Goal: Task Accomplishment & Management: Complete application form

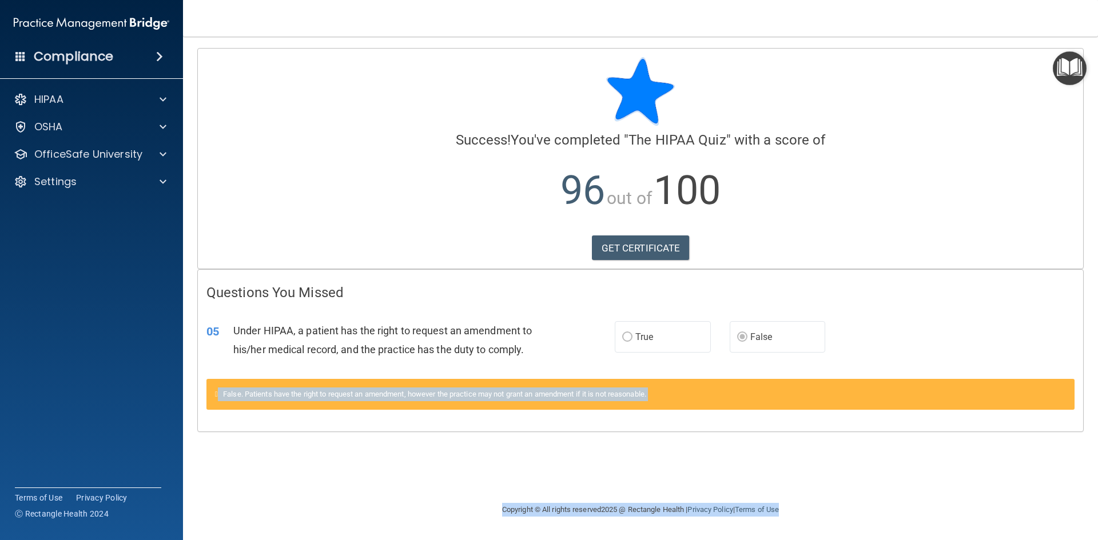
drag, startPoint x: 837, startPoint y: 393, endPoint x: 1097, endPoint y: 567, distance: 313.2
click at [1097, 540] on html "Compliance HIPAA Documents and Policies Report an Incident Business Associates …" at bounding box center [549, 270] width 1098 height 540
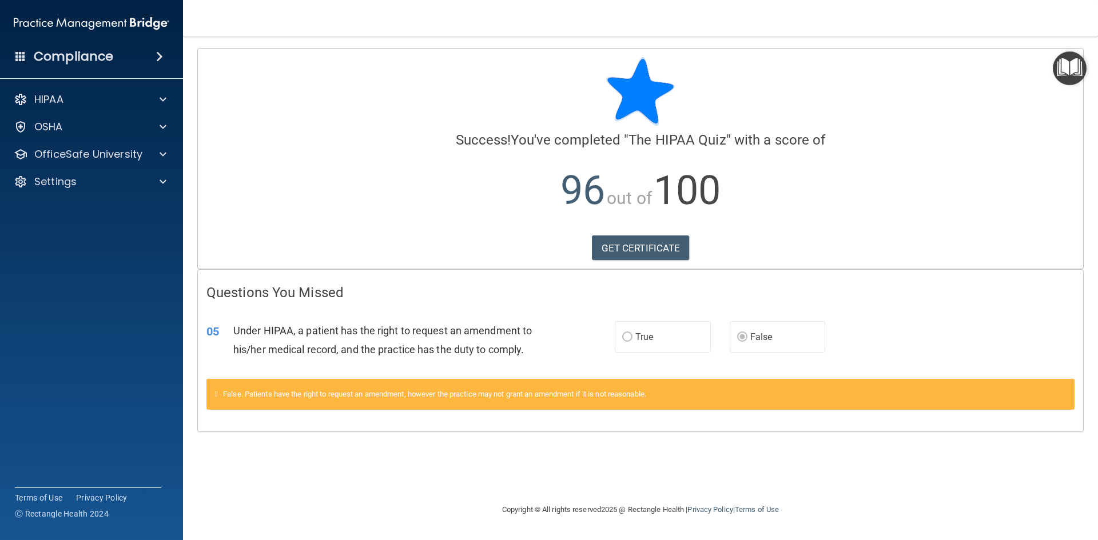
click at [454, 254] on div "GET CERTIFICATE" at bounding box center [640, 248] width 868 height 25
click at [162, 148] on span at bounding box center [163, 155] width 7 height 14
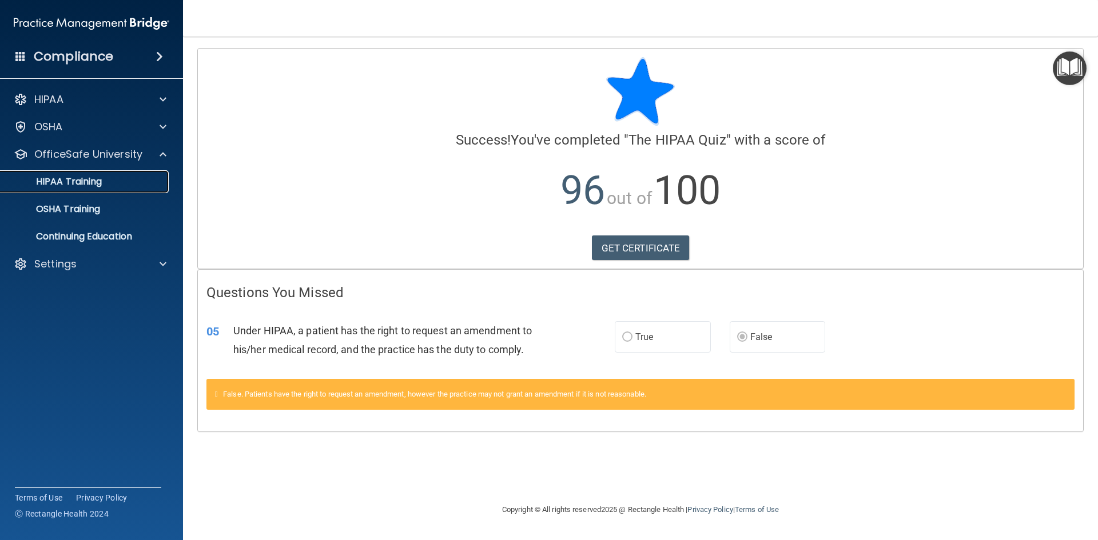
click at [88, 183] on p "HIPAA Training" at bounding box center [54, 181] width 94 height 11
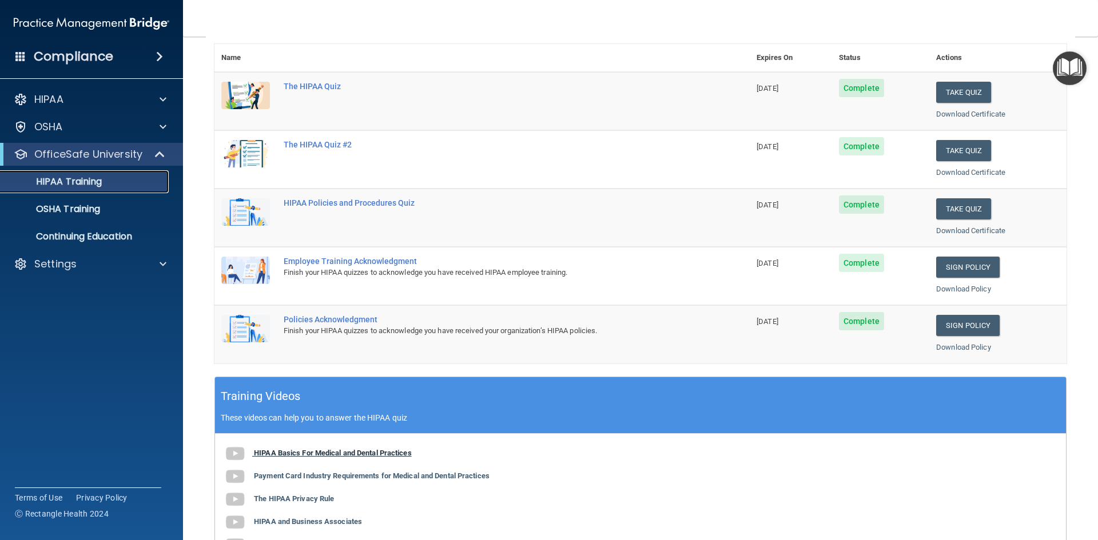
scroll to position [229, 0]
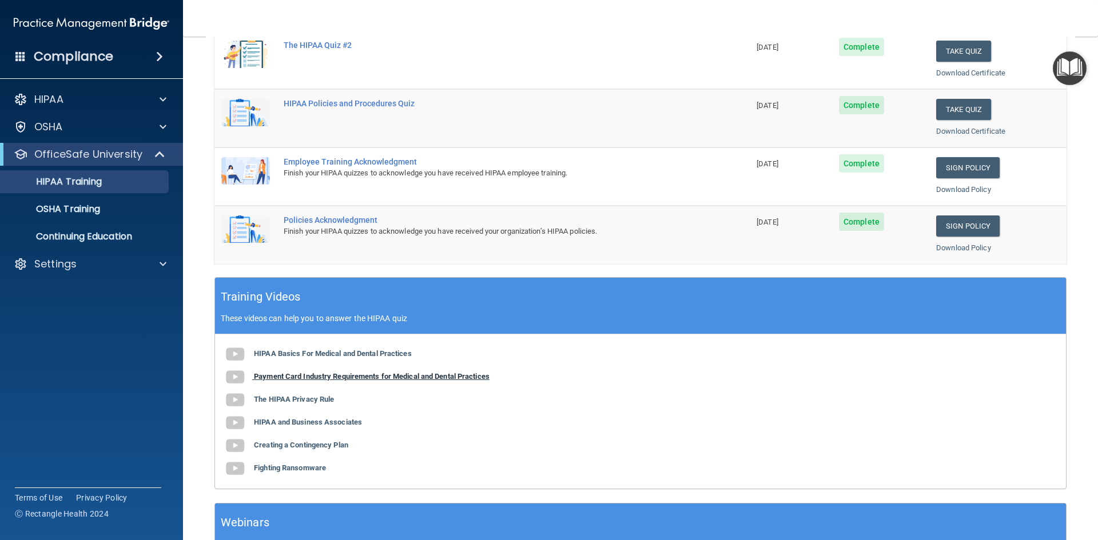
click at [312, 377] on b "Payment Card Industry Requirements for Medical and Dental Practices" at bounding box center [372, 376] width 236 height 9
click at [300, 400] on b "The HIPAA Privacy Rule" at bounding box center [294, 399] width 80 height 9
click at [334, 420] on b "HIPAA and Business Associates" at bounding box center [308, 422] width 108 height 9
click at [310, 445] on b "Creating a Contingency Plan" at bounding box center [301, 445] width 94 height 9
click at [238, 468] on img at bounding box center [235, 468] width 23 height 23
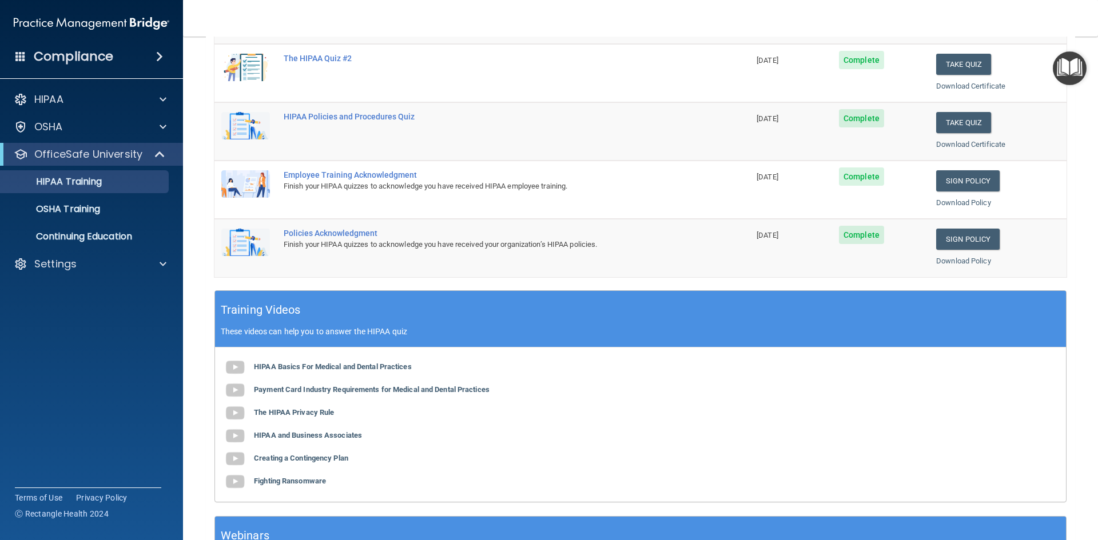
scroll to position [92, 0]
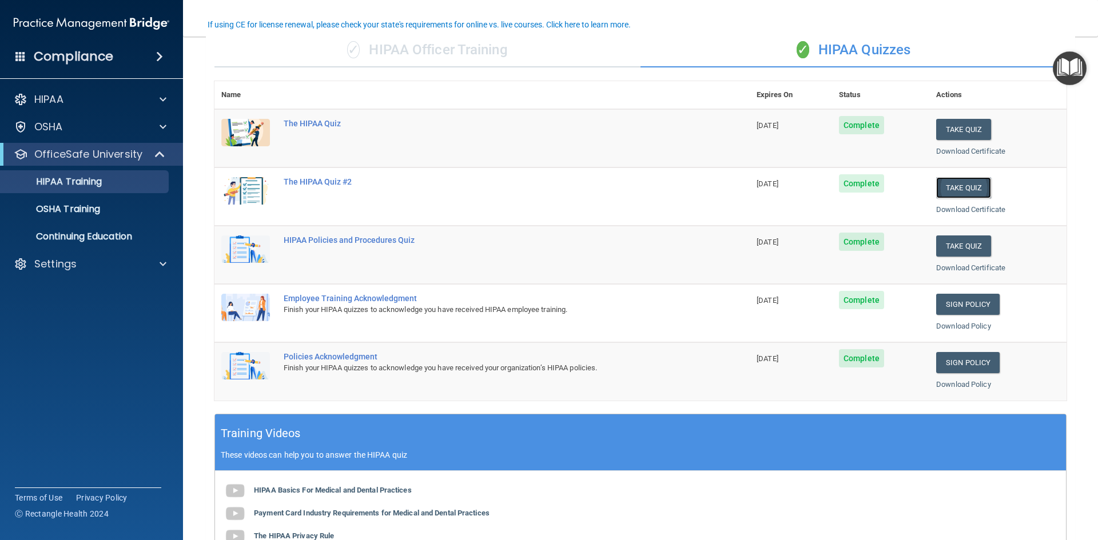
click at [962, 185] on button "Take Quiz" at bounding box center [963, 187] width 55 height 21
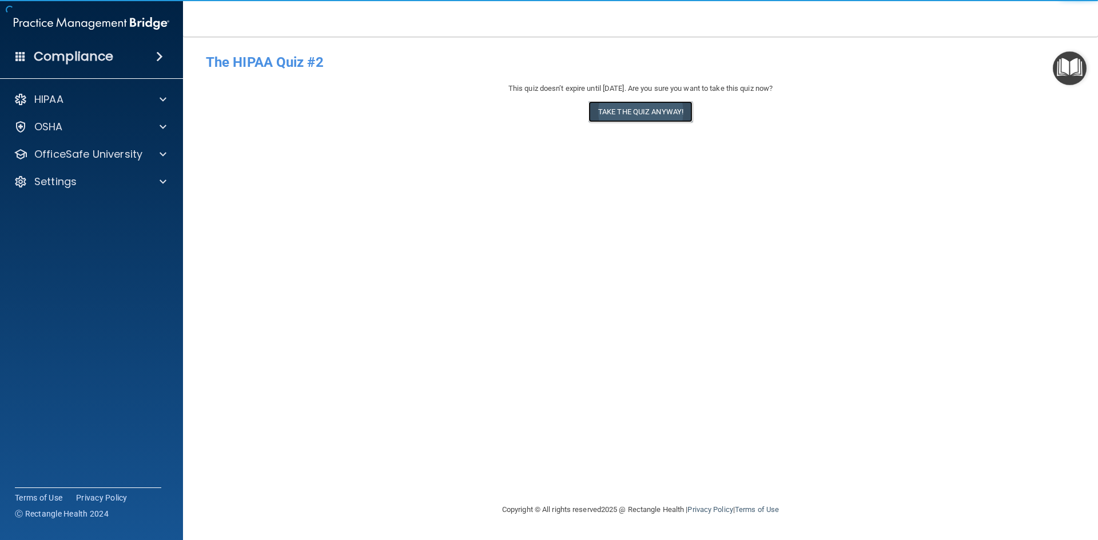
click at [617, 115] on button "Take the quiz anyway!" at bounding box center [640, 111] width 104 height 21
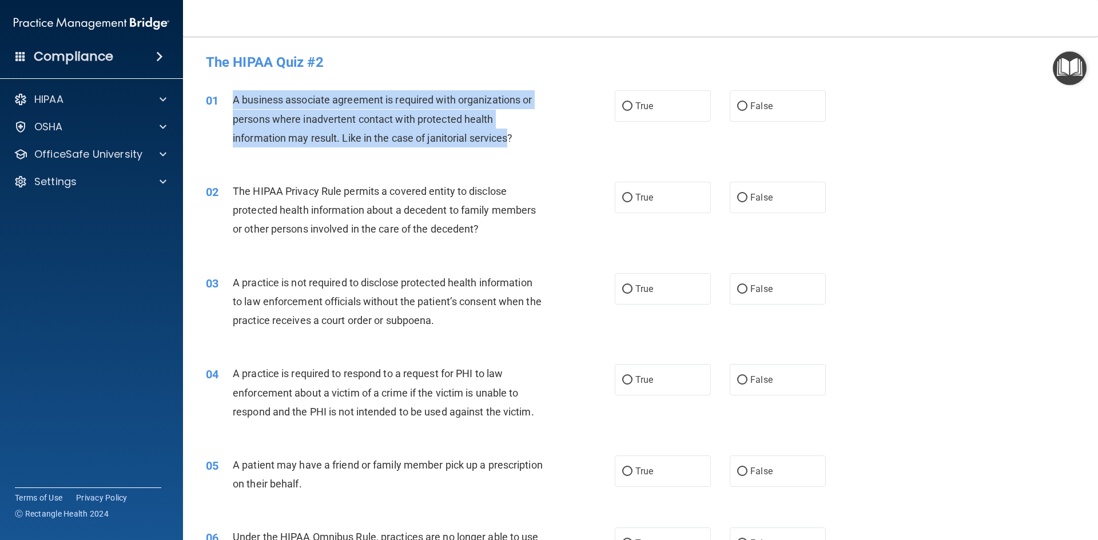
drag, startPoint x: 511, startPoint y: 140, endPoint x: 228, endPoint y: 99, distance: 286.5
click at [228, 99] on div "01 A business associate agreement is required with organizations or persons whe…" at bounding box center [410, 121] width 443 height 63
copy div "A business associate agreement is required with organizations or persons where …"
click at [740, 105] on input "False" at bounding box center [742, 106] width 10 height 9
radio input "true"
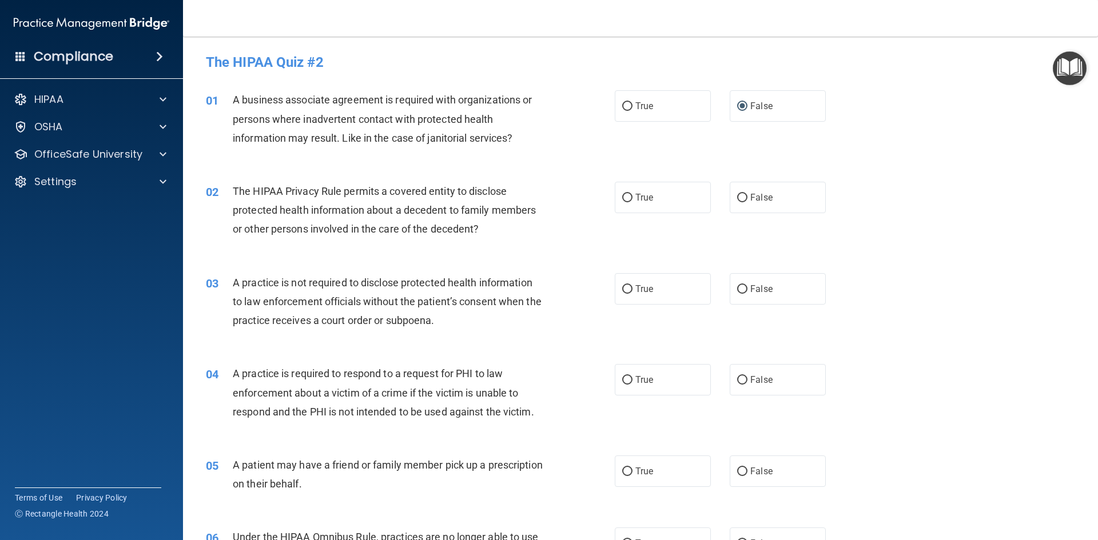
click at [451, 240] on div "02 The HIPAA Privacy Rule permits a covered entity to disclose protected health…" at bounding box center [410, 213] width 443 height 63
click at [485, 228] on div "The HIPAA Privacy Rule permits a covered entity to disclose protected health in…" at bounding box center [393, 210] width 320 height 57
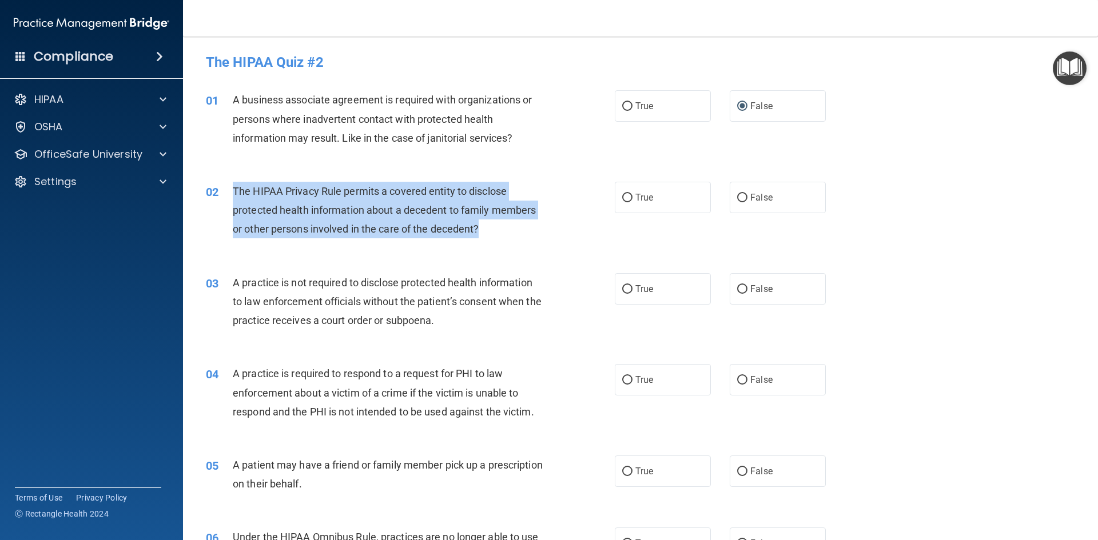
drag, startPoint x: 233, startPoint y: 193, endPoint x: 489, endPoint y: 229, distance: 258.7
click at [489, 229] on div "The HIPAA Privacy Rule permits a covered entity to disclose protected health in…" at bounding box center [393, 210] width 320 height 57
copy span "The HIPAA Privacy Rule permits a covered entity to disclose protected health in…"
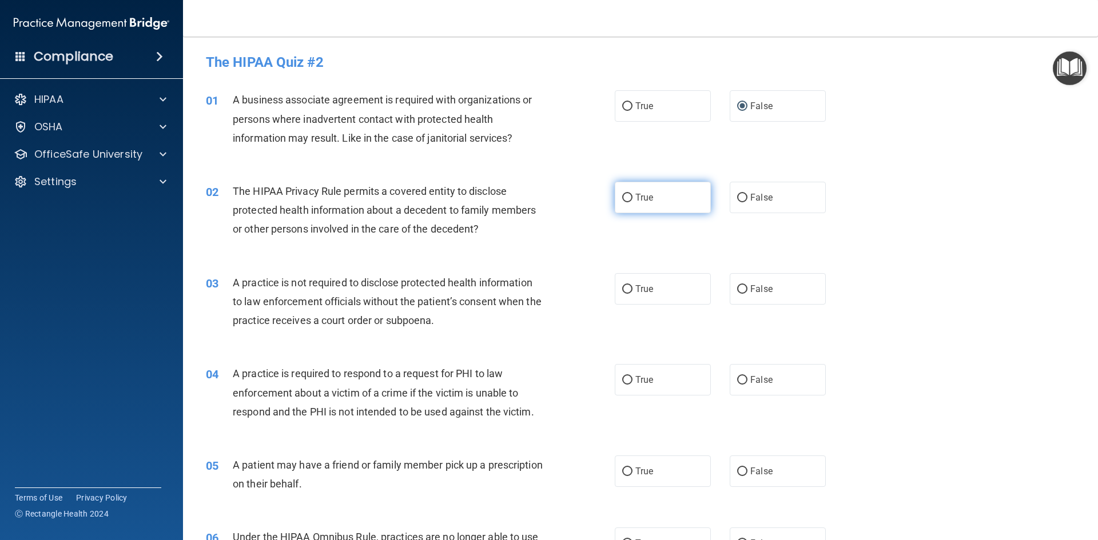
click at [620, 203] on label "True" at bounding box center [663, 197] width 96 height 31
click at [622, 202] on input "True" at bounding box center [627, 198] width 10 height 9
radio input "true"
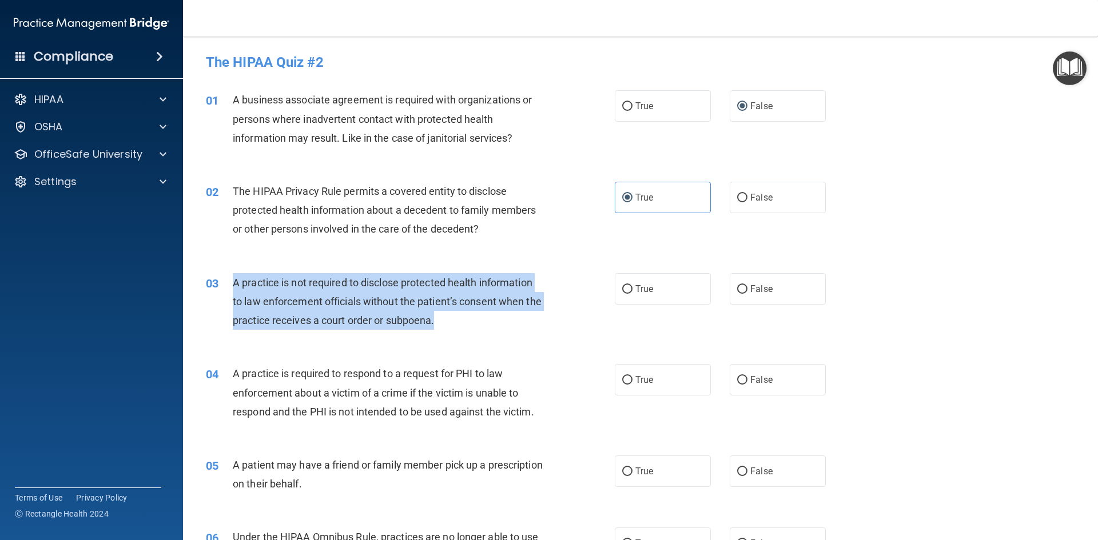
drag, startPoint x: 234, startPoint y: 284, endPoint x: 496, endPoint y: 310, distance: 263.2
click at [492, 315] on div "A practice is not required to disclose protected health information to law enfo…" at bounding box center [393, 301] width 320 height 57
copy span "A practice is not required to disclose protected health information to law enfo…"
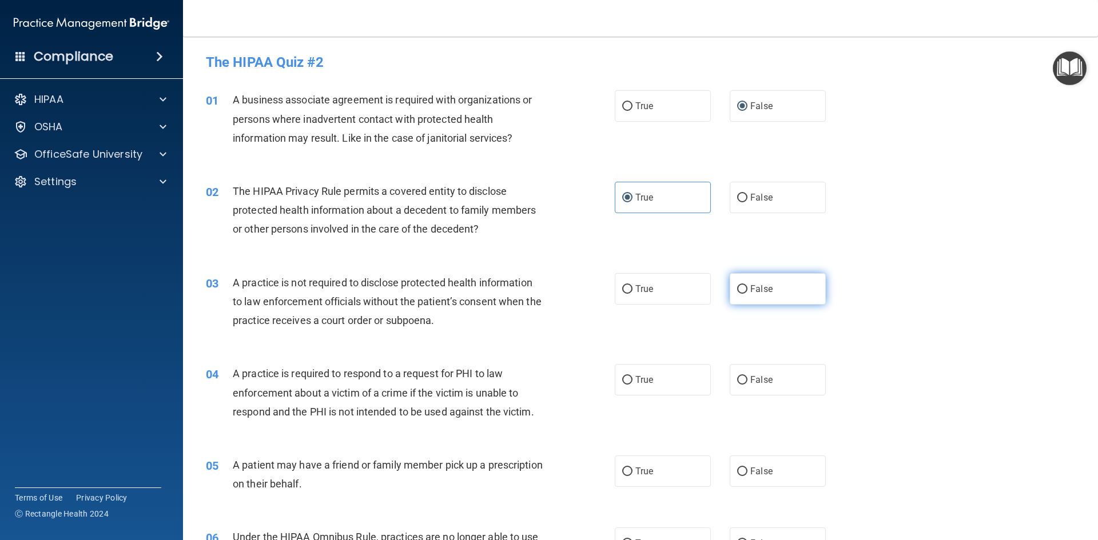
click at [743, 291] on label "False" at bounding box center [778, 288] width 96 height 31
click at [743, 291] on input "False" at bounding box center [742, 289] width 10 height 9
radio input "true"
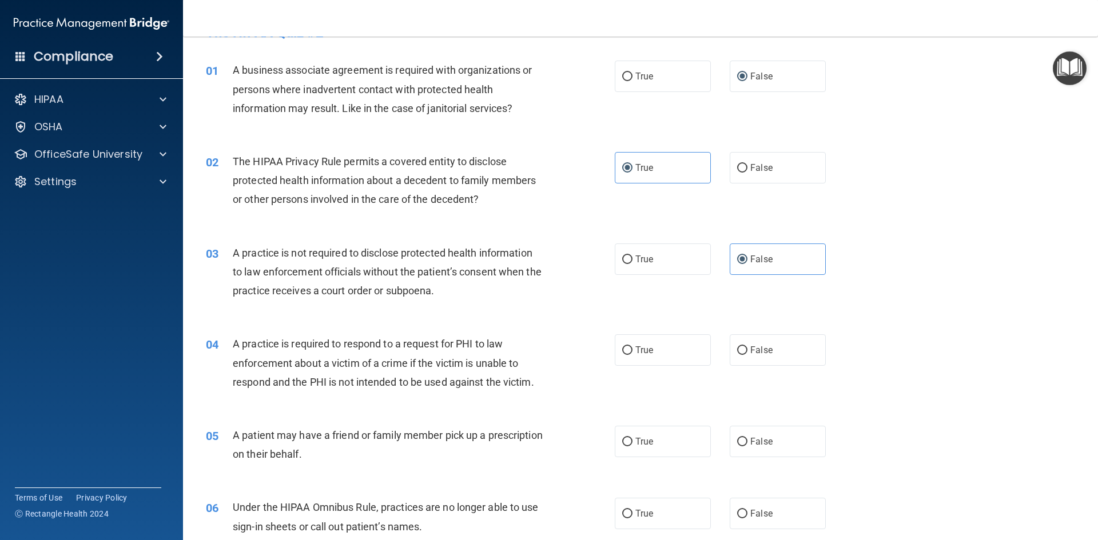
scroll to position [57, 0]
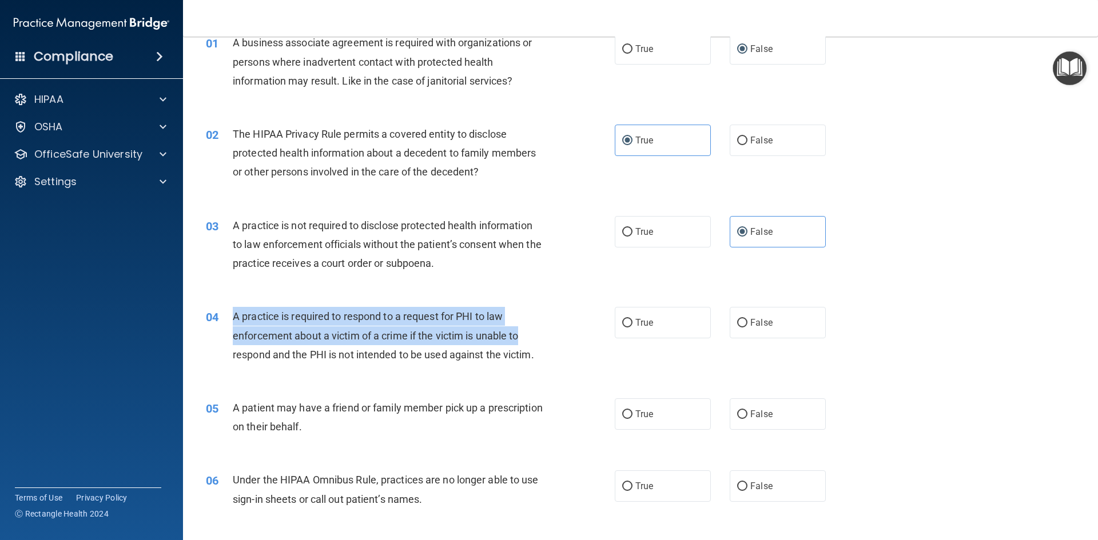
drag, startPoint x: 233, startPoint y: 316, endPoint x: 550, endPoint y: 342, distance: 317.9
click at [550, 342] on div "04 A practice is required to respond to a request for PHI to law enforcement ab…" at bounding box center [410, 338] width 443 height 63
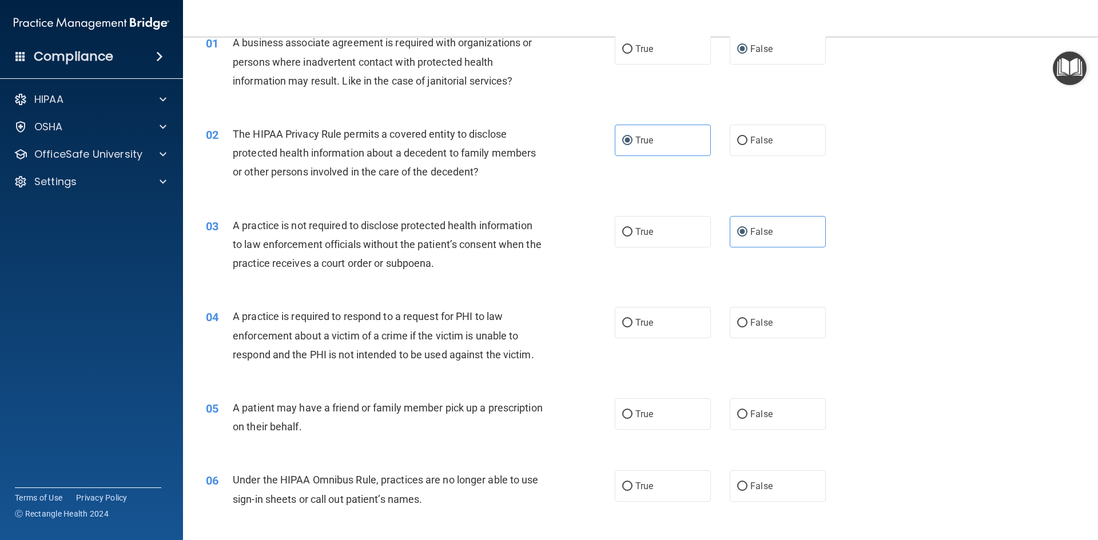
click at [332, 360] on span "A practice is required to respond to a request for PHI to law enforcement about…" at bounding box center [383, 335] width 301 height 50
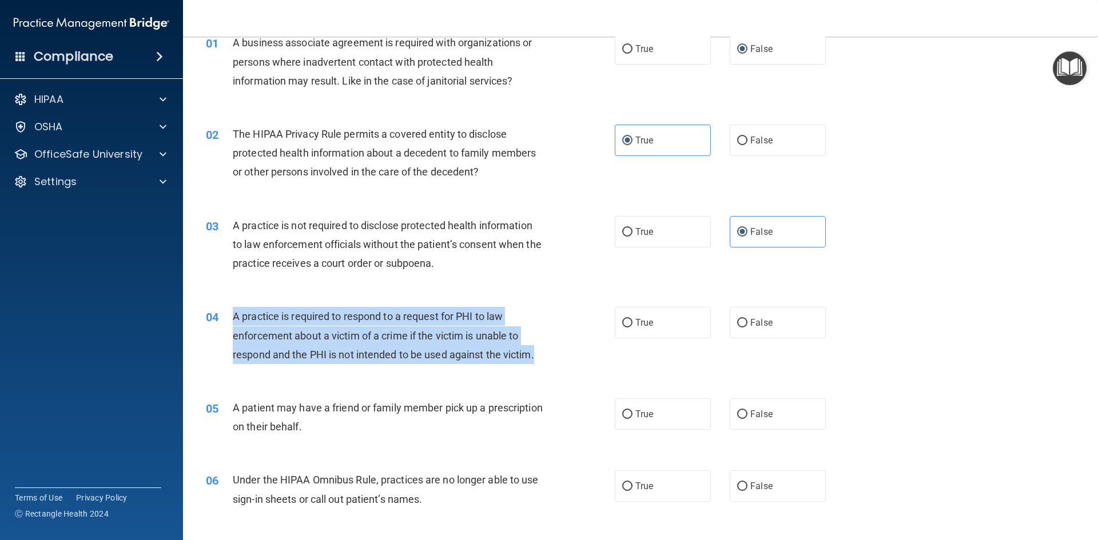
drag, startPoint x: 233, startPoint y: 317, endPoint x: 559, endPoint y: 331, distance: 326.2
click at [556, 344] on div "04 A practice is required to respond to a request for PHI to law enforcement ab…" at bounding box center [410, 338] width 443 height 63
copy span "A practice is required to respond to a request for PHI to law enforcement about…"
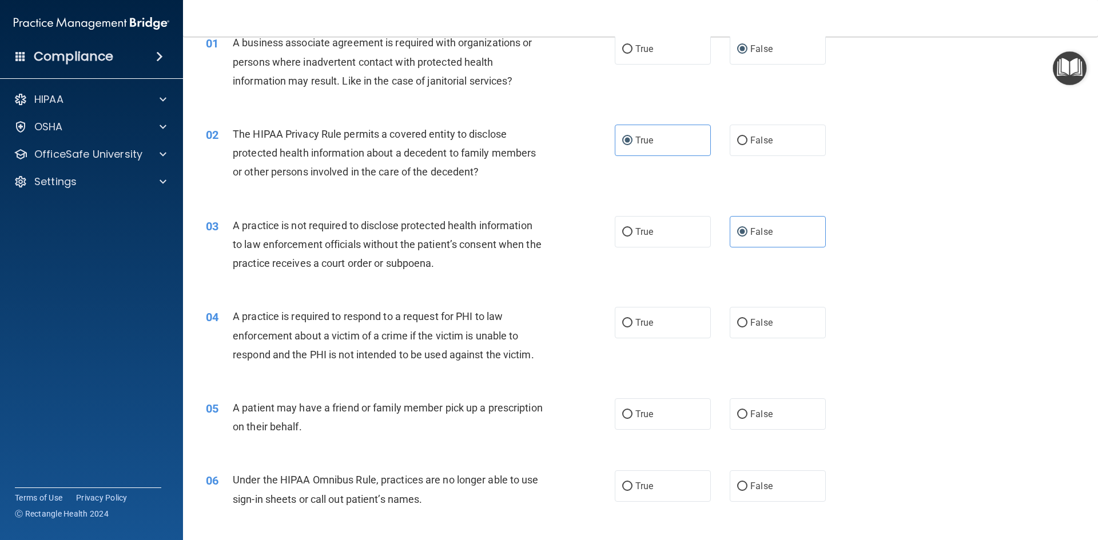
click at [511, 371] on div "04 A practice is required to respond to a request for PHI to law enforcement ab…" at bounding box center [640, 338] width 886 height 91
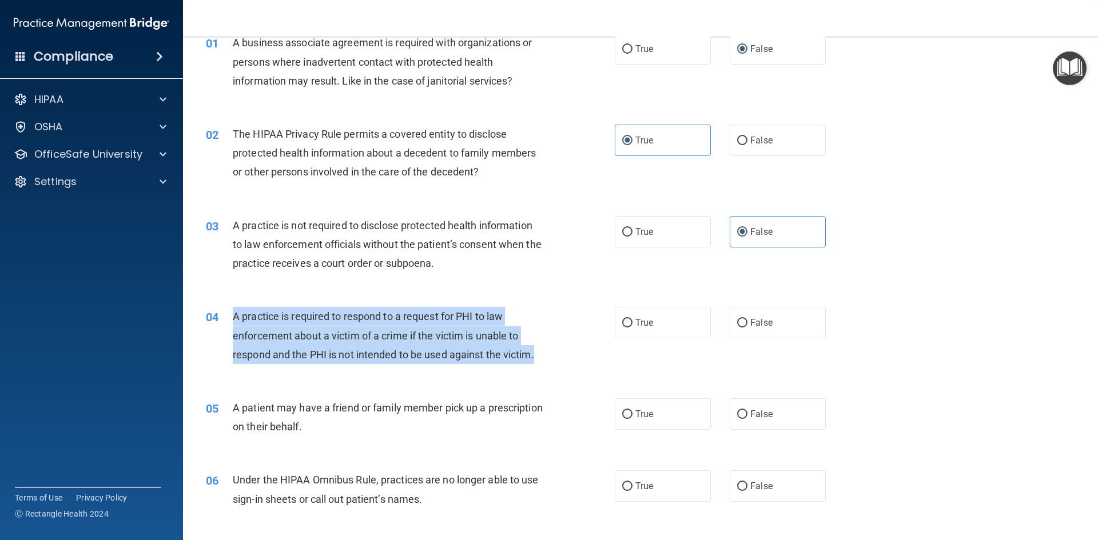
drag, startPoint x: 234, startPoint y: 316, endPoint x: 547, endPoint y: 357, distance: 315.4
click at [547, 358] on div "A practice is required to respond to a request for PHI to law enforcement about…" at bounding box center [393, 335] width 320 height 57
copy span "A practice is required to respond to a request for PHI to law enforcement about…"
click at [622, 325] on input "True" at bounding box center [627, 323] width 10 height 9
radio input "true"
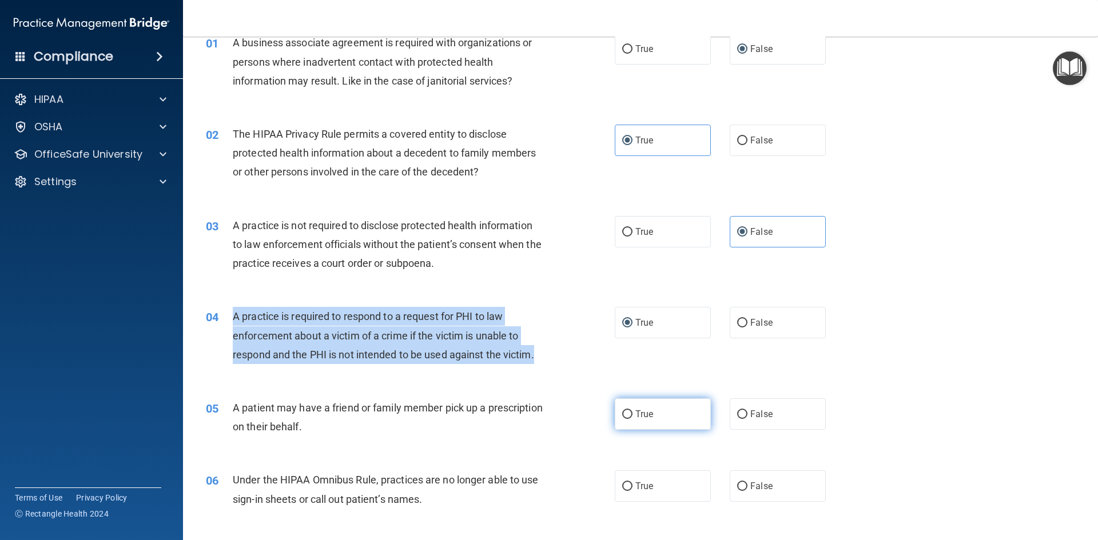
click at [627, 415] on input "True" at bounding box center [627, 415] width 10 height 9
radio input "true"
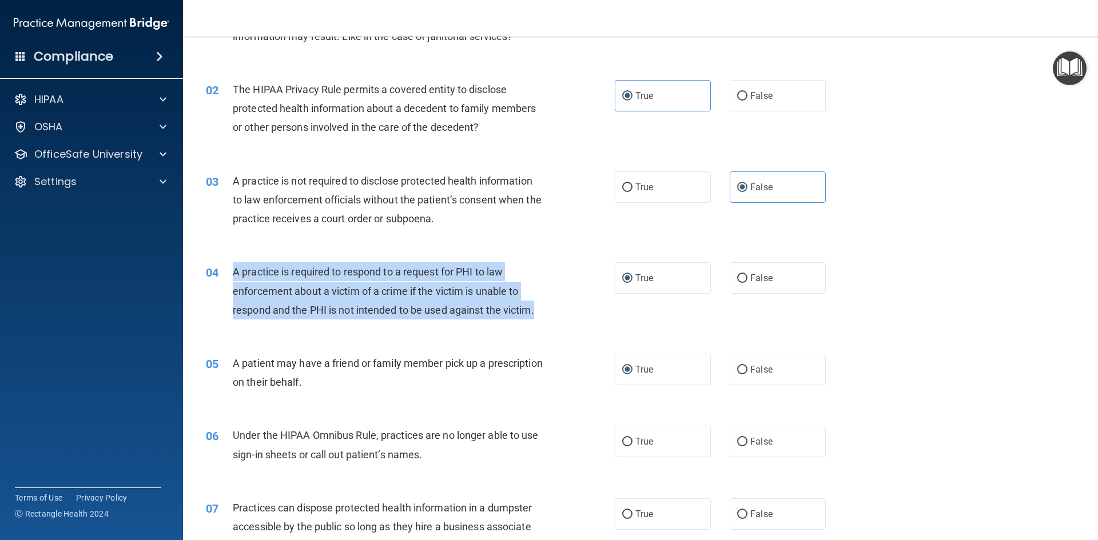
scroll to position [172, 0]
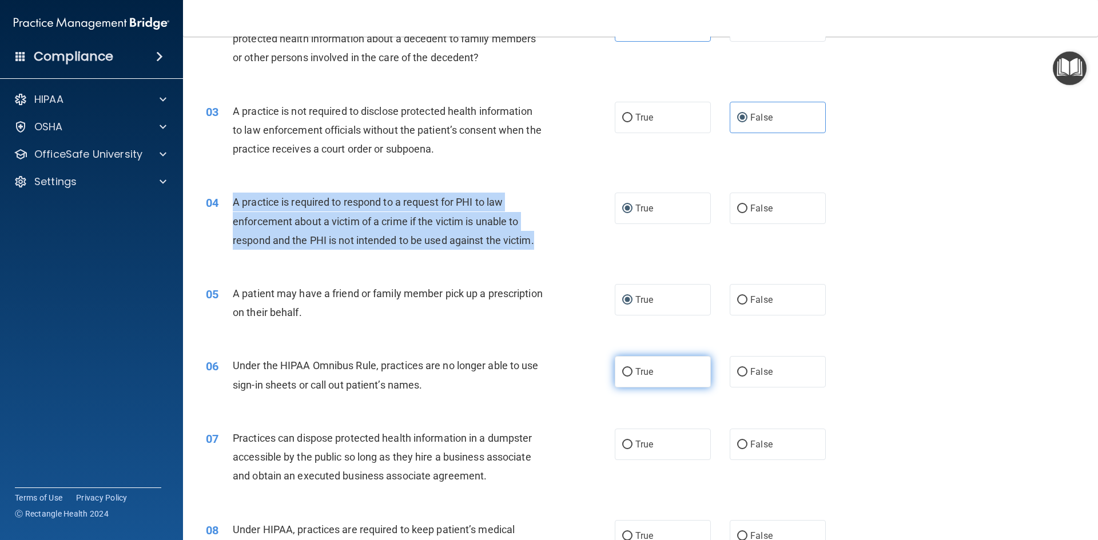
click at [626, 371] on input "True" at bounding box center [627, 372] width 10 height 9
radio input "true"
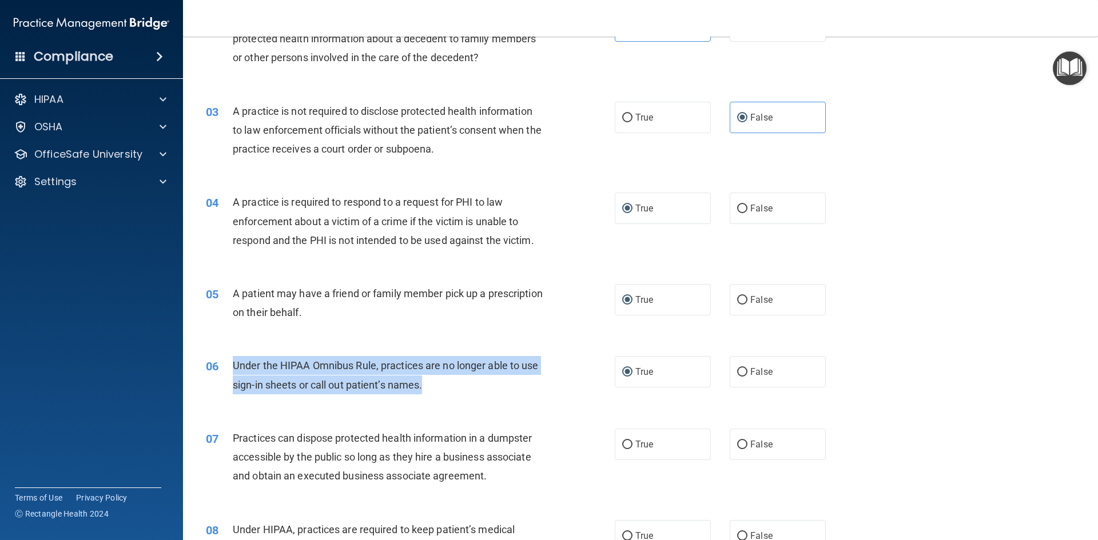
drag, startPoint x: 427, startPoint y: 388, endPoint x: 232, endPoint y: 368, distance: 196.6
click at [232, 368] on div "06 Under the HIPAA Omnibus Rule, practices are no longer able to use sign-in sh…" at bounding box center [410, 377] width 443 height 43
copy div "Under the HIPAA Omnibus Rule, practices are no longer able to use sign-in sheet…"
click at [740, 373] on input "False" at bounding box center [742, 372] width 10 height 9
radio input "true"
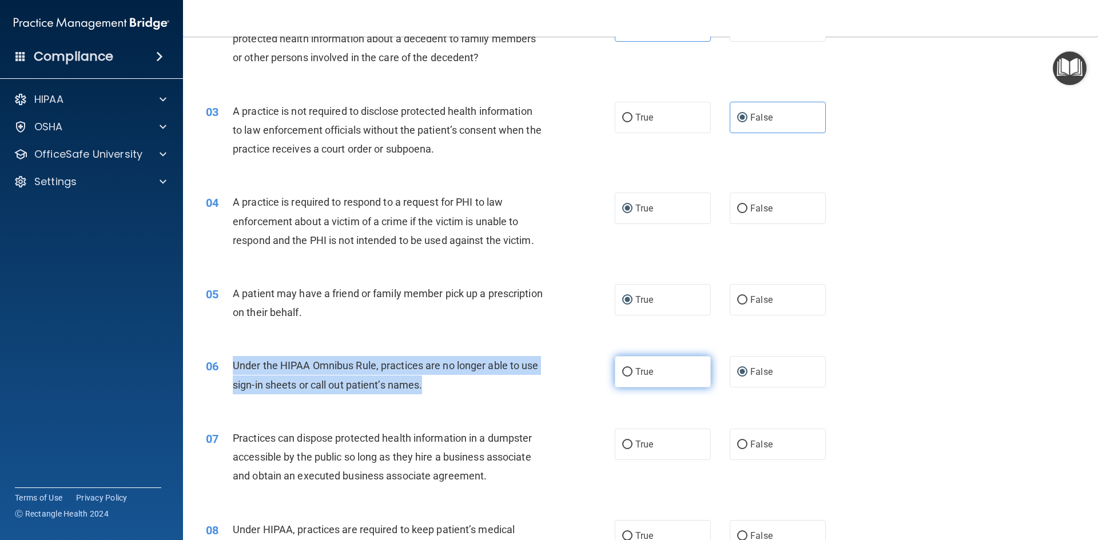
click at [626, 373] on input "True" at bounding box center [627, 372] width 10 height 9
radio input "true"
click at [737, 373] on input "False" at bounding box center [742, 372] width 10 height 9
radio input "true"
radio input "false"
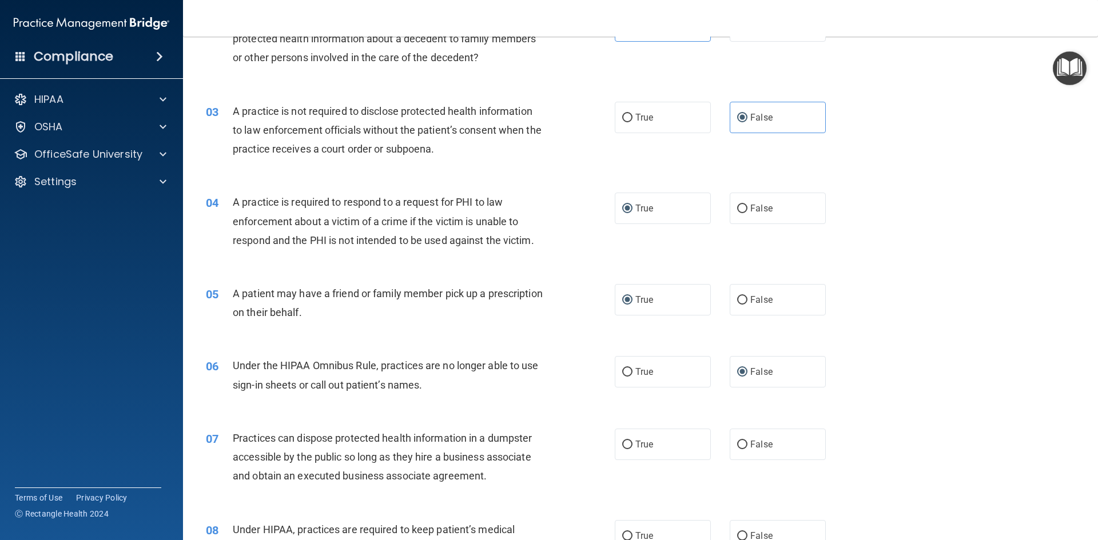
click at [525, 409] on div "06 Under the HIPAA Omnibus Rule, practices are no longer able to use sign-in sh…" at bounding box center [640, 378] width 886 height 72
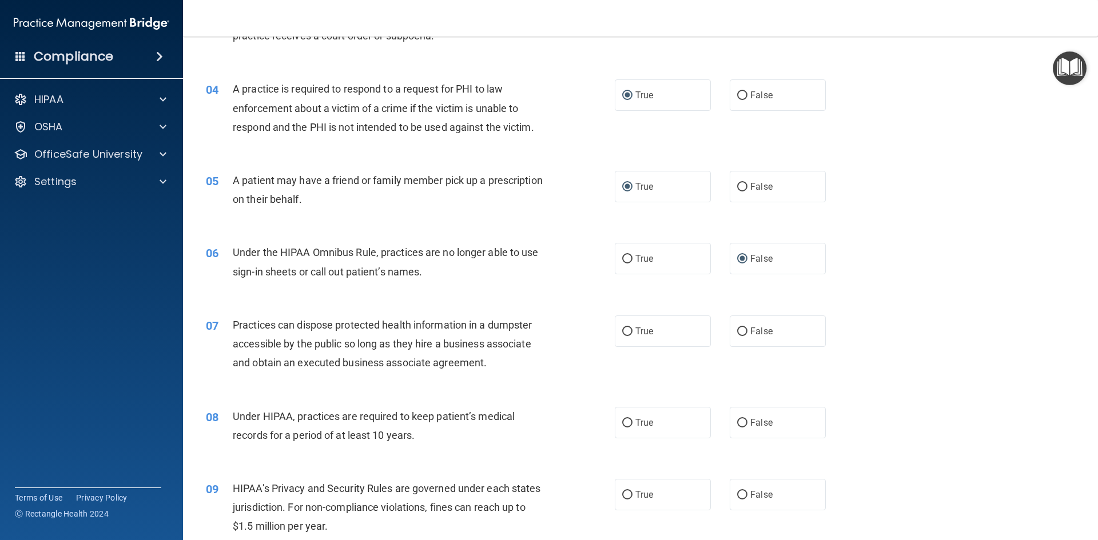
scroll to position [286, 0]
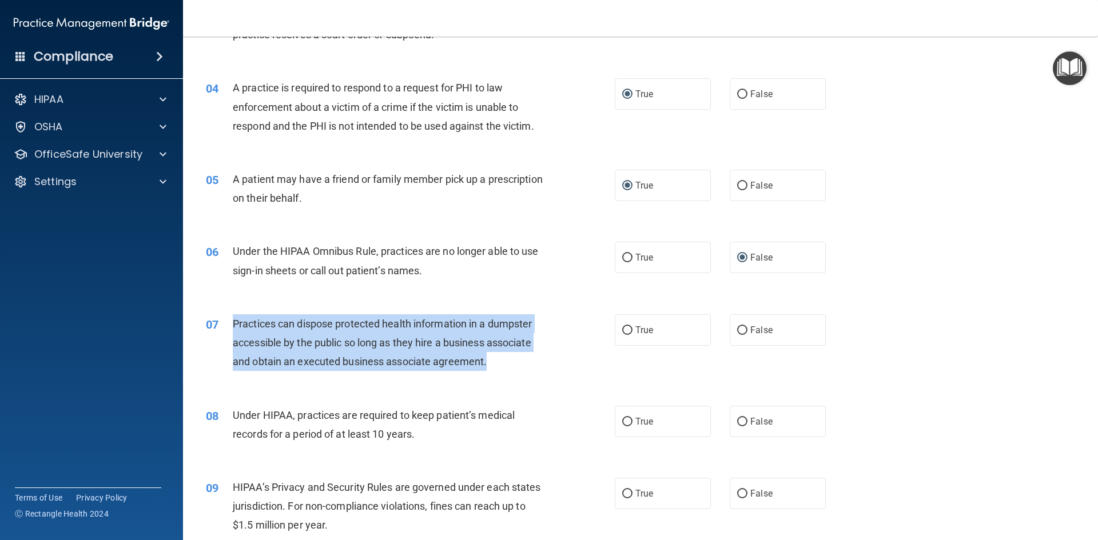
drag, startPoint x: 233, startPoint y: 325, endPoint x: 511, endPoint y: 375, distance: 281.7
click at [511, 375] on div "07 Practices can dispose protected health information in a dumpster accessible …" at bounding box center [410, 345] width 443 height 63
copy span "Practices can dispose protected health information in a dumpster accessible by …"
click at [737, 329] on input "False" at bounding box center [742, 330] width 10 height 9
radio input "true"
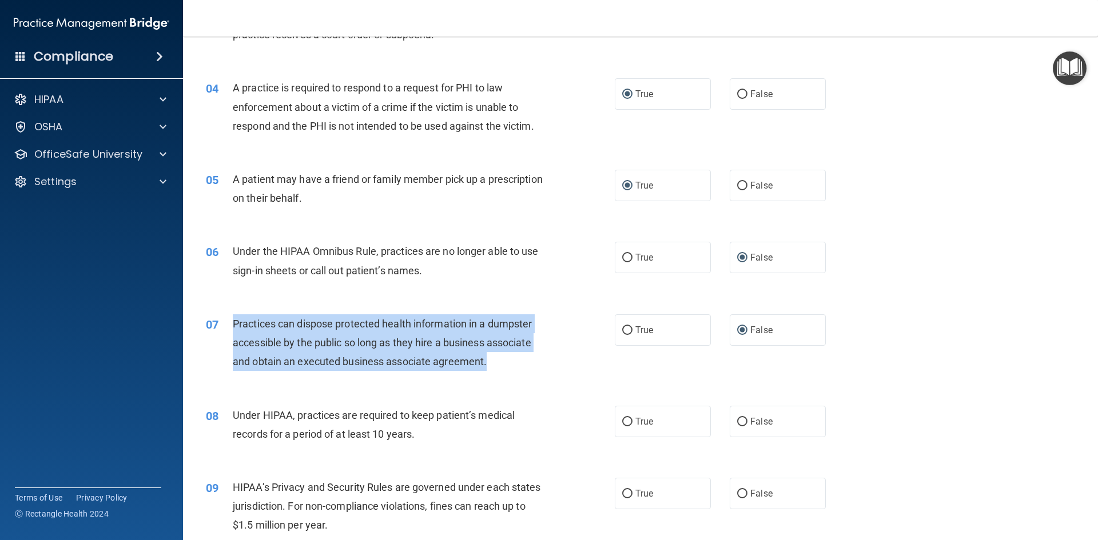
scroll to position [343, 0]
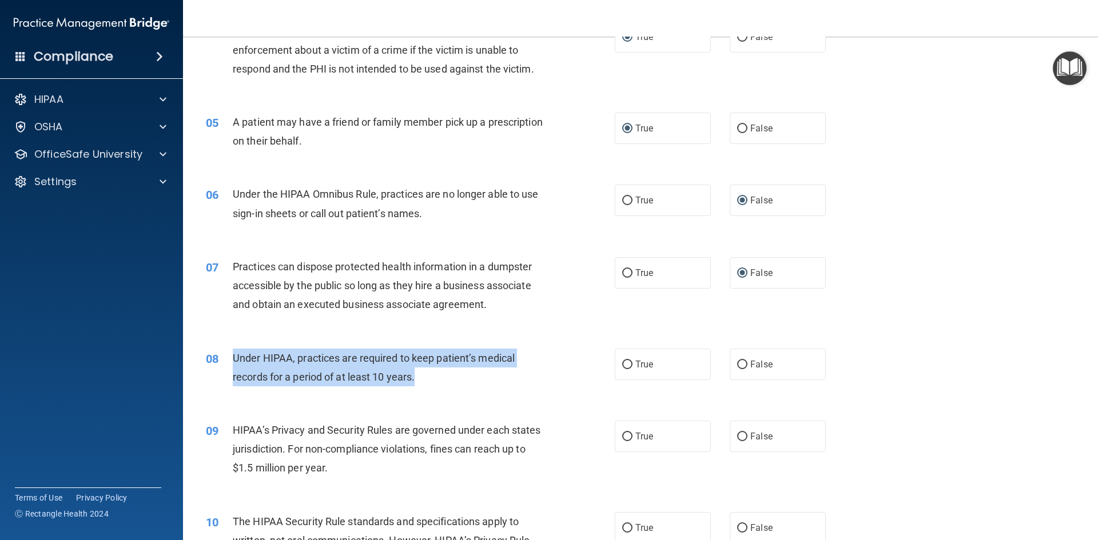
drag, startPoint x: 235, startPoint y: 357, endPoint x: 444, endPoint y: 377, distance: 210.2
click at [444, 377] on div "Under HIPAA, practices are required to keep patient’s medical records for a per…" at bounding box center [393, 368] width 320 height 38
copy span "Under HIPAA, practices are required to keep patient’s medical records for a per…"
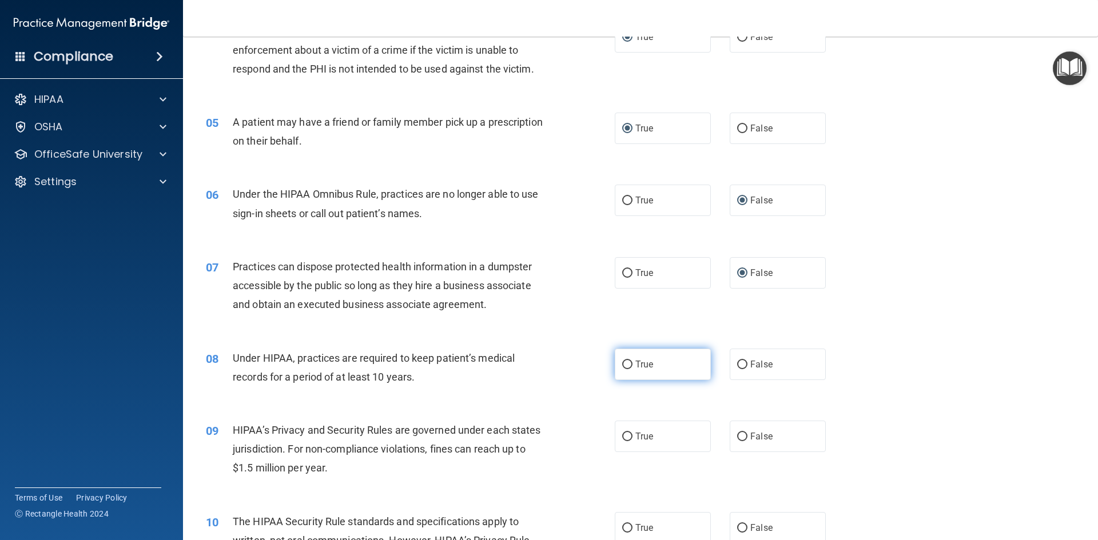
click at [628, 367] on label "True" at bounding box center [663, 364] width 96 height 31
click at [628, 367] on input "True" at bounding box center [627, 365] width 10 height 9
radio input "true"
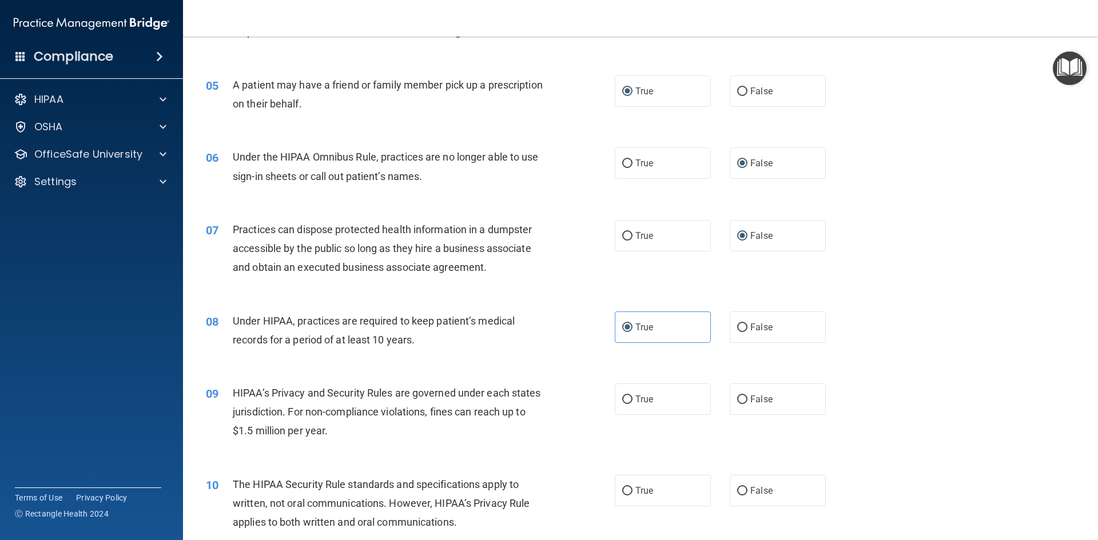
scroll to position [400, 0]
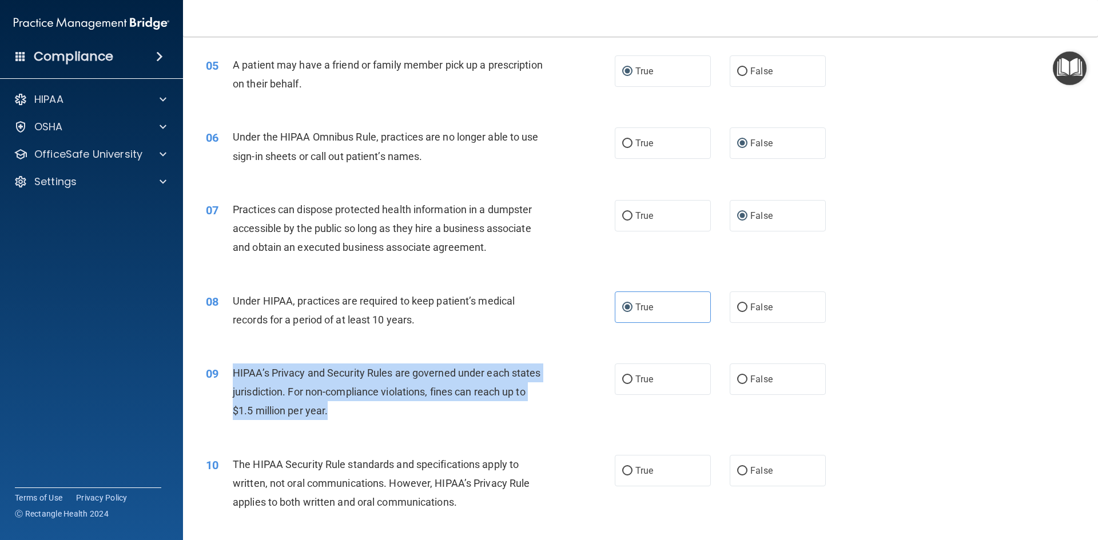
drag, startPoint x: 233, startPoint y: 371, endPoint x: 372, endPoint y: 425, distance: 149.2
click at [367, 425] on div "09 HIPAA’s Privacy and Security Rules are governed under each states jurisdicti…" at bounding box center [410, 395] width 443 height 63
copy span "HIPAA’s Privacy and Security Rules are governed under each states jurisdiction.…"
click at [739, 377] on input "False" at bounding box center [742, 380] width 10 height 9
radio input "true"
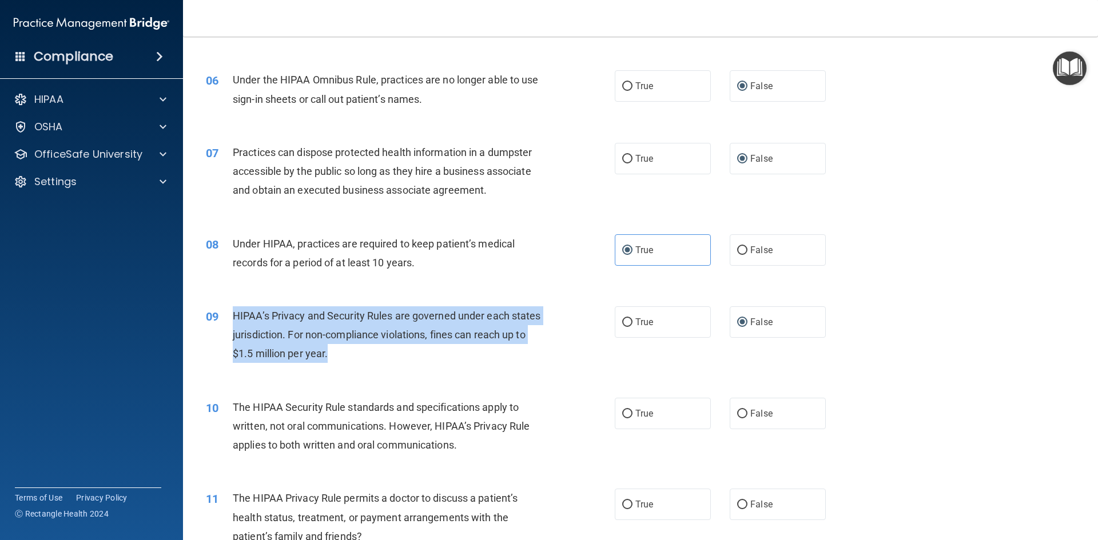
scroll to position [515, 0]
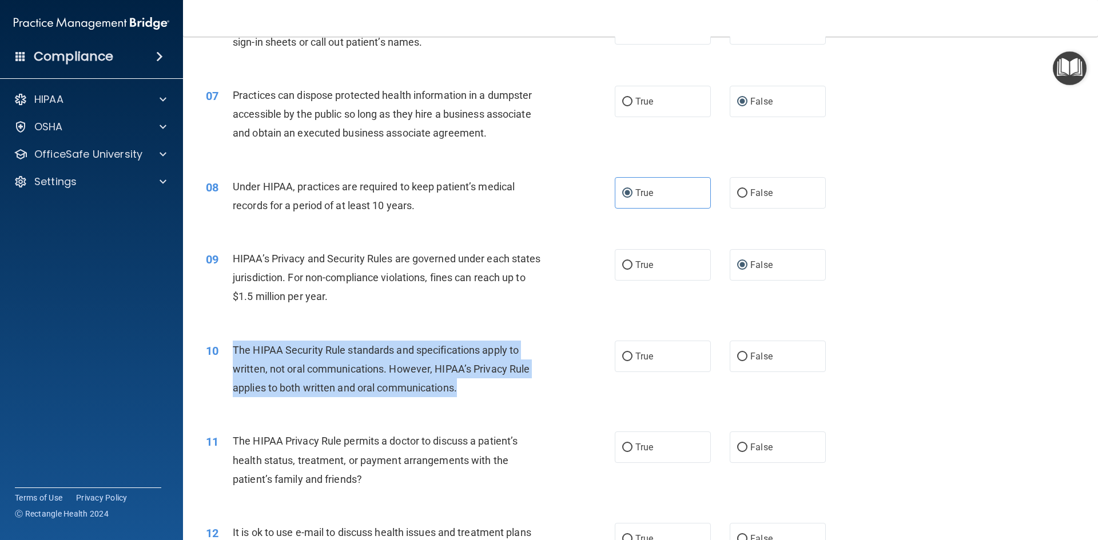
drag, startPoint x: 234, startPoint y: 350, endPoint x: 480, endPoint y: 381, distance: 248.4
click at [480, 381] on div "The HIPAA Security Rule standards and specifications apply to written, not oral…" at bounding box center [393, 369] width 320 height 57
copy span "The HIPAA Security Rule standards and specifications apply to written, not oral…"
click at [737, 357] on input "False" at bounding box center [742, 357] width 10 height 9
radio input "true"
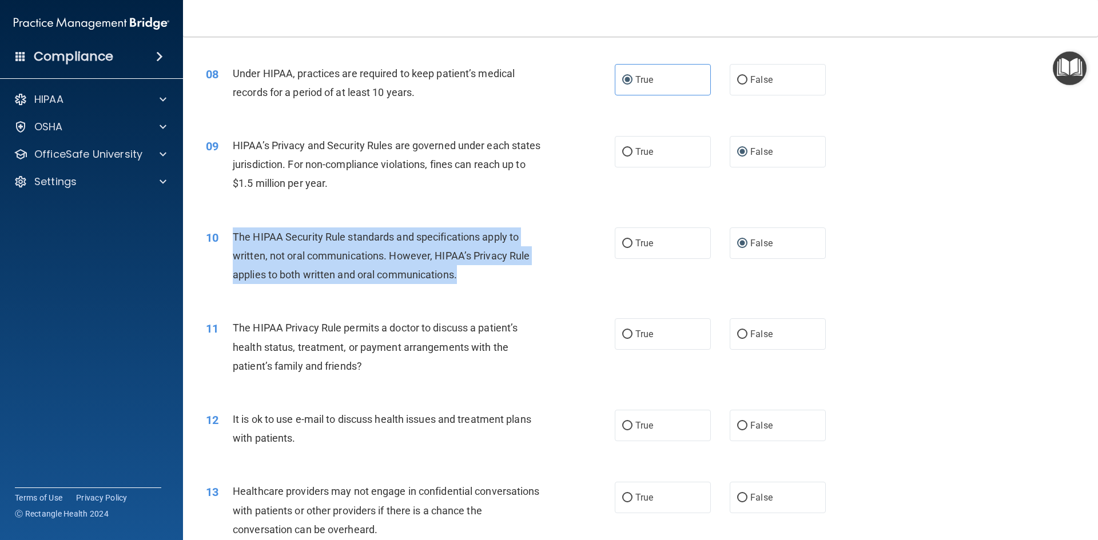
scroll to position [629, 0]
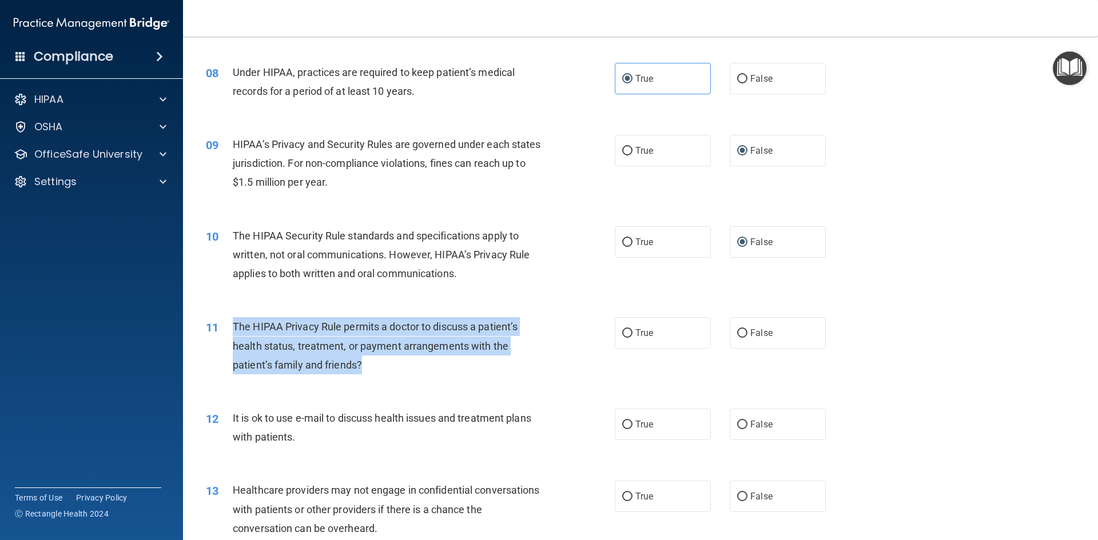
drag, startPoint x: 234, startPoint y: 327, endPoint x: 399, endPoint y: 357, distance: 166.9
click at [387, 371] on div "The HIPAA Privacy Rule permits a doctor to discuss a patient’s health status, t…" at bounding box center [393, 345] width 320 height 57
click at [622, 332] on input "True" at bounding box center [627, 333] width 10 height 9
radio input "true"
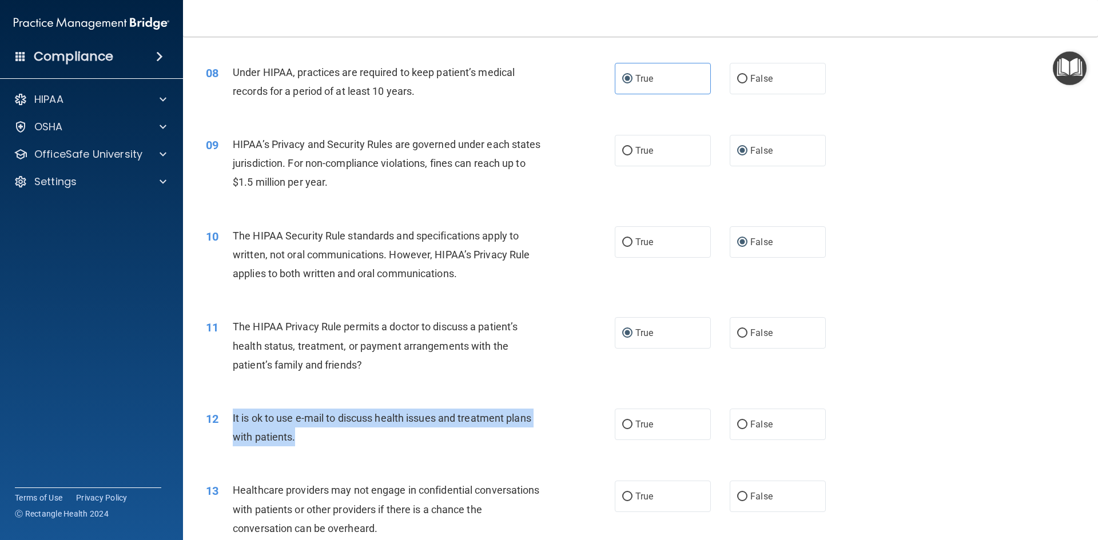
drag, startPoint x: 233, startPoint y: 418, endPoint x: 294, endPoint y: 443, distance: 66.5
click at [294, 443] on span "It is ok to use e-mail to discuss health issues and treatment plans with patien…" at bounding box center [382, 427] width 298 height 31
click at [623, 429] on input "True" at bounding box center [627, 425] width 10 height 9
radio input "true"
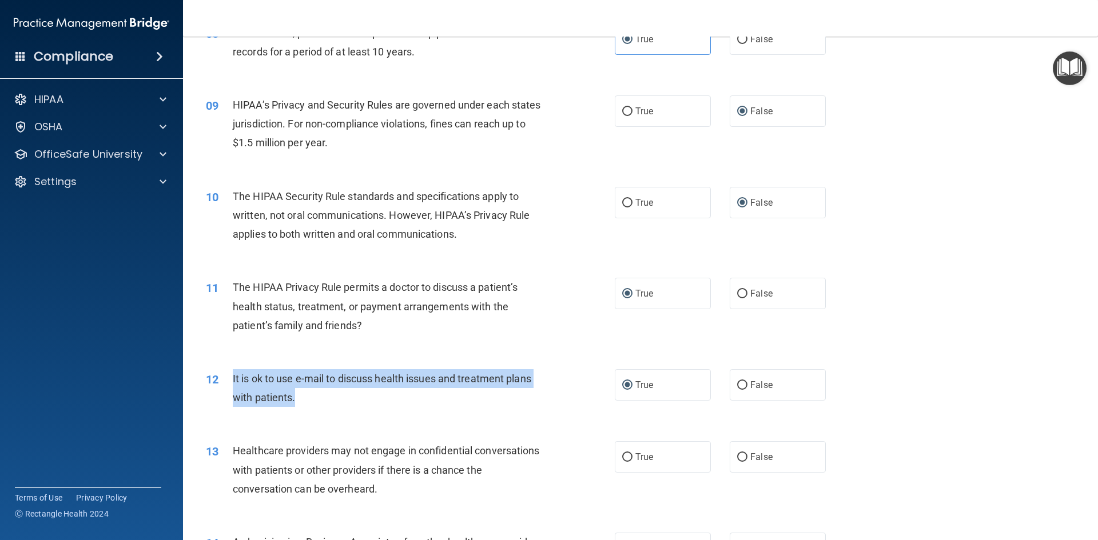
scroll to position [743, 0]
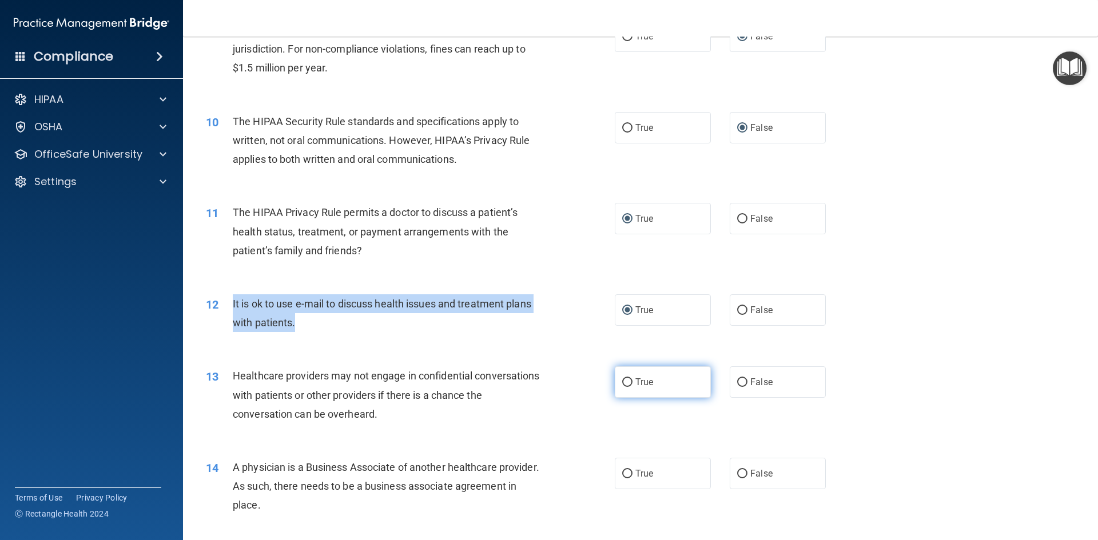
click at [623, 381] on input "True" at bounding box center [627, 383] width 10 height 9
radio input "true"
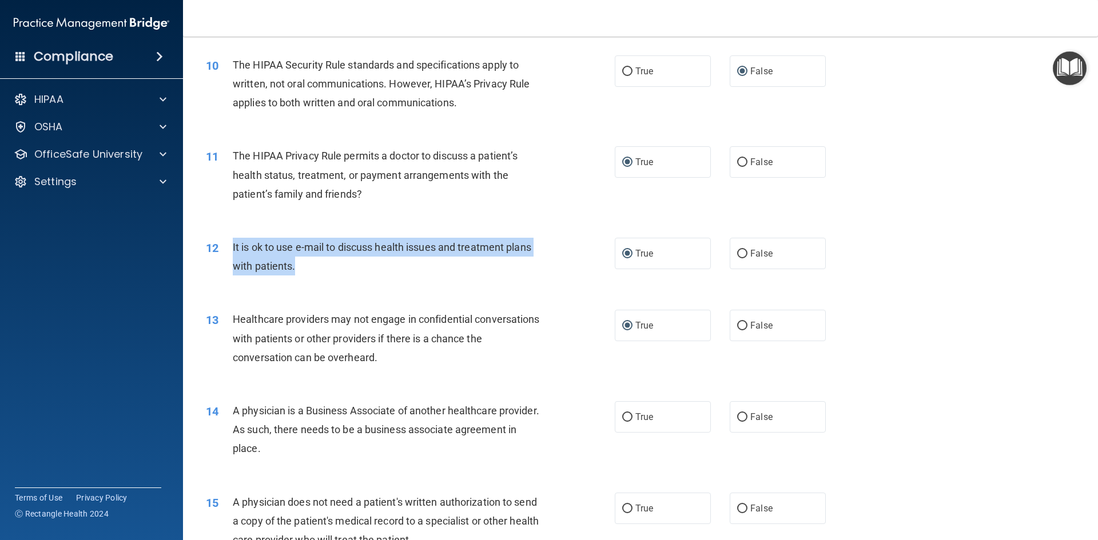
scroll to position [800, 0]
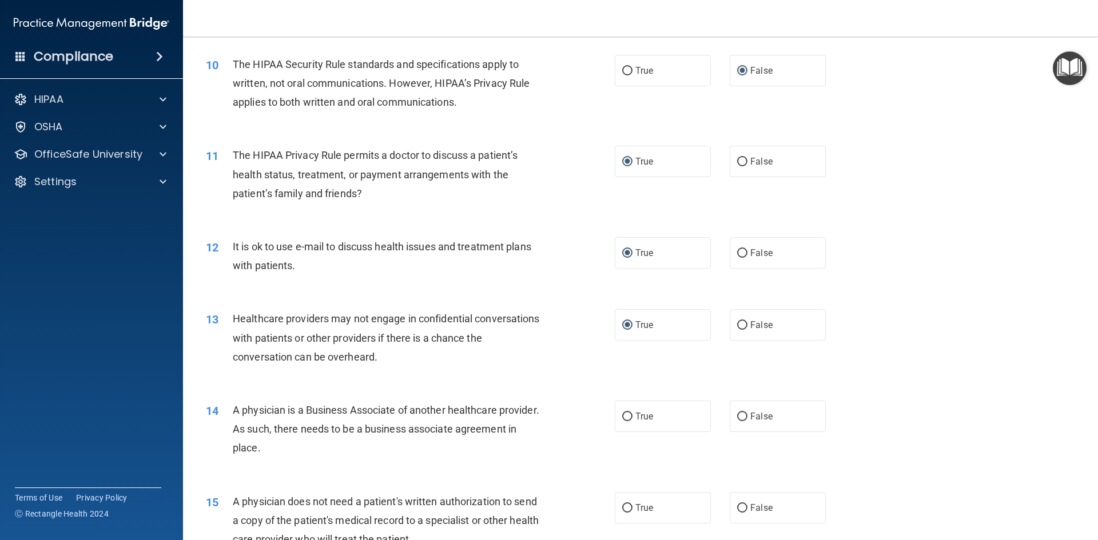
click at [342, 456] on div "A physician is a Business Associate of another healthcare provider. As such, th…" at bounding box center [393, 429] width 320 height 57
click at [737, 419] on input "False" at bounding box center [742, 417] width 10 height 9
radio input "true"
drag, startPoint x: 324, startPoint y: 449, endPoint x: 233, endPoint y: 409, distance: 99.6
click at [233, 409] on div "A physician is a Business Associate of another healthcare provider. As such, th…" at bounding box center [393, 429] width 320 height 57
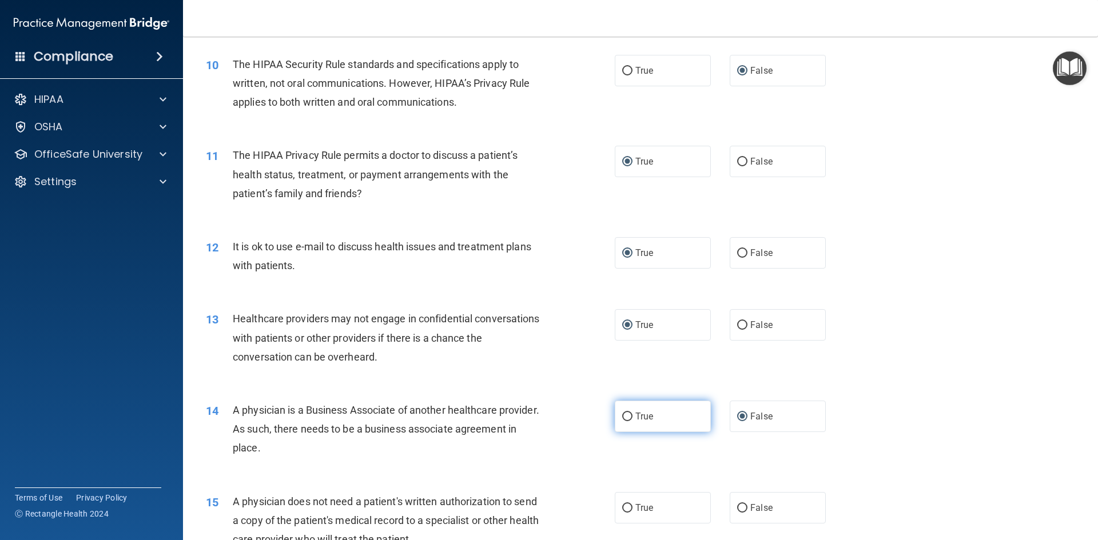
click at [623, 419] on input "True" at bounding box center [627, 417] width 10 height 9
radio input "true"
radio input "false"
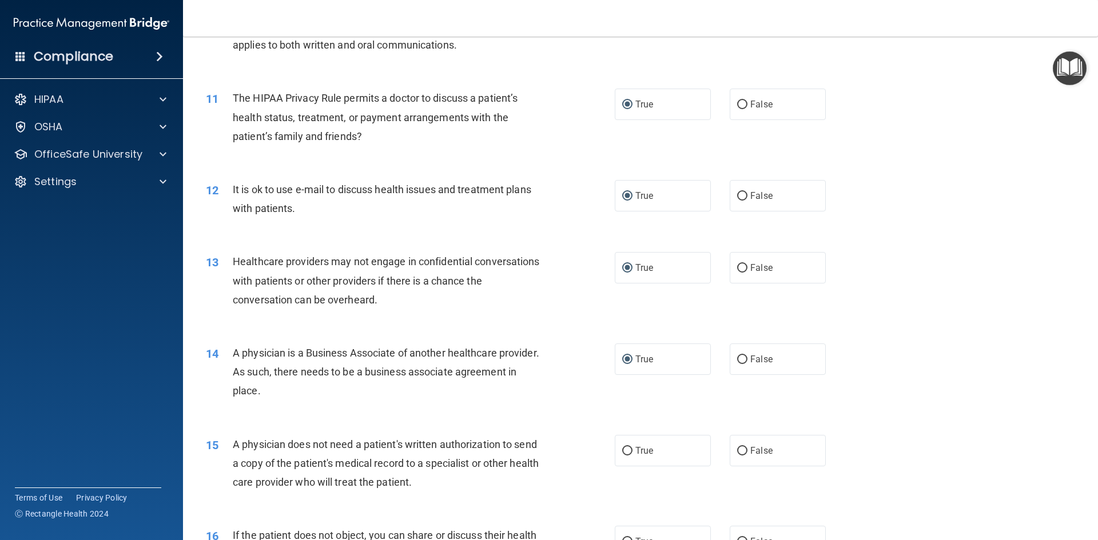
scroll to position [915, 0]
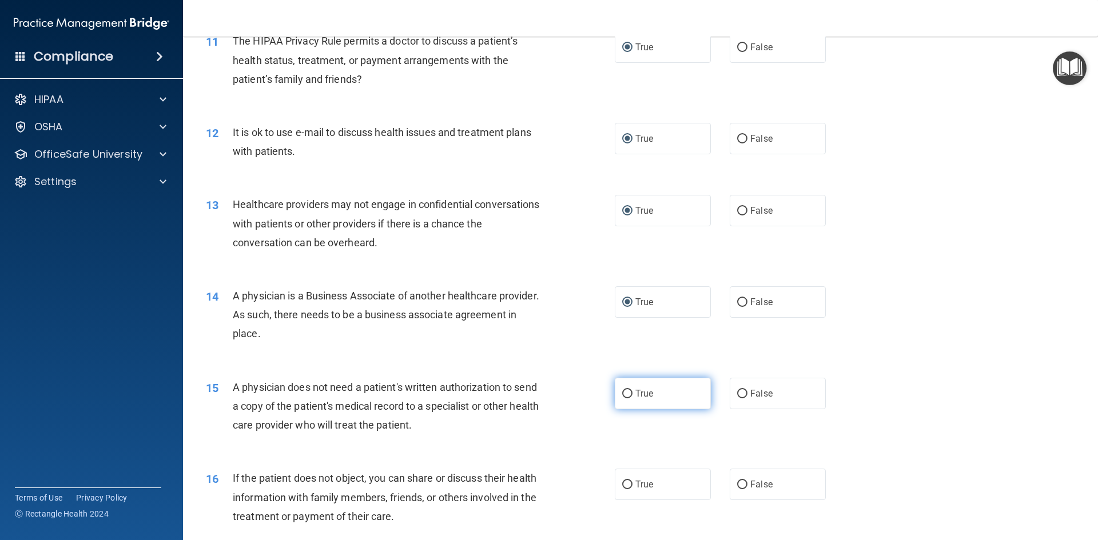
click at [627, 393] on input "True" at bounding box center [627, 394] width 10 height 9
radio input "true"
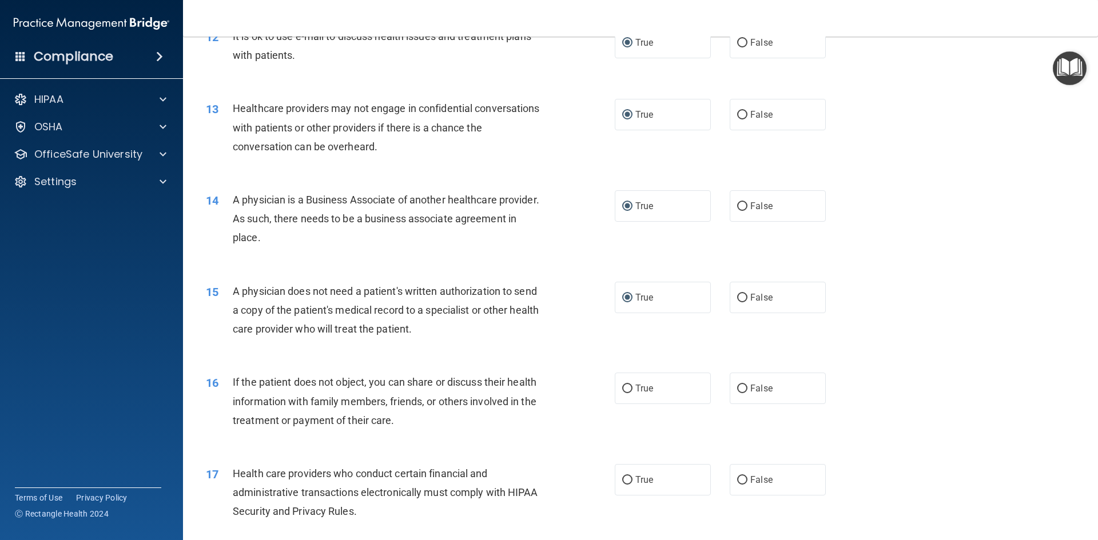
scroll to position [1029, 0]
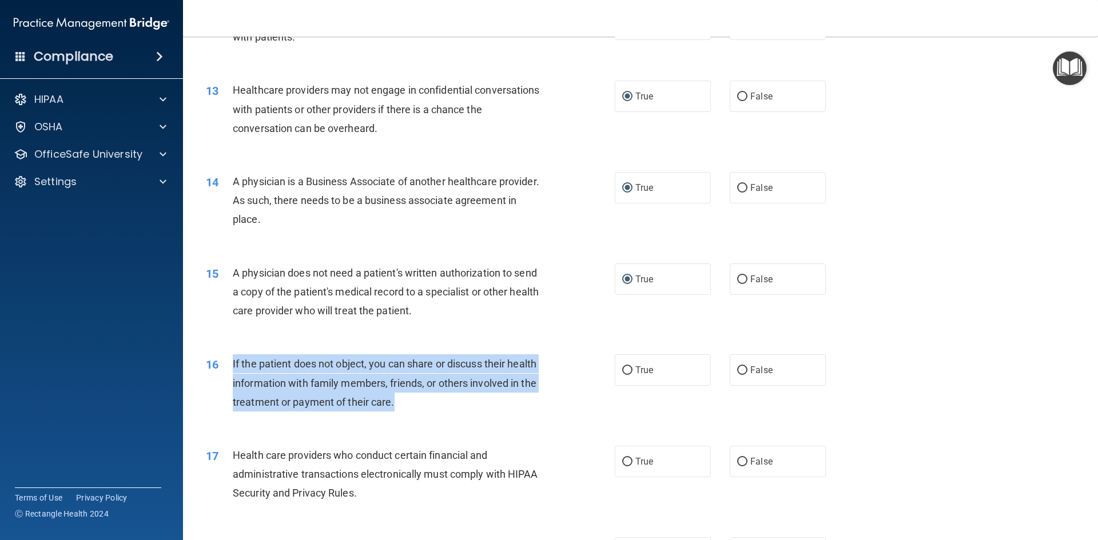
drag, startPoint x: 409, startPoint y: 403, endPoint x: 233, endPoint y: 359, distance: 181.5
click at [233, 359] on div "If the patient does not object, you can share or discuss their health informati…" at bounding box center [393, 383] width 320 height 57
click at [625, 374] on input "True" at bounding box center [627, 371] width 10 height 9
radio input "true"
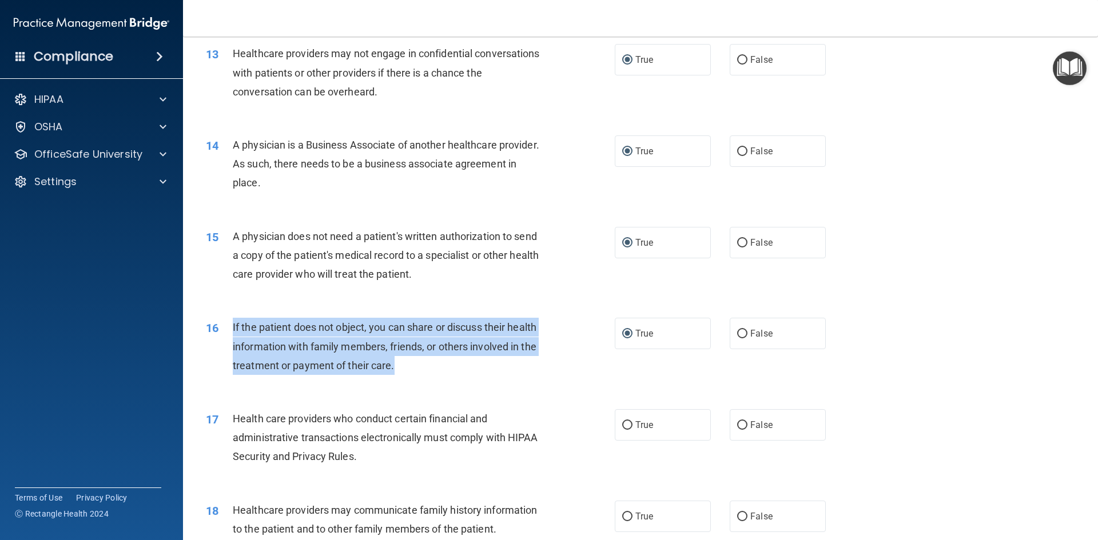
scroll to position [1086, 0]
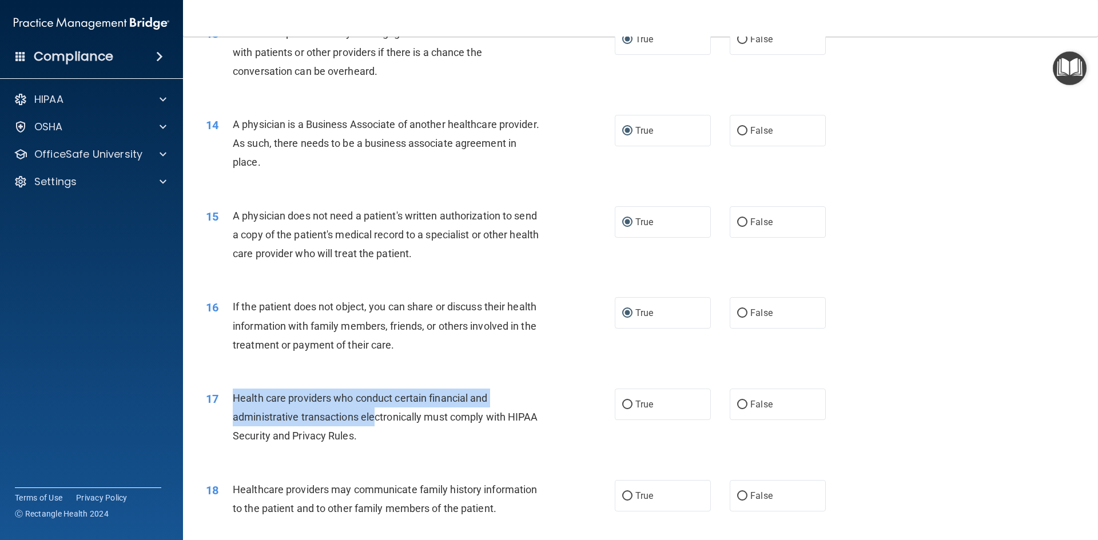
drag, startPoint x: 233, startPoint y: 399, endPoint x: 381, endPoint y: 421, distance: 149.7
click at [377, 425] on div "Health care providers who conduct certain financial and administrative transact…" at bounding box center [393, 417] width 320 height 57
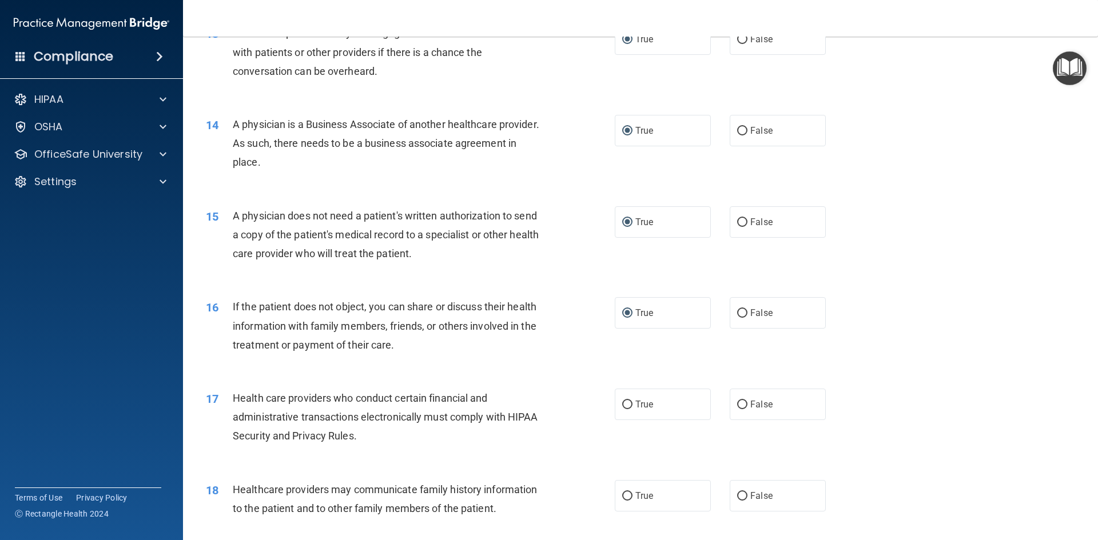
click at [401, 436] on div "Health care providers who conduct certain financial and administrative transact…" at bounding box center [393, 417] width 320 height 57
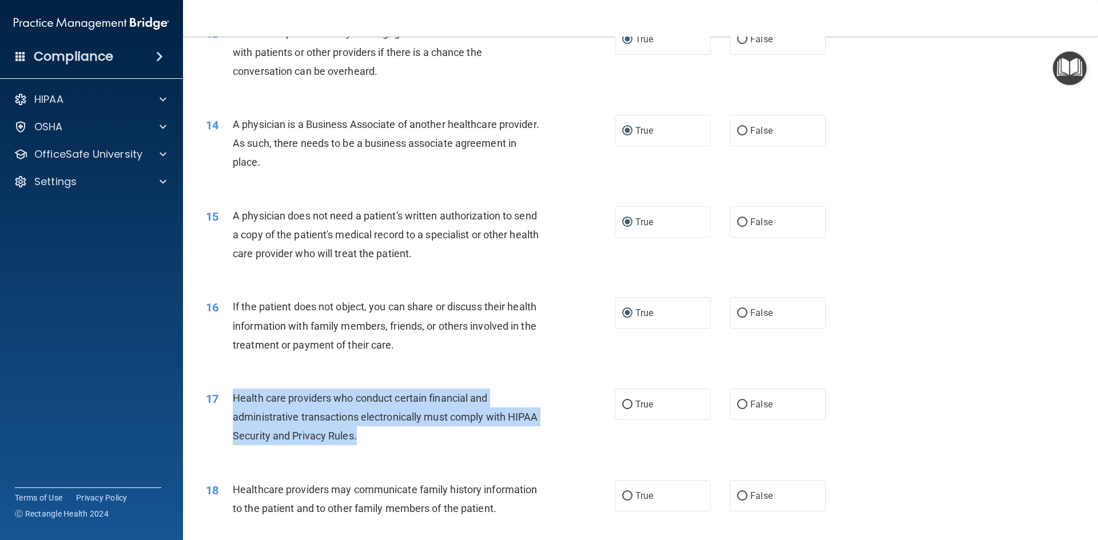
drag, startPoint x: 235, startPoint y: 396, endPoint x: 373, endPoint y: 432, distance: 142.4
click at [373, 432] on div "Health care providers who conduct certain financial and administrative transact…" at bounding box center [393, 417] width 320 height 57
click at [623, 408] on input "True" at bounding box center [627, 405] width 10 height 9
radio input "true"
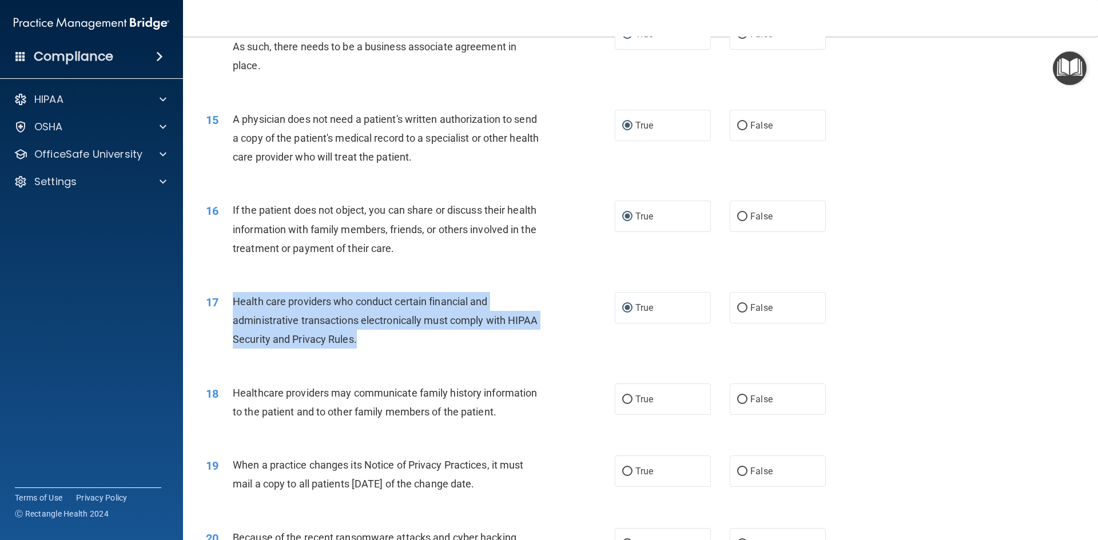
scroll to position [1144, 0]
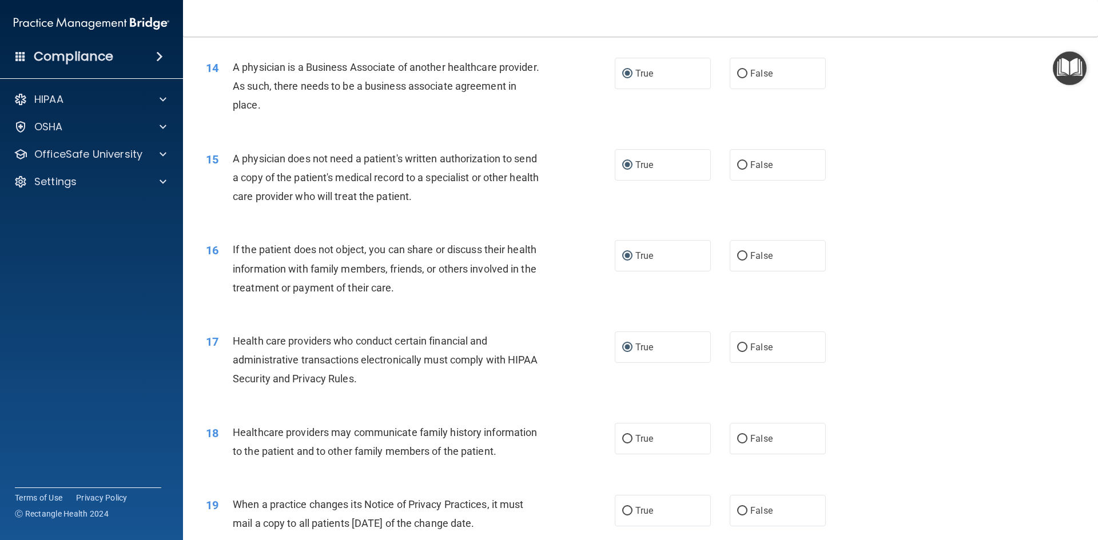
click at [495, 453] on span "Healthcare providers may communicate family history information to the patient …" at bounding box center [385, 442] width 304 height 31
click at [282, 435] on span "Healthcare providers may communicate family history information to the patient …" at bounding box center [385, 442] width 304 height 31
click at [328, 431] on span "Healthcare providers may communicate family history information to the patient …" at bounding box center [385, 442] width 304 height 31
click at [361, 429] on span "Healthcare providers may communicate family history information to the patient …" at bounding box center [385, 442] width 304 height 31
click at [423, 431] on span "Healthcare providers may communicate family history information to the patient …" at bounding box center [385, 442] width 304 height 31
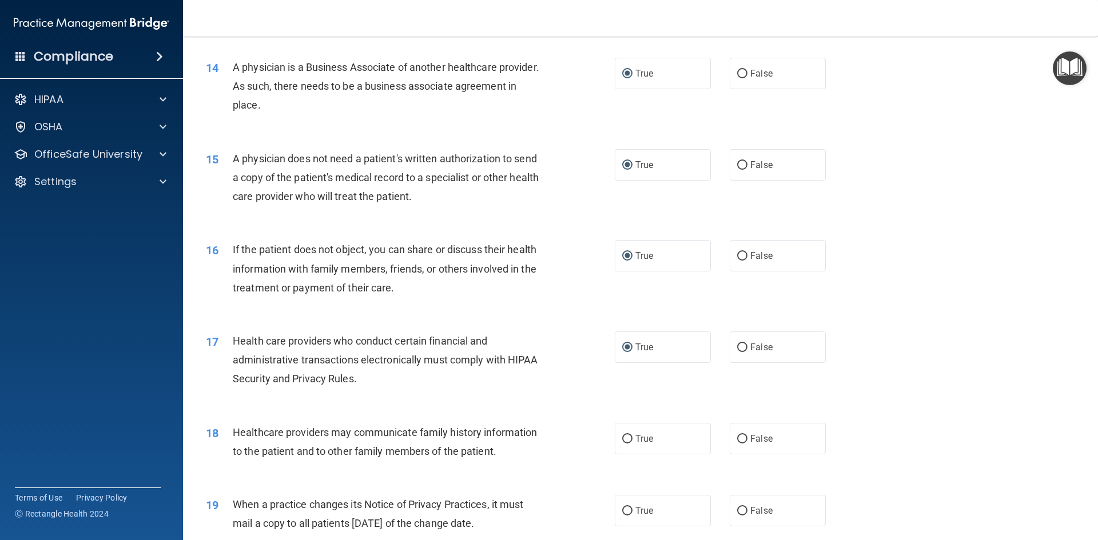
click at [498, 428] on span "Healthcare providers may communicate family history information to the patient …" at bounding box center [385, 442] width 304 height 31
click at [300, 463] on div "18 Healthcare providers may communicate family history information to the patie…" at bounding box center [410, 444] width 443 height 43
click at [346, 455] on span "Healthcare providers may communicate family history information to the patient …" at bounding box center [385, 442] width 304 height 31
click at [743, 438] on label "False" at bounding box center [778, 438] width 96 height 31
click at [743, 438] on input "False" at bounding box center [742, 439] width 10 height 9
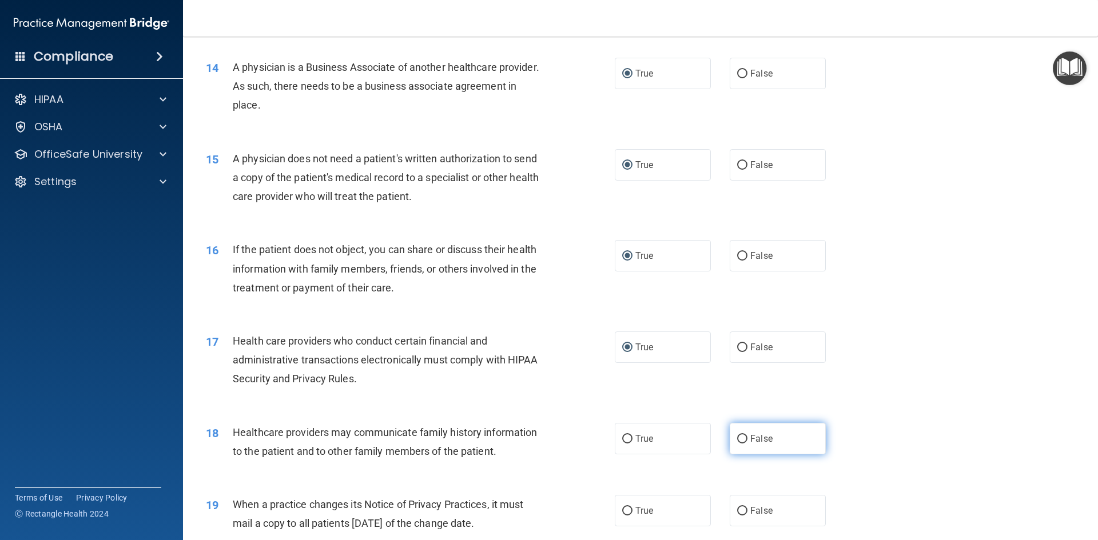
radio input "true"
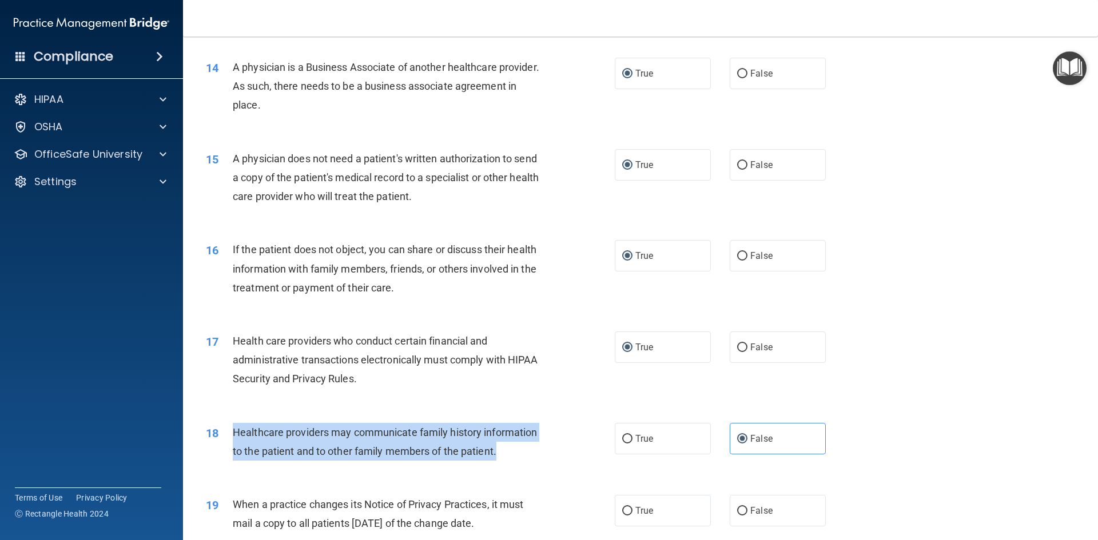
drag, startPoint x: 499, startPoint y: 455, endPoint x: 234, endPoint y: 425, distance: 266.4
click at [234, 425] on div "Healthcare providers may communicate family history information to the patient …" at bounding box center [393, 442] width 320 height 38
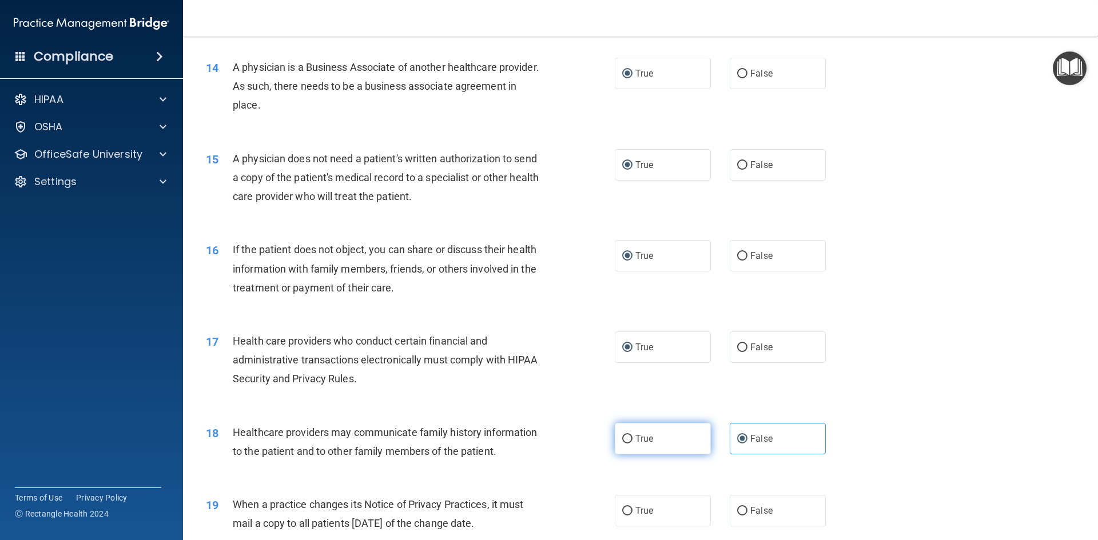
click at [623, 444] on label "True" at bounding box center [663, 438] width 96 height 31
click at [623, 444] on input "True" at bounding box center [627, 439] width 10 height 9
radio input "true"
radio input "false"
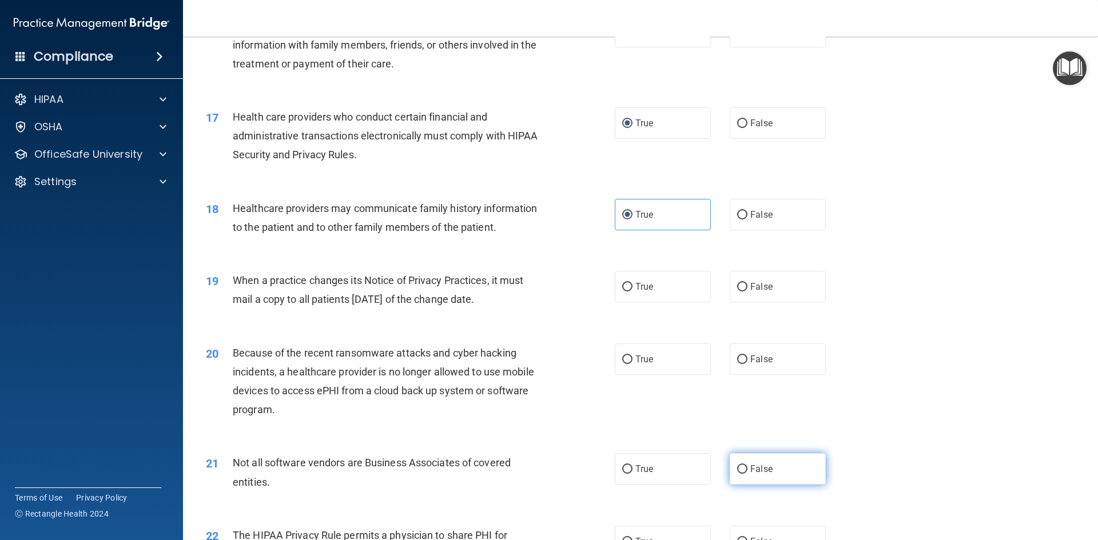
scroll to position [1372, 0]
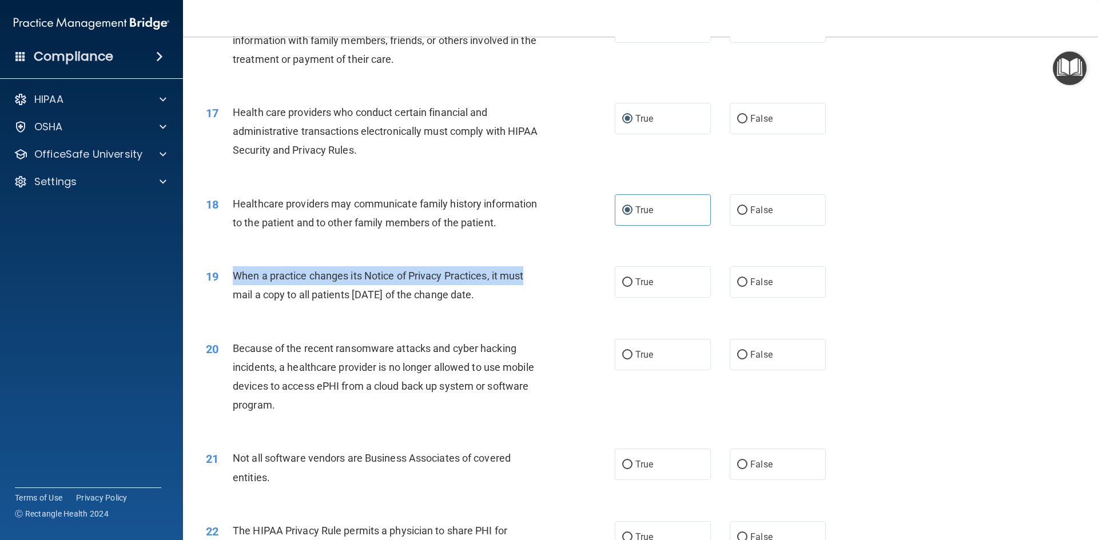
drag, startPoint x: 235, startPoint y: 278, endPoint x: 527, endPoint y: 285, distance: 292.3
click at [527, 285] on div "When a practice changes its Notice of Privacy Practices, it must mail a copy to…" at bounding box center [393, 285] width 320 height 38
click at [508, 297] on span "When a practice changes its Notice of Privacy Practices, it must mail a copy to…" at bounding box center [378, 285] width 290 height 31
drag, startPoint x: 236, startPoint y: 274, endPoint x: 552, endPoint y: 304, distance: 318.1
click at [550, 305] on div "19 When a practice changes its Notice of Privacy Practices, it must mail a copy…" at bounding box center [410, 287] width 443 height 43
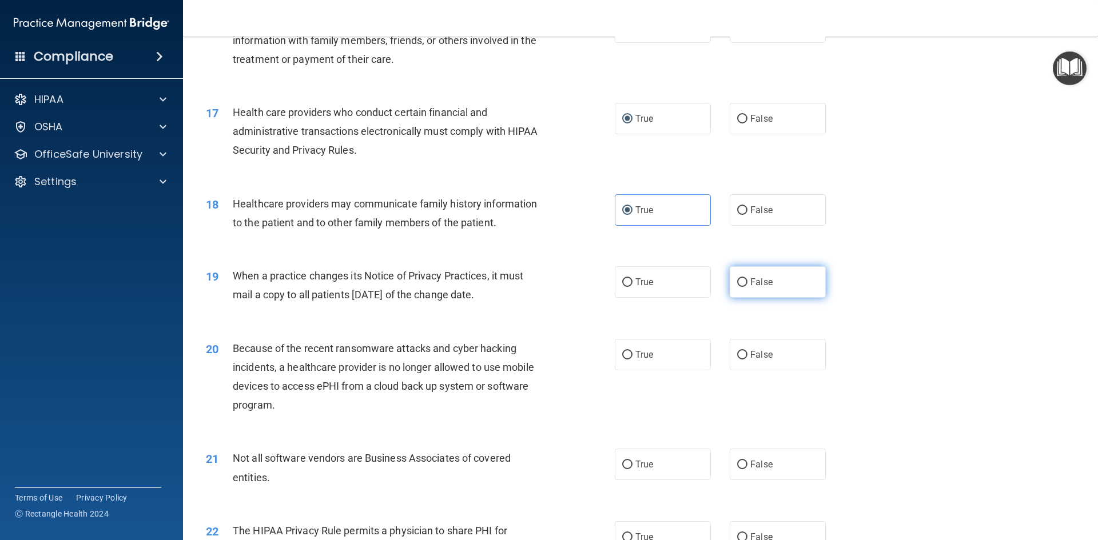
click at [731, 287] on label "False" at bounding box center [778, 281] width 96 height 31
click at [737, 287] on input "False" at bounding box center [742, 282] width 10 height 9
radio input "true"
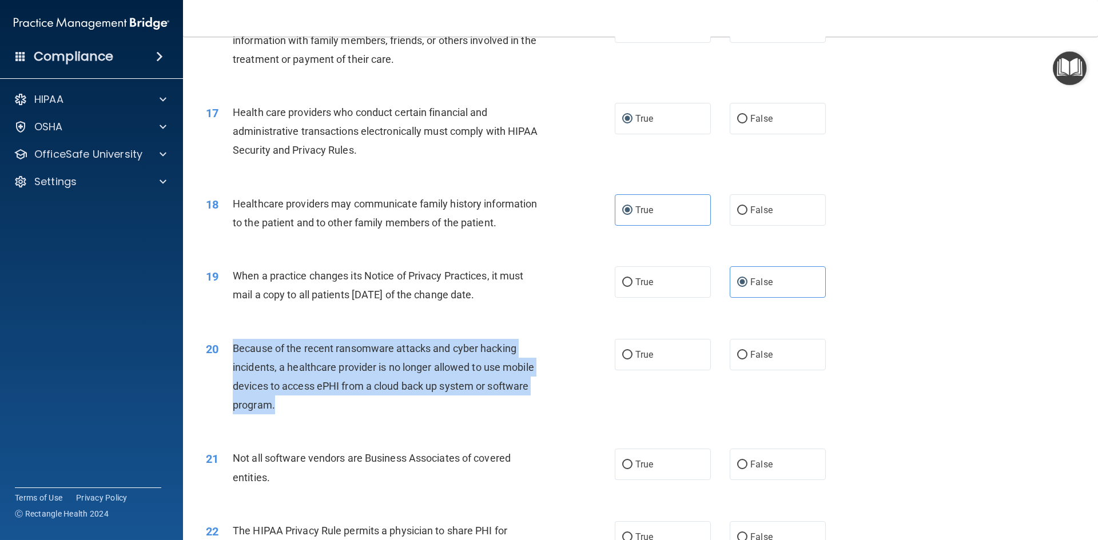
drag, startPoint x: 232, startPoint y: 349, endPoint x: 325, endPoint y: 392, distance: 102.4
click at [319, 398] on div "Because of the recent ransomware attacks and cyber hacking incidents, a healthc…" at bounding box center [393, 377] width 320 height 76
click at [740, 356] on input "False" at bounding box center [742, 355] width 10 height 9
radio input "true"
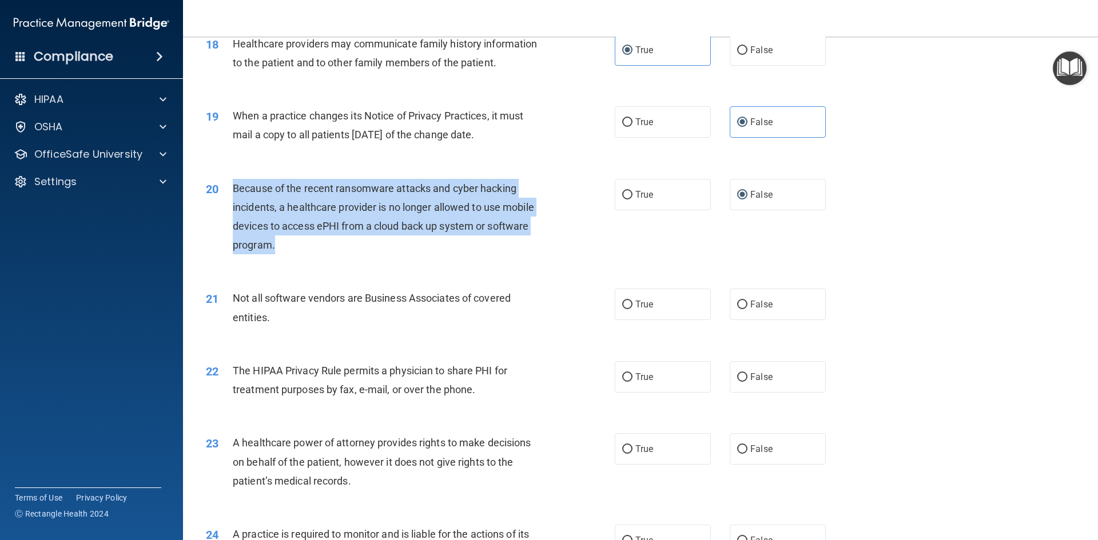
scroll to position [1601, 0]
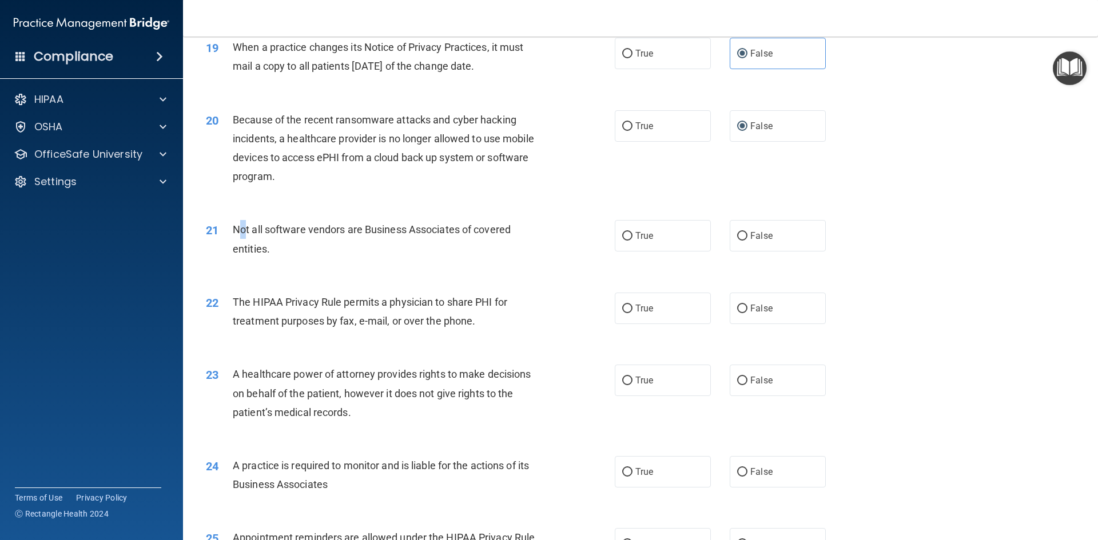
drag, startPoint x: 236, startPoint y: 233, endPoint x: 243, endPoint y: 236, distance: 7.4
click at [243, 236] on span "Not all software vendors are Business Associates of covered entities." at bounding box center [372, 239] width 278 height 31
click at [238, 232] on span "Not all software vendors are Business Associates of covered entities." at bounding box center [372, 239] width 278 height 31
drag, startPoint x: 235, startPoint y: 230, endPoint x: 279, endPoint y: 244, distance: 45.9
click at [279, 244] on div "Not all software vendors are Business Associates of covered entities." at bounding box center [393, 239] width 320 height 38
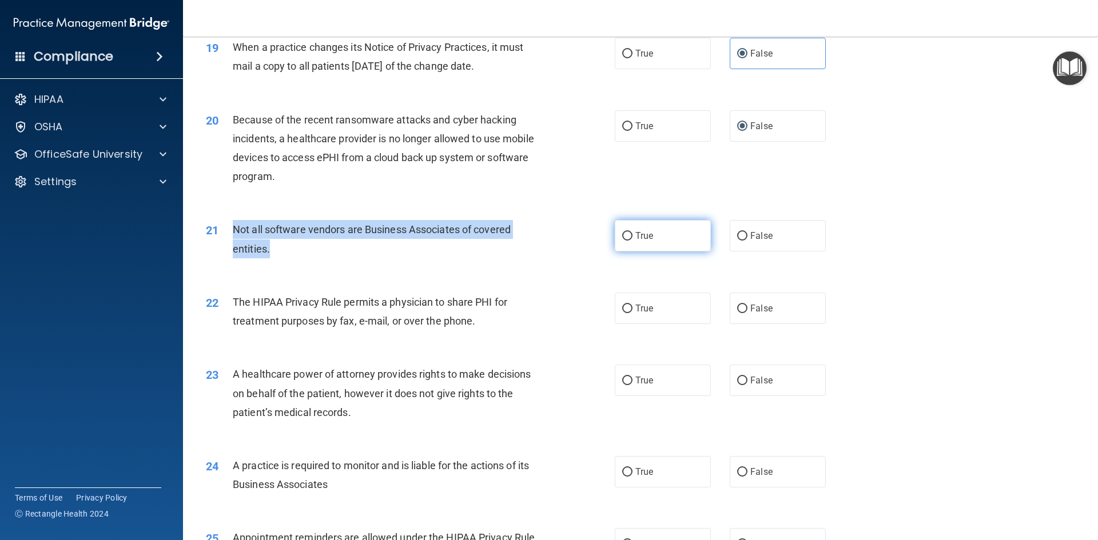
click at [622, 236] on input "True" at bounding box center [627, 236] width 10 height 9
radio input "true"
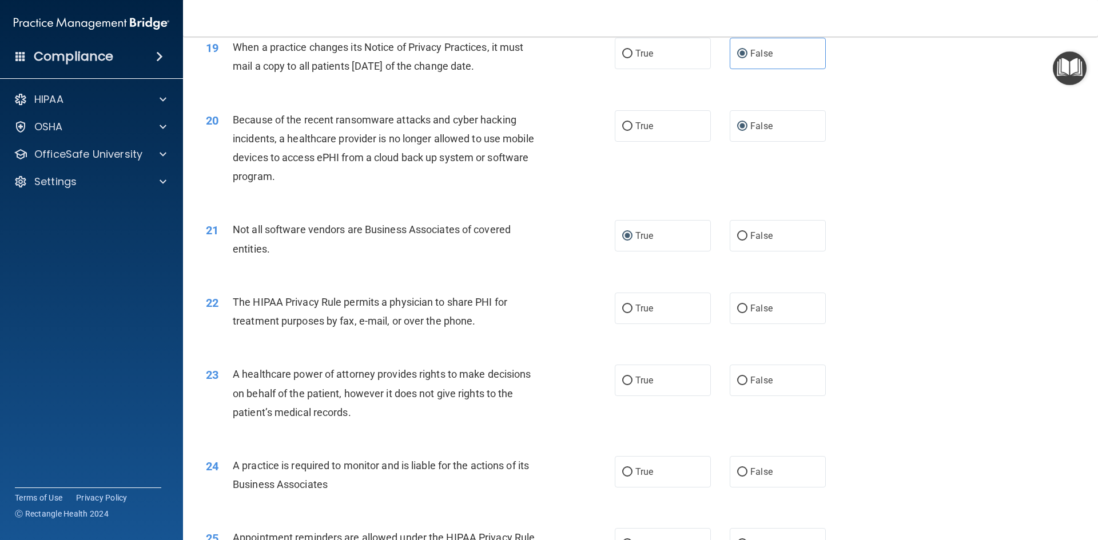
click at [313, 356] on div "23 A healthcare power of attorney provides rights to make decisions on behalf o…" at bounding box center [640, 395] width 886 height 91
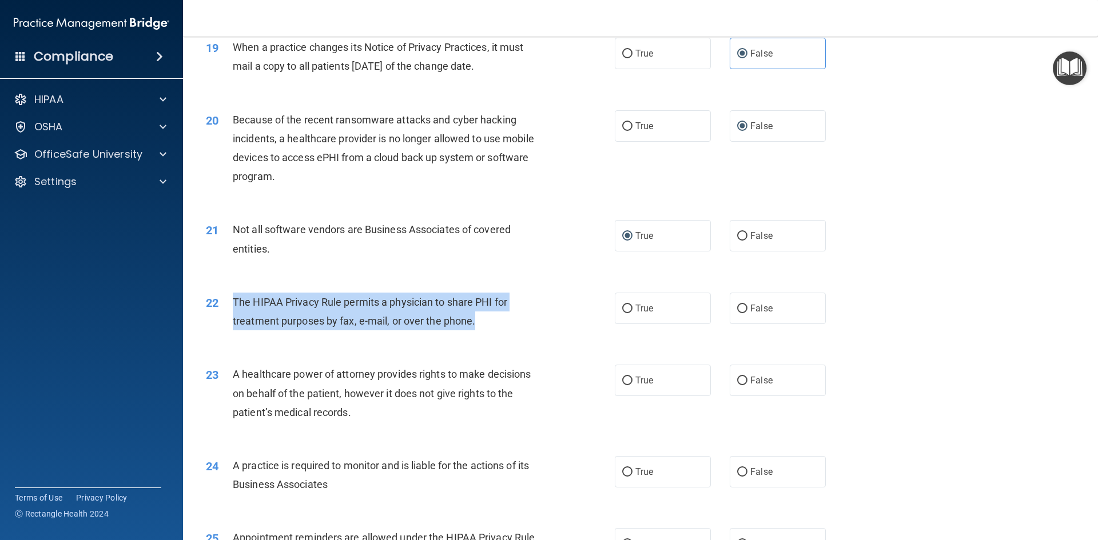
drag, startPoint x: 233, startPoint y: 303, endPoint x: 523, endPoint y: 317, distance: 290.2
click at [523, 317] on div "The HIPAA Privacy Rule permits a physician to share PHI for treatment purposes …" at bounding box center [393, 312] width 320 height 38
click at [622, 311] on input "True" at bounding box center [627, 309] width 10 height 9
radio input "true"
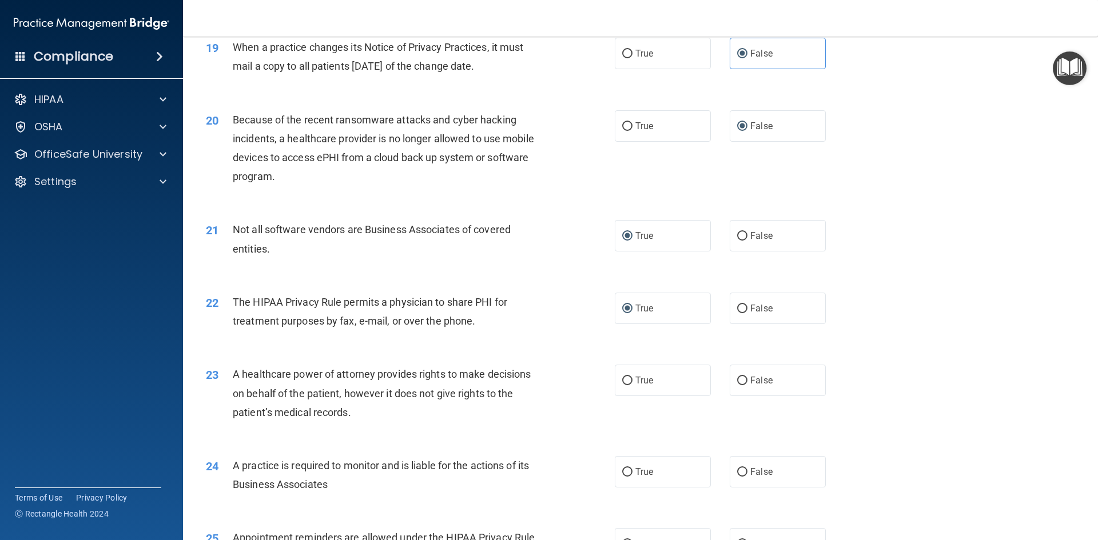
click at [423, 394] on span "A healthcare power of attorney provides rights to make decisions on behalf of t…" at bounding box center [382, 393] width 298 height 50
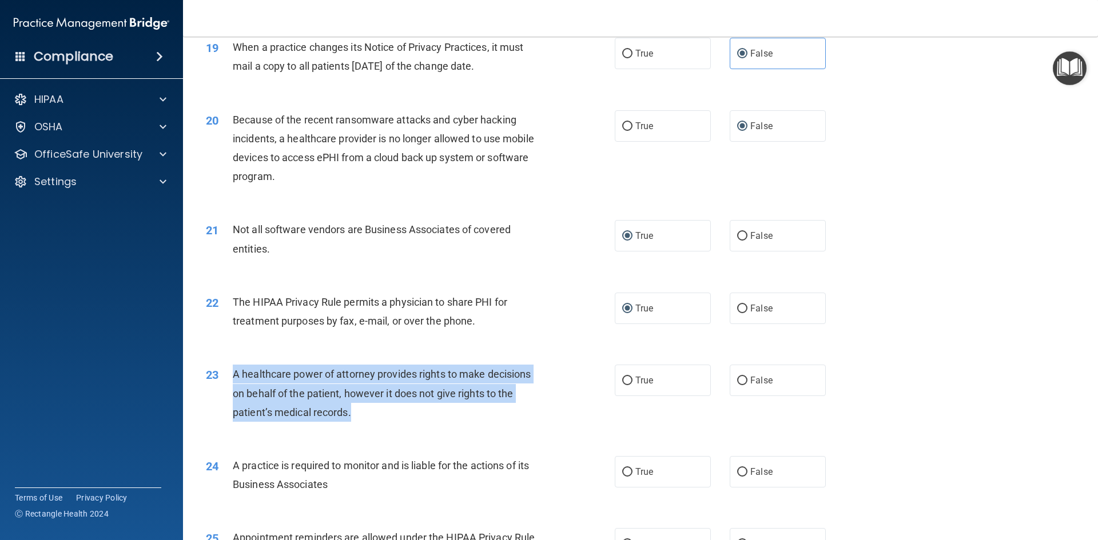
drag, startPoint x: 234, startPoint y: 372, endPoint x: 381, endPoint y: 411, distance: 152.4
click at [381, 411] on div "A healthcare power of attorney provides rights to make decisions on behalf of t…" at bounding box center [393, 393] width 320 height 57
click at [737, 385] on input "False" at bounding box center [742, 381] width 10 height 9
radio input "true"
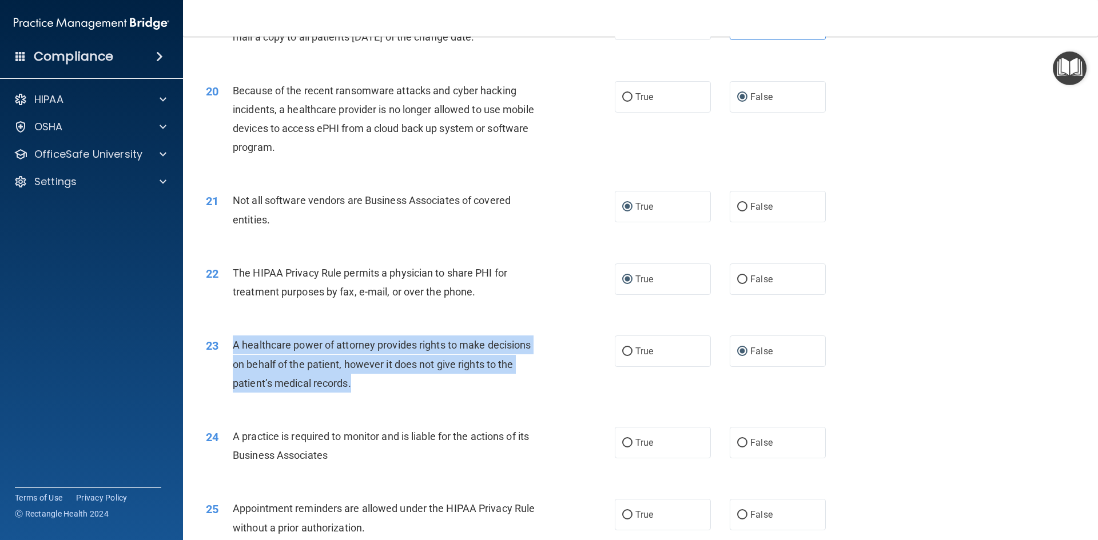
scroll to position [1658, 0]
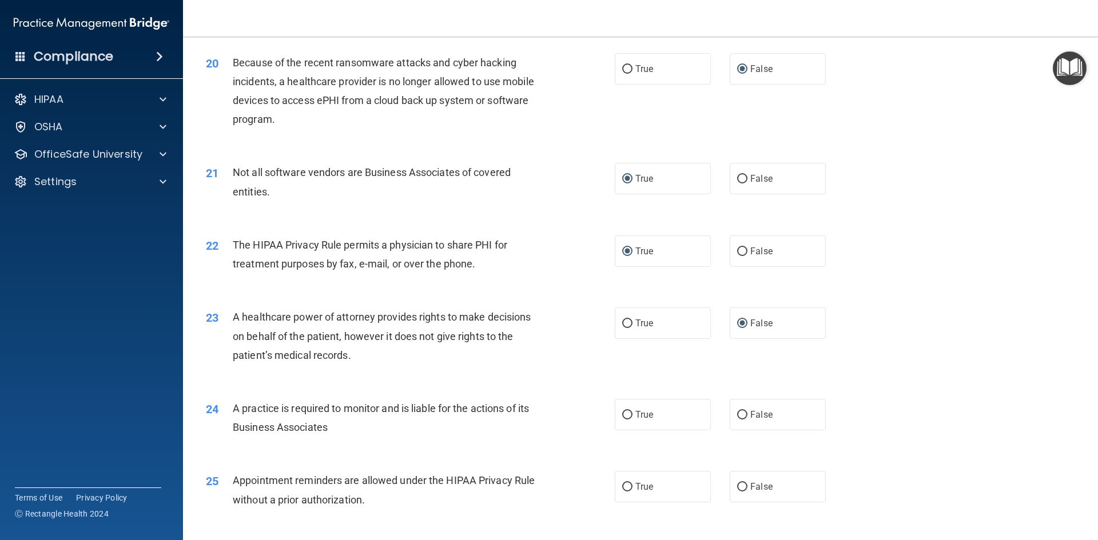
click at [326, 439] on div "24 A practice is required to monitor and is liable for the actions of its Busin…" at bounding box center [410, 420] width 443 height 43
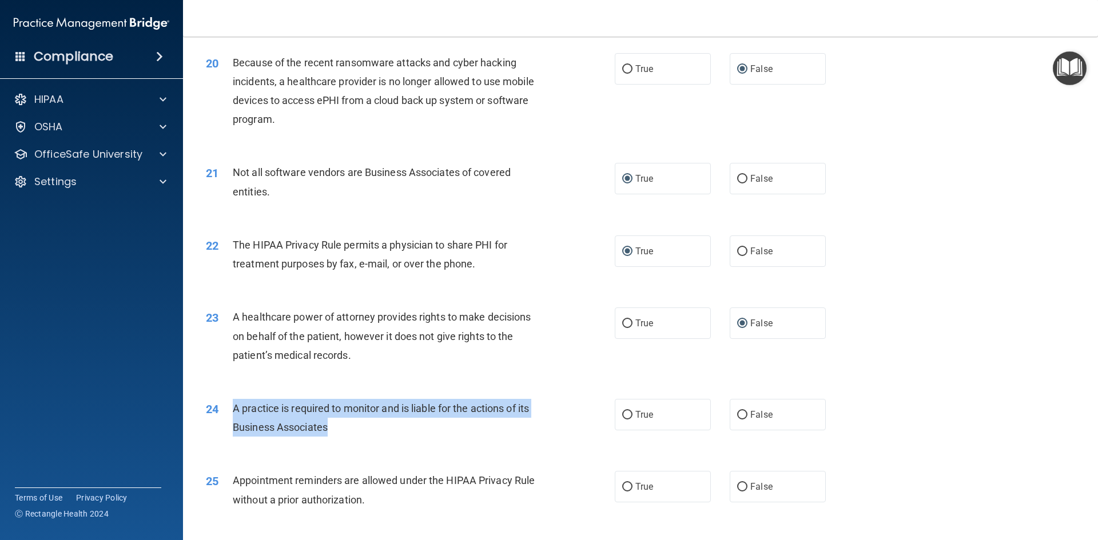
drag, startPoint x: 235, startPoint y: 409, endPoint x: 352, endPoint y: 429, distance: 118.9
click at [346, 429] on div "A practice is required to monitor and is liable for the actions of its Business…" at bounding box center [393, 418] width 320 height 38
click at [738, 416] on input "False" at bounding box center [742, 415] width 10 height 9
radio input "true"
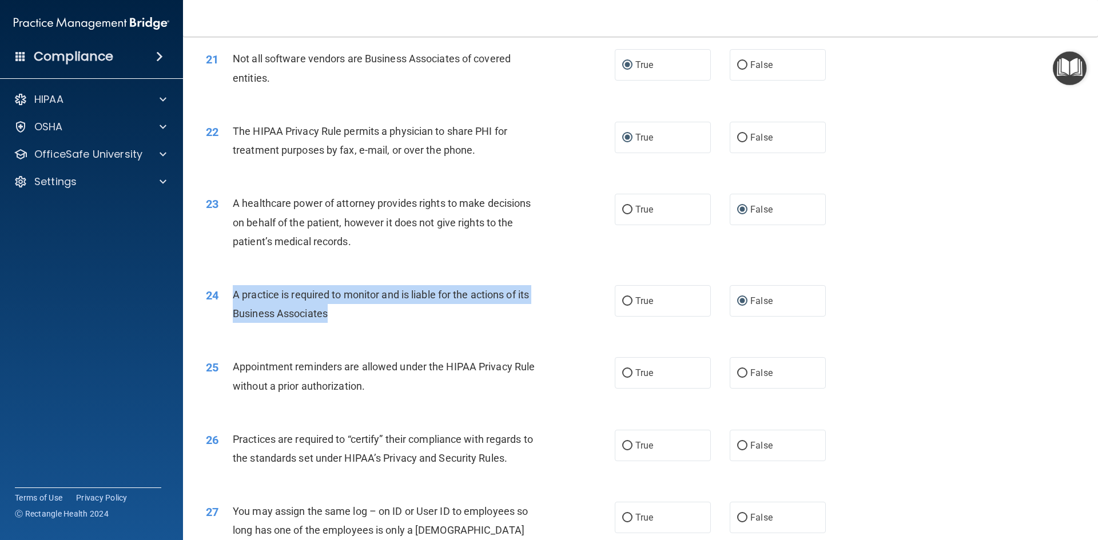
scroll to position [1773, 0]
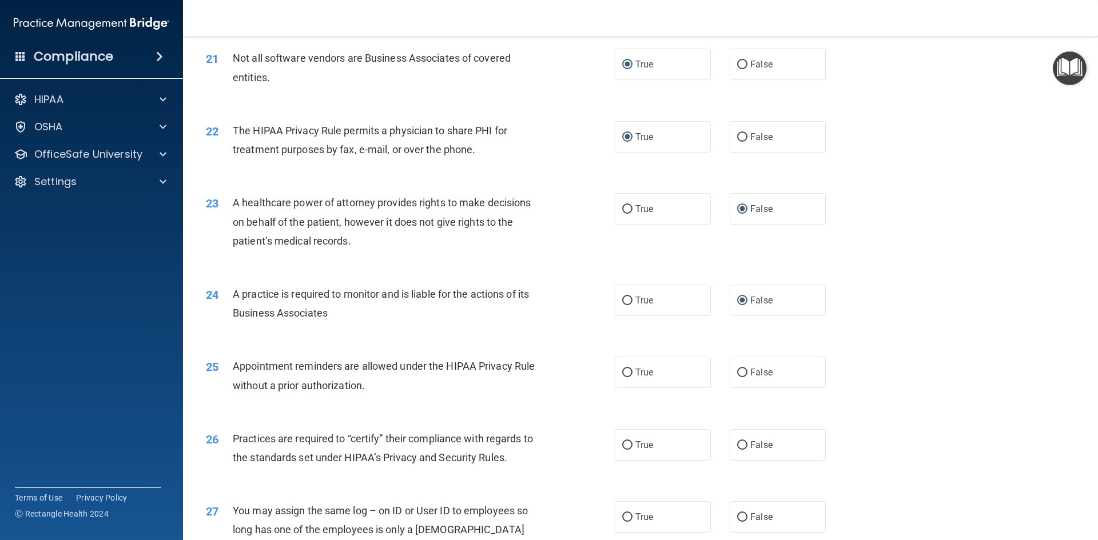
click at [312, 393] on div "Appointment reminders are allowed under the HIPAA Privacy Rule without a prior …" at bounding box center [393, 376] width 320 height 38
click at [622, 376] on input "True" at bounding box center [627, 373] width 10 height 9
radio input "true"
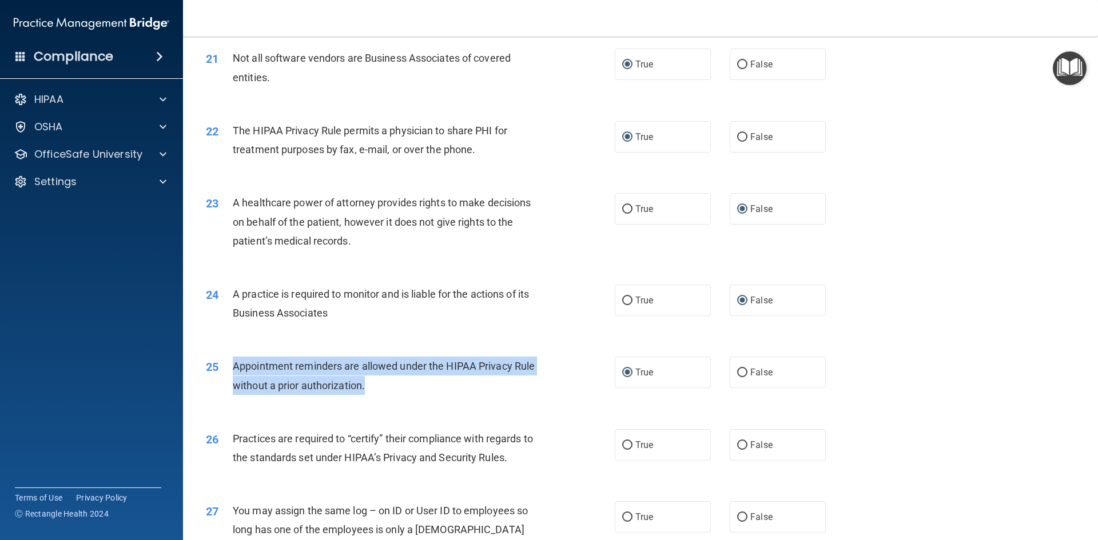
drag, startPoint x: 377, startPoint y: 387, endPoint x: 230, endPoint y: 366, distance: 148.4
click at [230, 366] on div "25 Appointment reminders are allowed under the HIPAA Privacy Rule without a pri…" at bounding box center [410, 378] width 443 height 43
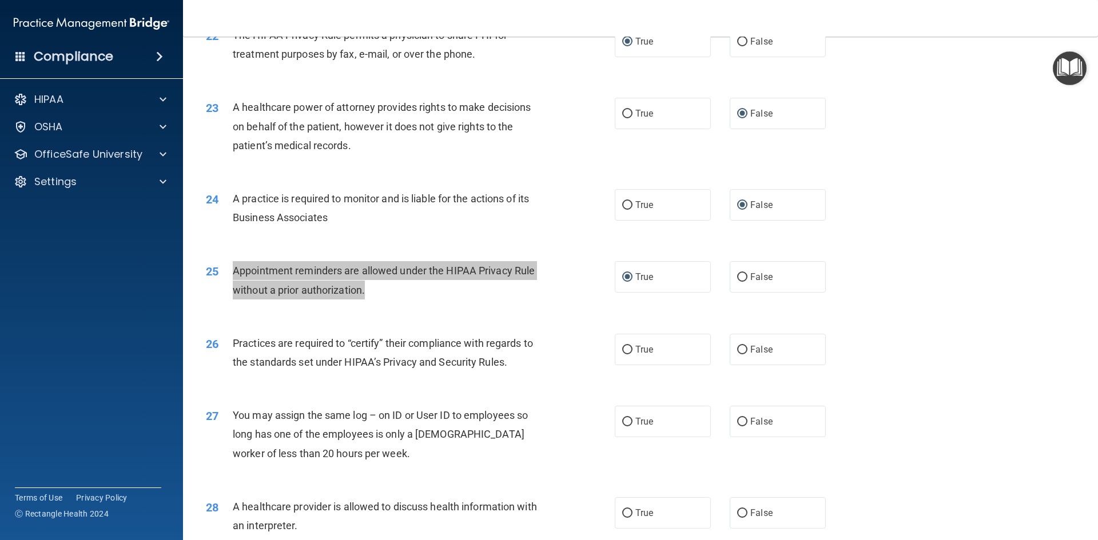
scroll to position [1887, 0]
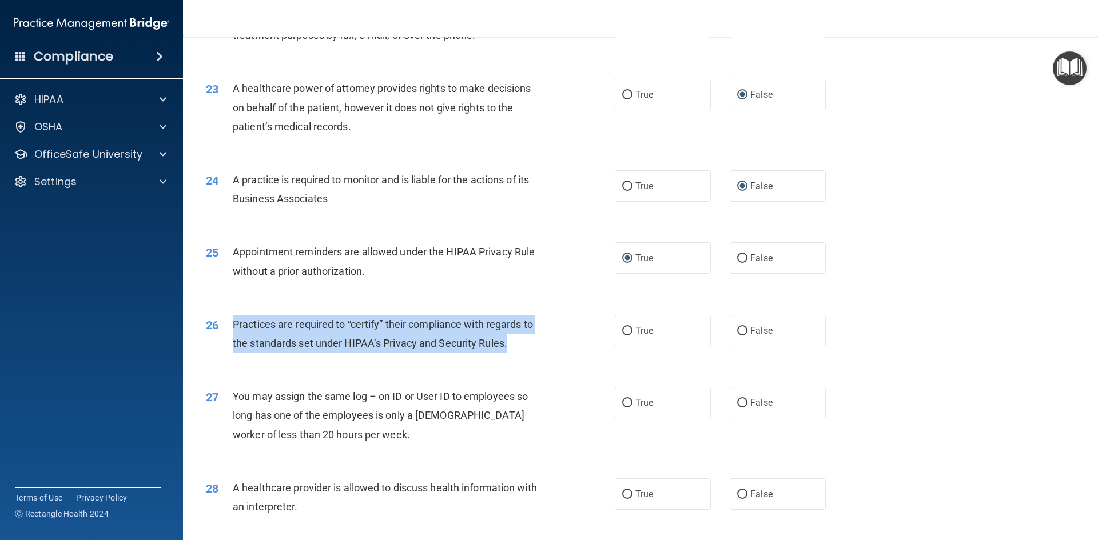
drag, startPoint x: 233, startPoint y: 325, endPoint x: 553, endPoint y: 338, distance: 319.9
click at [553, 338] on div "26 Practices are required to “certify” their compliance with regards to the sta…" at bounding box center [410, 336] width 443 height 43
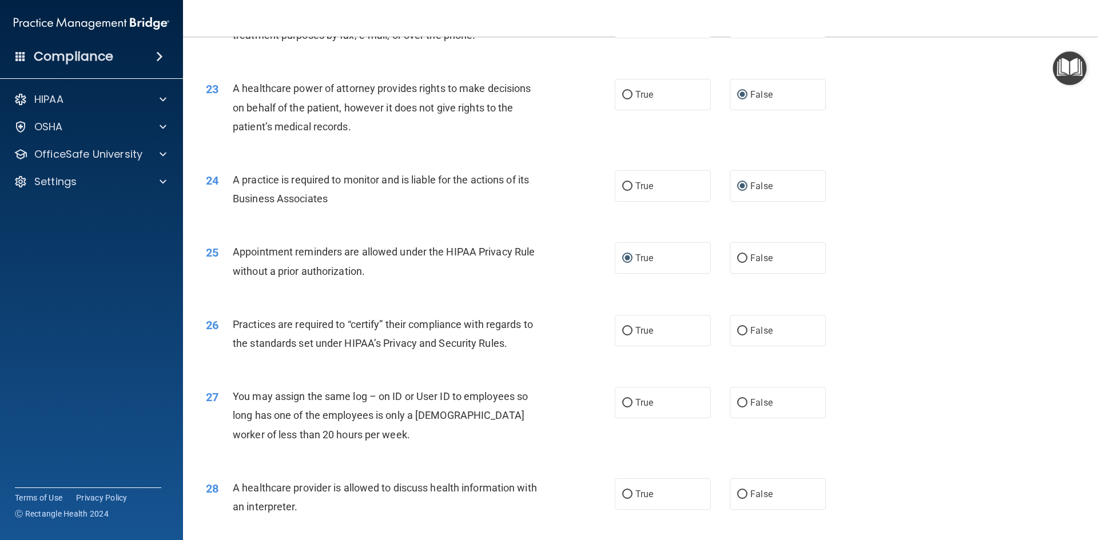
click at [545, 373] on div "27 You may assign the same log – on ID or User ID to employees so long has one …" at bounding box center [640, 418] width 886 height 91
click at [737, 334] on input "False" at bounding box center [742, 331] width 10 height 9
radio input "true"
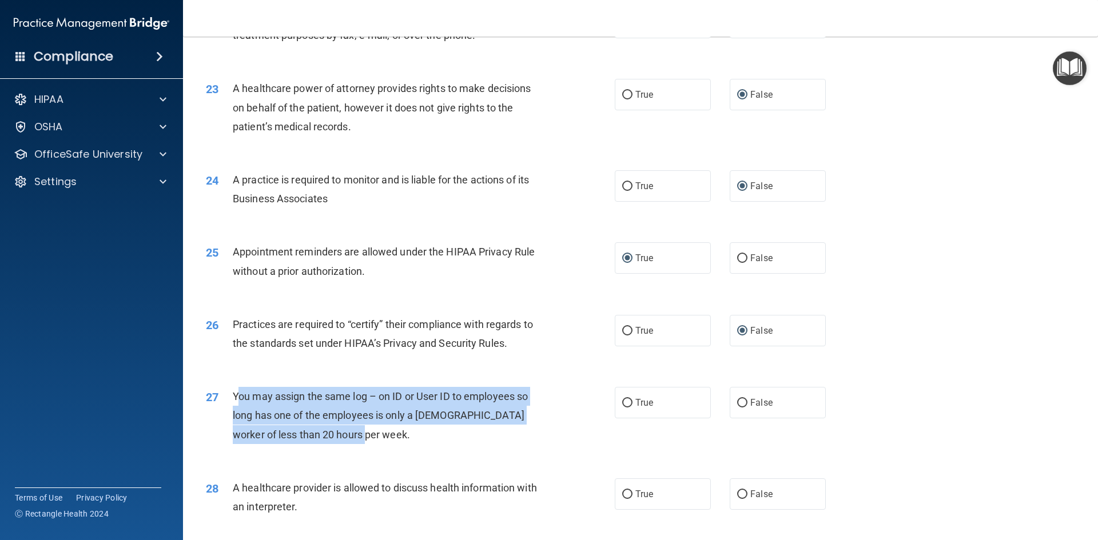
drag, startPoint x: 236, startPoint y: 396, endPoint x: 357, endPoint y: 429, distance: 126.2
click at [368, 431] on div "You may assign the same log – on ID or User ID to employees so long has one of …" at bounding box center [393, 415] width 320 height 57
click at [358, 429] on div "You may assign the same log – on ID or User ID to employees so long has one of …" at bounding box center [393, 415] width 320 height 57
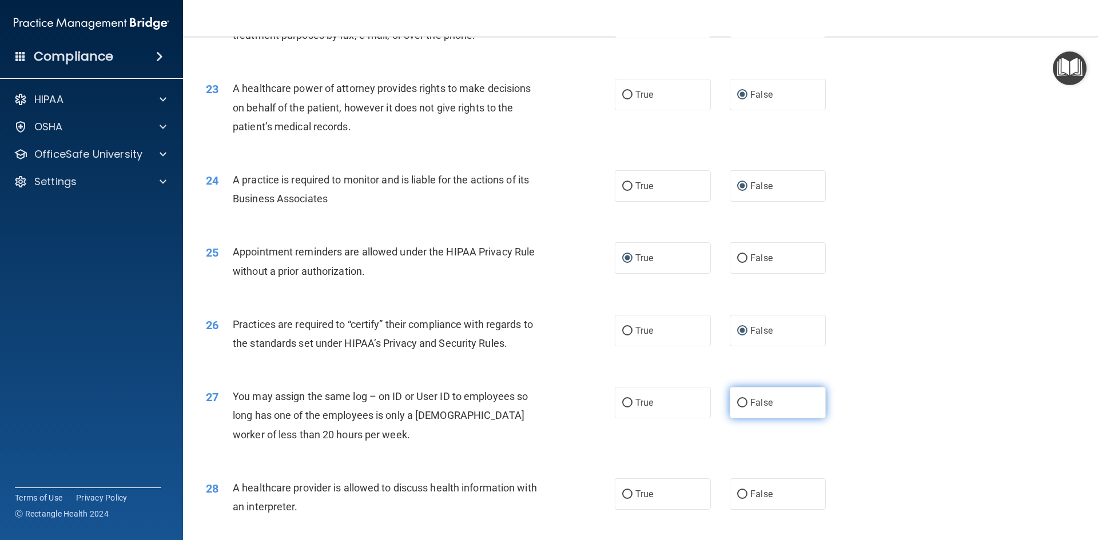
click at [741, 406] on input "False" at bounding box center [742, 403] width 10 height 9
radio input "true"
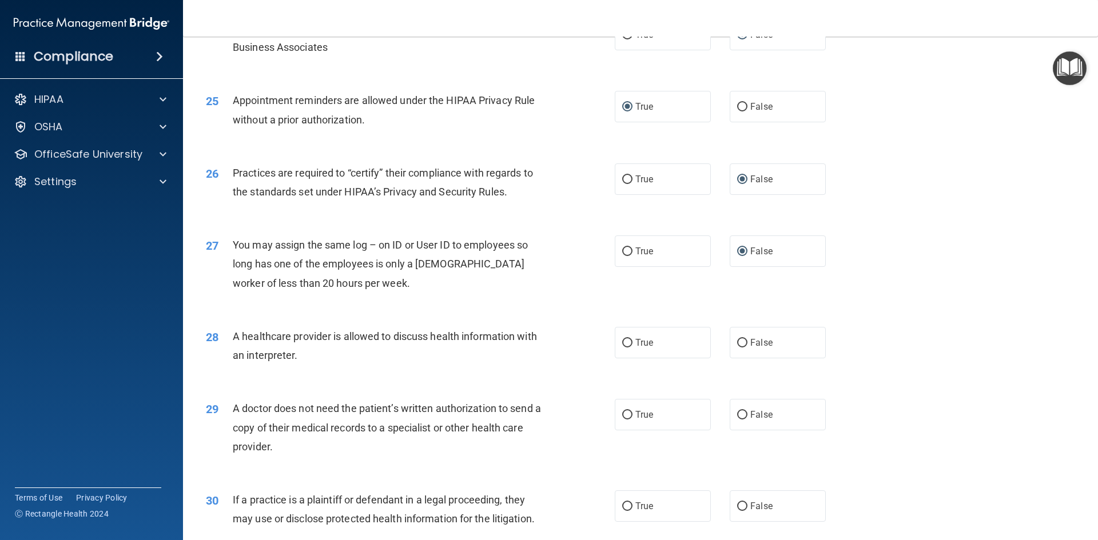
scroll to position [2058, 0]
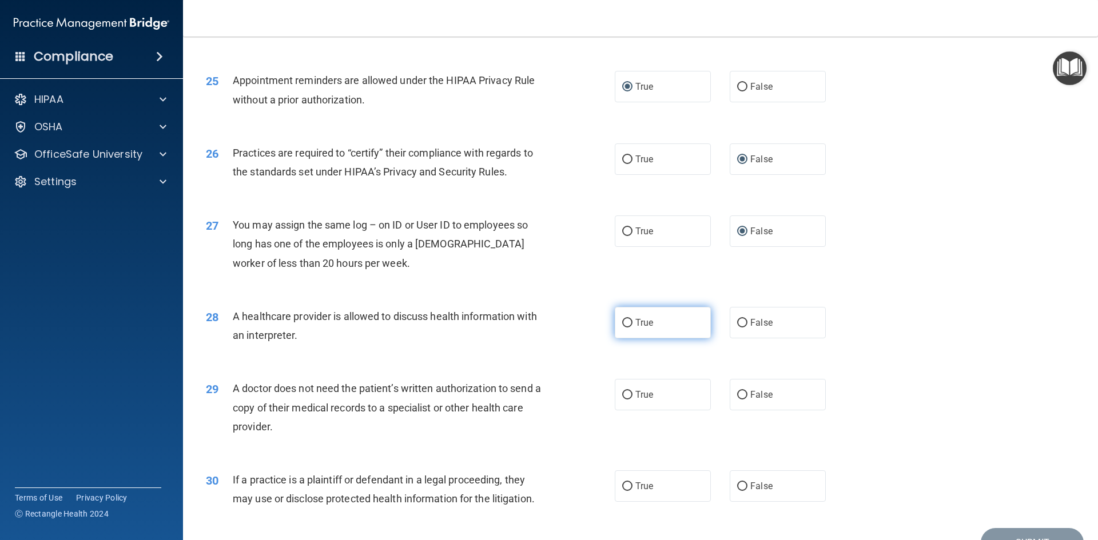
click at [630, 324] on label "True" at bounding box center [663, 322] width 96 height 31
click at [630, 324] on input "True" at bounding box center [627, 323] width 10 height 9
radio input "true"
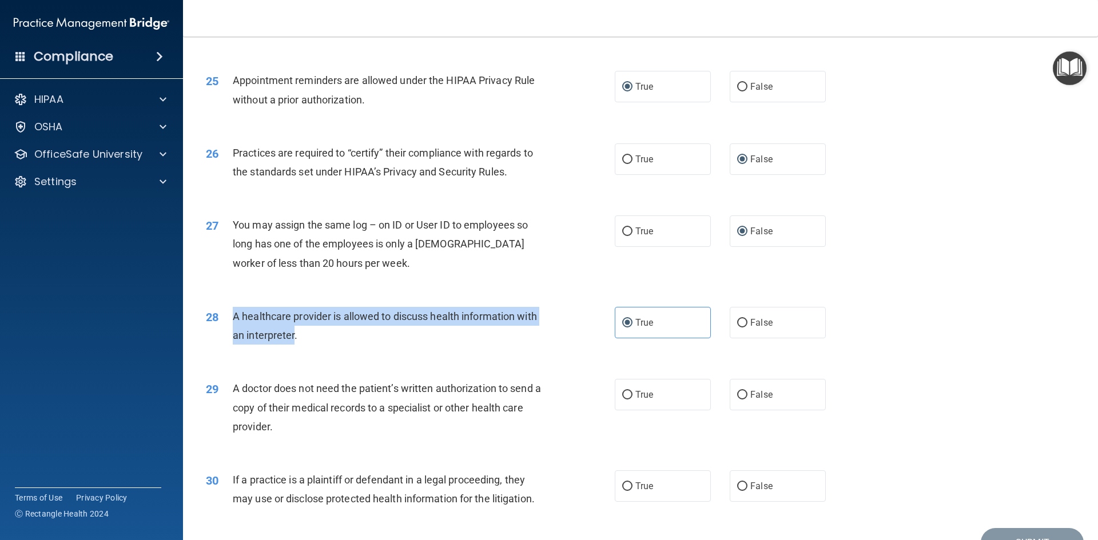
drag, startPoint x: 292, startPoint y: 337, endPoint x: 221, endPoint y: 316, distance: 74.0
click at [221, 316] on div "28 A healthcare provider is allowed to discuss health information with an inter…" at bounding box center [410, 328] width 443 height 43
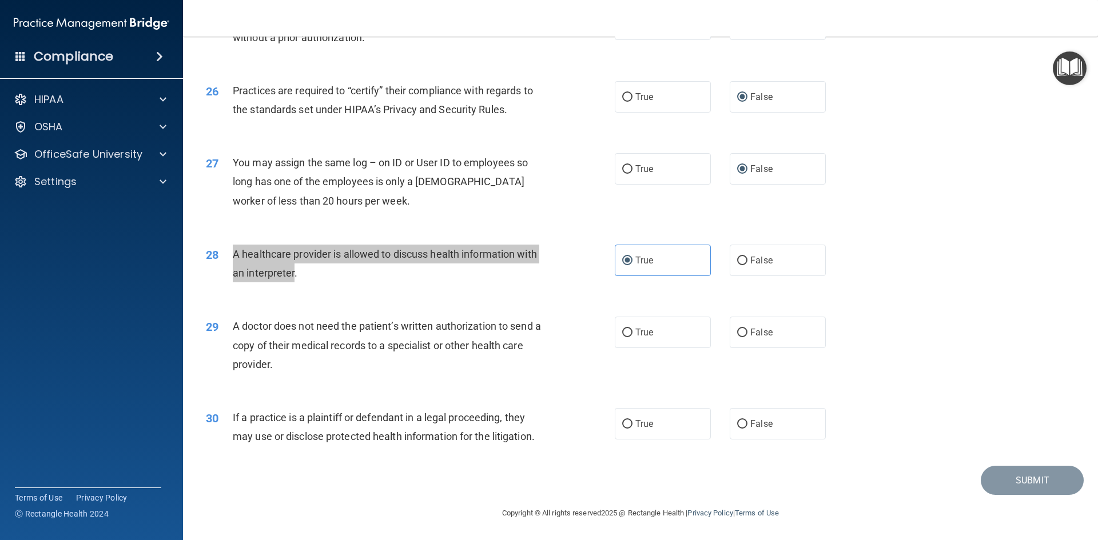
scroll to position [2121, 0]
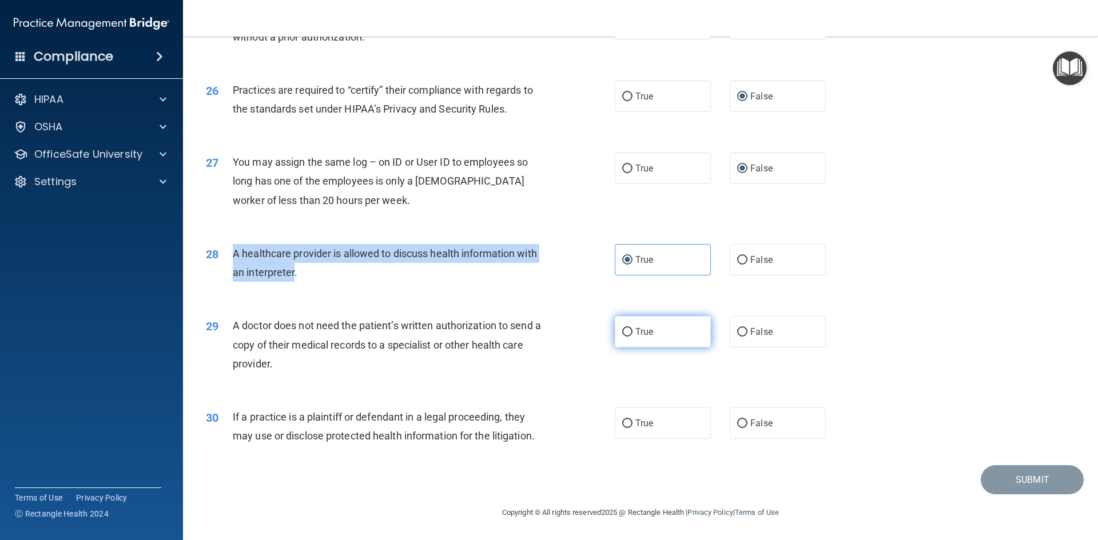
click at [623, 336] on input "True" at bounding box center [627, 332] width 10 height 9
radio input "true"
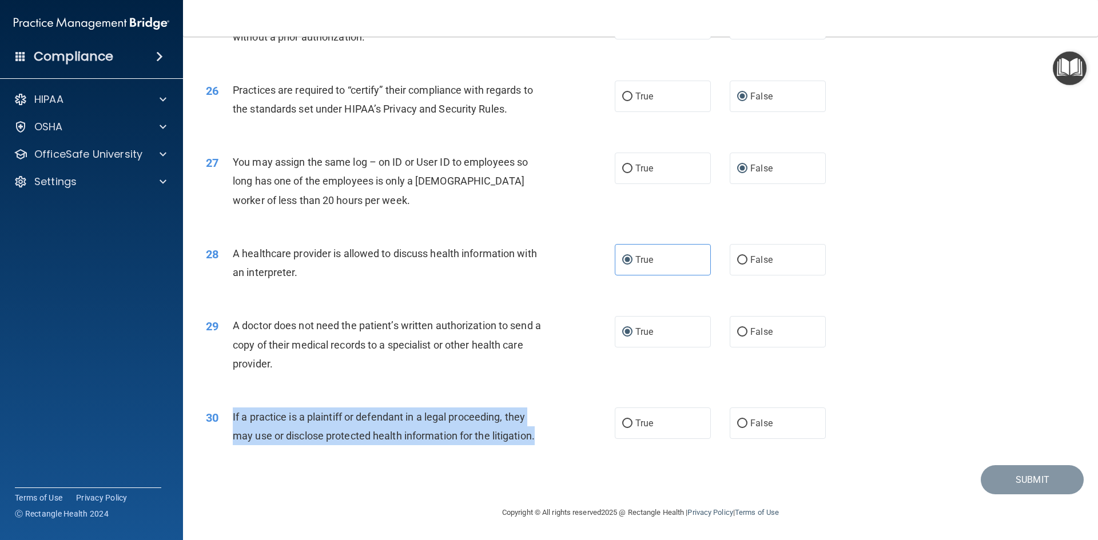
drag, startPoint x: 233, startPoint y: 419, endPoint x: 555, endPoint y: 431, distance: 322.7
click at [555, 431] on div "30 If a practice is a plaintiff or defendant in a legal proceeding, they may us…" at bounding box center [410, 429] width 443 height 43
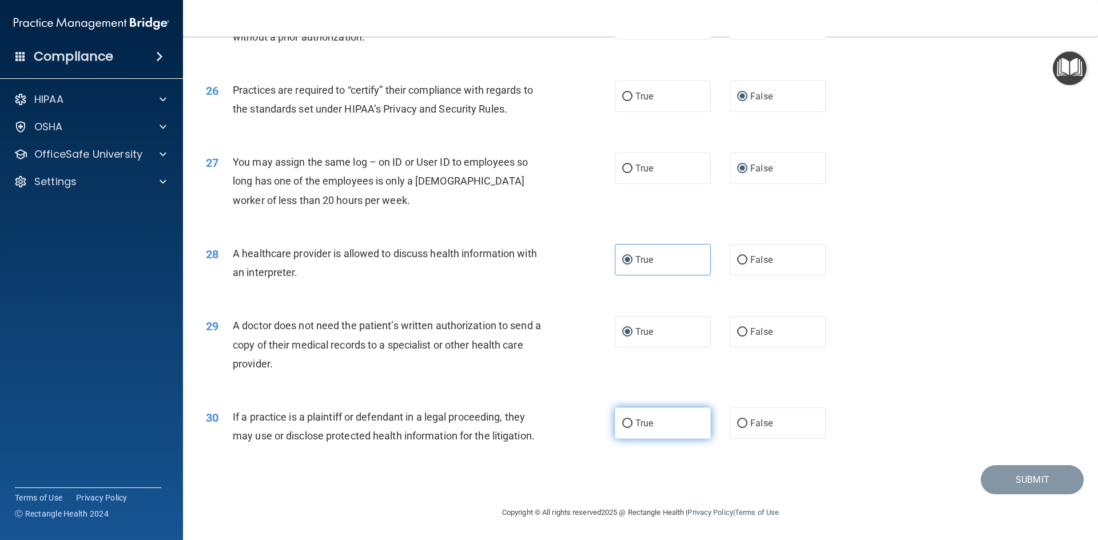
click at [616, 425] on label "True" at bounding box center [663, 423] width 96 height 31
click at [622, 425] on input "True" at bounding box center [627, 424] width 10 height 9
radio input "true"
drag, startPoint x: 993, startPoint y: 508, endPoint x: 1020, endPoint y: 483, distance: 36.8
click at [1017, 480] on button "Submit" at bounding box center [1032, 479] width 103 height 29
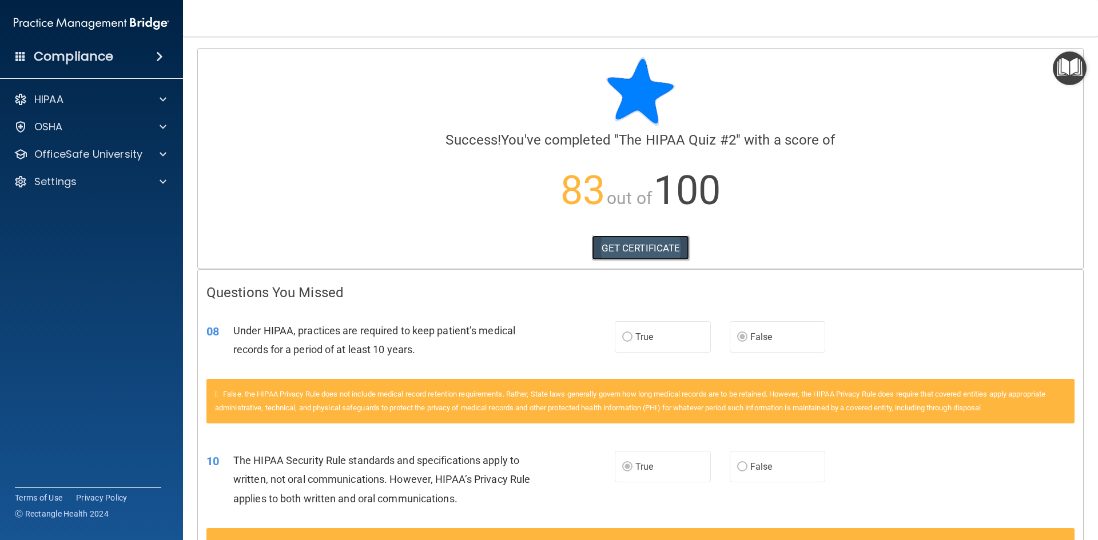
click at [648, 251] on link "GET CERTIFICATE" at bounding box center [641, 248] width 98 height 25
click at [160, 103] on span at bounding box center [163, 100] width 7 height 14
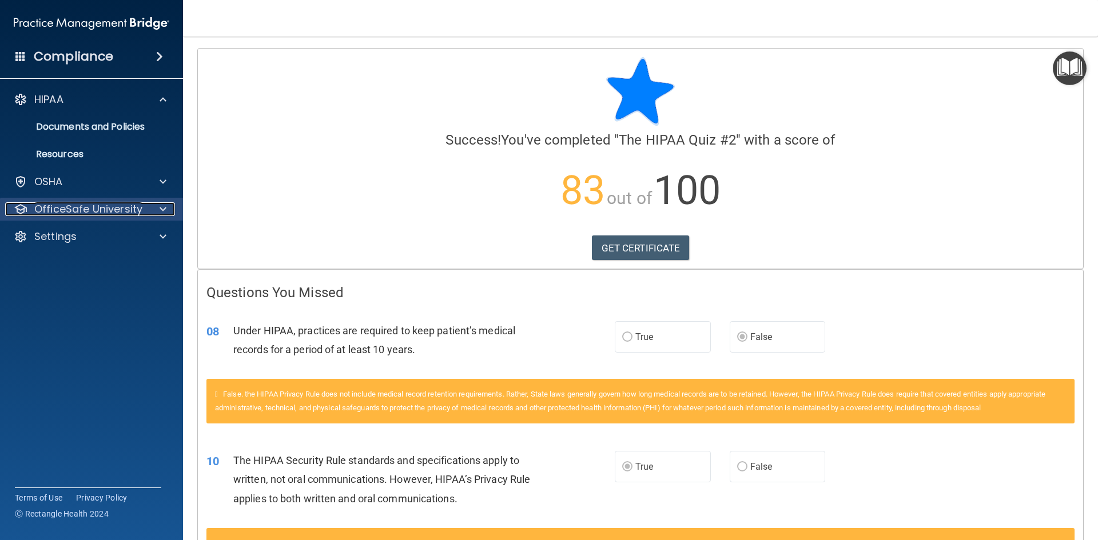
click at [157, 212] on div at bounding box center [161, 209] width 29 height 14
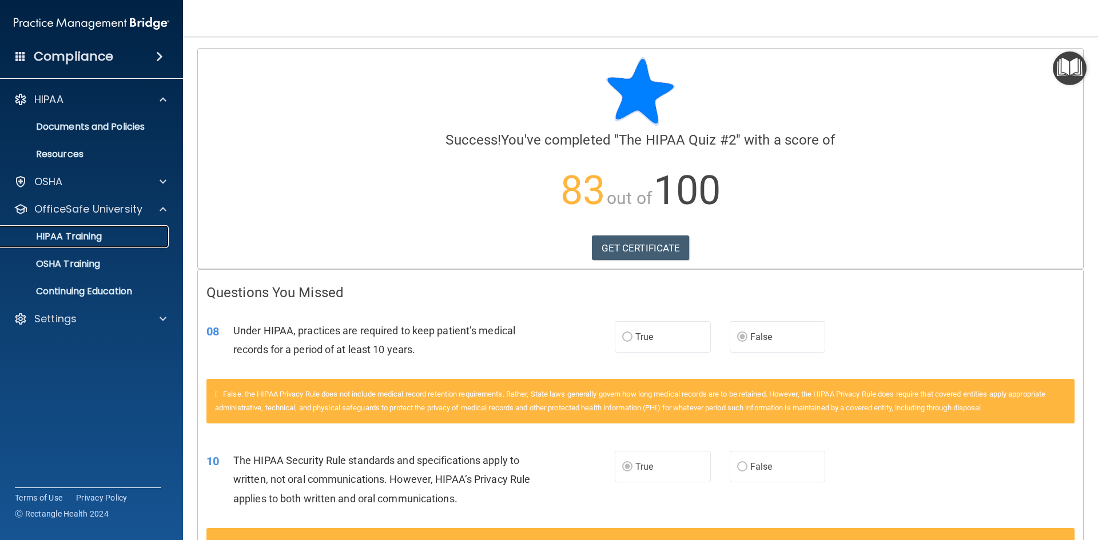
click at [81, 236] on p "HIPAA Training" at bounding box center [54, 236] width 94 height 11
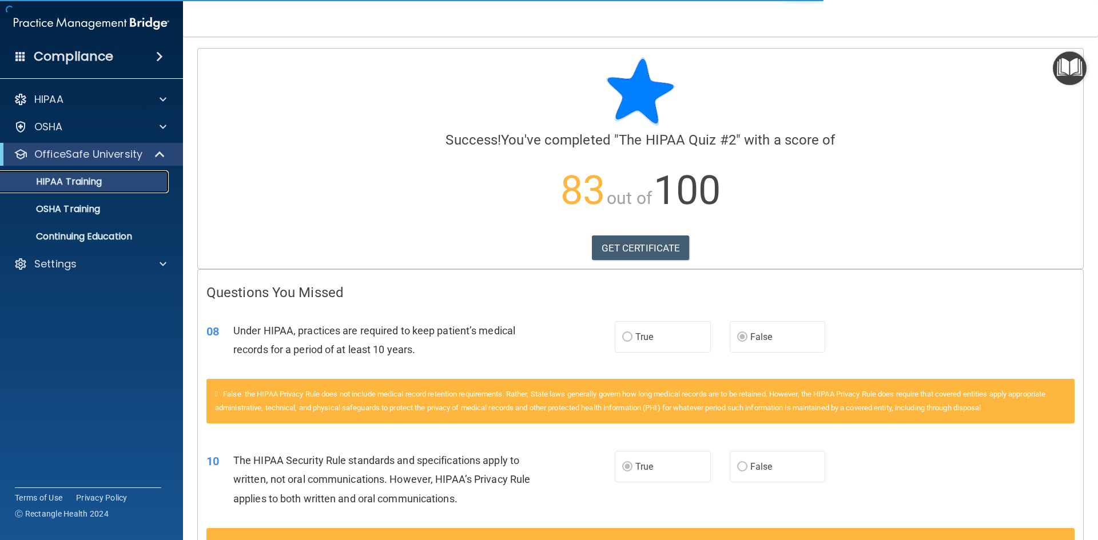
click at [102, 185] on p "HIPAA Training" at bounding box center [54, 181] width 94 height 11
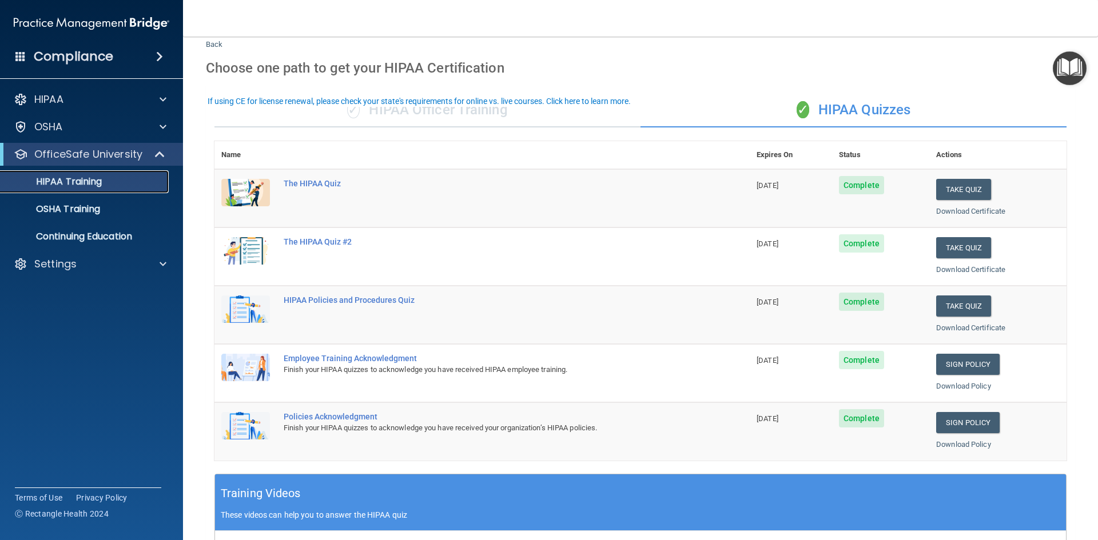
scroll to position [57, 0]
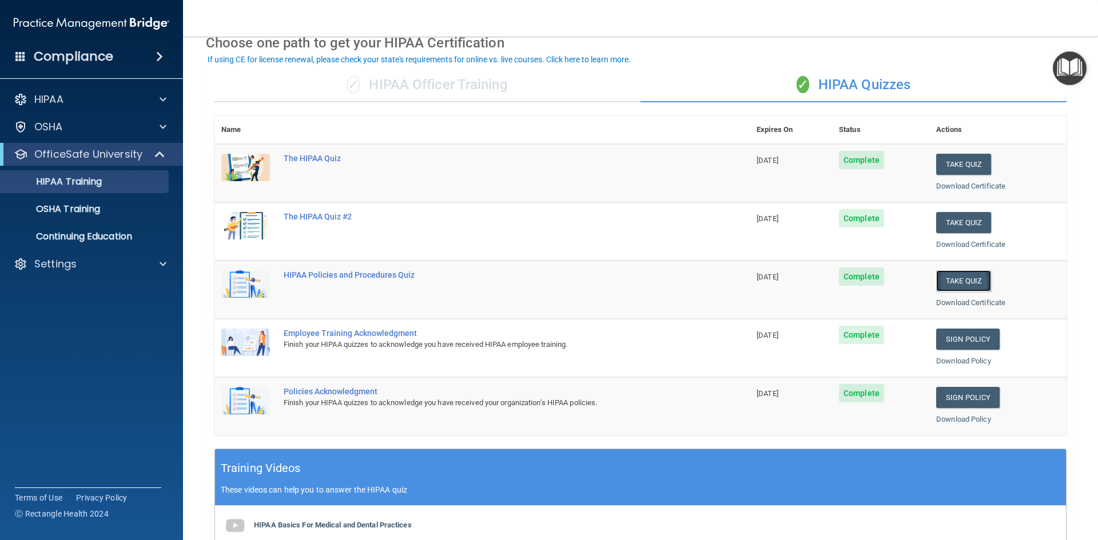
click at [971, 281] on button "Take Quiz" at bounding box center [963, 280] width 55 height 21
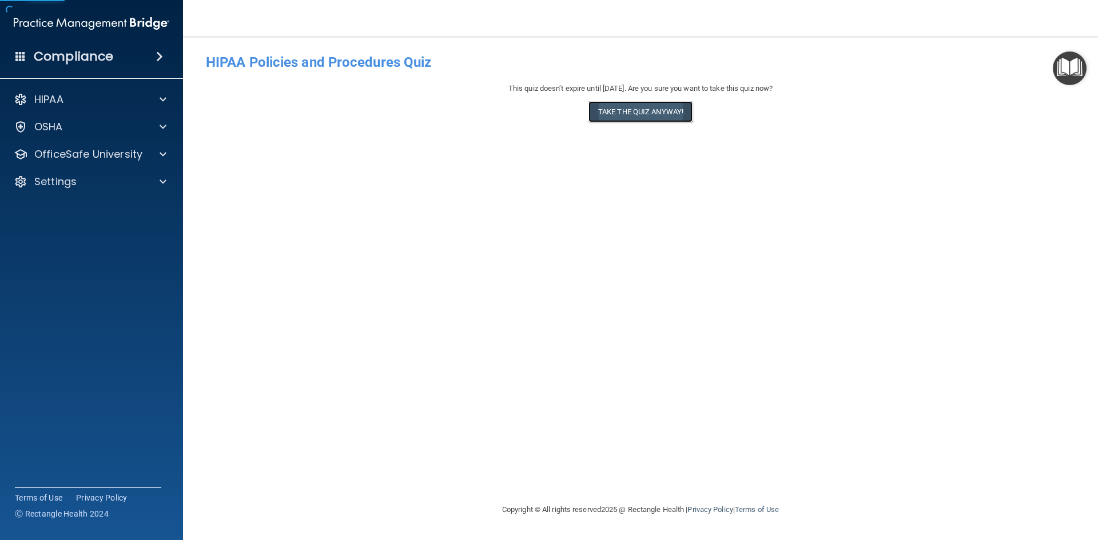
click at [628, 111] on button "Take the quiz anyway!" at bounding box center [640, 111] width 104 height 21
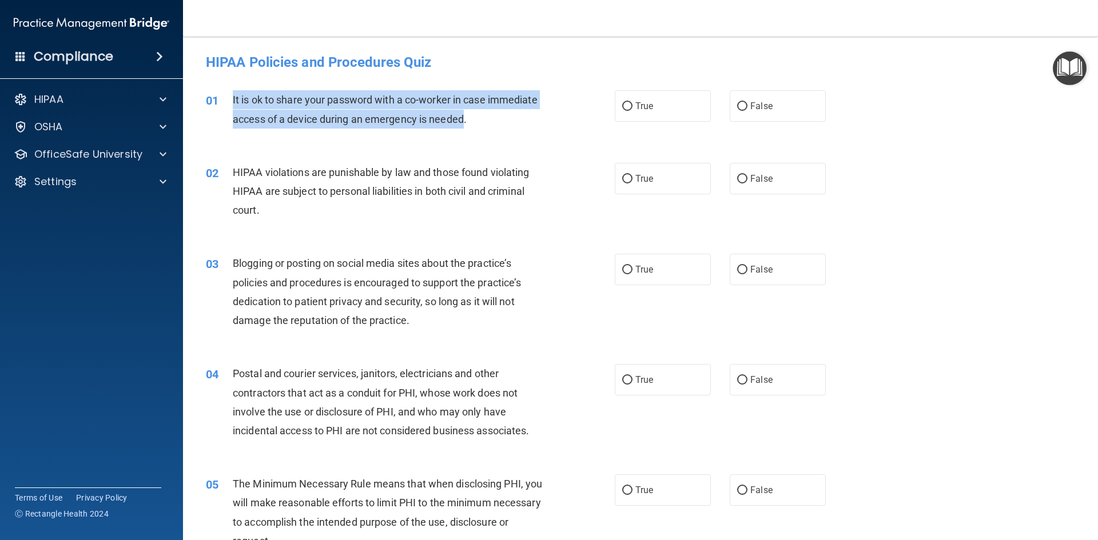
drag, startPoint x: 465, startPoint y: 120, endPoint x: 232, endPoint y: 99, distance: 234.2
click at [233, 99] on span "It is ok to share your password with a co-worker in case immediate access of a …" at bounding box center [385, 109] width 305 height 31
click at [737, 109] on input "False" at bounding box center [742, 106] width 10 height 9
radio input "true"
click at [627, 180] on input "True" at bounding box center [627, 179] width 10 height 9
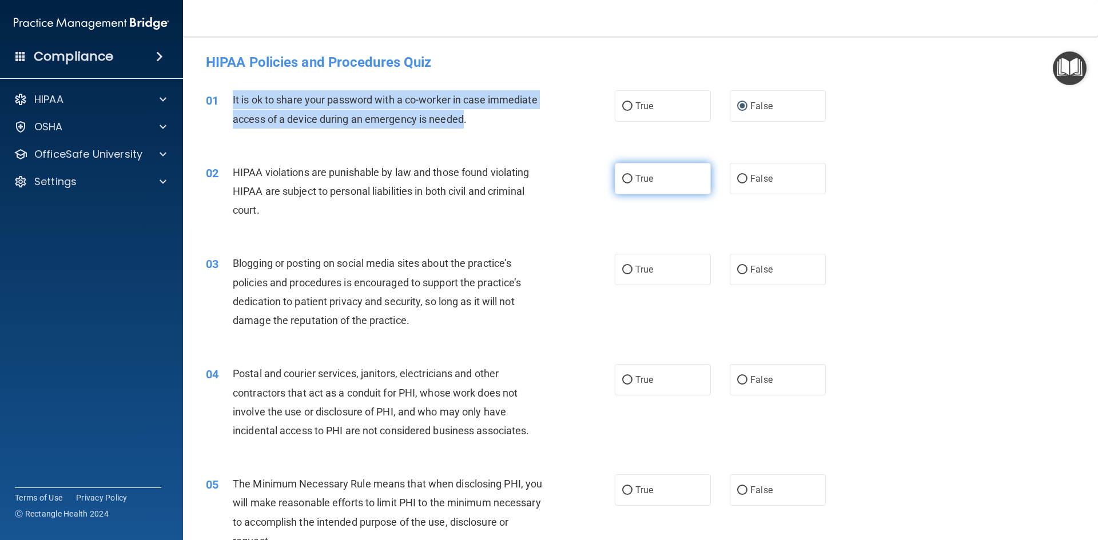
radio input "true"
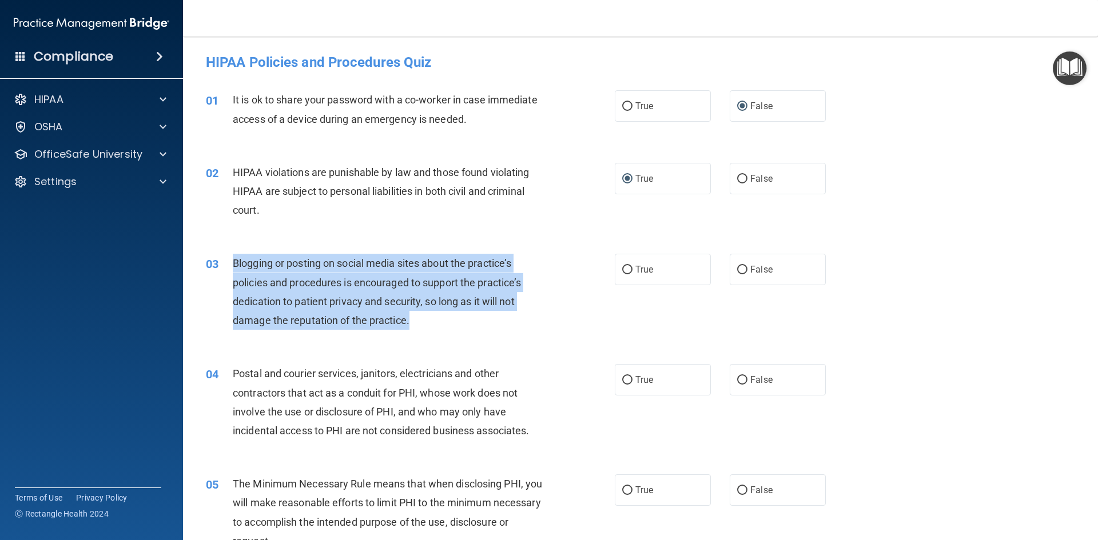
drag, startPoint x: 417, startPoint y: 320, endPoint x: 233, endPoint y: 265, distance: 192.5
click at [233, 265] on div "Blogging or posting on social media sites about the practice’s policies and pro…" at bounding box center [393, 292] width 320 height 76
click at [626, 274] on input "True" at bounding box center [627, 270] width 10 height 9
radio input "true"
click at [566, 329] on div "03 Blogging or posting on social media sites about the practice’s policies and …" at bounding box center [410, 295] width 443 height 82
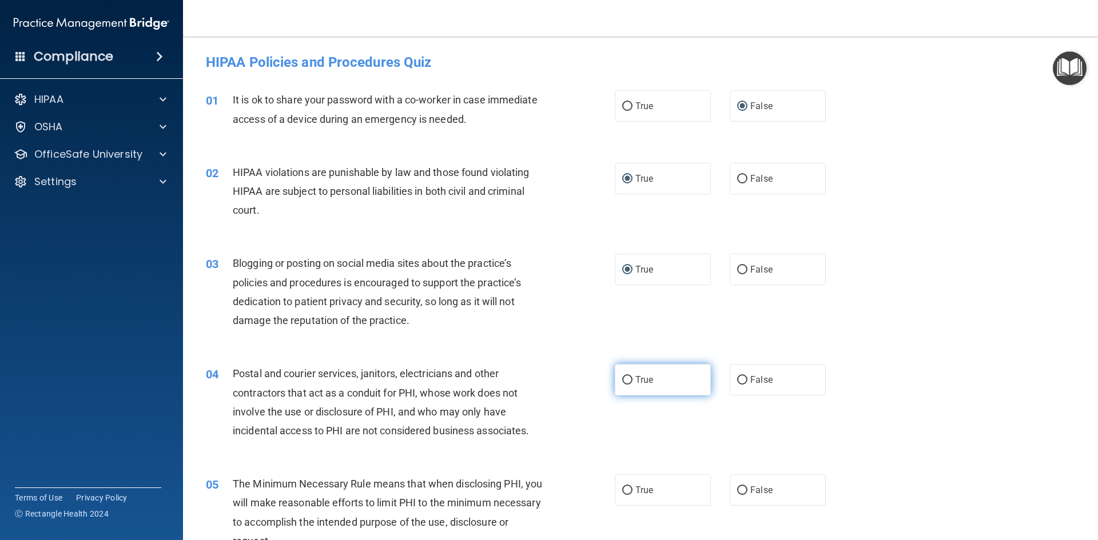
click at [622, 383] on input "True" at bounding box center [627, 380] width 10 height 9
radio input "true"
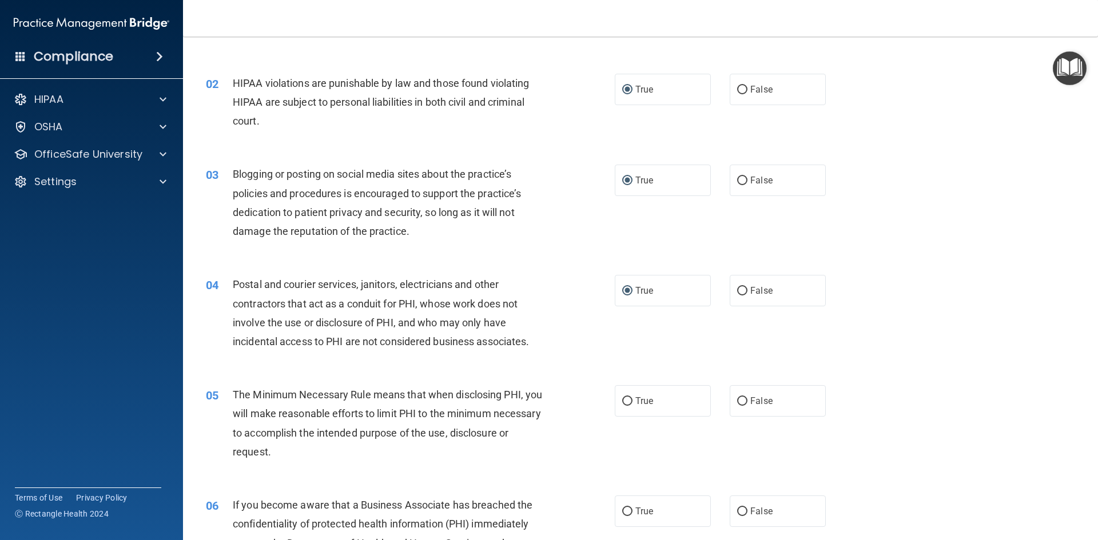
scroll to position [114, 0]
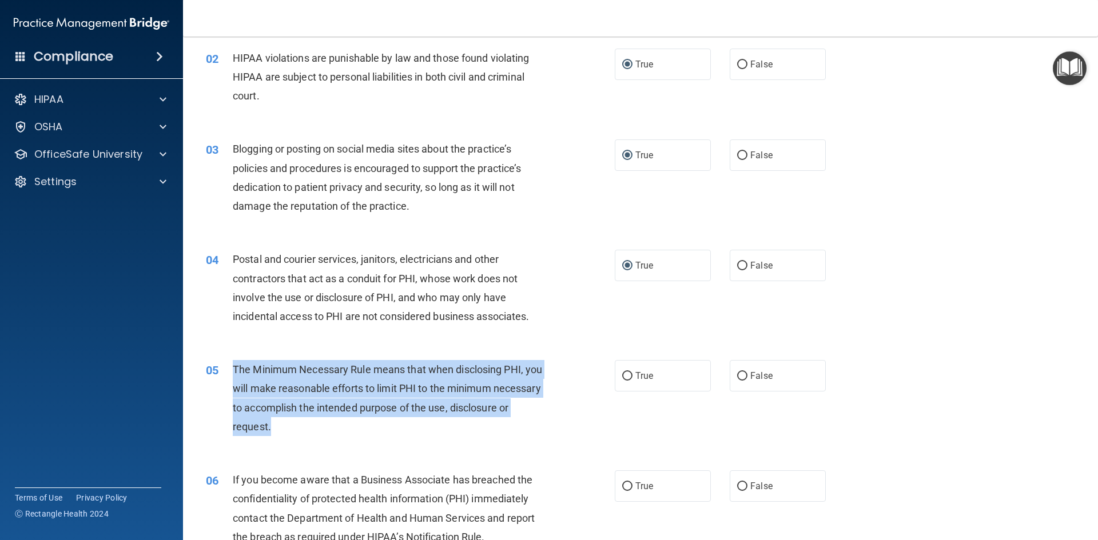
drag, startPoint x: 234, startPoint y: 368, endPoint x: 352, endPoint y: 429, distance: 132.5
click at [352, 429] on div "The Minimum Necessary Rule means that when disclosing PHI, you will make reason…" at bounding box center [393, 398] width 320 height 76
click at [626, 373] on input "True" at bounding box center [627, 376] width 10 height 9
radio input "true"
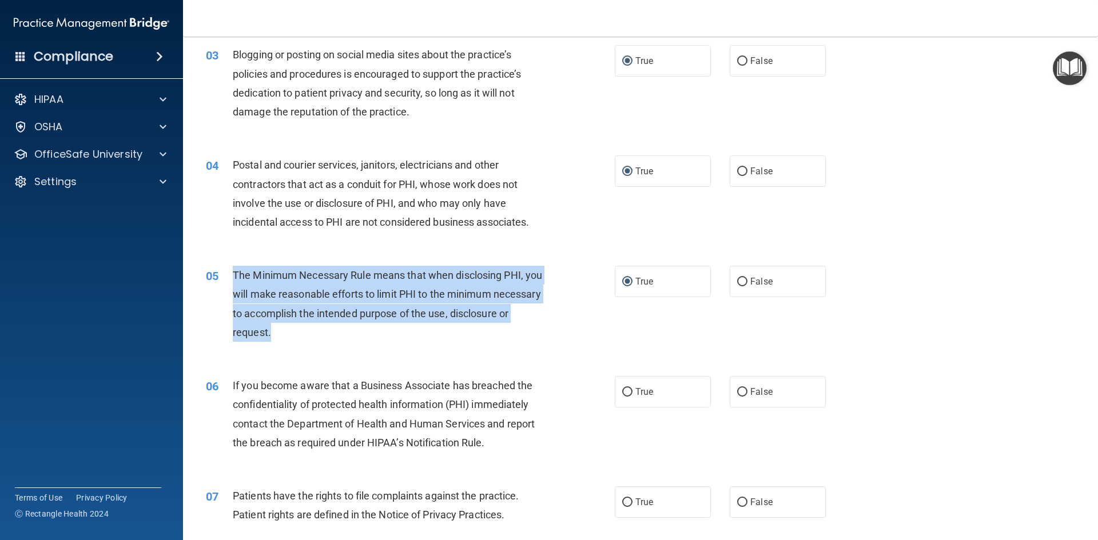
scroll to position [229, 0]
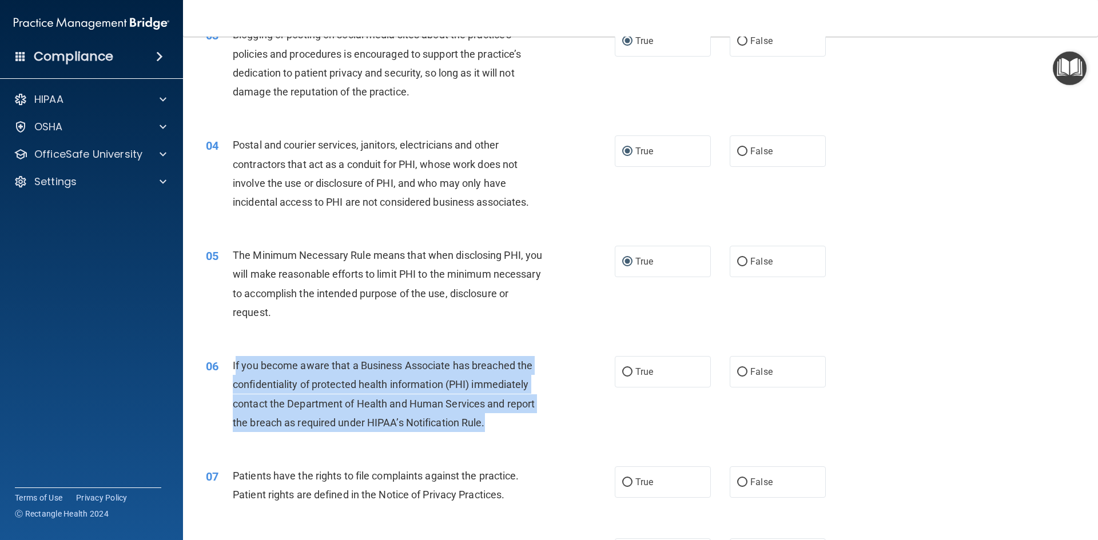
drag, startPoint x: 234, startPoint y: 365, endPoint x: 497, endPoint y: 425, distance: 270.5
click at [497, 425] on div "If you become aware that a Business Associate has breached the confidentiality …" at bounding box center [393, 394] width 320 height 76
drag, startPoint x: 233, startPoint y: 367, endPoint x: 509, endPoint y: 410, distance: 279.0
click at [505, 415] on div "If you become aware that a Business Associate has breached the confidentiality …" at bounding box center [393, 394] width 320 height 76
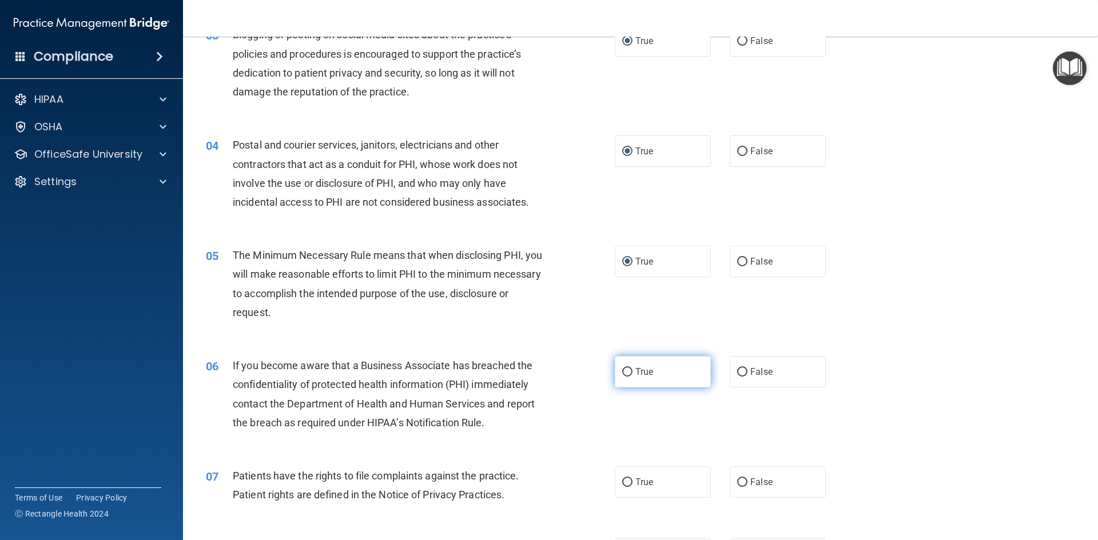
click at [628, 373] on label "True" at bounding box center [663, 371] width 96 height 31
click at [628, 373] on input "True" at bounding box center [627, 372] width 10 height 9
radio input "true"
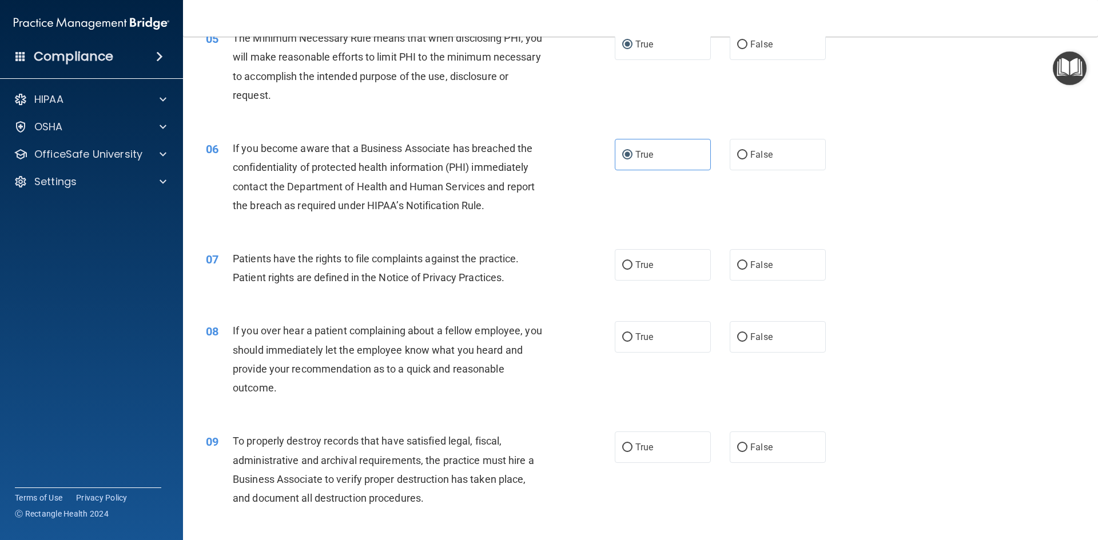
scroll to position [457, 0]
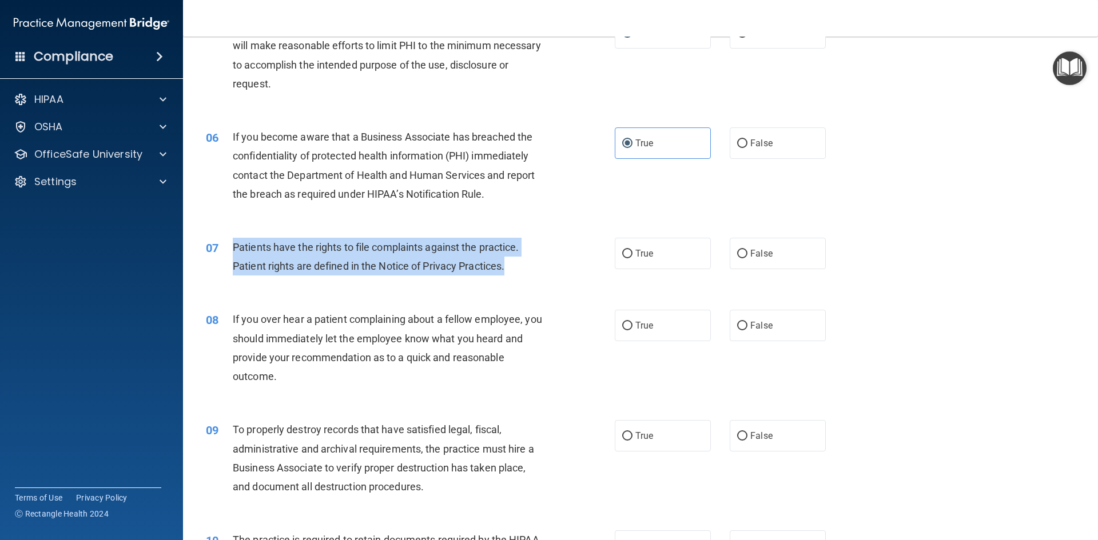
drag, startPoint x: 234, startPoint y: 245, endPoint x: 523, endPoint y: 258, distance: 288.5
click at [523, 258] on div "Patients have the rights to file complaints against the practice. Patient right…" at bounding box center [393, 257] width 320 height 38
click at [626, 254] on input "True" at bounding box center [627, 254] width 10 height 9
radio input "true"
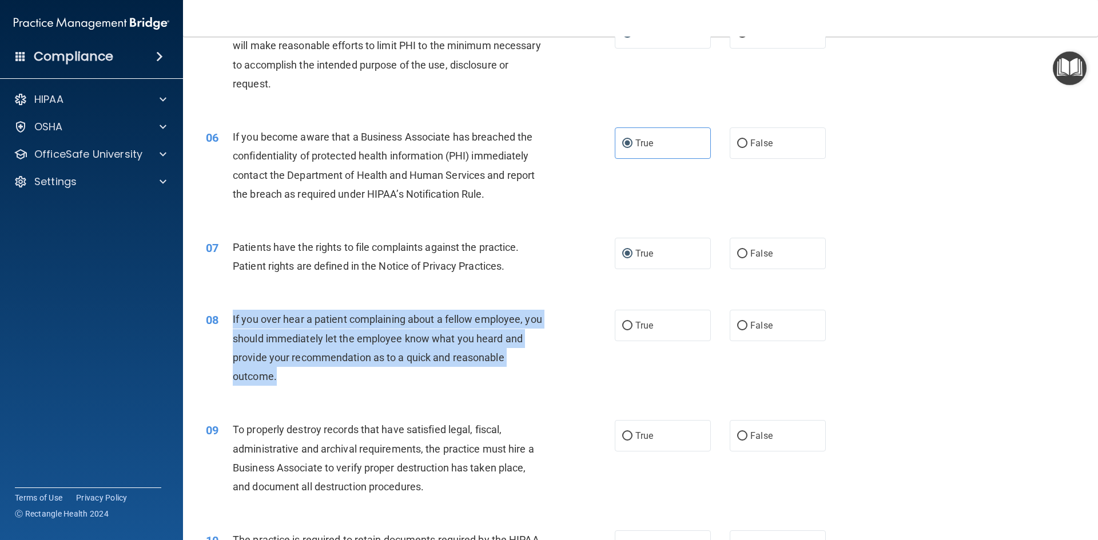
drag, startPoint x: 272, startPoint y: 377, endPoint x: 225, endPoint y: 320, distance: 74.7
click at [225, 320] on div "08 If you over hear a patient complaining about a fellow employee, you should i…" at bounding box center [410, 351] width 443 height 82
click at [742, 328] on input "False" at bounding box center [742, 326] width 10 height 9
radio input "true"
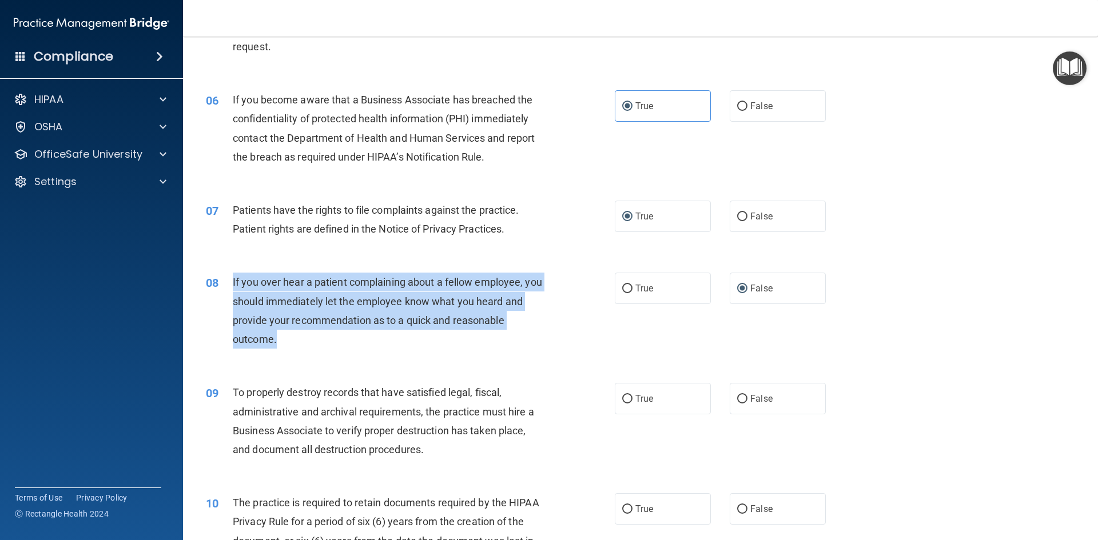
scroll to position [515, 0]
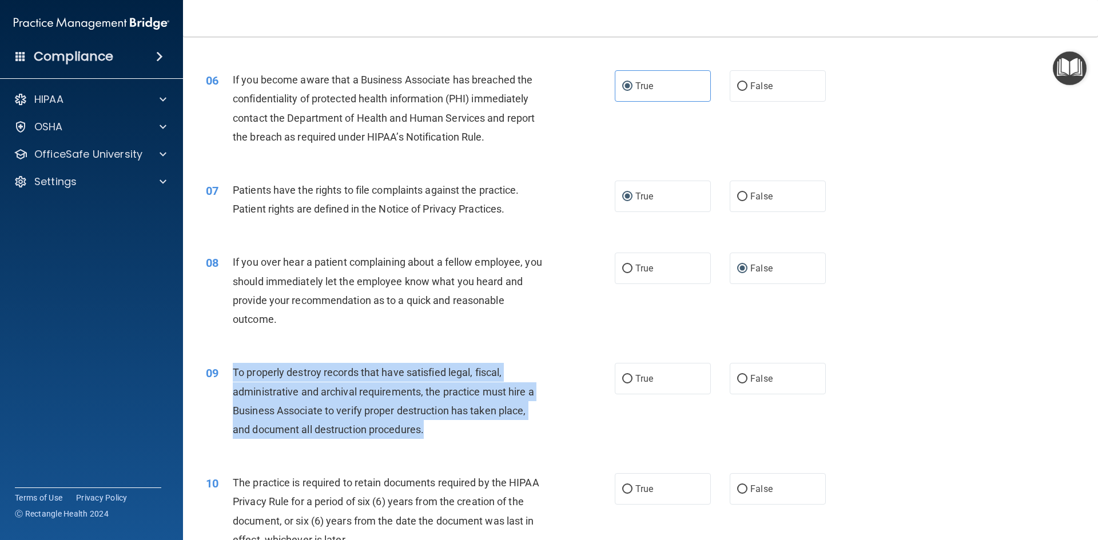
drag, startPoint x: 234, startPoint y: 372, endPoint x: 452, endPoint y: 426, distance: 223.8
click at [452, 426] on div "To properly destroy records that have satisfied legal, fiscal, administrative a…" at bounding box center [393, 401] width 320 height 76
click at [739, 380] on input "False" at bounding box center [742, 379] width 10 height 9
radio input "true"
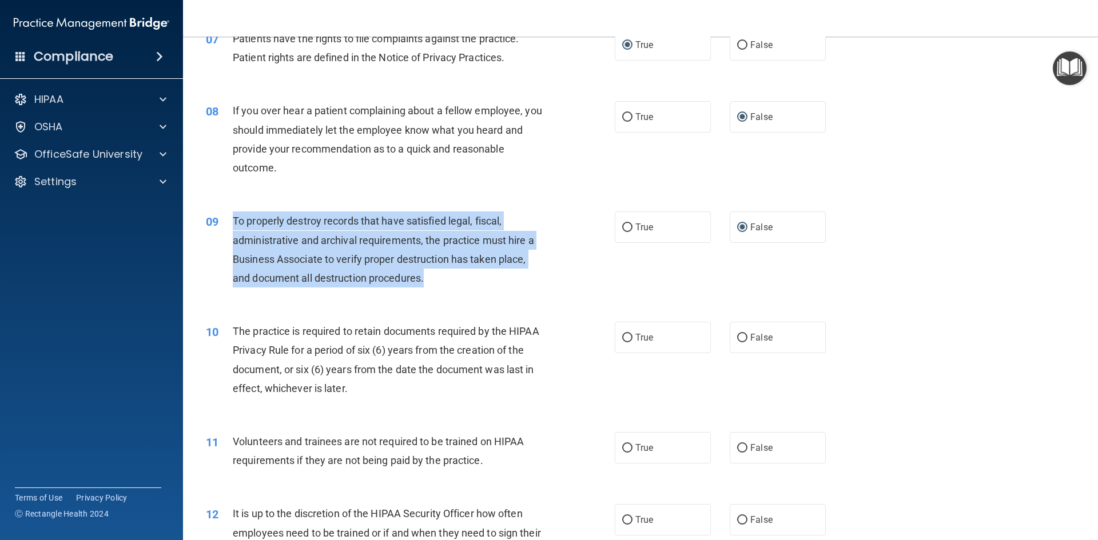
scroll to position [686, 0]
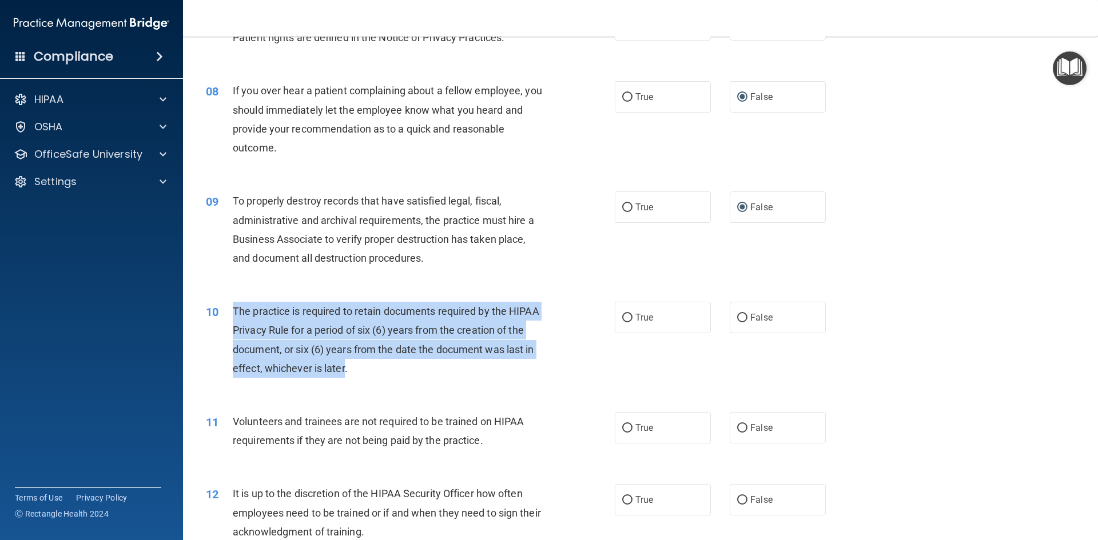
drag, startPoint x: 345, startPoint y: 368, endPoint x: 234, endPoint y: 308, distance: 125.9
click at [234, 308] on span "The practice is required to retain documents required by the HIPAA Privacy Rule…" at bounding box center [386, 339] width 306 height 69
click at [628, 321] on input "True" at bounding box center [627, 318] width 10 height 9
radio input "true"
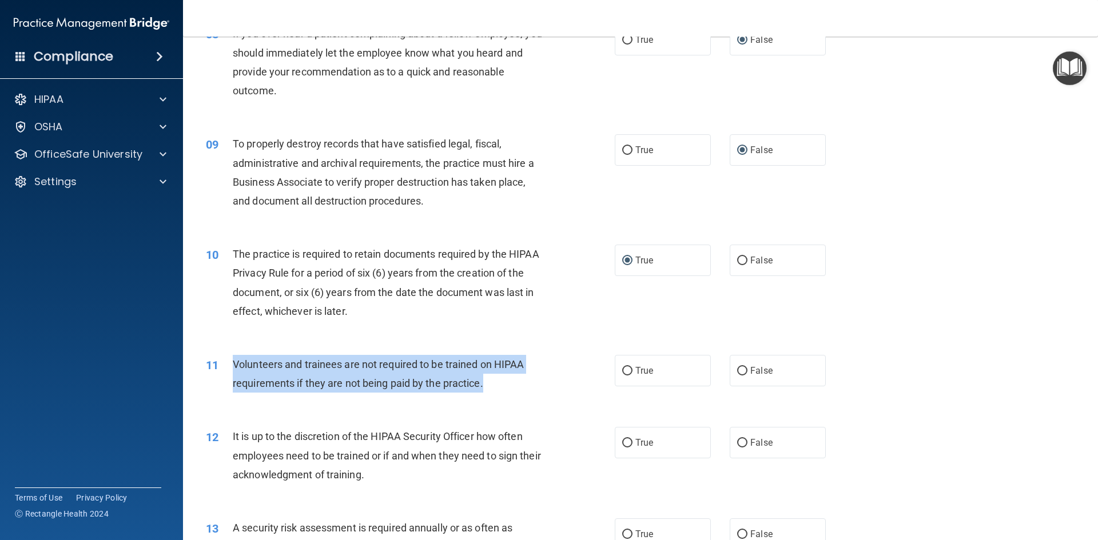
drag, startPoint x: 488, startPoint y: 385, endPoint x: 234, endPoint y: 361, distance: 254.9
click at [234, 361] on div "Volunteers and trainees are not required to be trained on HIPAA requirements if…" at bounding box center [393, 374] width 320 height 38
click at [737, 372] on input "False" at bounding box center [742, 371] width 10 height 9
radio input "true"
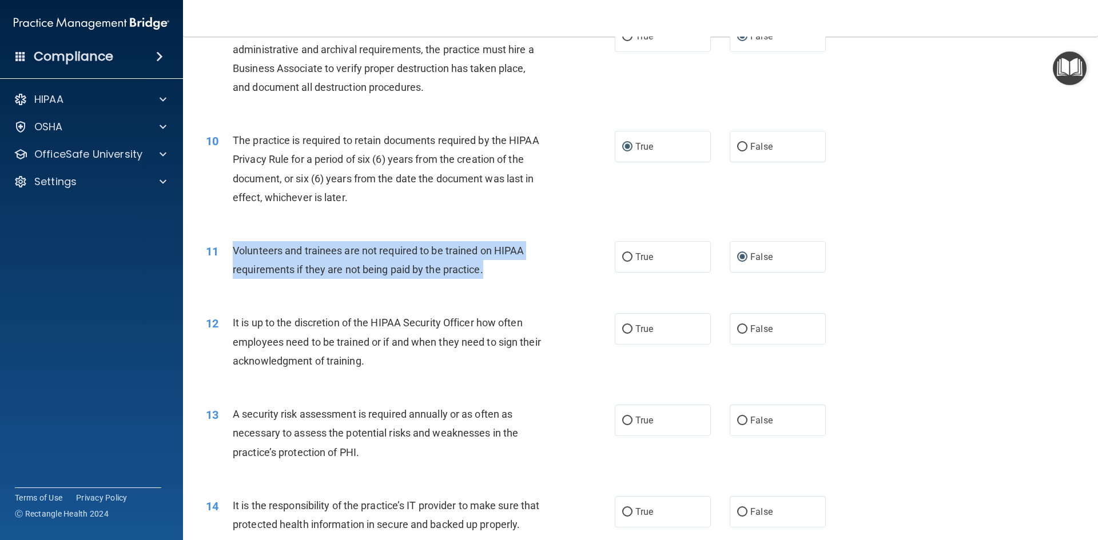
scroll to position [858, 0]
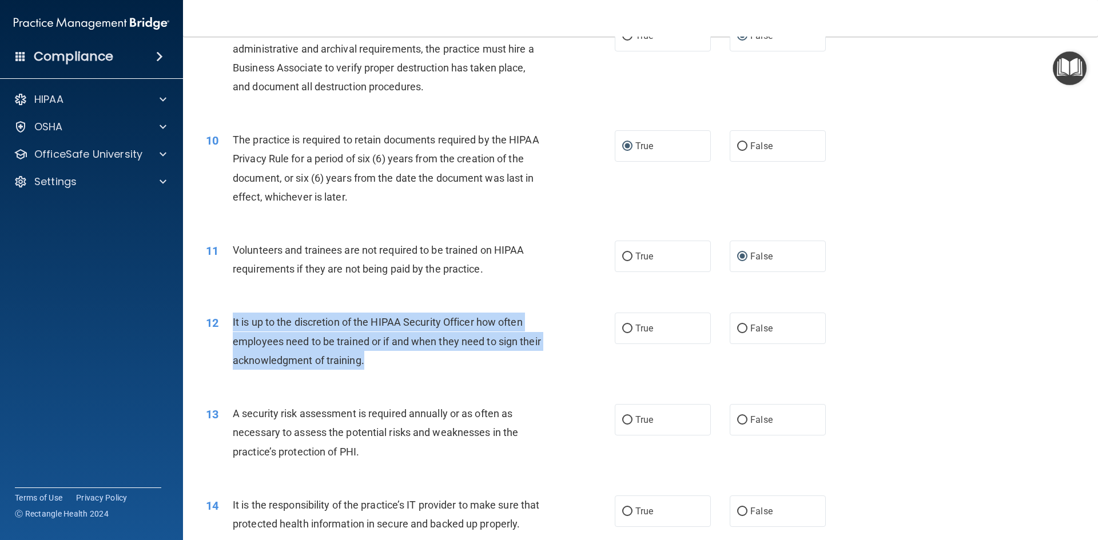
drag, startPoint x: 400, startPoint y: 361, endPoint x: 231, endPoint y: 321, distance: 173.9
click at [231, 321] on div "12 It is up to the discretion of the HIPAA Security Officer how often employees…" at bounding box center [410, 344] width 443 height 63
click at [624, 328] on input "True" at bounding box center [627, 329] width 10 height 9
radio input "true"
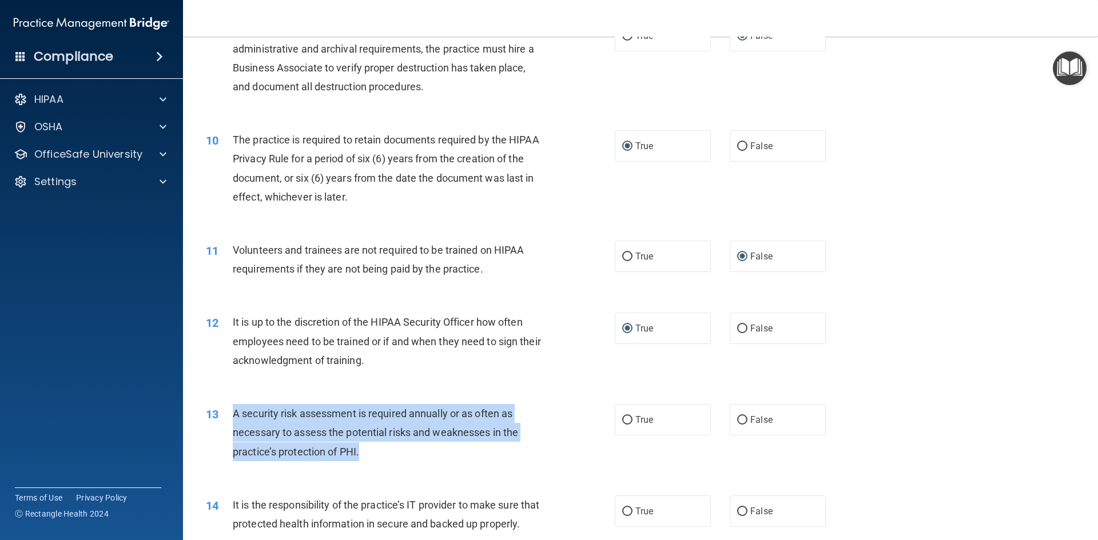
drag, startPoint x: 234, startPoint y: 412, endPoint x: 374, endPoint y: 464, distance: 149.2
click at [374, 464] on div "13 A security risk assessment is required annually or as often as necessary to …" at bounding box center [410, 435] width 443 height 63
click at [622, 421] on input "True" at bounding box center [627, 420] width 10 height 9
radio input "true"
click at [548, 408] on div "A security risk assessment is required annually or as often as necessary to ass…" at bounding box center [393, 432] width 320 height 57
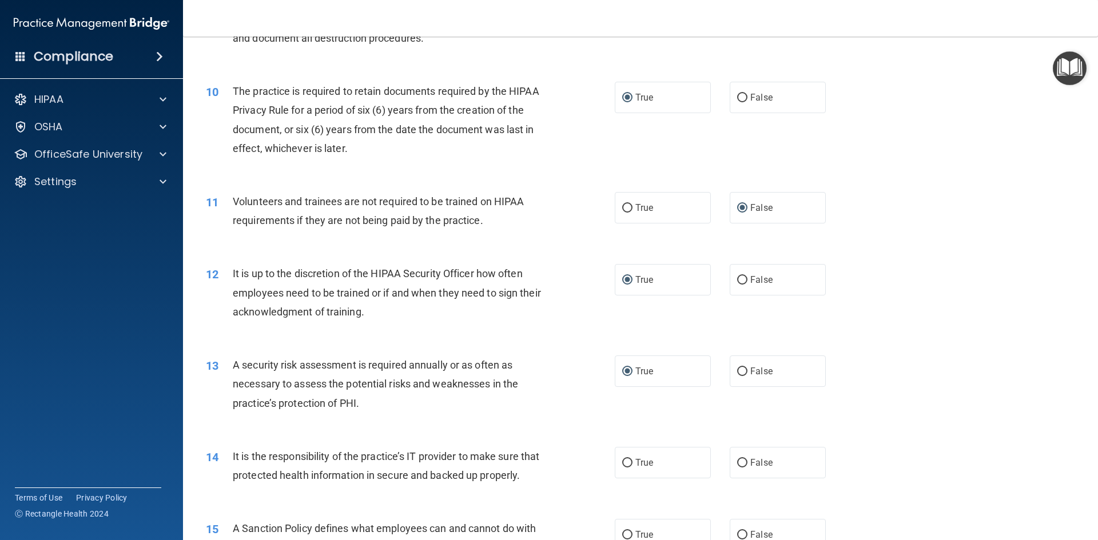
scroll to position [972, 0]
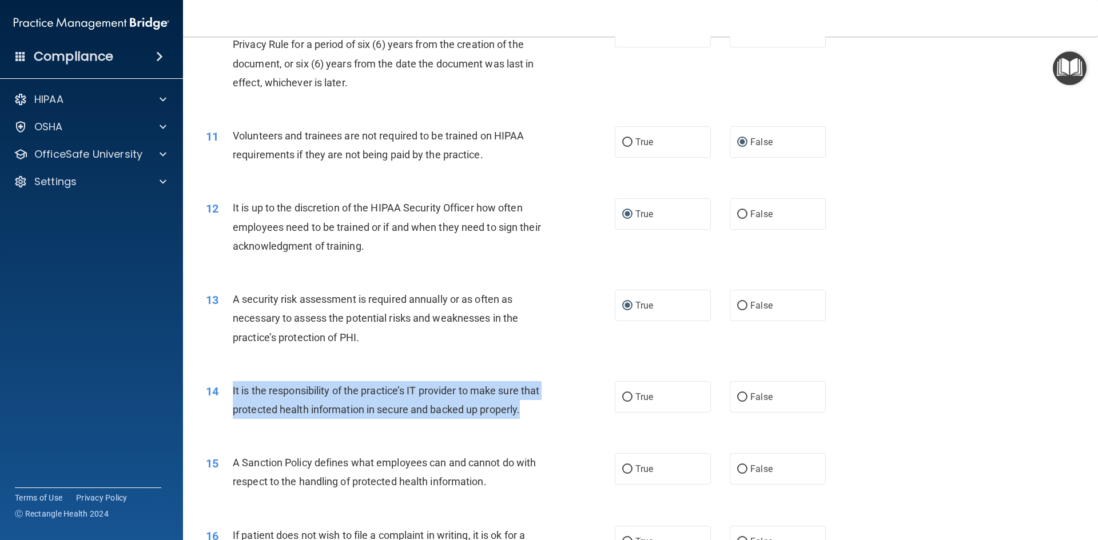
drag, startPoint x: 233, startPoint y: 391, endPoint x: 310, endPoint y: 436, distance: 89.4
click at [310, 419] on div "It is the responsibility of the practice’s IT provider to make sure that protec…" at bounding box center [393, 400] width 320 height 38
click at [627, 399] on input "True" at bounding box center [627, 397] width 10 height 9
radio input "true"
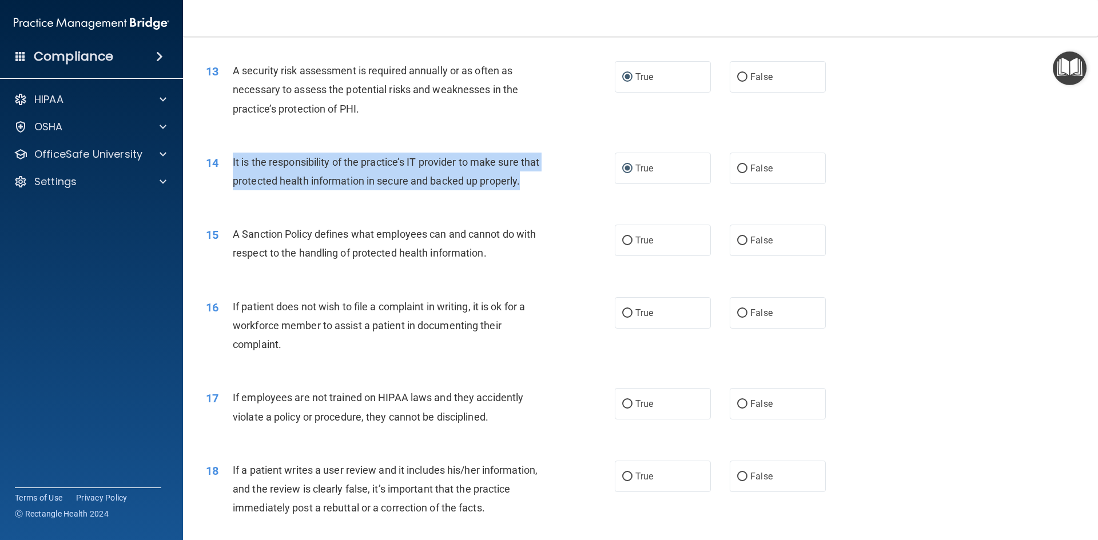
scroll to position [1315, 0]
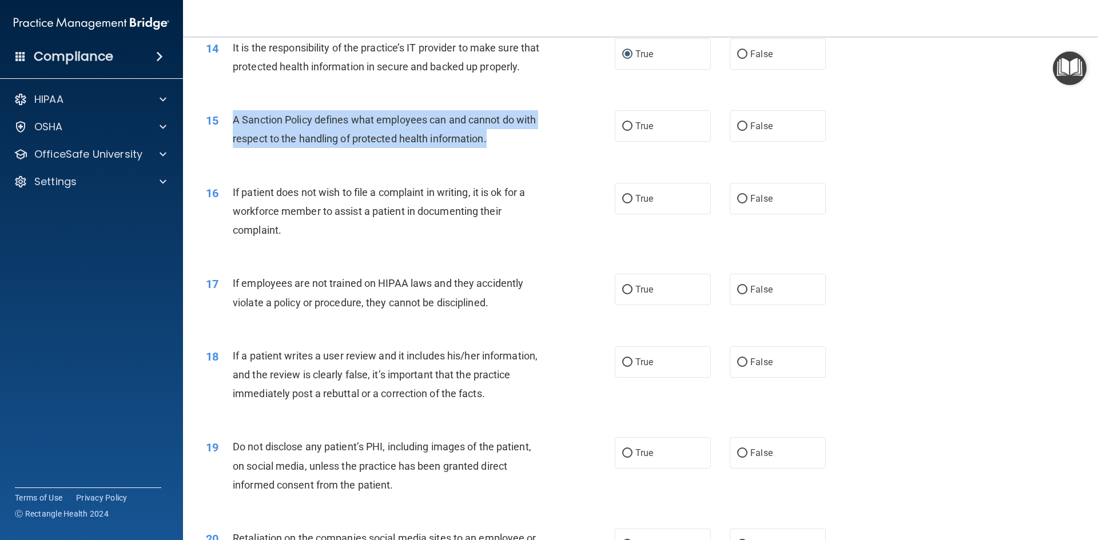
drag, startPoint x: 235, startPoint y: 138, endPoint x: 528, endPoint y: 150, distance: 293.6
click at [524, 148] on div "A Sanction Policy defines what employees can and cannot do with respect to the …" at bounding box center [393, 129] width 320 height 38
click at [622, 131] on input "True" at bounding box center [627, 126] width 10 height 9
radio input "true"
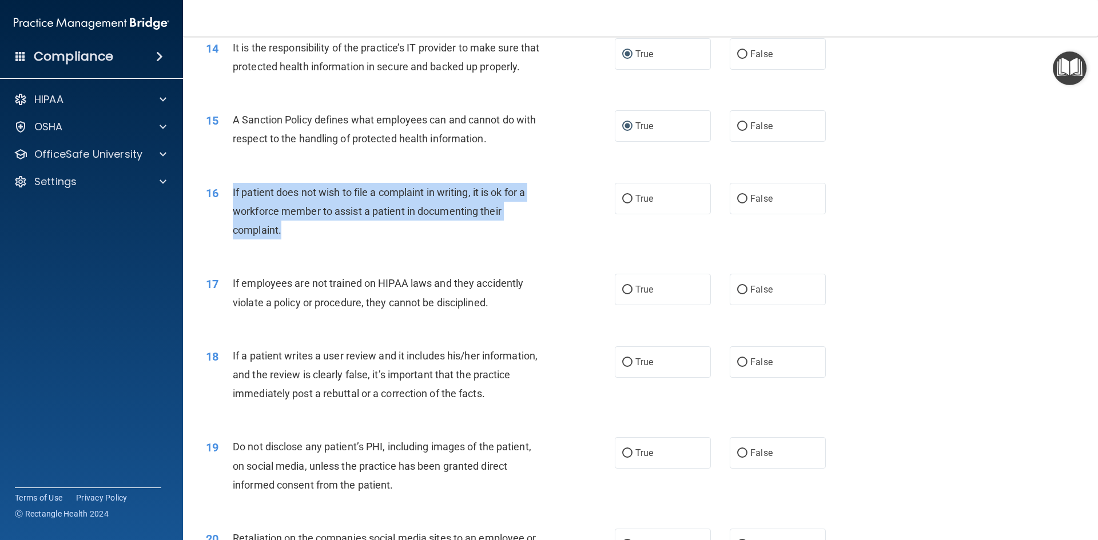
drag, startPoint x: 233, startPoint y: 212, endPoint x: 305, endPoint y: 251, distance: 81.9
click at [305, 240] on div "If patient does not wish to file a complaint in writing, it is ok for a workfor…" at bounding box center [393, 211] width 320 height 57
click at [624, 204] on input "True" at bounding box center [627, 199] width 10 height 9
radio input "true"
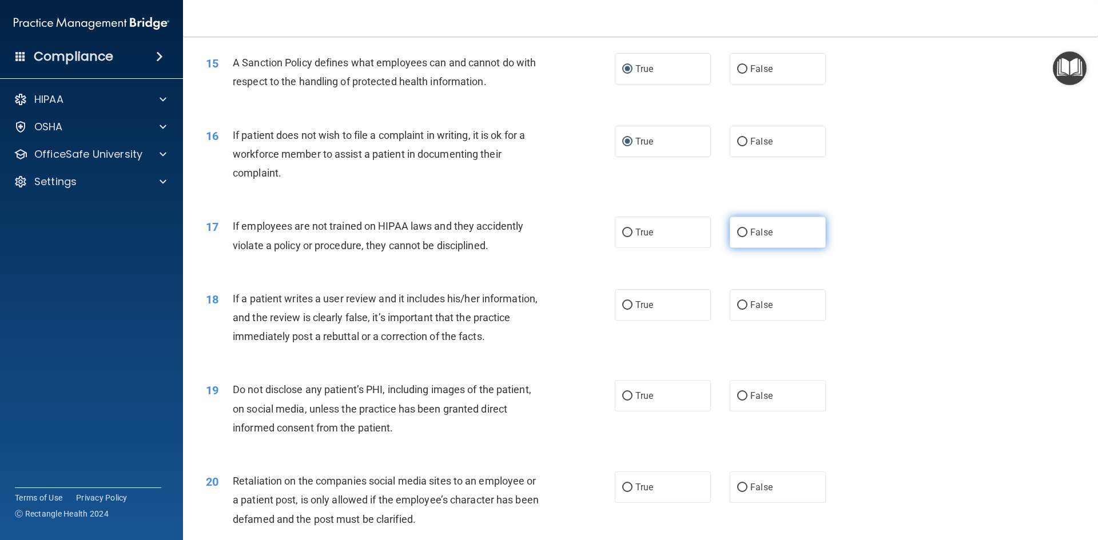
click at [743, 248] on label "False" at bounding box center [778, 232] width 96 height 31
click at [743, 237] on input "False" at bounding box center [742, 233] width 10 height 9
radio input "true"
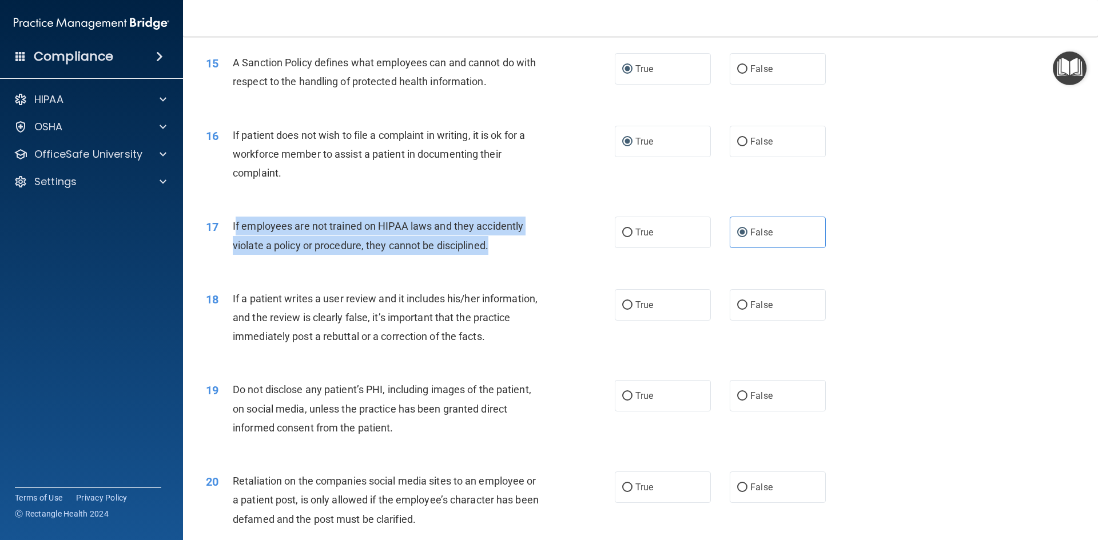
drag, startPoint x: 234, startPoint y: 246, endPoint x: 496, endPoint y: 271, distance: 263.6
click at [496, 254] on div "If employees are not trained on HIPAA laws and they accidently violate a policy…" at bounding box center [393, 236] width 320 height 38
drag, startPoint x: 496, startPoint y: 267, endPoint x: 226, endPoint y: 244, distance: 271.5
click at [226, 244] on div "17 If employees are not trained on HIPAA laws and they accidently violate a pol…" at bounding box center [410, 238] width 443 height 43
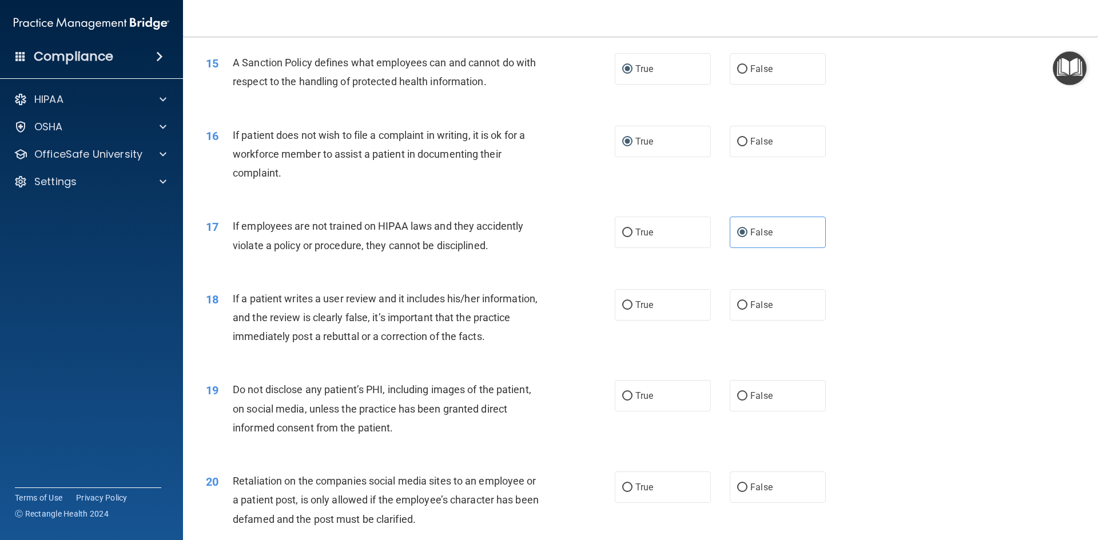
click at [540, 367] on div "18 If a patient writes a user review and it includes his/her information, and t…" at bounding box center [640, 320] width 886 height 91
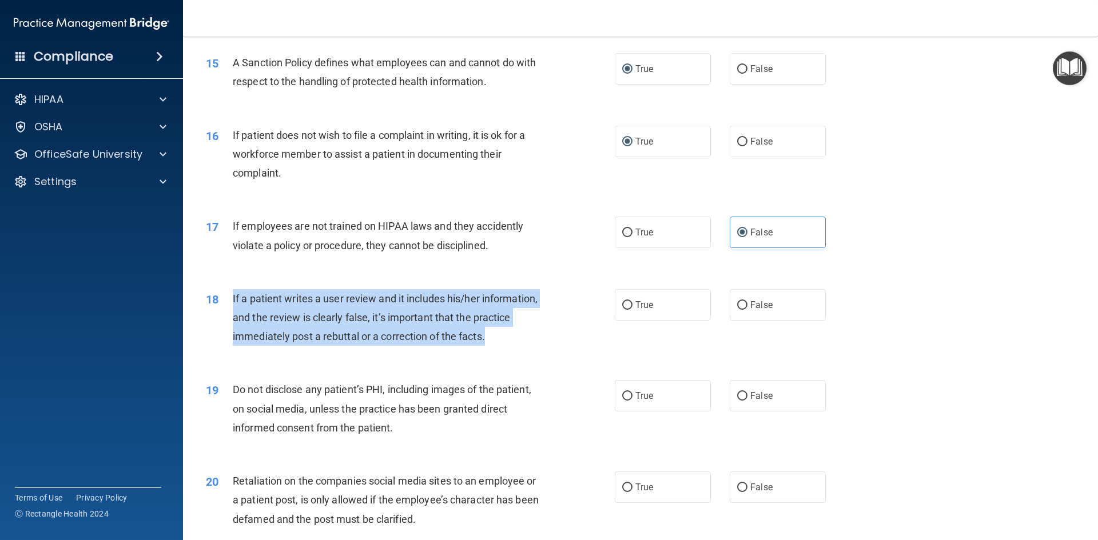
drag, startPoint x: 497, startPoint y: 357, endPoint x: 228, endPoint y: 319, distance: 272.6
click at [228, 319] on div "18 If a patient writes a user review and it includes his/her information, and t…" at bounding box center [410, 320] width 443 height 63
click at [737, 310] on input "False" at bounding box center [742, 305] width 10 height 9
radio input "true"
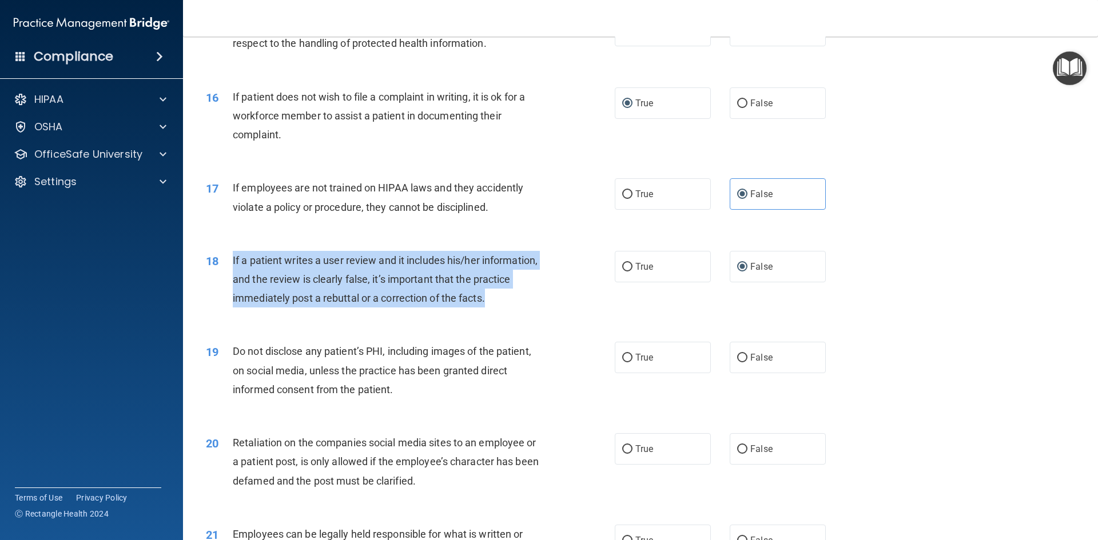
scroll to position [1429, 0]
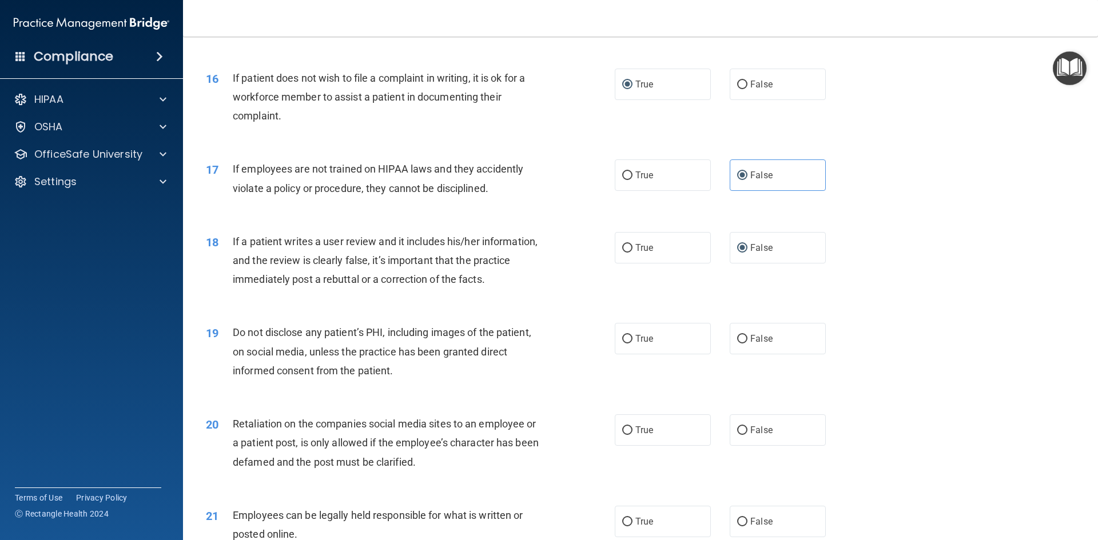
click at [390, 386] on div "19 Do not disclose any patient’s PHI, including images of the patient, on socia…" at bounding box center [410, 354] width 443 height 63
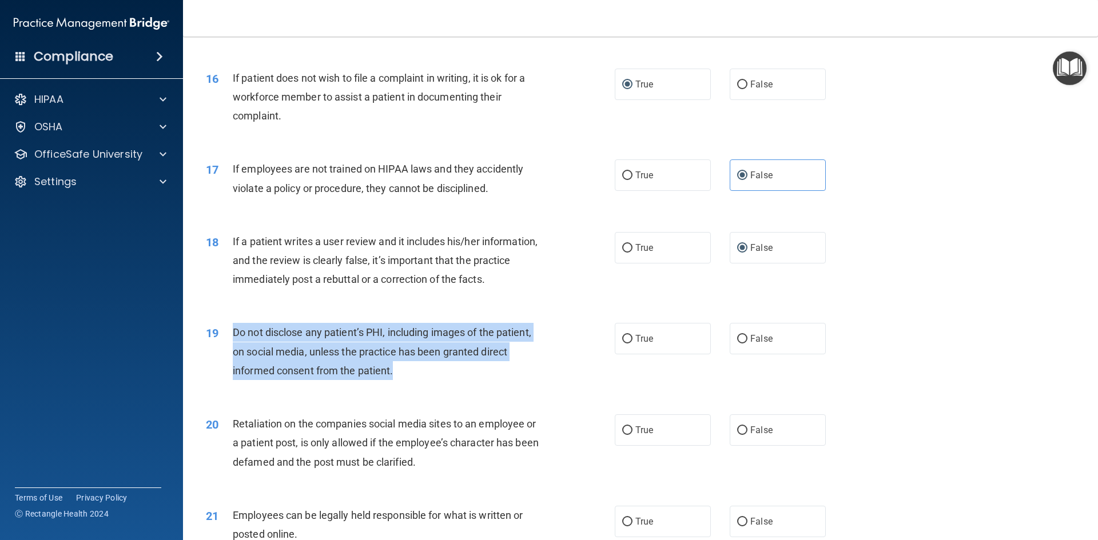
drag, startPoint x: 234, startPoint y: 352, endPoint x: 401, endPoint y: 392, distance: 171.7
click at [401, 380] on div "Do not disclose any patient’s PHI, including images of the patient, on social m…" at bounding box center [393, 351] width 320 height 57
click at [627, 344] on input "True" at bounding box center [627, 339] width 10 height 9
radio input "true"
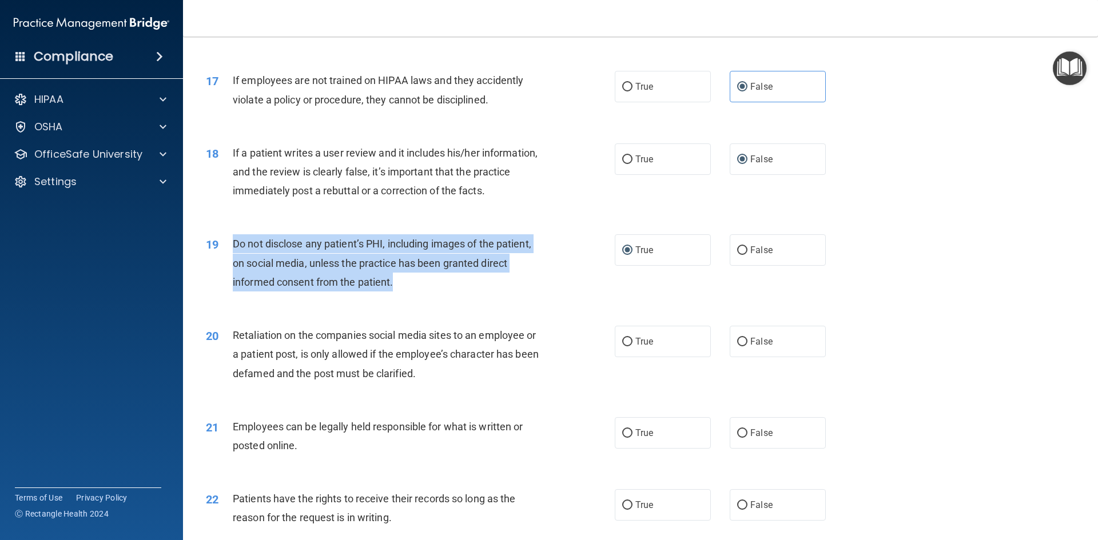
scroll to position [1544, 0]
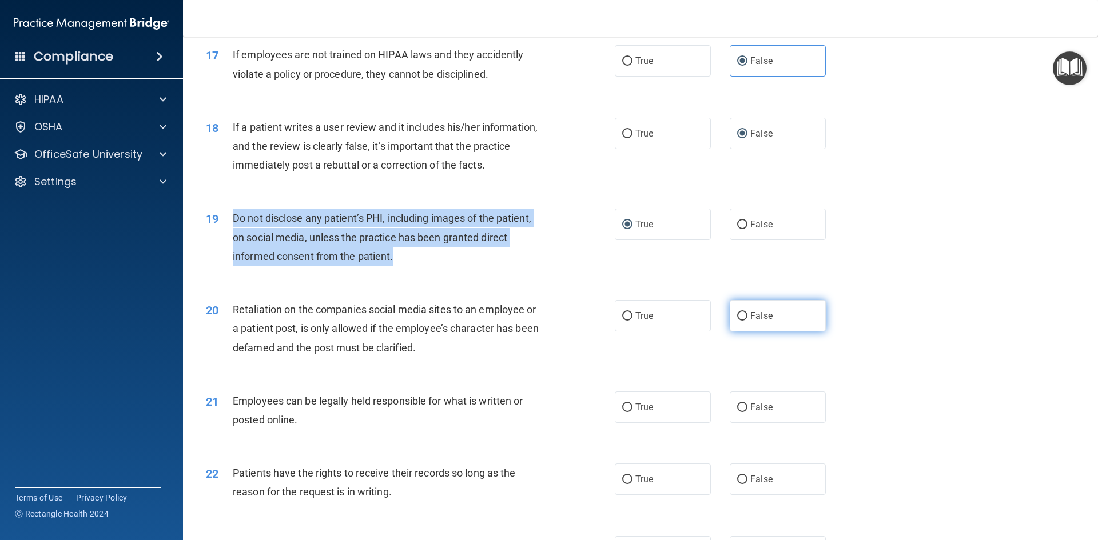
click at [737, 321] on input "False" at bounding box center [742, 316] width 10 height 9
radio input "true"
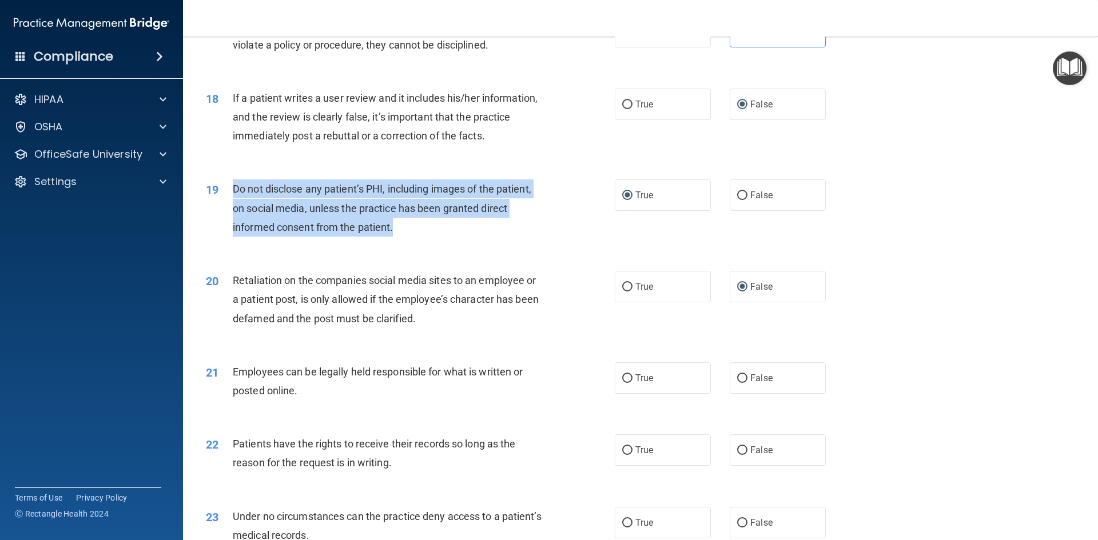
scroll to position [1601, 0]
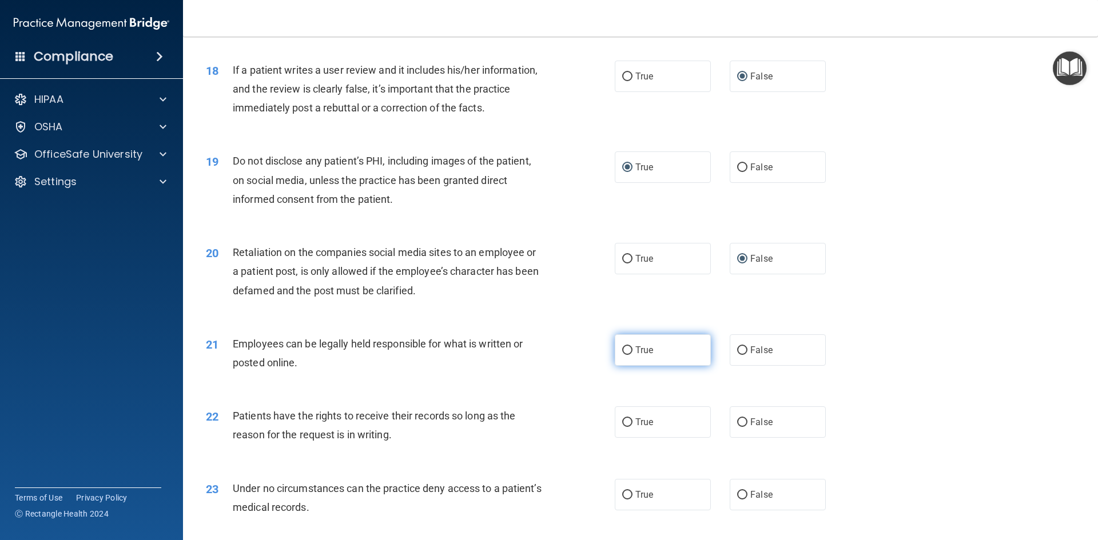
click at [628, 363] on label "True" at bounding box center [663, 349] width 96 height 31
click at [628, 355] on input "True" at bounding box center [627, 350] width 10 height 9
radio input "true"
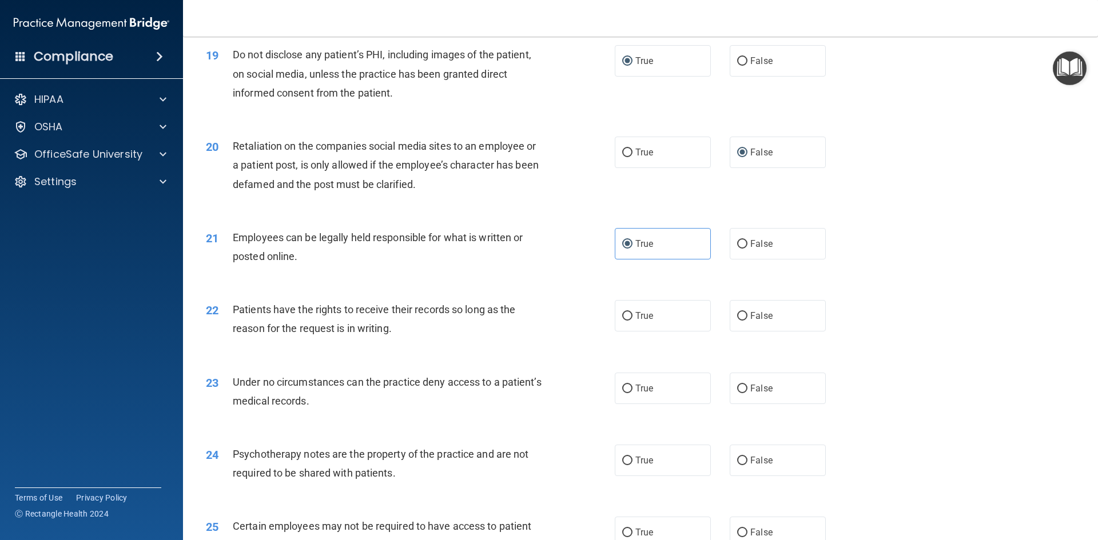
scroll to position [1715, 0]
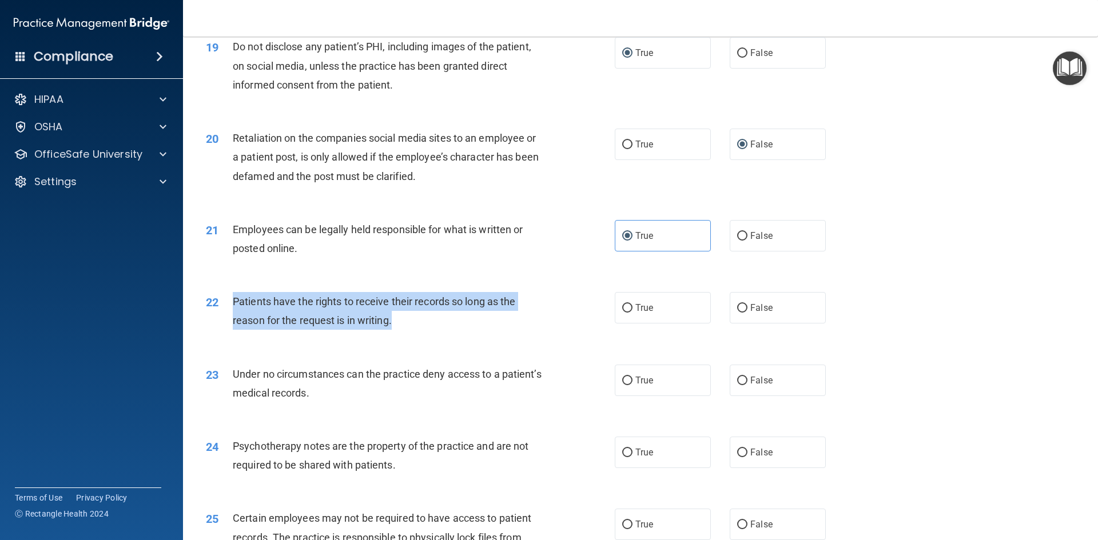
drag, startPoint x: 392, startPoint y: 341, endPoint x: 231, endPoint y: 319, distance: 162.1
click at [231, 319] on div "22 Patients have the rights to receive their records so long as the reason for …" at bounding box center [410, 313] width 443 height 43
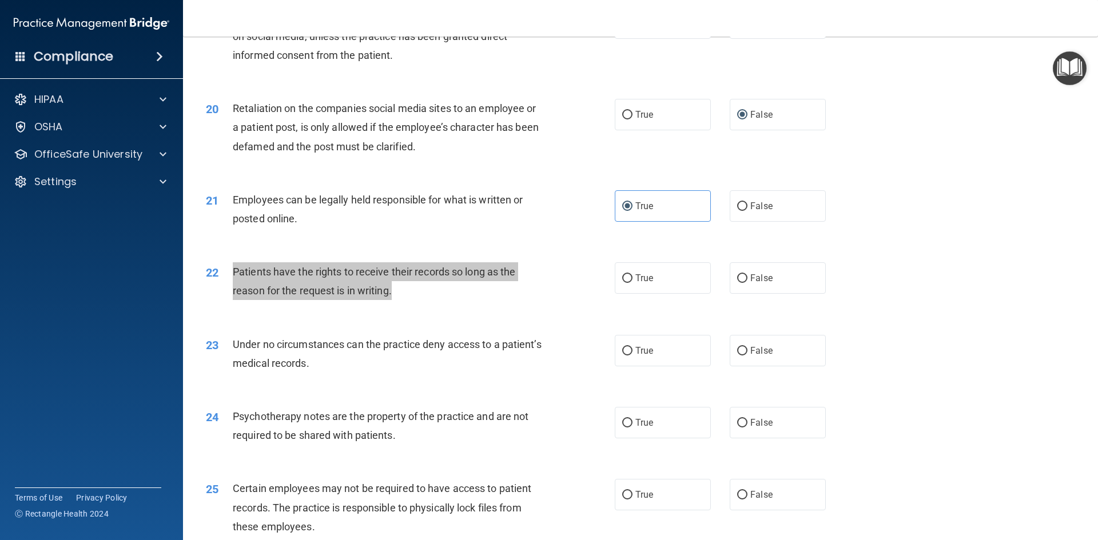
scroll to position [1773, 0]
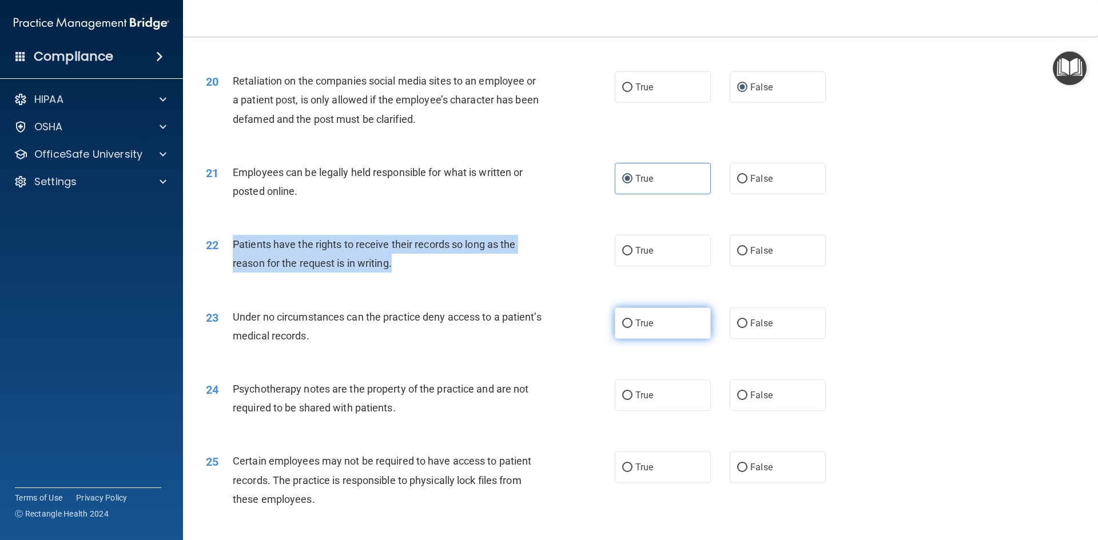
click at [627, 328] on input "True" at bounding box center [627, 324] width 10 height 9
radio input "true"
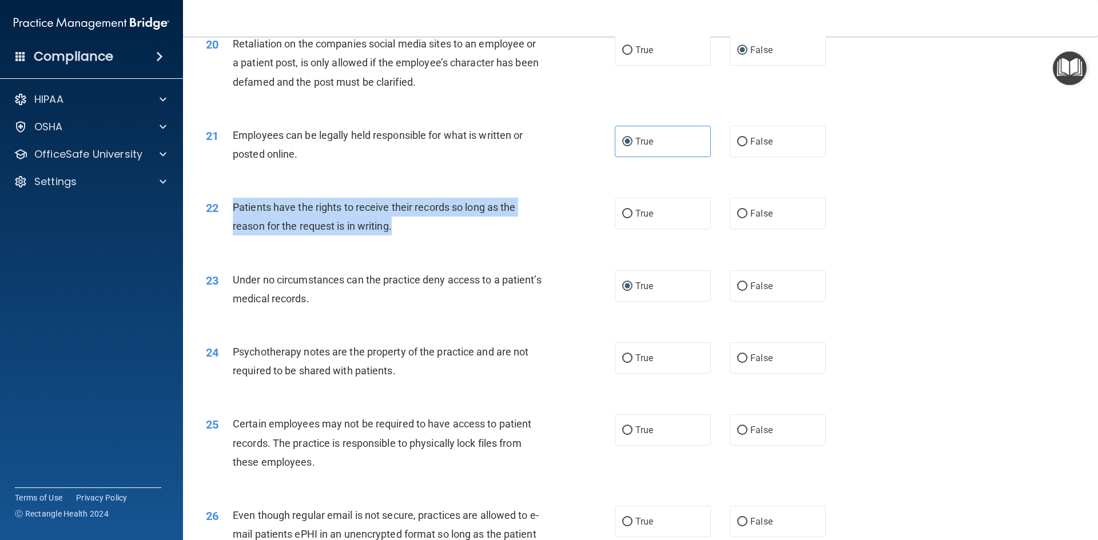
scroll to position [1830, 0]
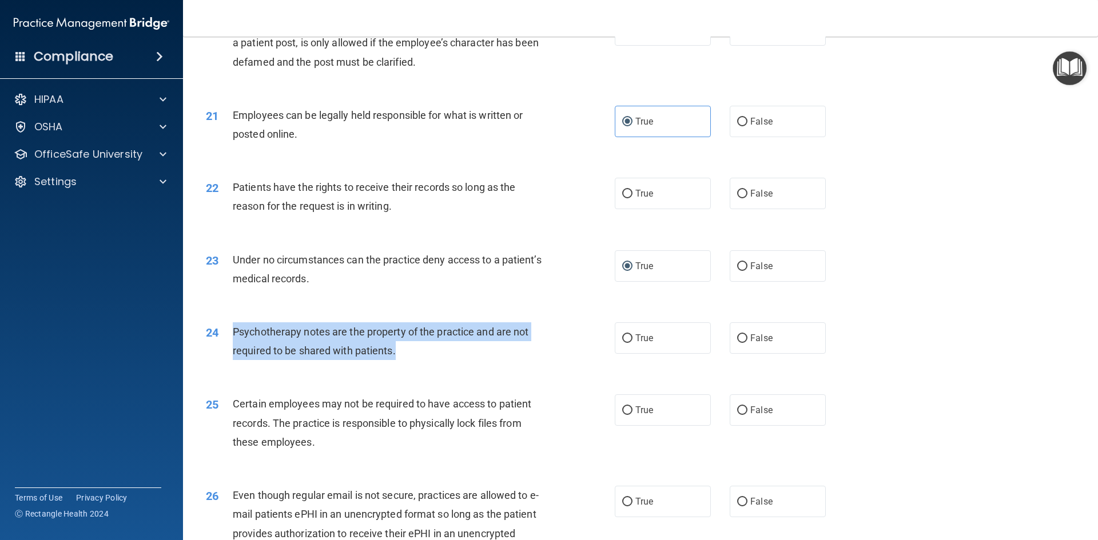
drag, startPoint x: 401, startPoint y: 373, endPoint x: 234, endPoint y: 352, distance: 168.3
click at [234, 352] on div "Psychotherapy notes are the property of the practice and are not required to be…" at bounding box center [393, 341] width 320 height 38
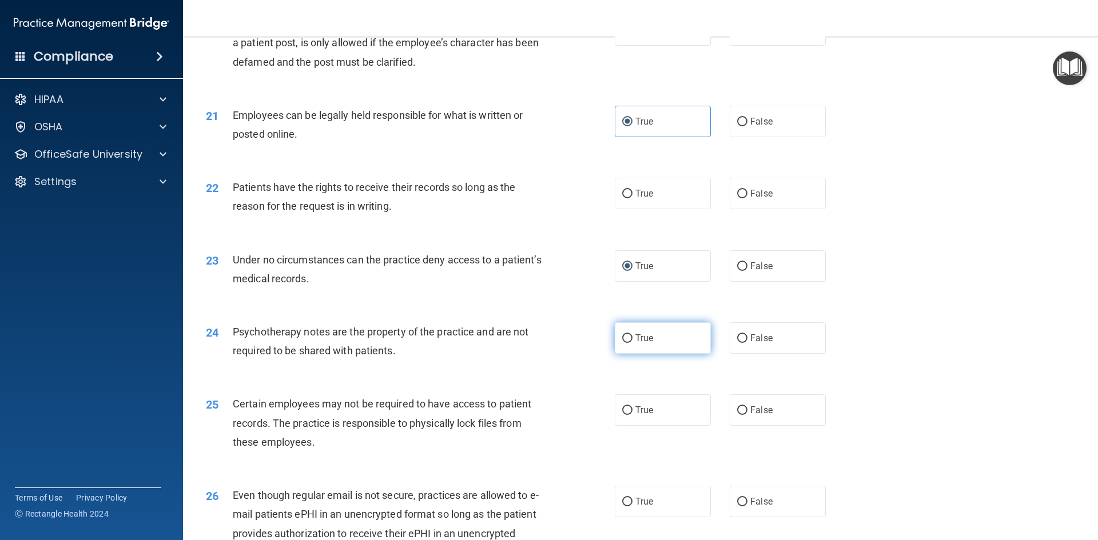
click at [627, 354] on label "True" at bounding box center [663, 337] width 96 height 31
click at [627, 343] on input "True" at bounding box center [627, 338] width 10 height 9
radio input "true"
click at [627, 198] on input "True" at bounding box center [627, 194] width 10 height 9
radio input "true"
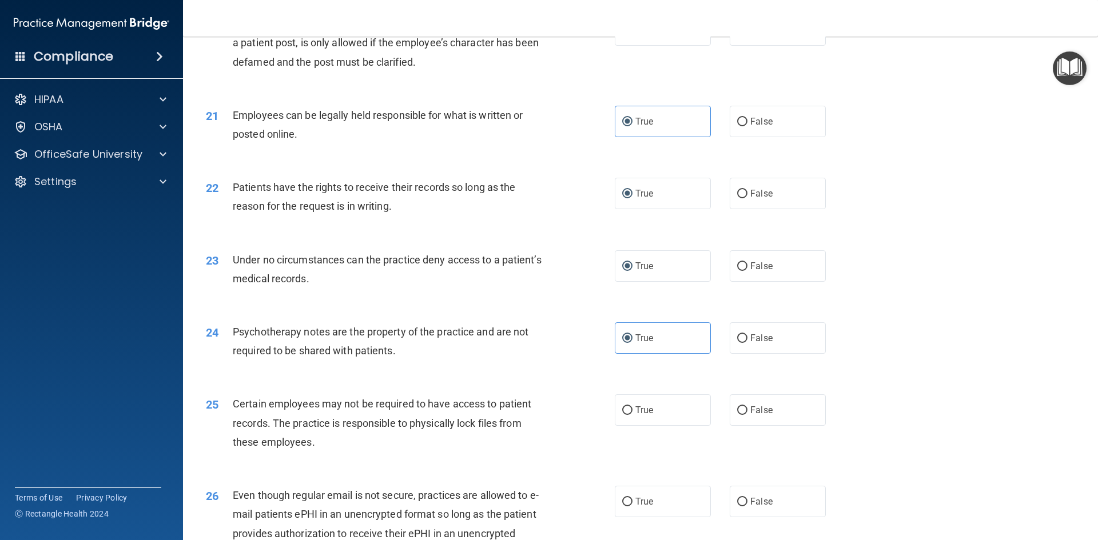
scroll to position [1887, 0]
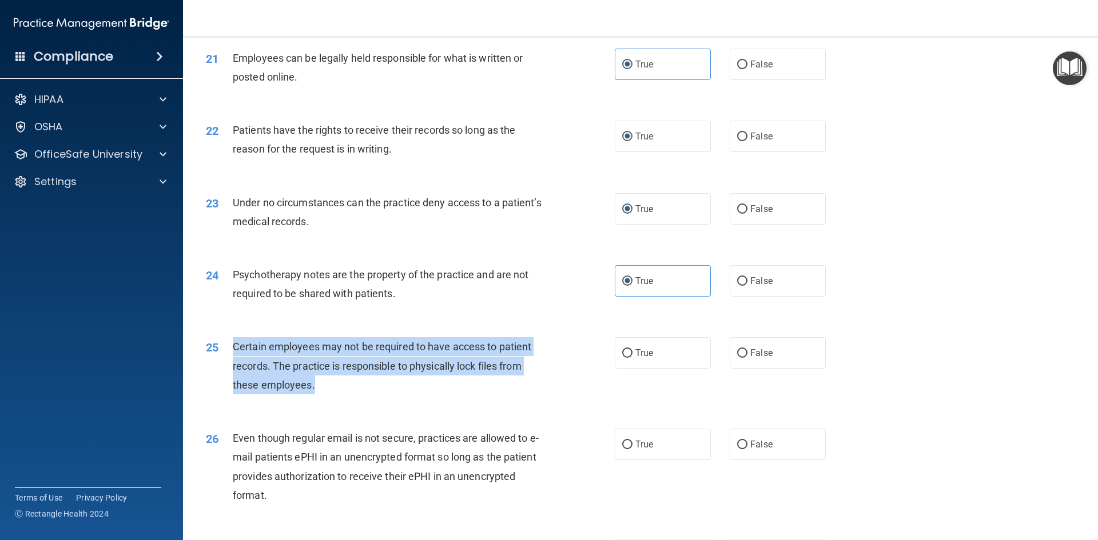
drag, startPoint x: 316, startPoint y: 401, endPoint x: 230, endPoint y: 367, distance: 93.1
click at [230, 367] on div "25 Certain employees may not be required to have access to patient records. The…" at bounding box center [410, 368] width 443 height 63
click at [625, 358] on input "True" at bounding box center [627, 353] width 10 height 9
radio input "true"
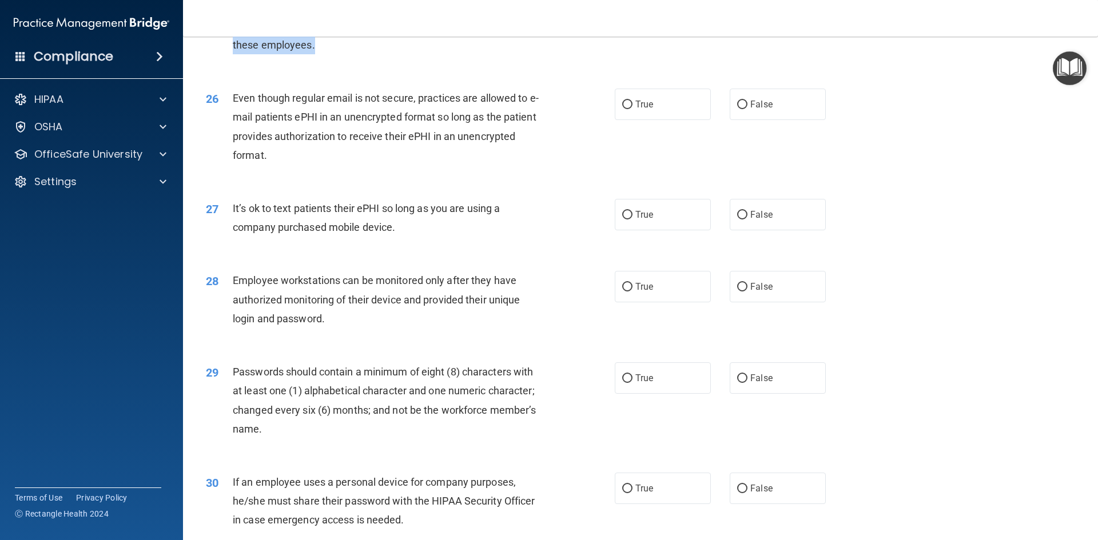
scroll to position [2230, 0]
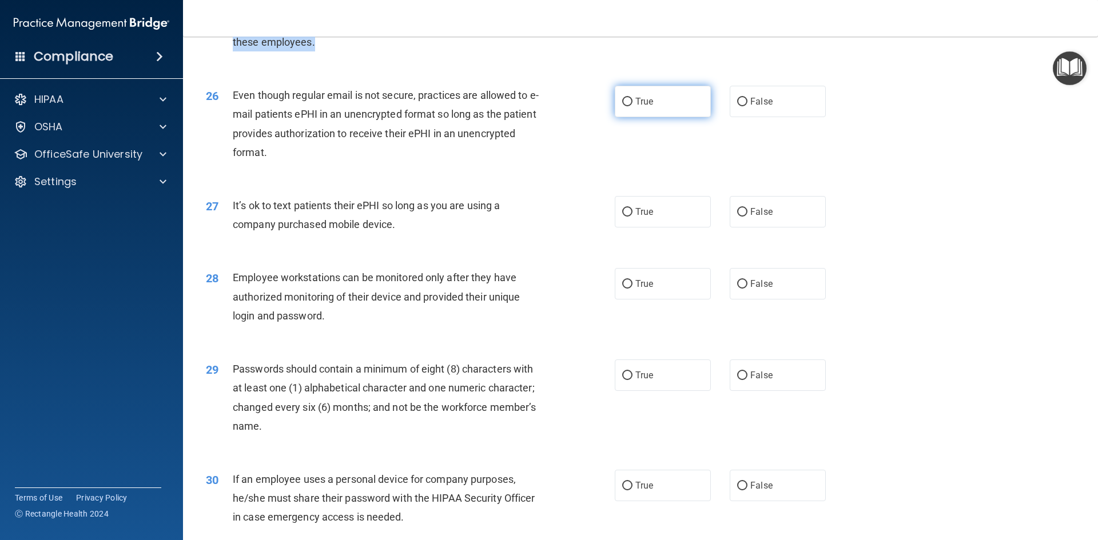
click at [624, 106] on input "True" at bounding box center [627, 102] width 10 height 9
radio input "true"
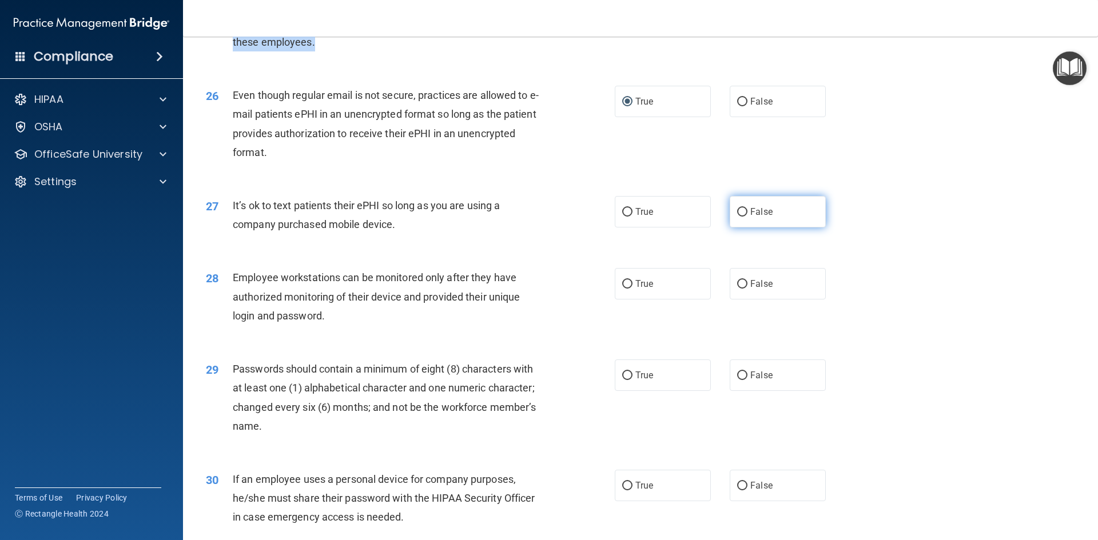
click at [737, 217] on input "False" at bounding box center [742, 212] width 10 height 9
radio input "true"
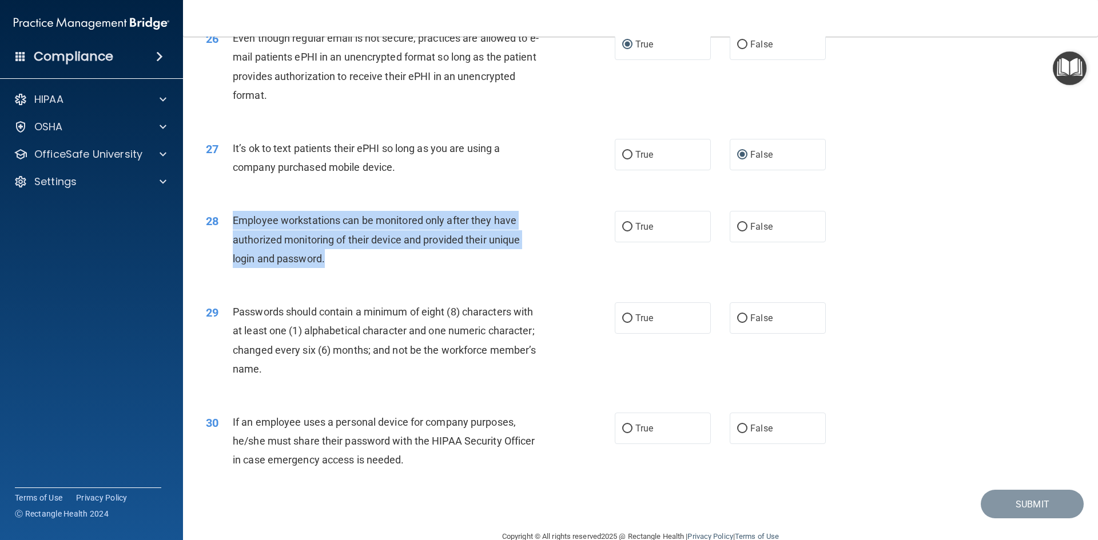
drag, startPoint x: 329, startPoint y: 281, endPoint x: 229, endPoint y: 240, distance: 108.7
click at [229, 240] on div "28 Employee workstations can be monitored only after they have authorized monit…" at bounding box center [410, 242] width 443 height 63
click at [737, 232] on input "False" at bounding box center [742, 227] width 10 height 9
radio input "true"
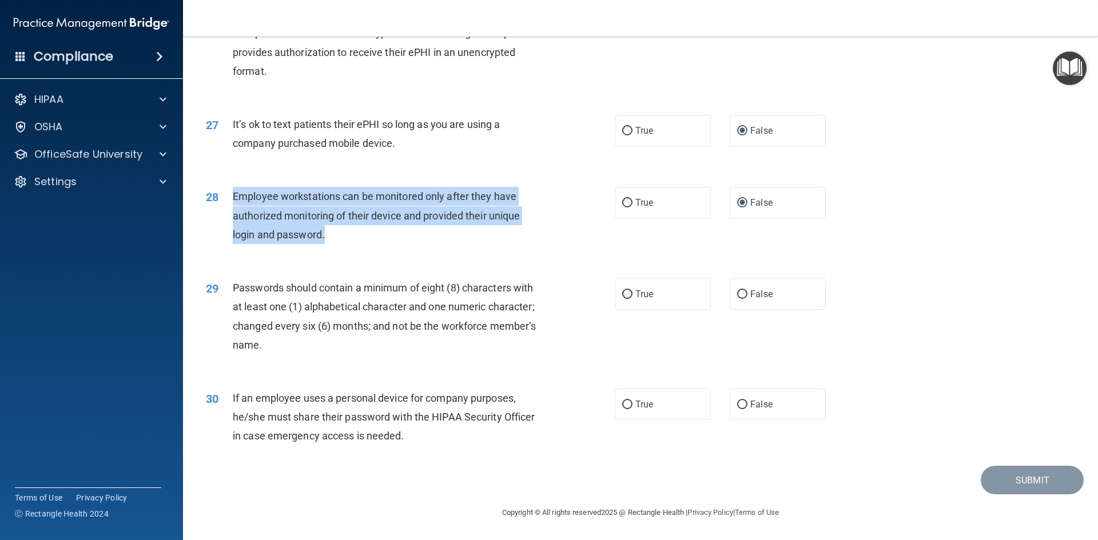
scroll to position [2330, 0]
click at [624, 294] on input "True" at bounding box center [627, 294] width 10 height 9
radio input "true"
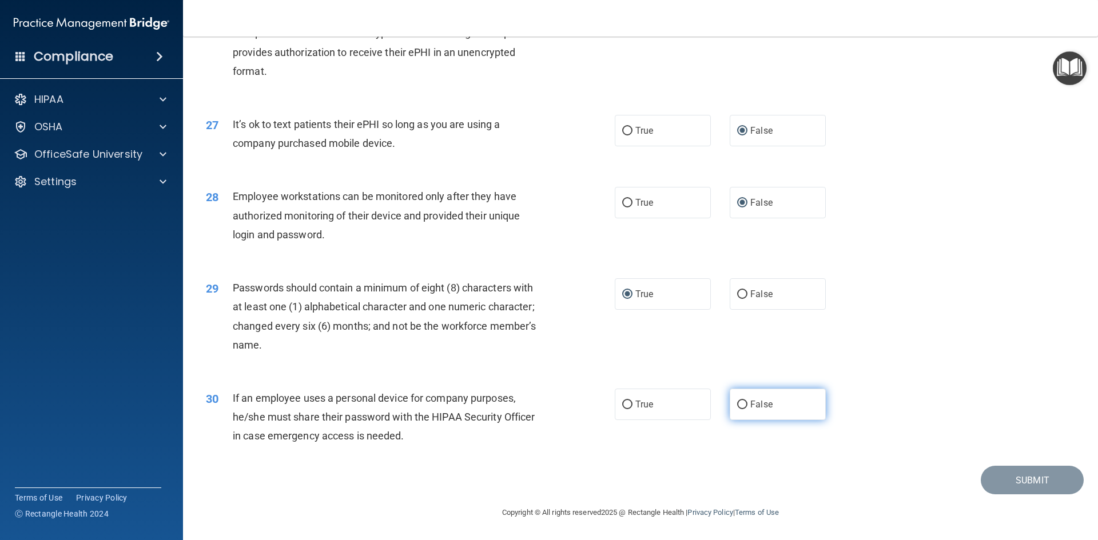
click at [742, 401] on label "False" at bounding box center [778, 404] width 96 height 31
click at [742, 401] on input "False" at bounding box center [742, 405] width 10 height 9
radio input "true"
click at [1042, 480] on button "Submit" at bounding box center [1032, 480] width 103 height 29
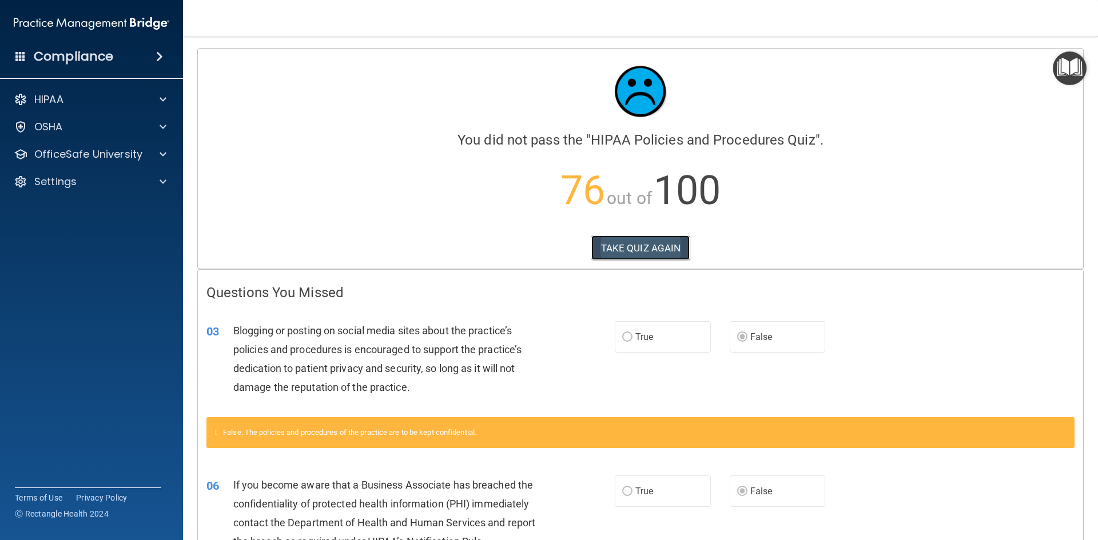
click at [620, 256] on button "TAKE QUIZ AGAIN" at bounding box center [640, 248] width 99 height 25
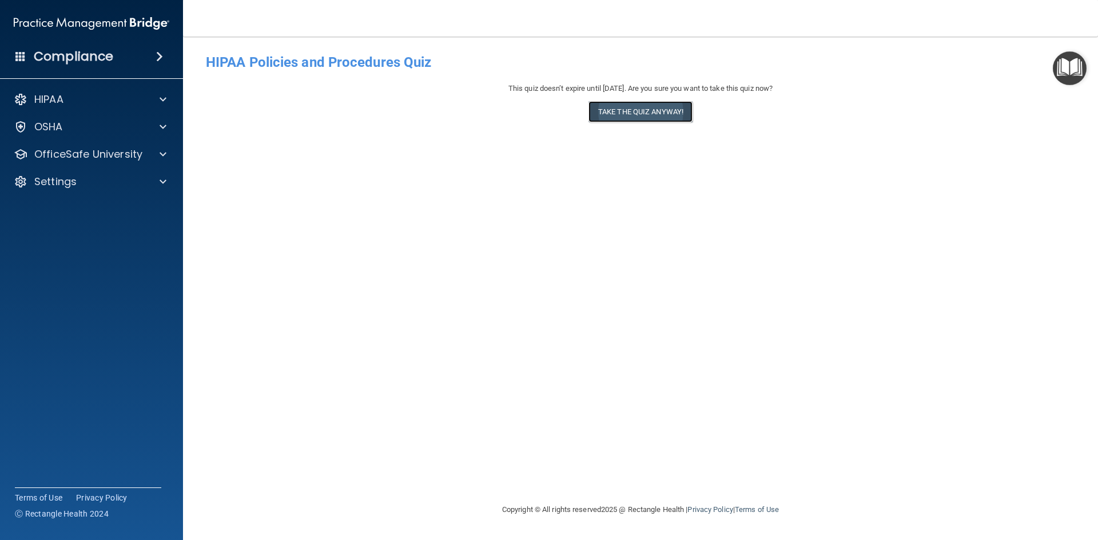
click at [618, 114] on button "Take the quiz anyway!" at bounding box center [640, 111] width 104 height 21
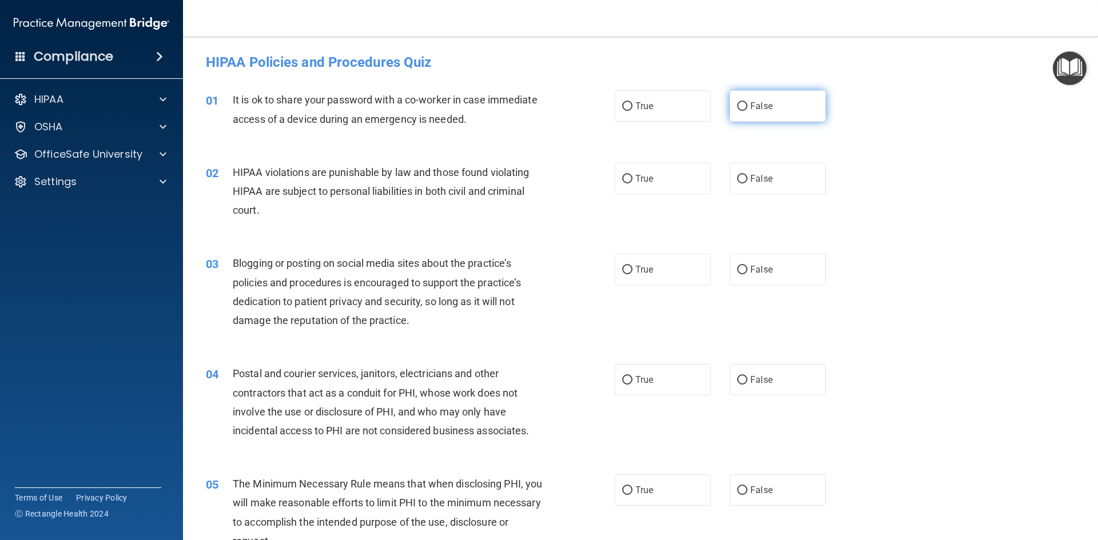
click at [737, 105] on input "False" at bounding box center [742, 106] width 10 height 9
radio input "true"
click at [628, 179] on label "True" at bounding box center [663, 178] width 96 height 31
click at [628, 179] on input "True" at bounding box center [627, 179] width 10 height 9
radio input "true"
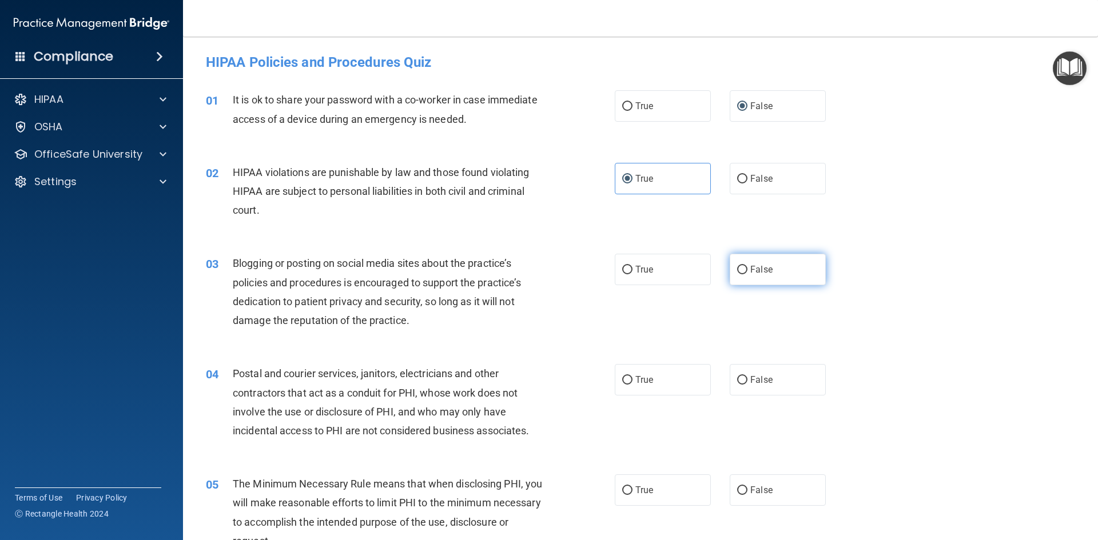
click at [737, 268] on input "False" at bounding box center [742, 270] width 10 height 9
radio input "true"
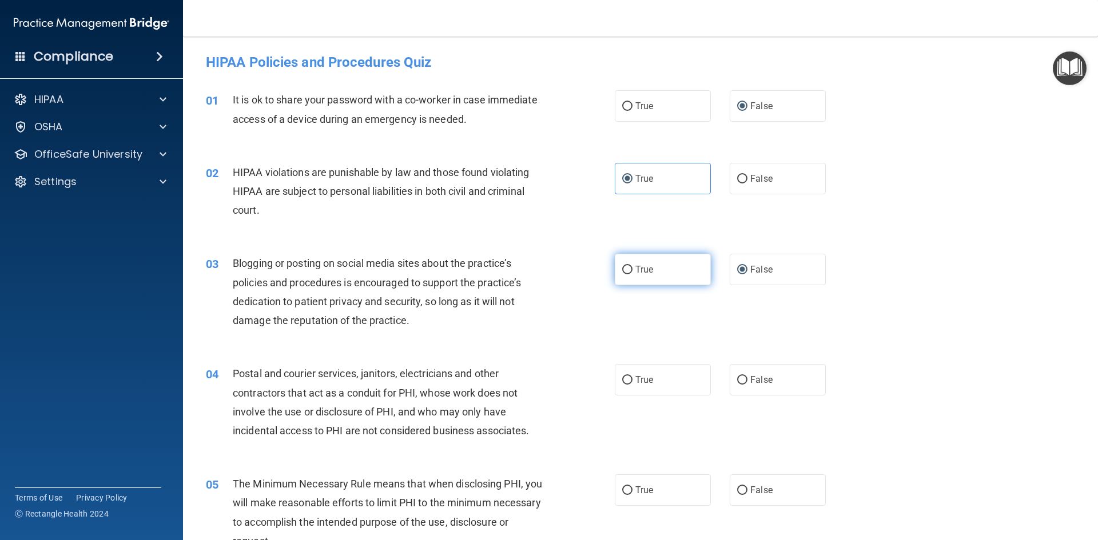
click at [619, 275] on label "True" at bounding box center [663, 269] width 96 height 31
click at [622, 274] on input "True" at bounding box center [627, 270] width 10 height 9
radio input "true"
radio input "false"
click at [630, 382] on label "True" at bounding box center [663, 379] width 96 height 31
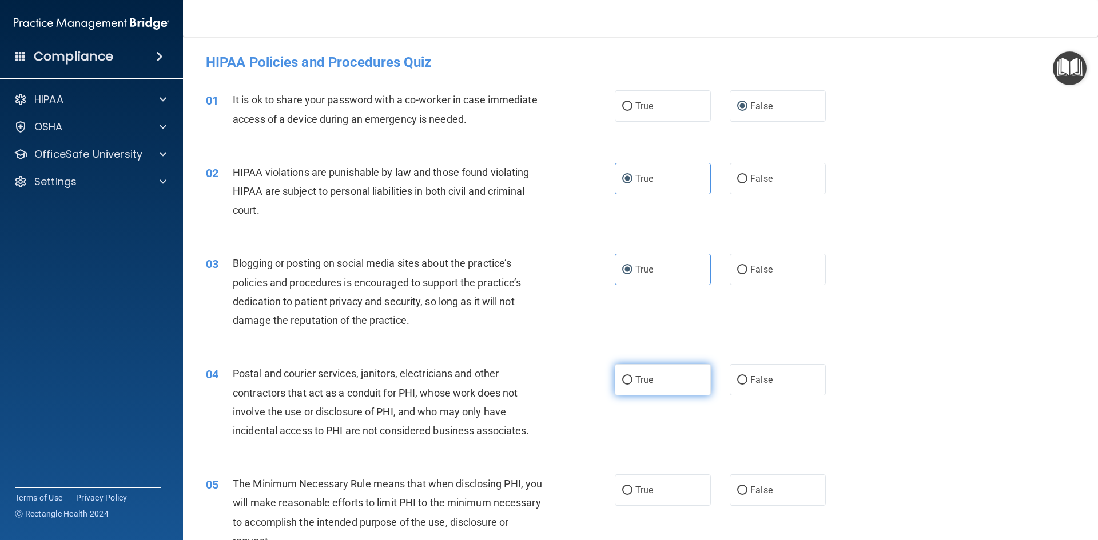
click at [630, 382] on input "True" at bounding box center [627, 380] width 10 height 9
radio input "true"
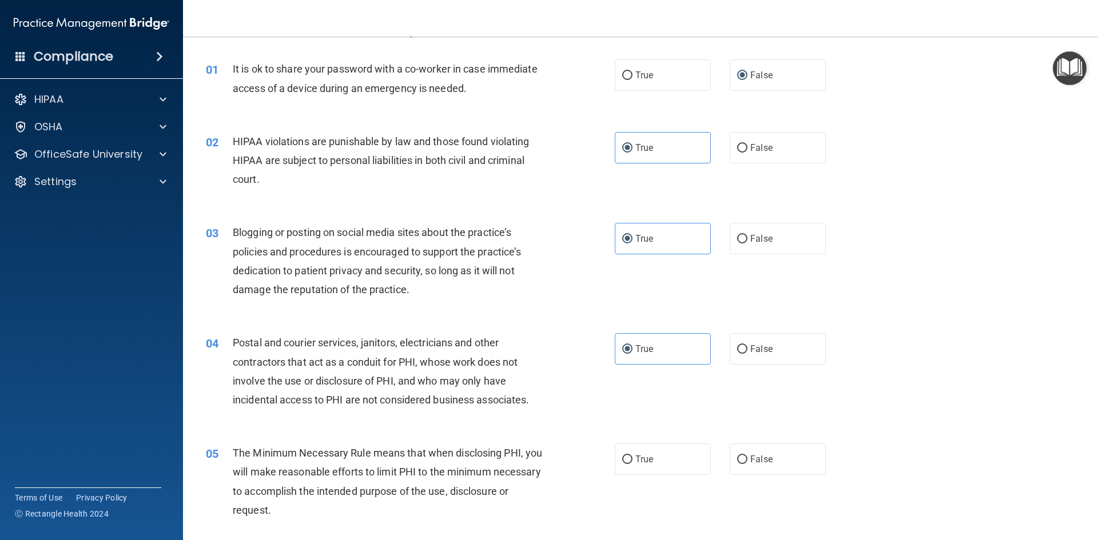
scroll to position [57, 0]
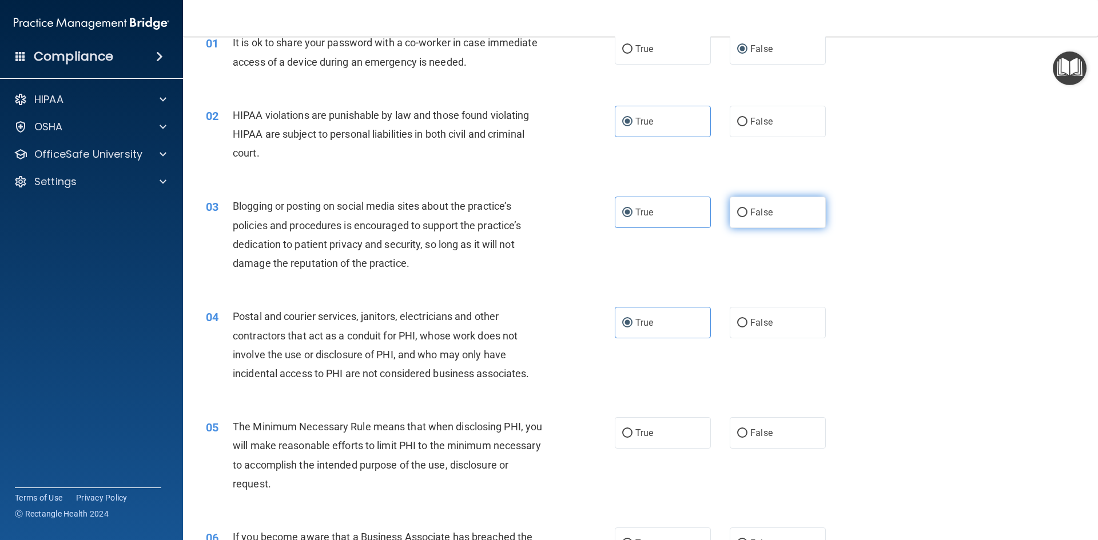
click at [737, 217] on input "False" at bounding box center [742, 213] width 10 height 9
radio input "true"
radio input "false"
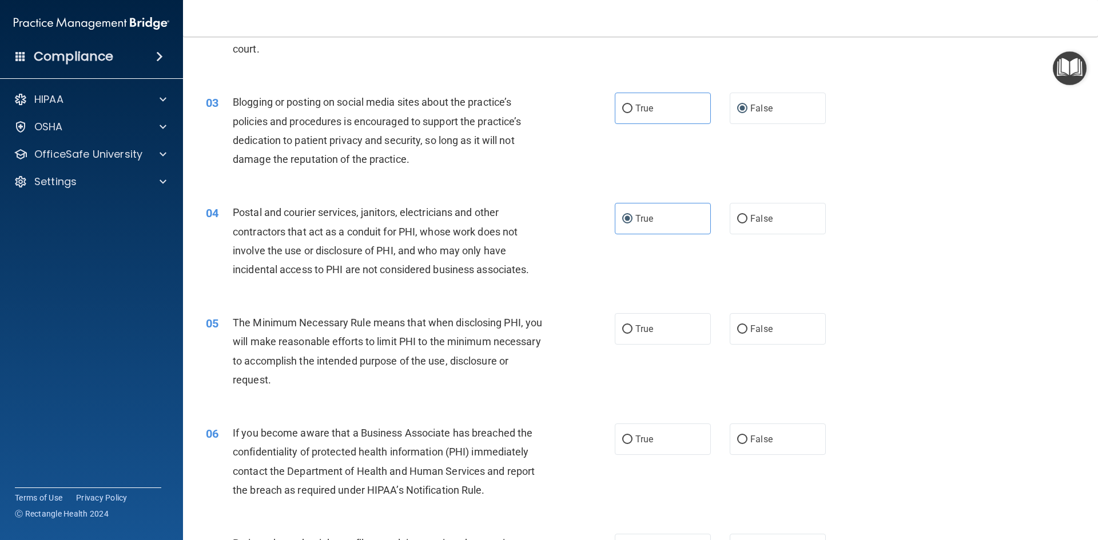
scroll to position [172, 0]
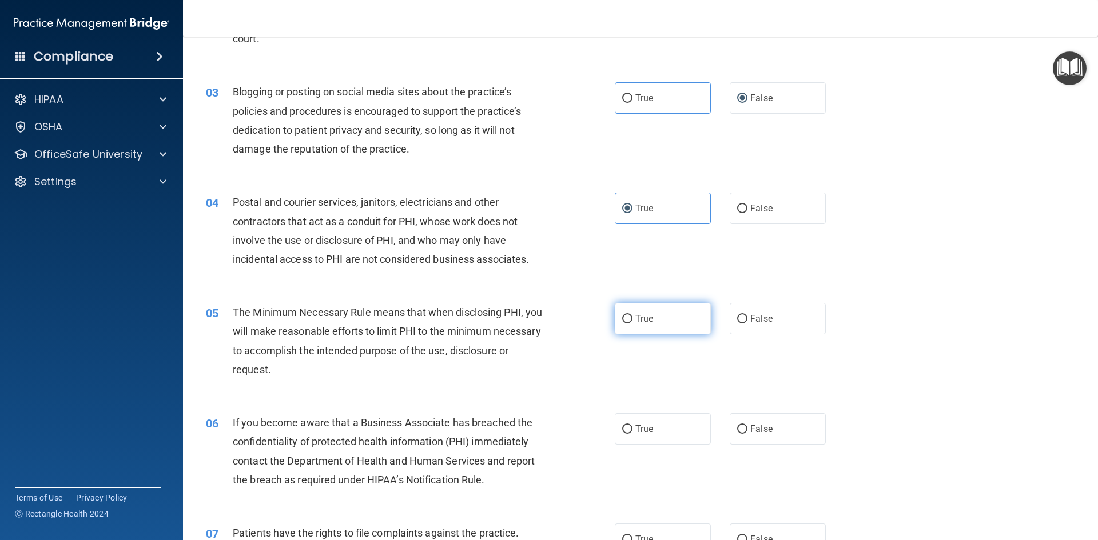
click at [623, 322] on input "True" at bounding box center [627, 319] width 10 height 9
radio input "true"
click at [739, 430] on input "False" at bounding box center [742, 429] width 10 height 9
radio input "true"
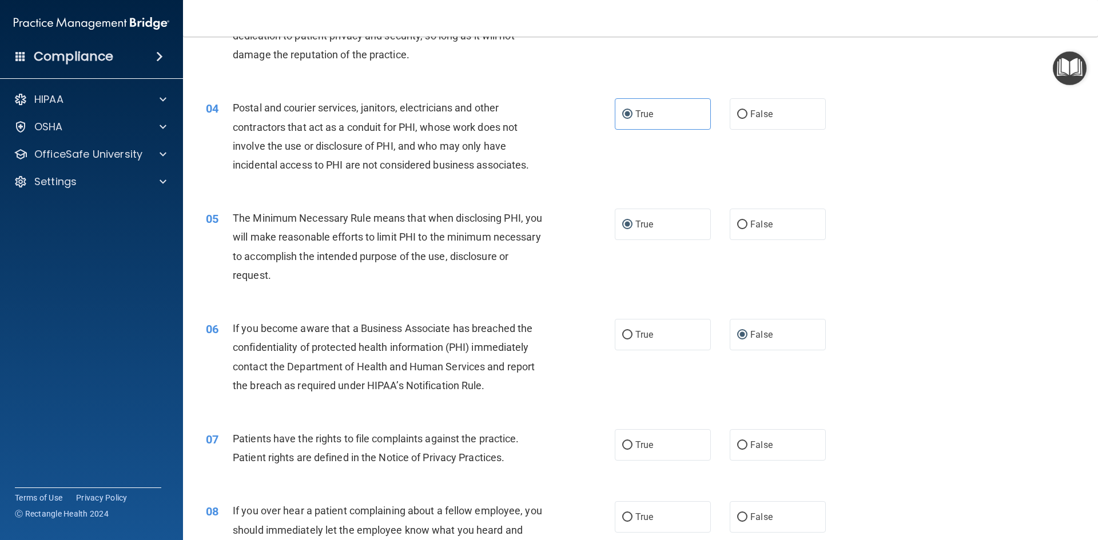
scroll to position [286, 0]
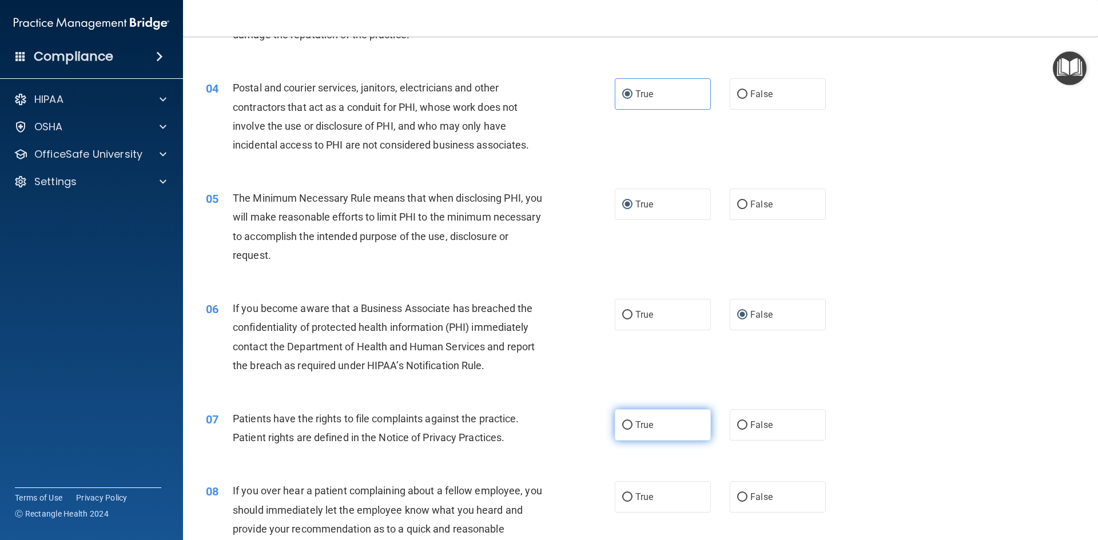
click at [626, 429] on input "True" at bounding box center [627, 425] width 10 height 9
radio input "true"
click at [739, 498] on input "False" at bounding box center [742, 497] width 10 height 9
radio input "true"
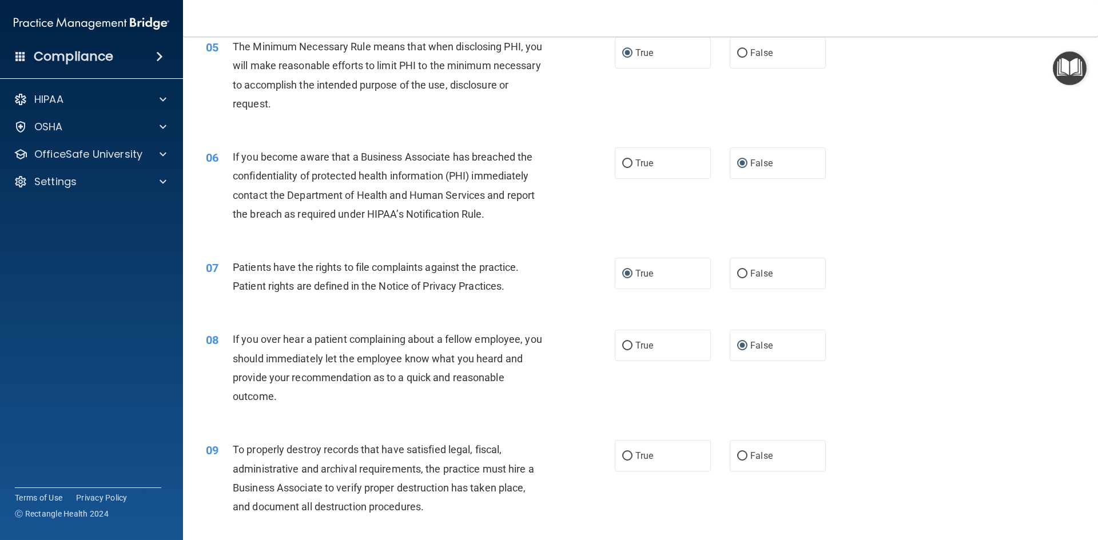
scroll to position [457, 0]
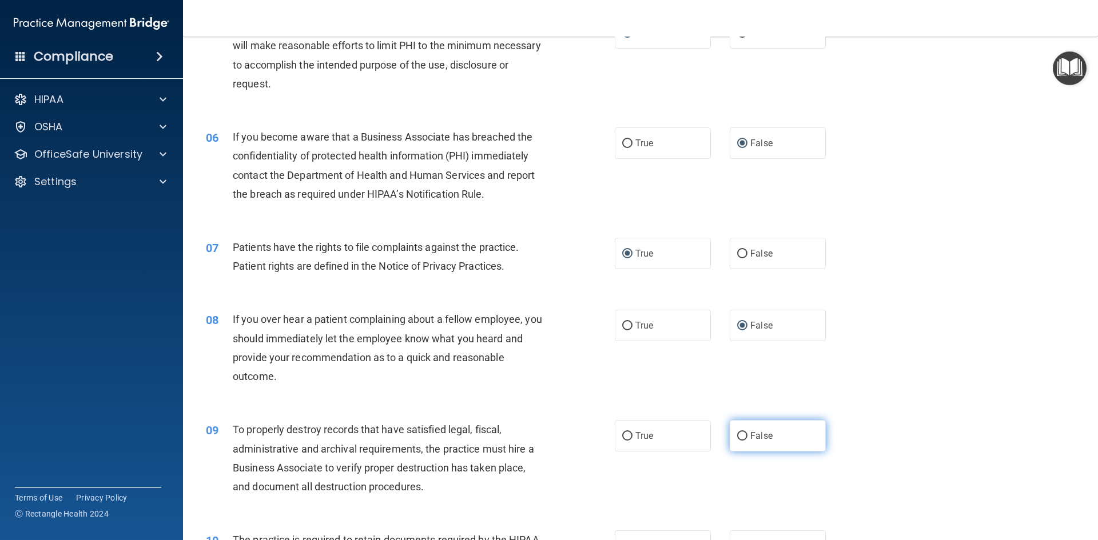
click at [737, 442] on label "False" at bounding box center [778, 435] width 96 height 31
click at [737, 441] on input "False" at bounding box center [742, 436] width 10 height 9
radio input "true"
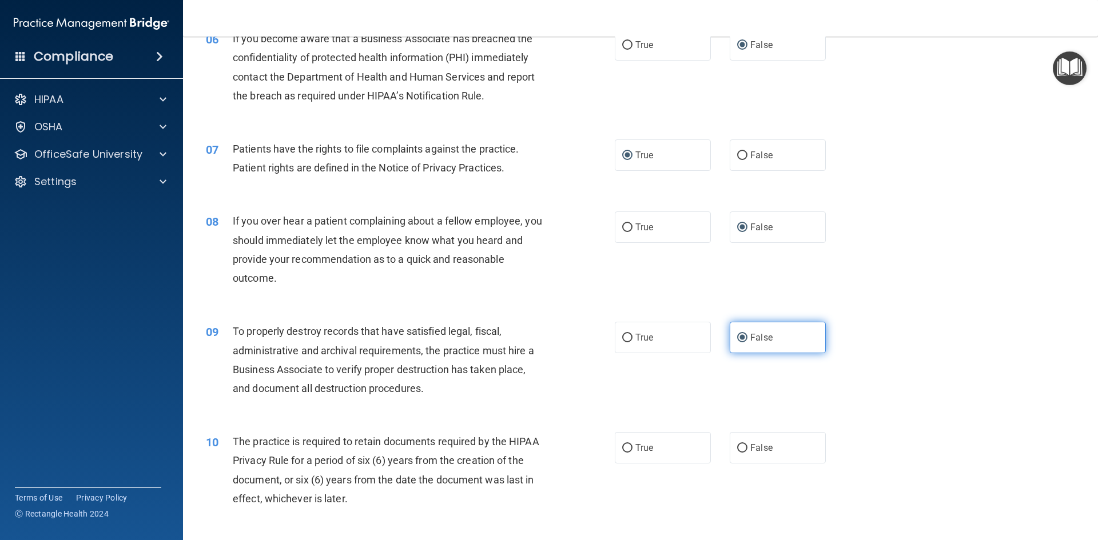
scroll to position [572, 0]
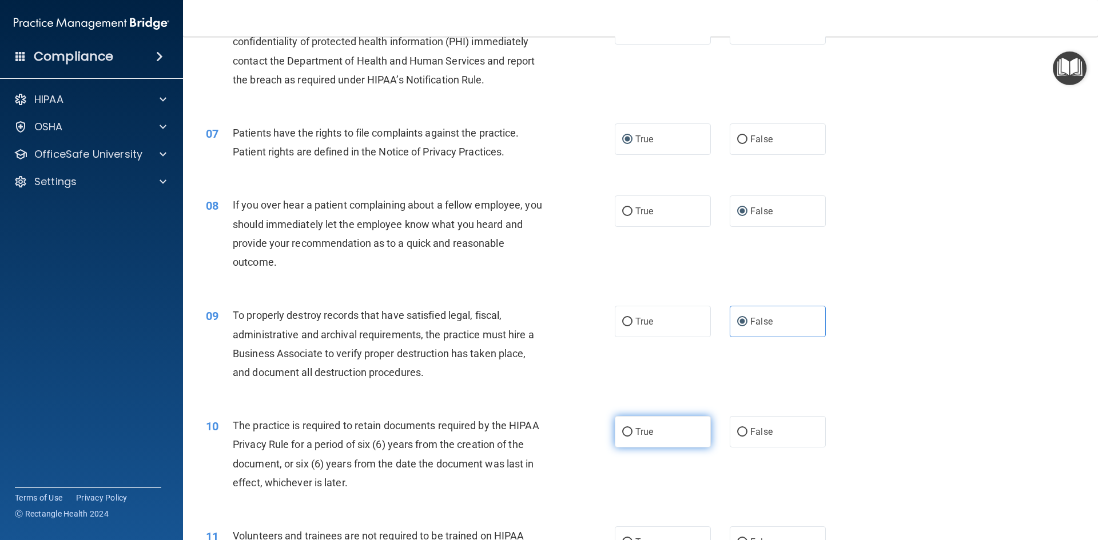
click at [622, 429] on input "True" at bounding box center [627, 432] width 10 height 9
radio input "true"
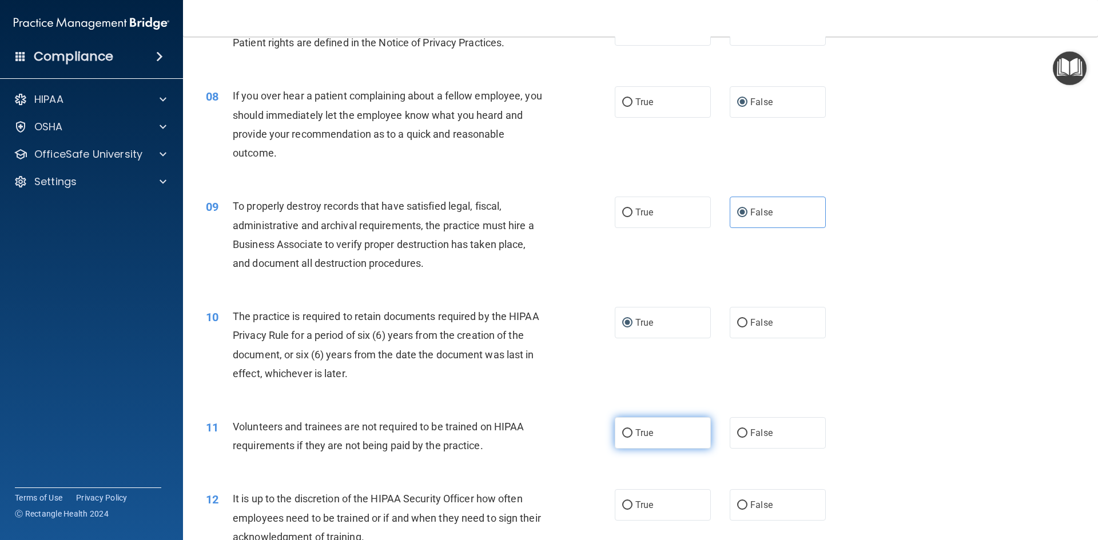
scroll to position [686, 0]
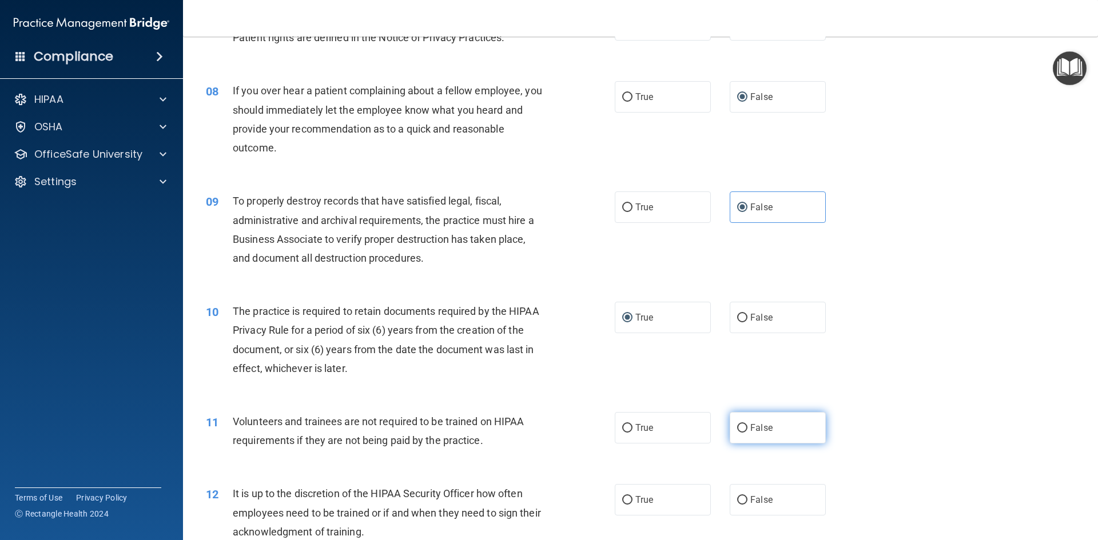
click at [738, 433] on input "False" at bounding box center [742, 428] width 10 height 9
radio input "true"
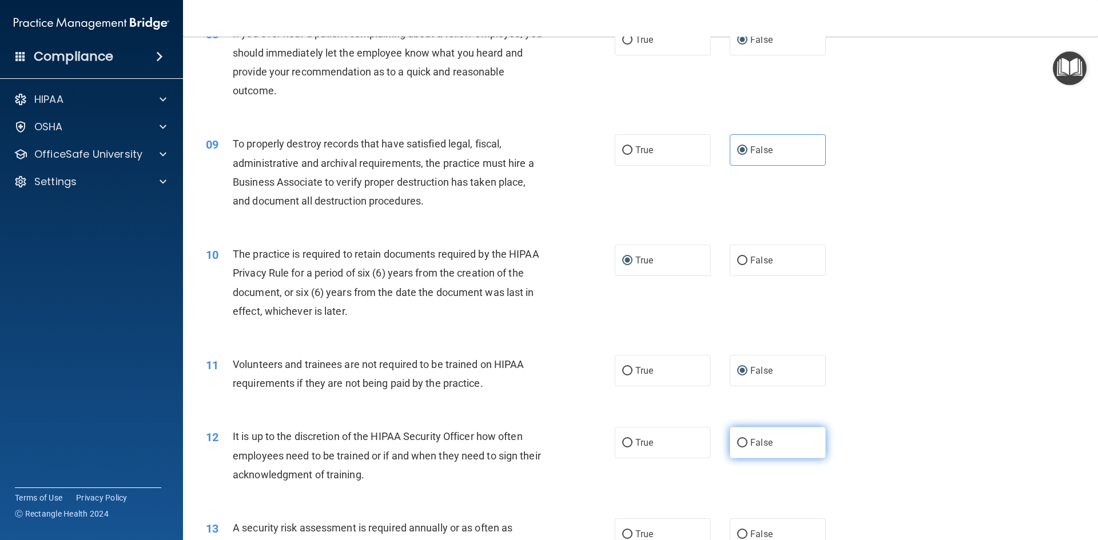
scroll to position [800, 0]
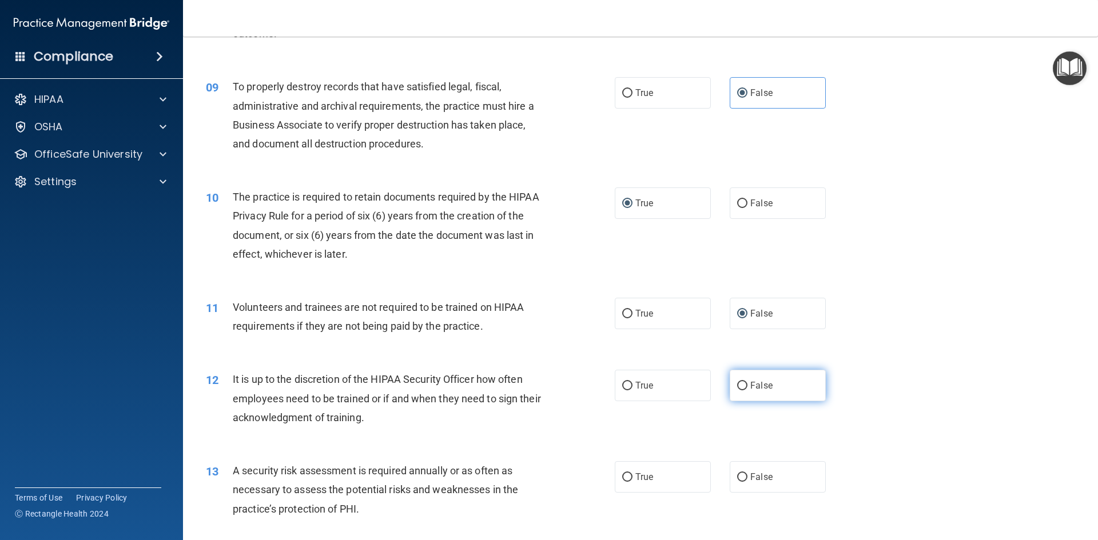
click at [737, 390] on input "False" at bounding box center [742, 386] width 10 height 9
radio input "true"
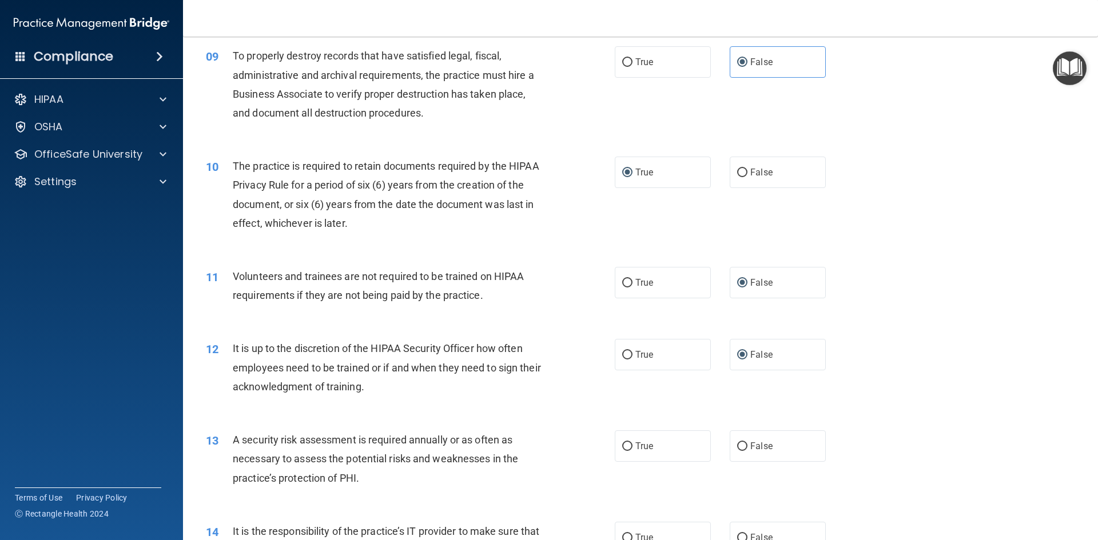
scroll to position [858, 0]
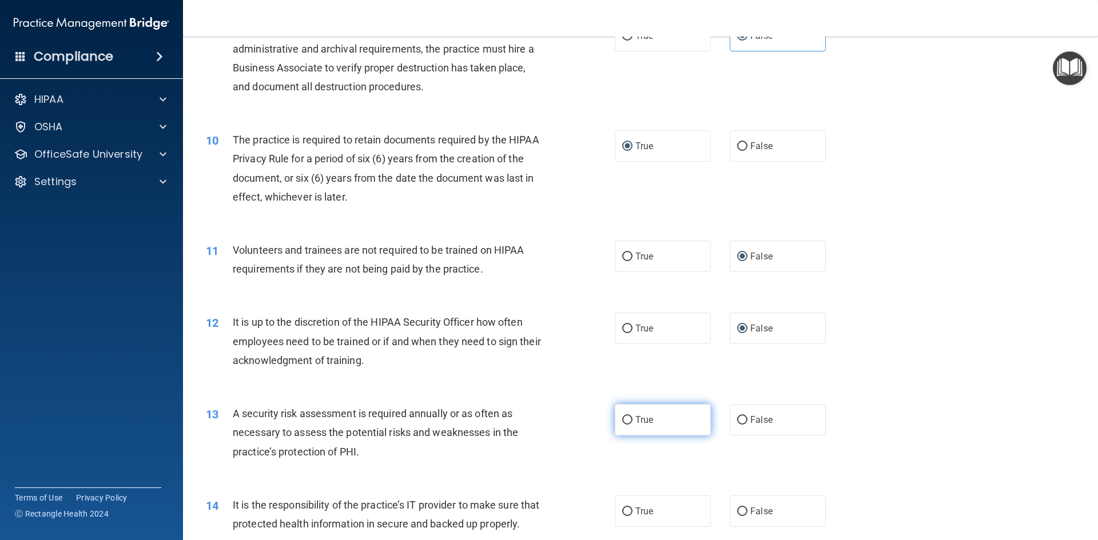
click at [624, 422] on input "True" at bounding box center [627, 420] width 10 height 9
radio input "true"
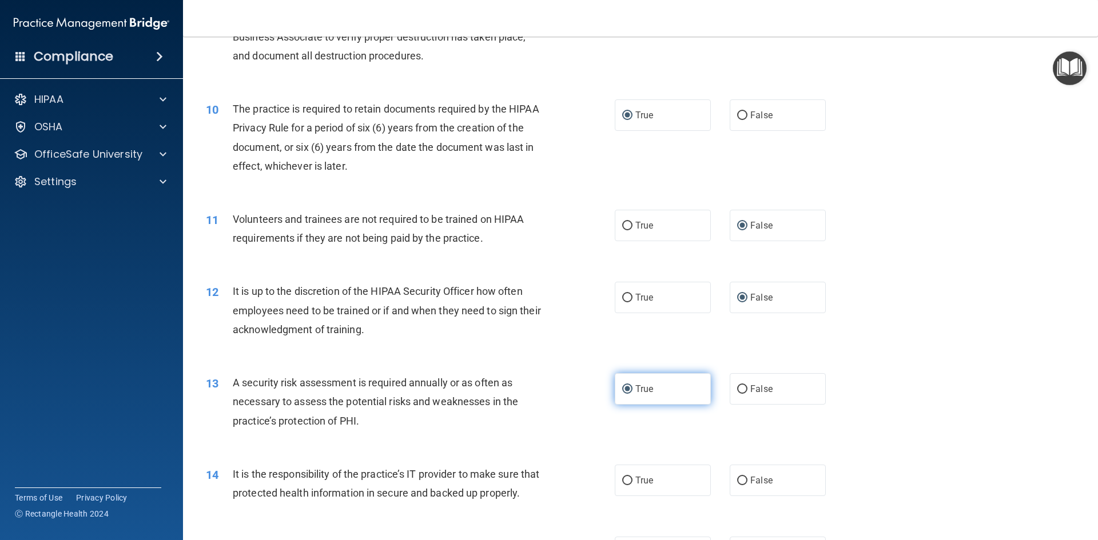
scroll to position [915, 0]
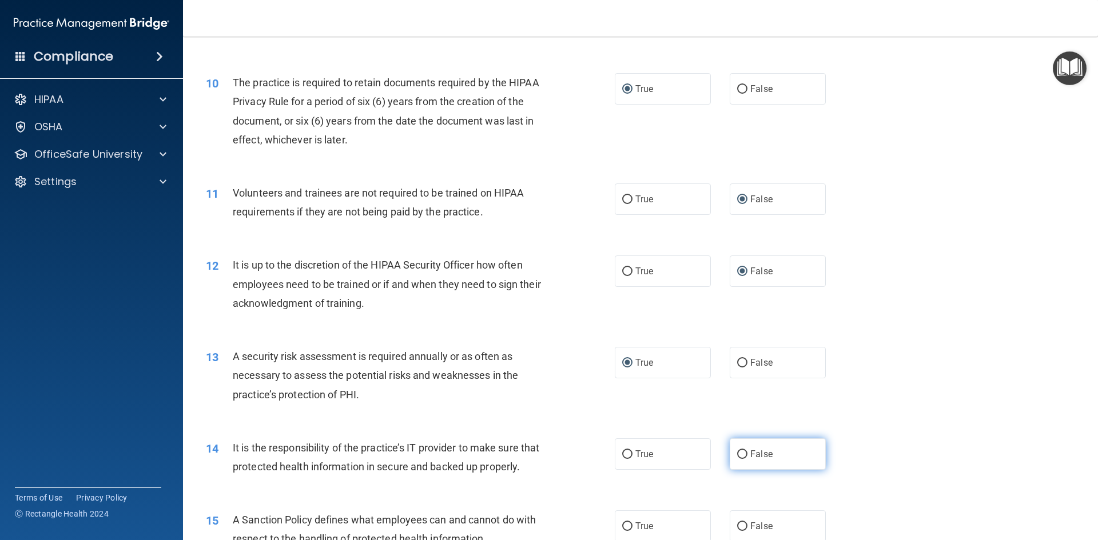
click at [737, 454] on input "False" at bounding box center [742, 455] width 10 height 9
radio input "true"
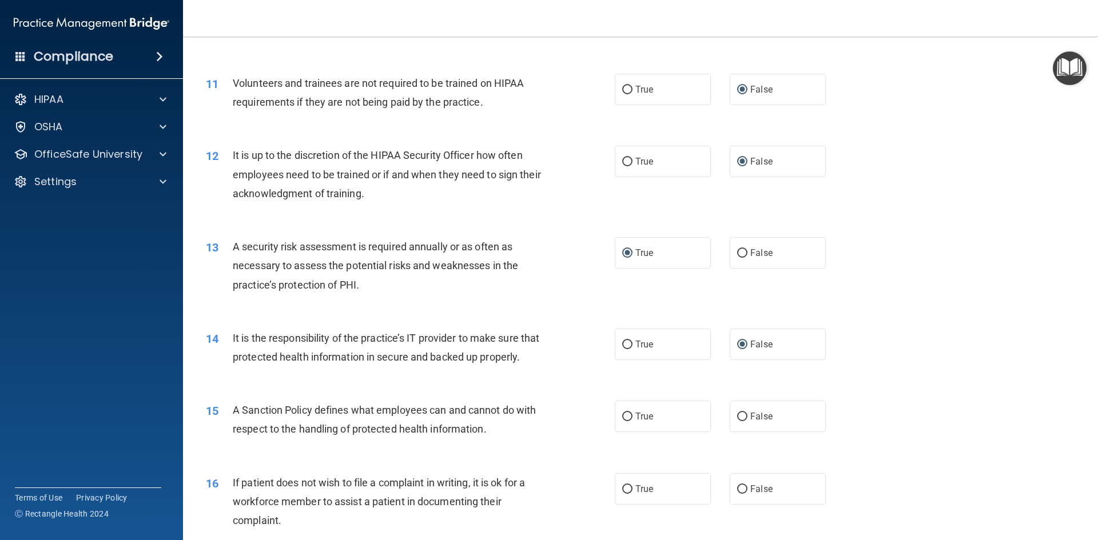
scroll to position [1029, 0]
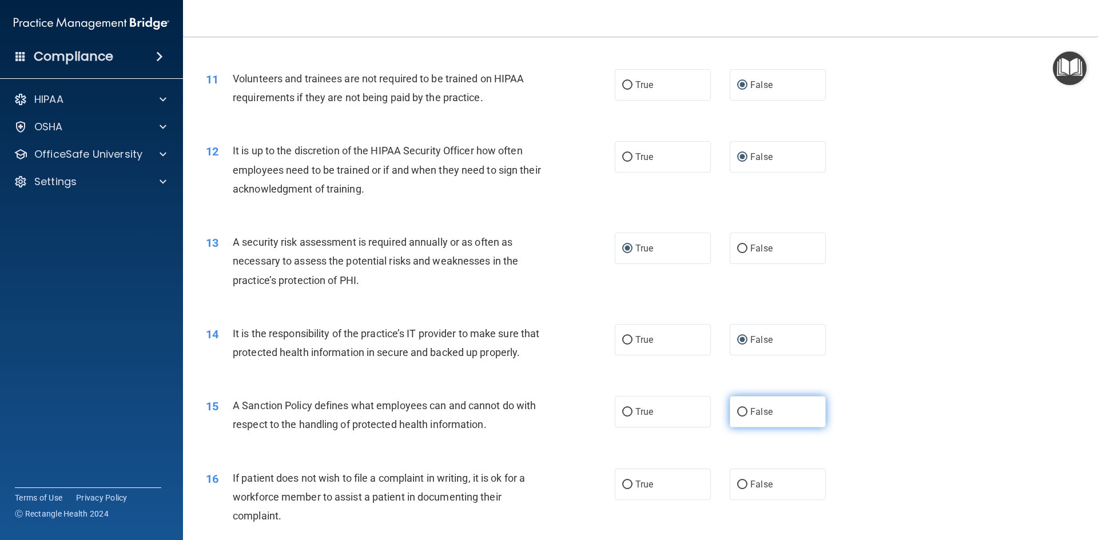
click at [737, 417] on input "False" at bounding box center [742, 412] width 10 height 9
radio input "true"
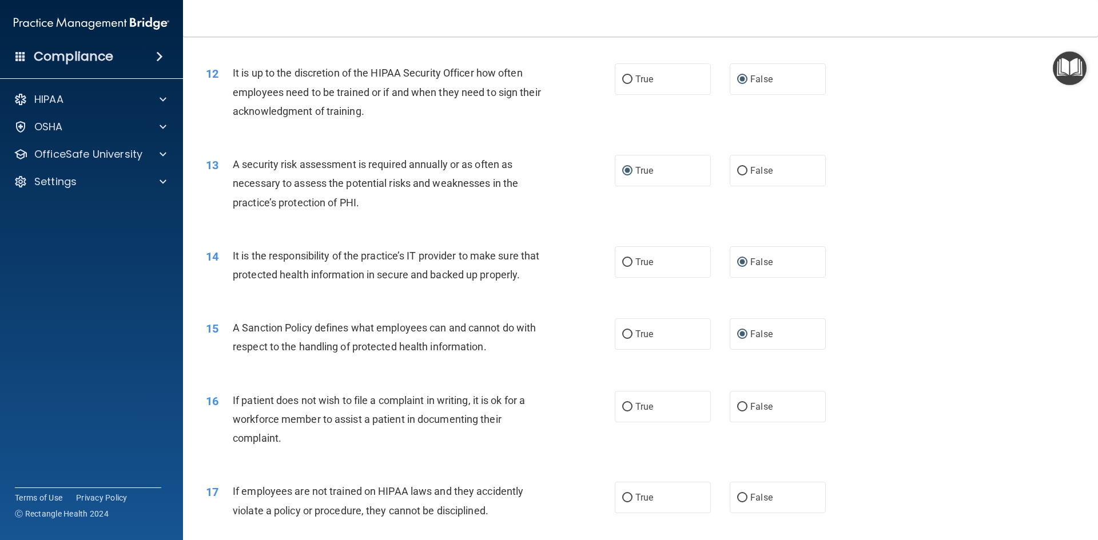
scroll to position [1144, 0]
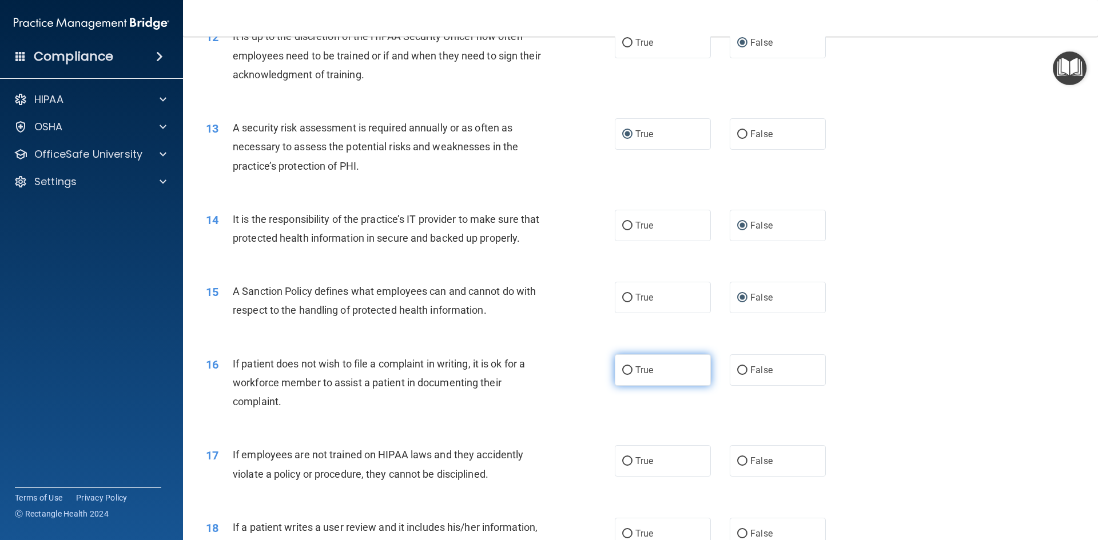
click at [624, 375] on input "True" at bounding box center [627, 371] width 10 height 9
radio input "true"
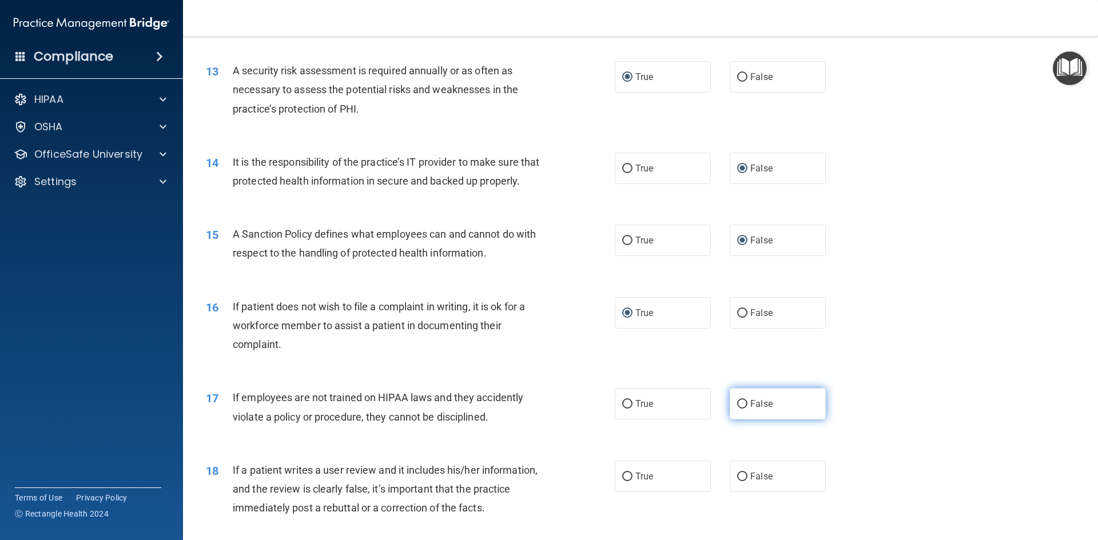
click at [737, 409] on input "False" at bounding box center [742, 404] width 10 height 9
radio input "true"
click at [739, 481] on input "False" at bounding box center [742, 477] width 10 height 9
radio input "true"
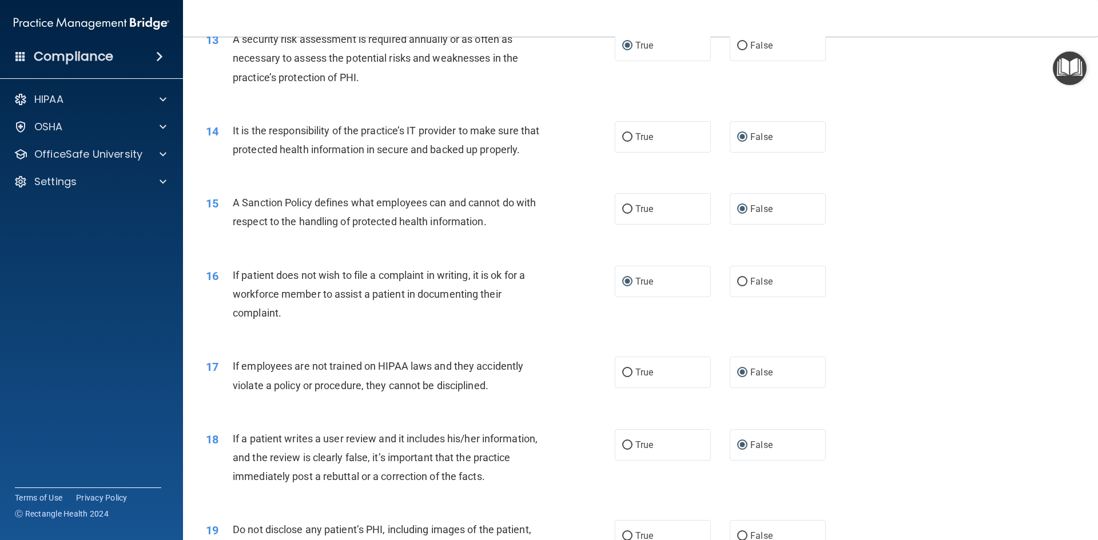
scroll to position [1258, 0]
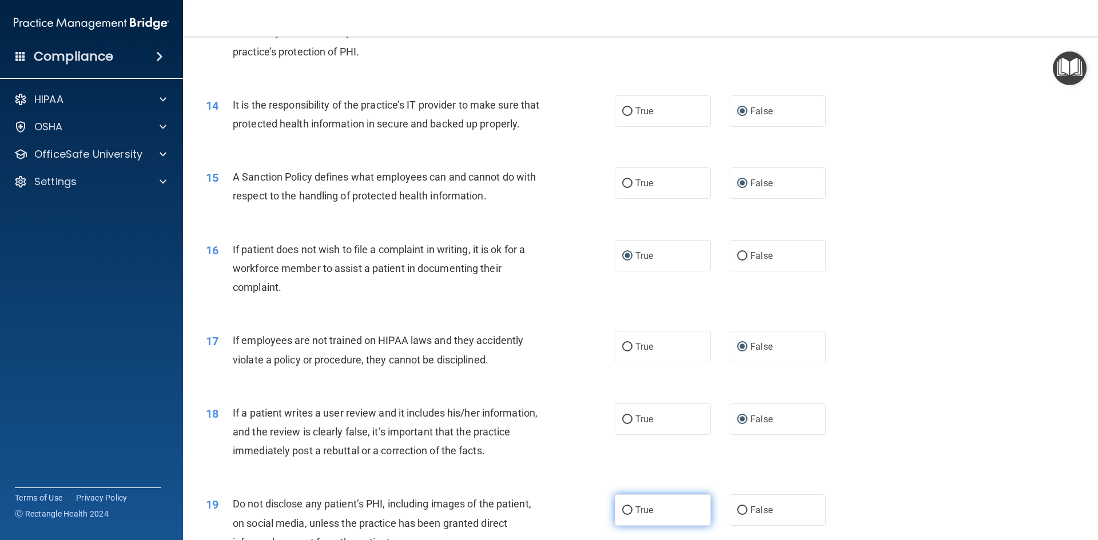
click at [626, 515] on input "True" at bounding box center [627, 511] width 10 height 9
radio input "true"
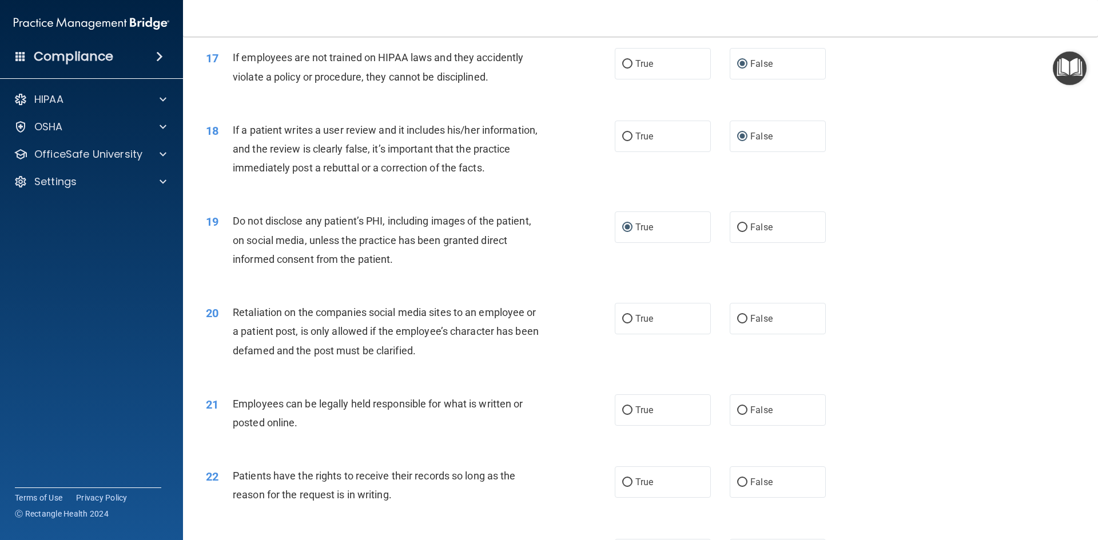
scroll to position [1544, 0]
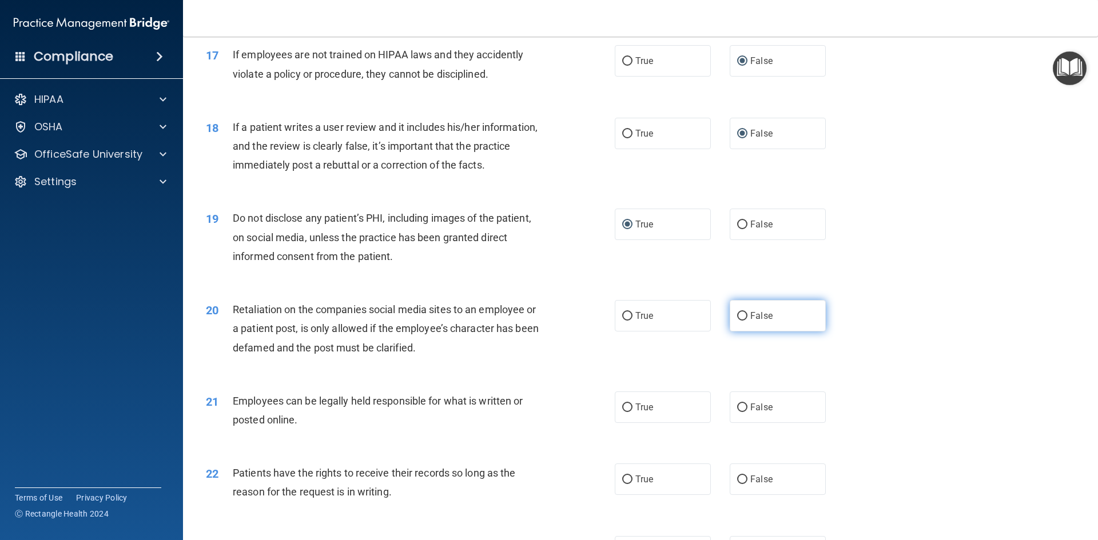
click at [738, 321] on input "False" at bounding box center [742, 316] width 10 height 9
radio input "true"
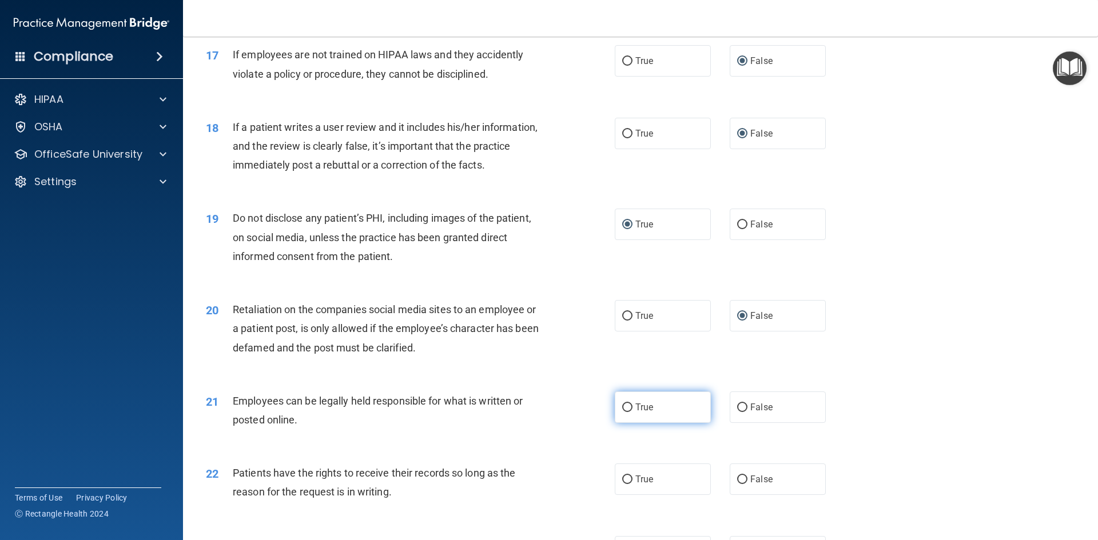
click at [626, 412] on input "True" at bounding box center [627, 408] width 10 height 9
radio input "true"
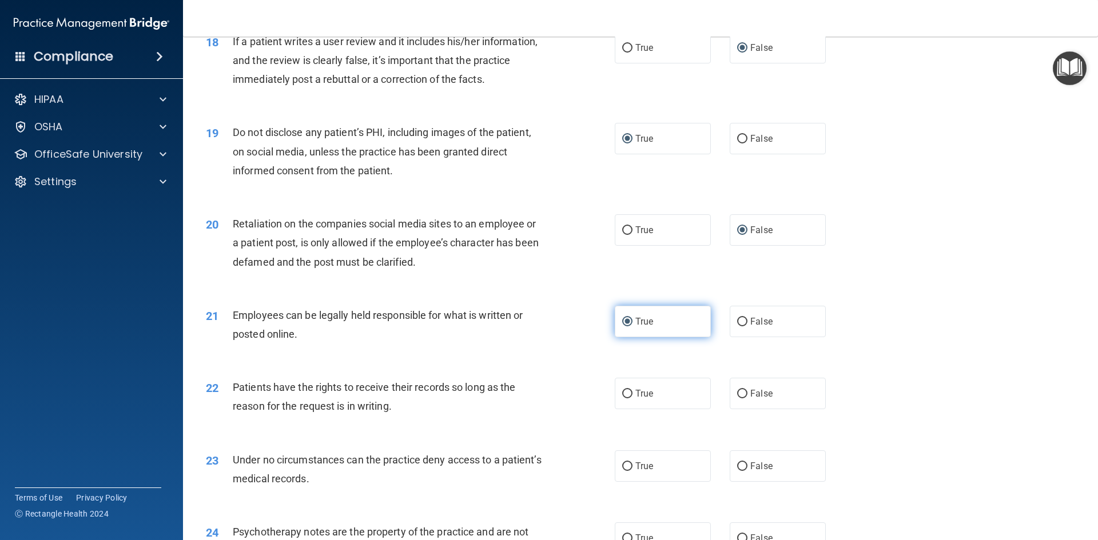
scroll to position [1658, 0]
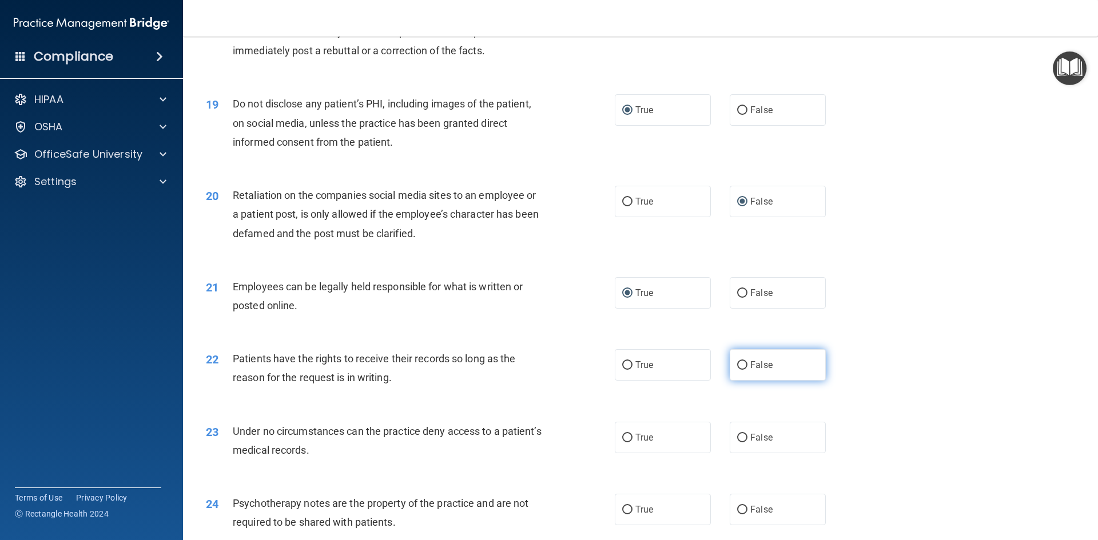
click at [740, 370] on input "False" at bounding box center [742, 365] width 10 height 9
radio input "true"
click at [738, 443] on input "False" at bounding box center [742, 438] width 10 height 9
radio input "true"
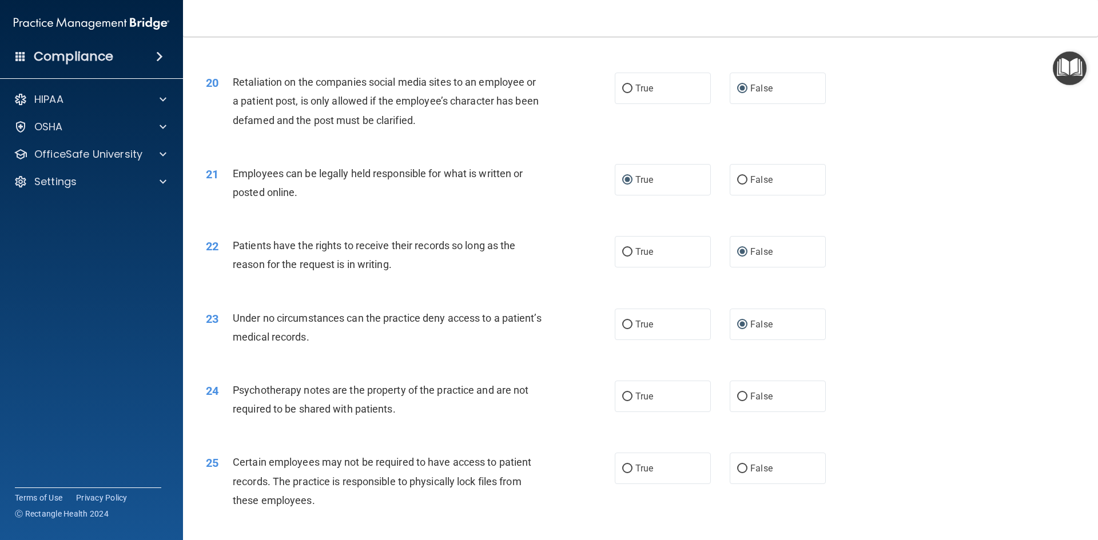
scroll to position [1773, 0]
click at [624, 411] on label "True" at bounding box center [663, 395] width 96 height 31
click at [624, 400] on input "True" at bounding box center [627, 396] width 10 height 9
radio input "true"
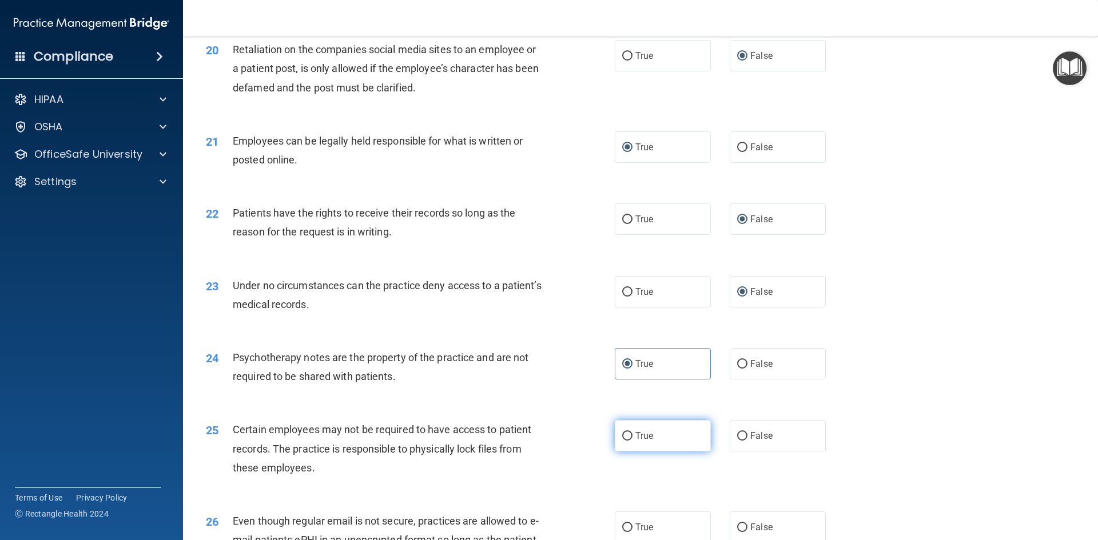
scroll to position [1830, 0]
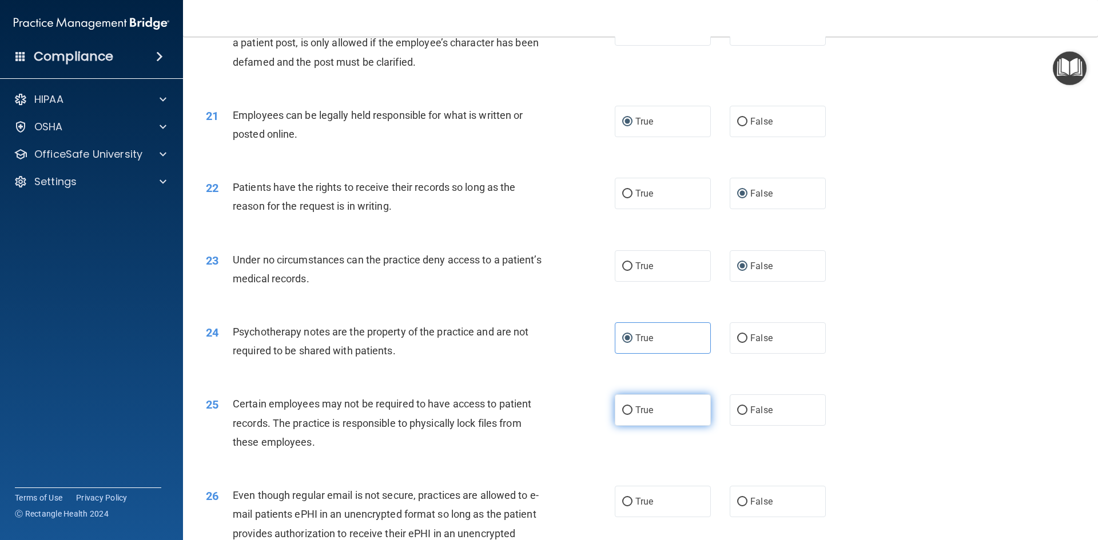
click at [627, 415] on input "True" at bounding box center [627, 411] width 10 height 9
radio input "true"
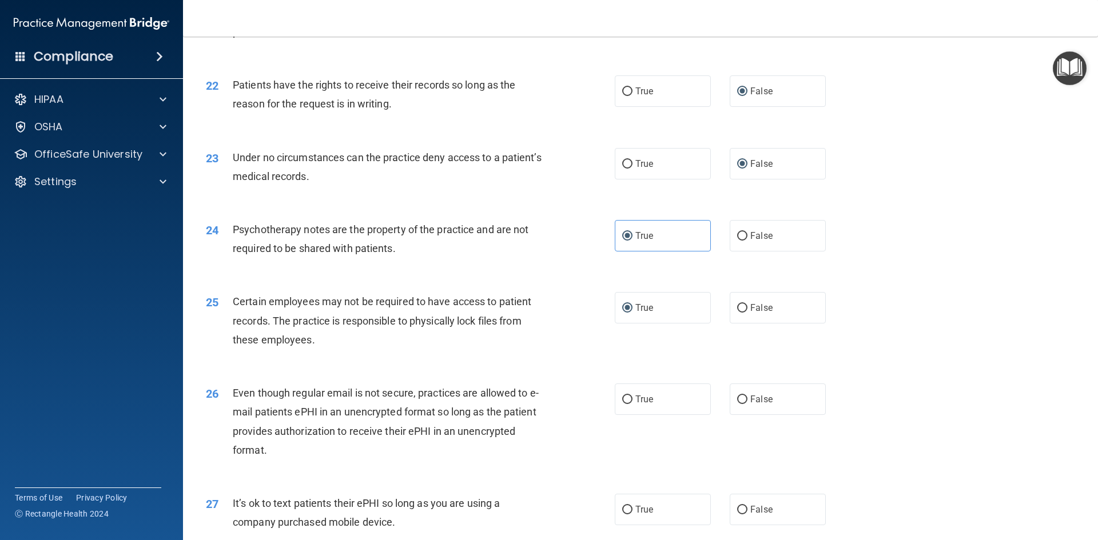
scroll to position [1944, 0]
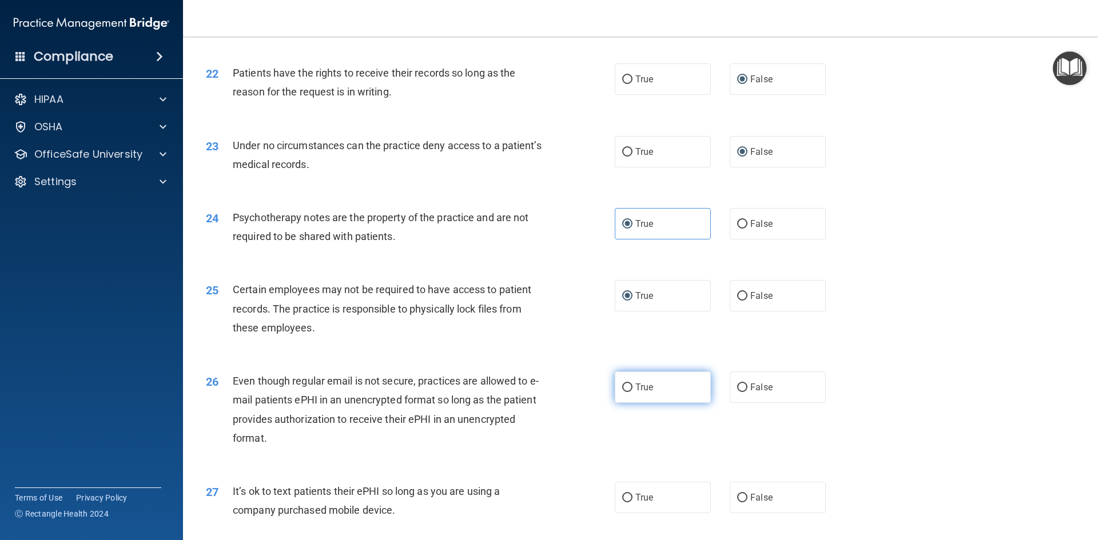
click at [624, 392] on input "True" at bounding box center [627, 388] width 10 height 9
radio input "true"
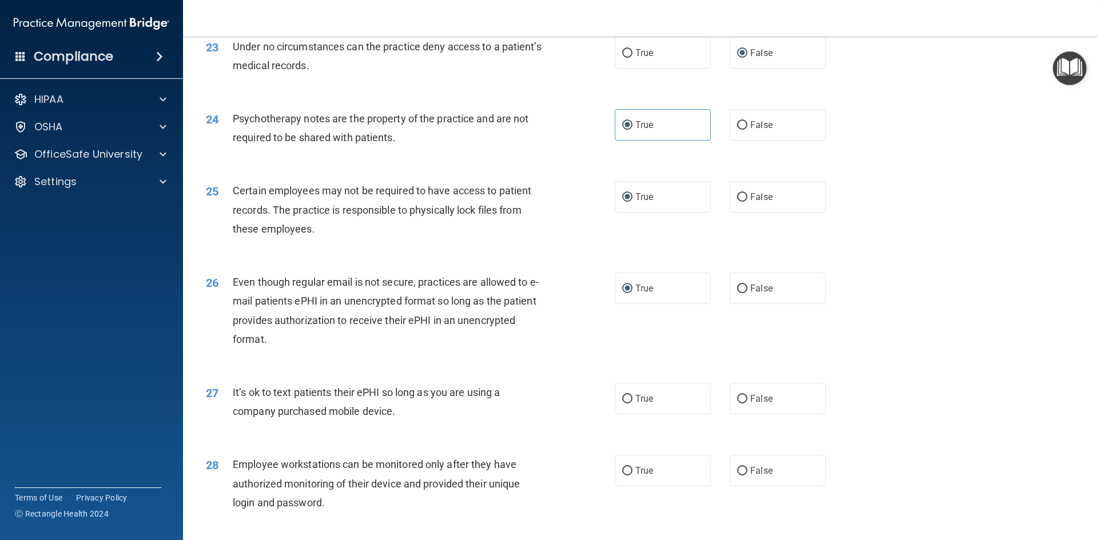
scroll to position [2058, 0]
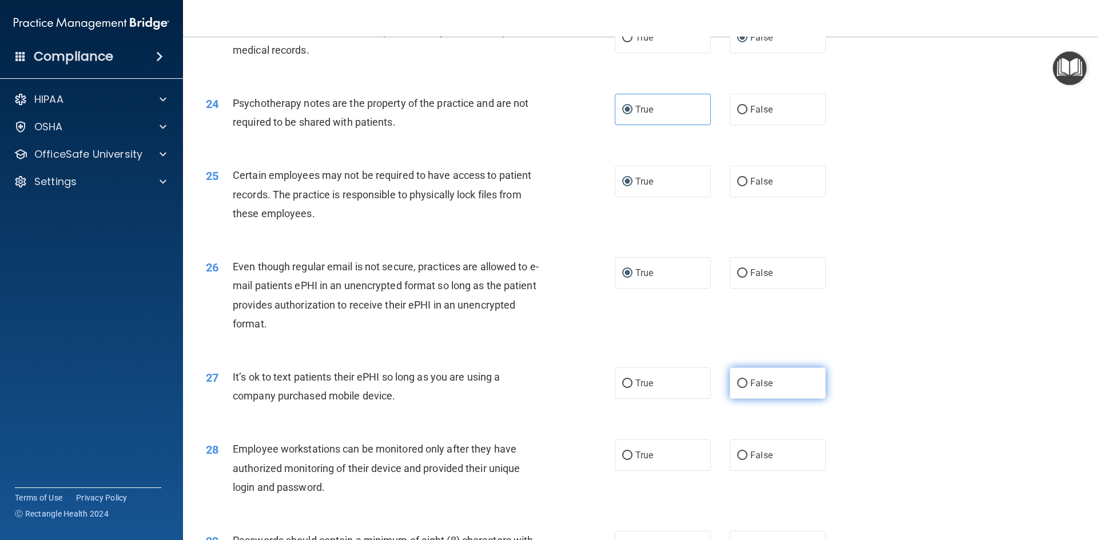
click at [730, 399] on label "False" at bounding box center [778, 383] width 96 height 31
click at [737, 388] on input "False" at bounding box center [742, 384] width 10 height 9
radio input "true"
click at [737, 460] on input "False" at bounding box center [742, 456] width 10 height 9
radio input "true"
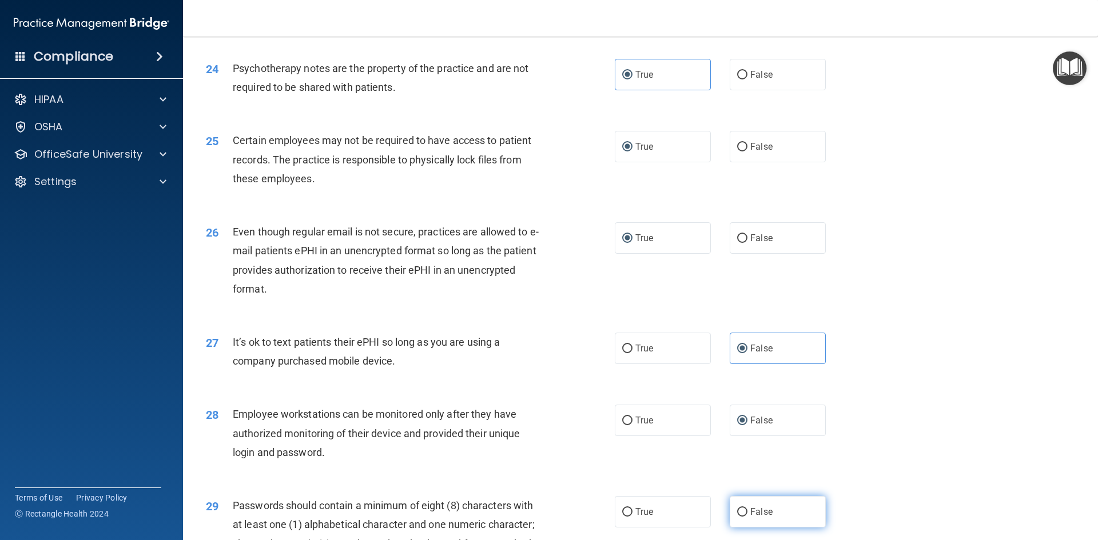
scroll to position [2173, 0]
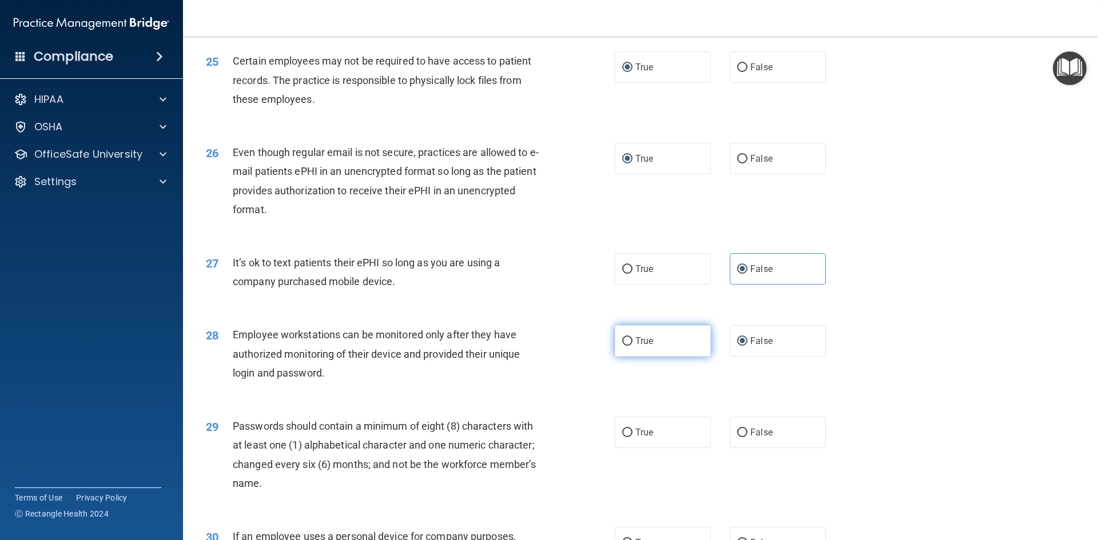
click at [624, 346] on input "True" at bounding box center [627, 341] width 10 height 9
radio input "true"
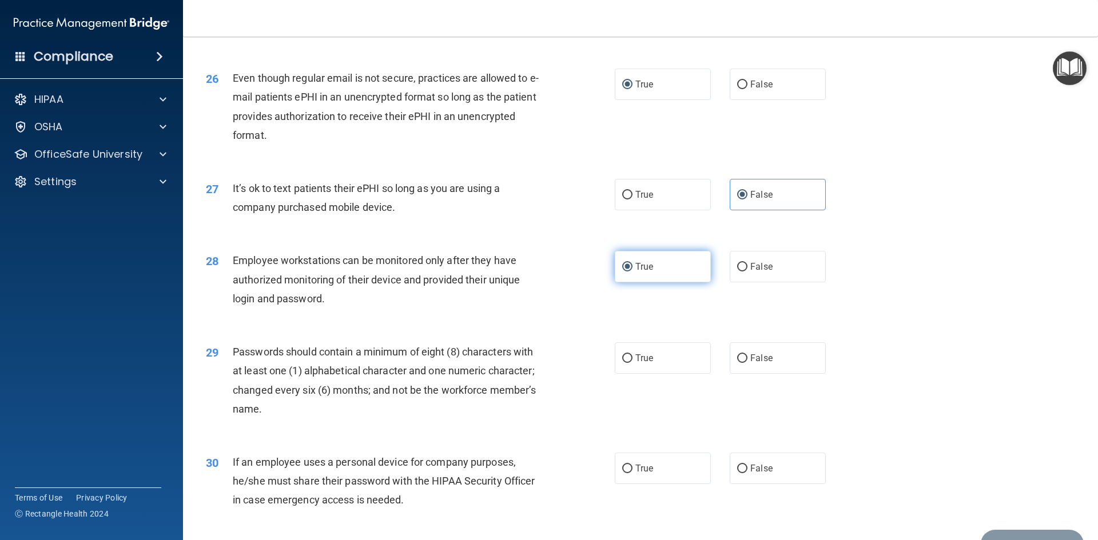
scroll to position [2230, 0]
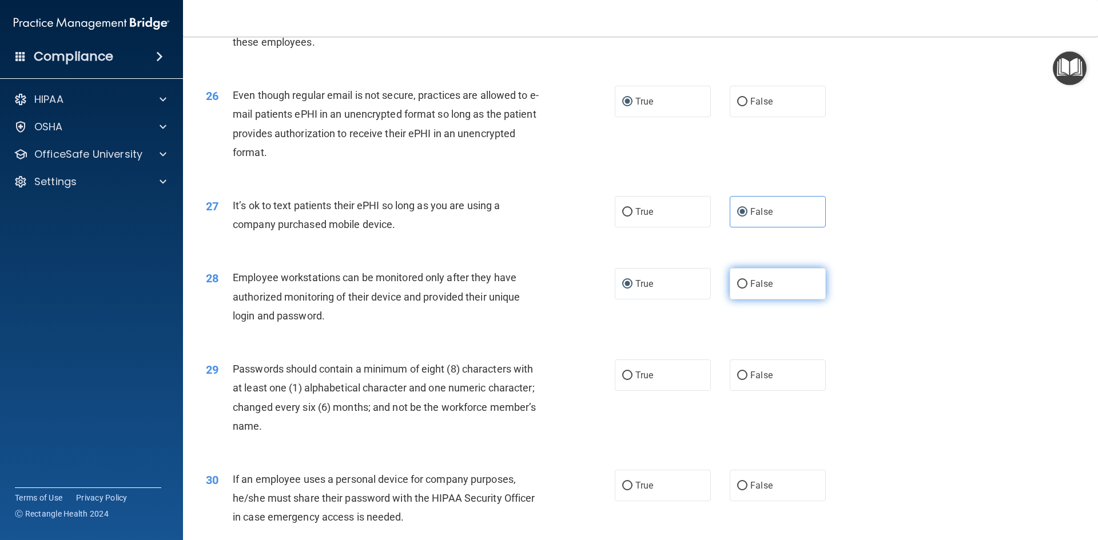
click at [730, 300] on label "False" at bounding box center [778, 283] width 96 height 31
click at [737, 289] on input "False" at bounding box center [742, 284] width 10 height 9
radio input "true"
click at [622, 289] on input "True" at bounding box center [627, 284] width 10 height 9
radio input "true"
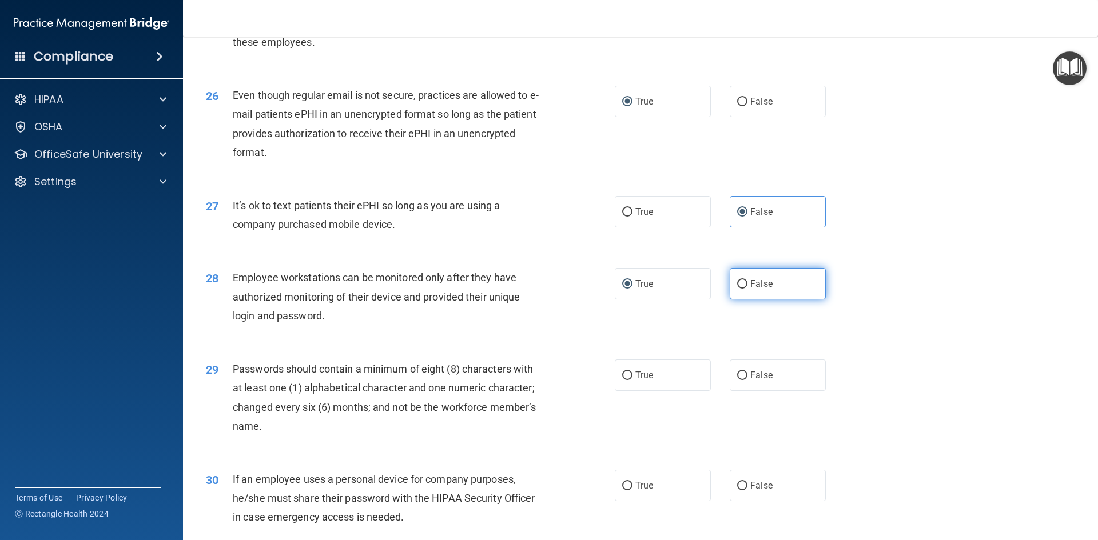
click at [737, 289] on input "False" at bounding box center [742, 284] width 10 height 9
radio input "true"
radio input "false"
click at [627, 380] on input "True" at bounding box center [627, 376] width 10 height 9
radio input "true"
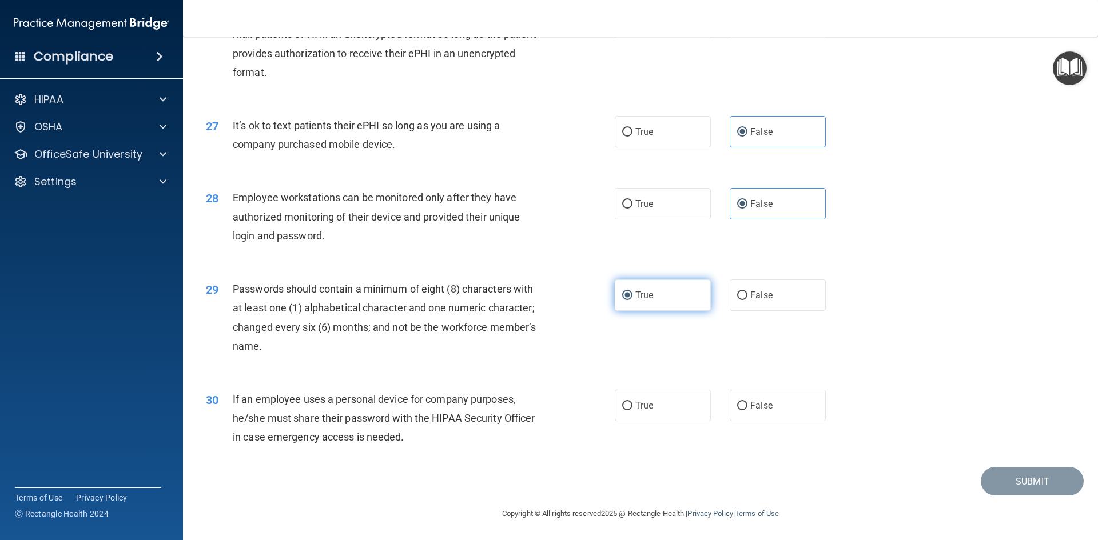
scroll to position [2330, 0]
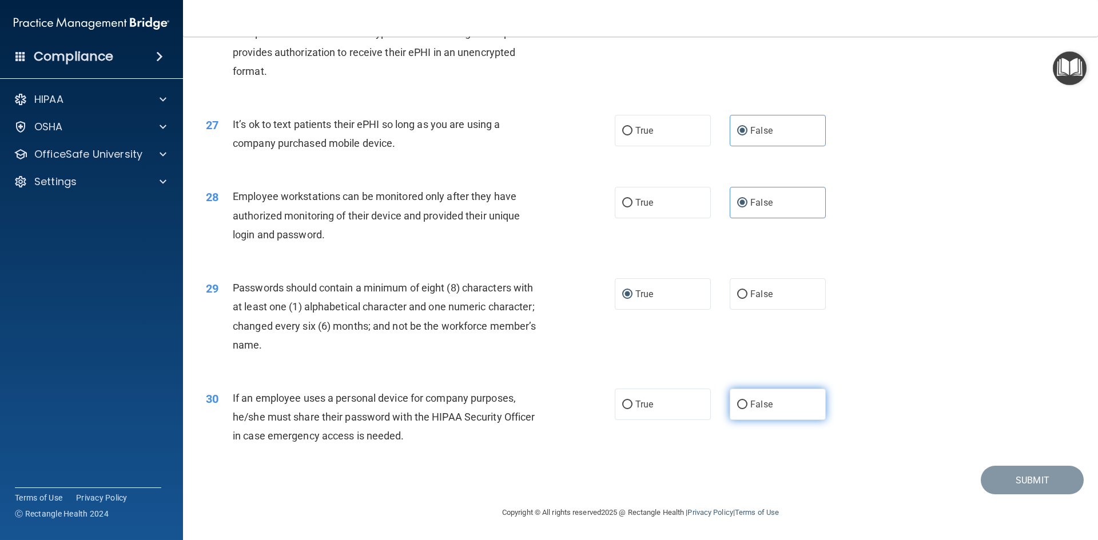
click at [737, 407] on input "False" at bounding box center [742, 405] width 10 height 9
radio input "true"
click at [915, 304] on div "29 Passwords should contain a minimum of eight (8) characters with at least one…" at bounding box center [640, 319] width 886 height 110
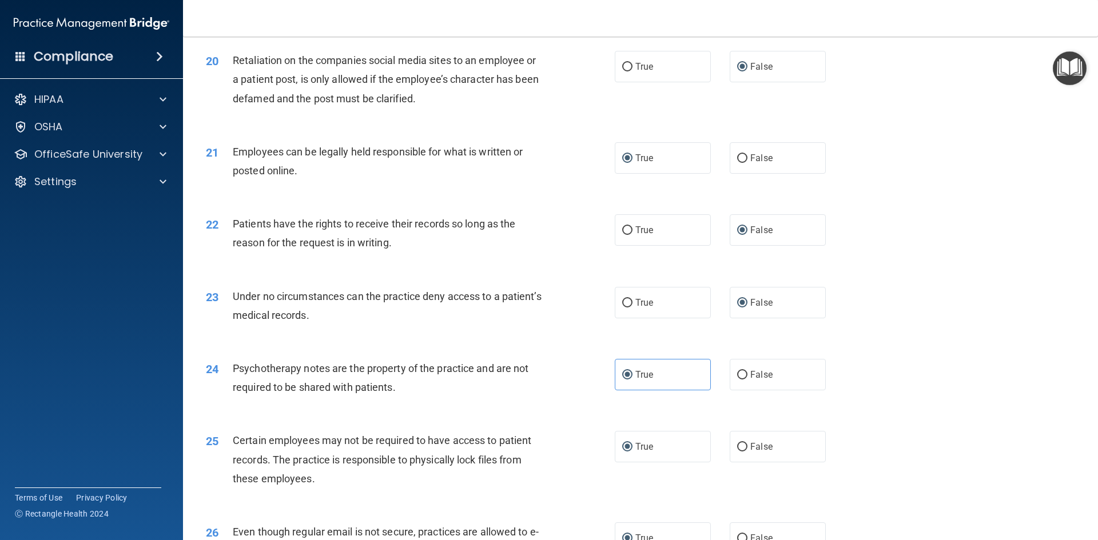
scroll to position [1815, 0]
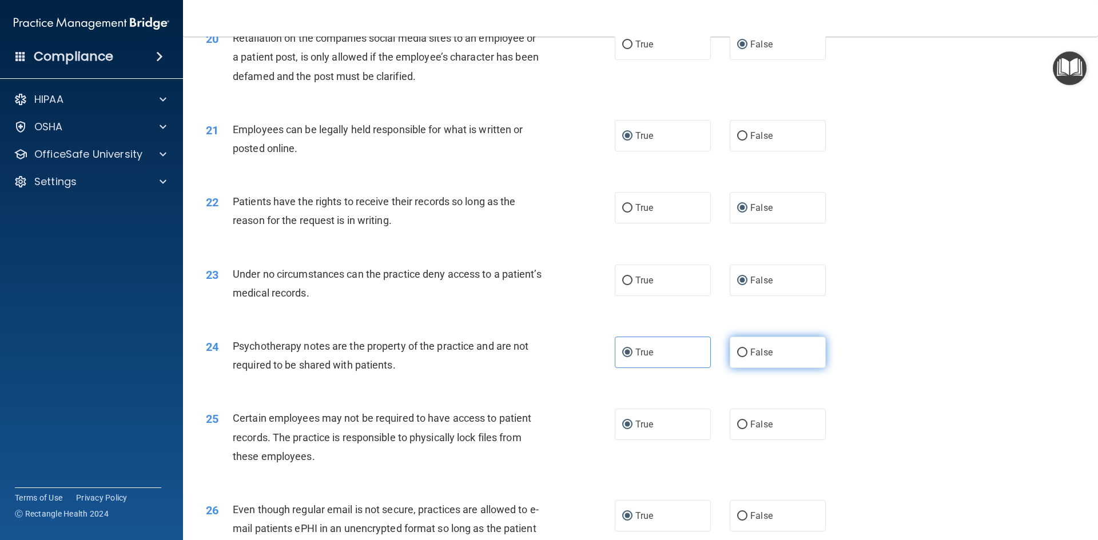
click at [740, 357] on input "False" at bounding box center [742, 353] width 10 height 9
radio input "true"
click at [623, 357] on input "True" at bounding box center [627, 353] width 10 height 9
radio input "true"
radio input "false"
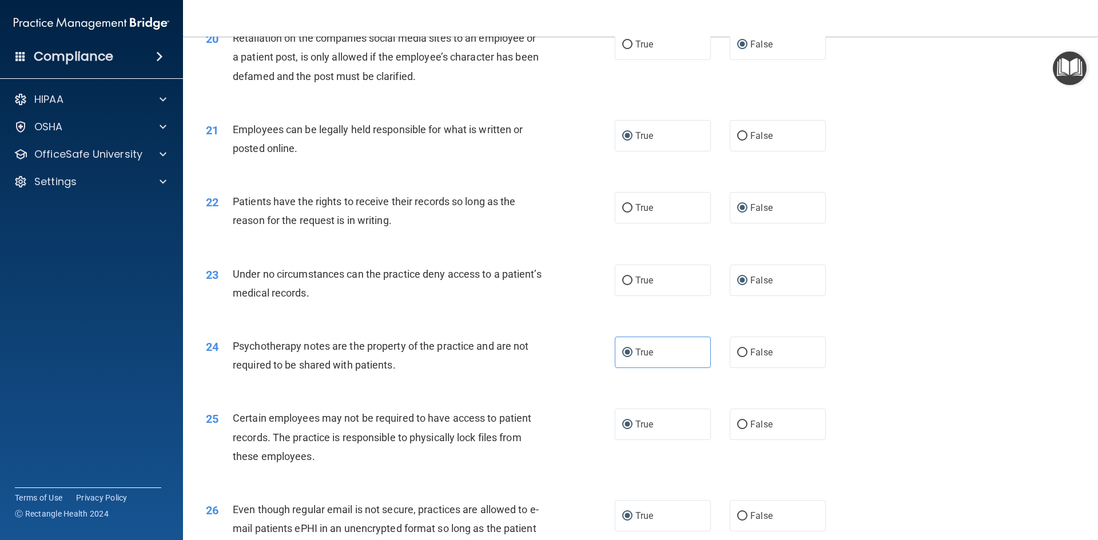
click at [576, 395] on div "24 Psychotherapy notes are the property of the practice and are not required to…" at bounding box center [640, 358] width 886 height 72
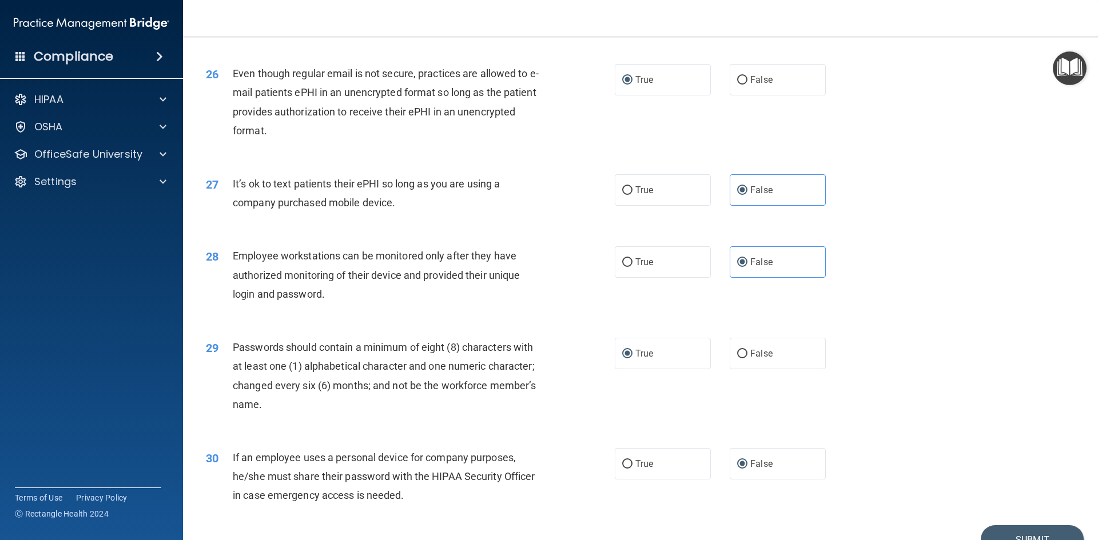
scroll to position [2330, 0]
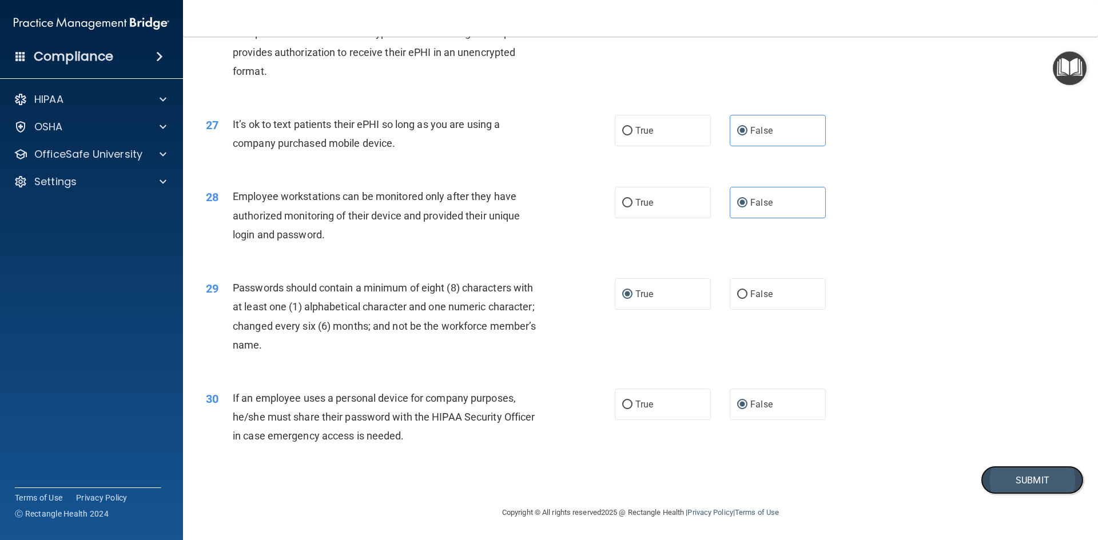
click at [994, 481] on button "Submit" at bounding box center [1032, 480] width 103 height 29
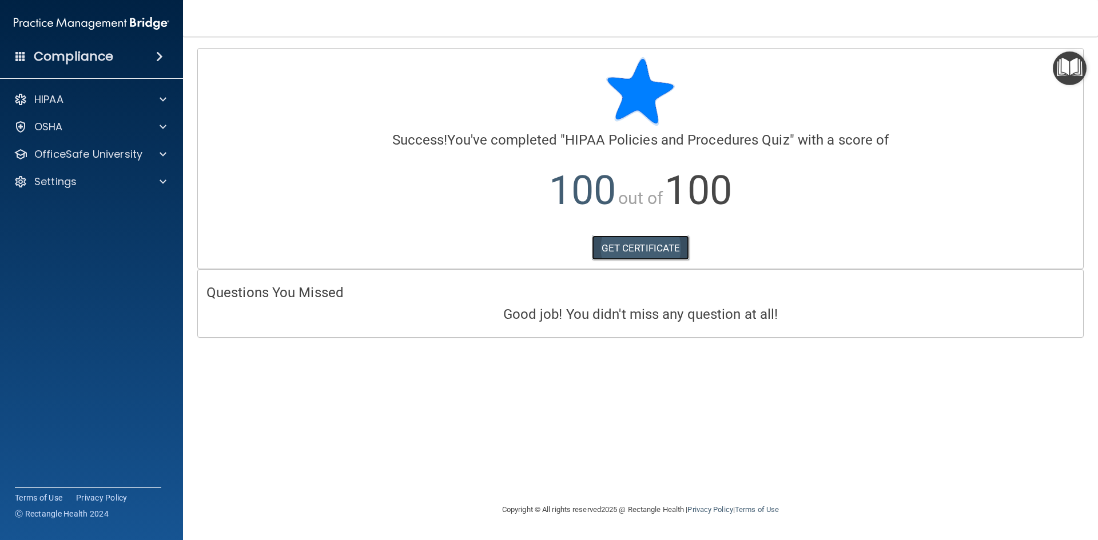
click at [626, 246] on link "GET CERTIFICATE" at bounding box center [641, 248] width 98 height 25
click at [157, 97] on div at bounding box center [161, 100] width 29 height 14
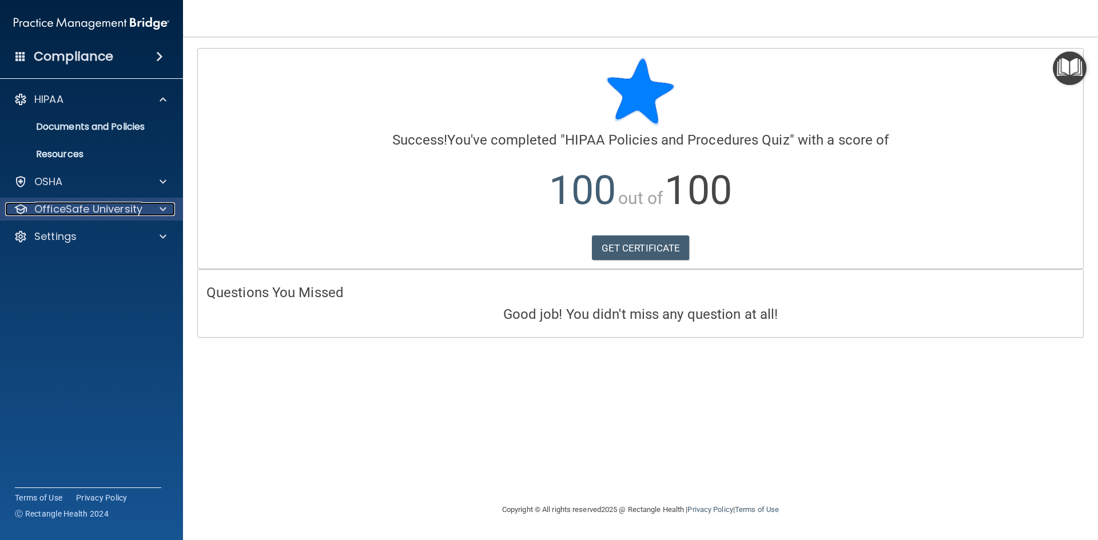
click at [153, 212] on div at bounding box center [161, 209] width 29 height 14
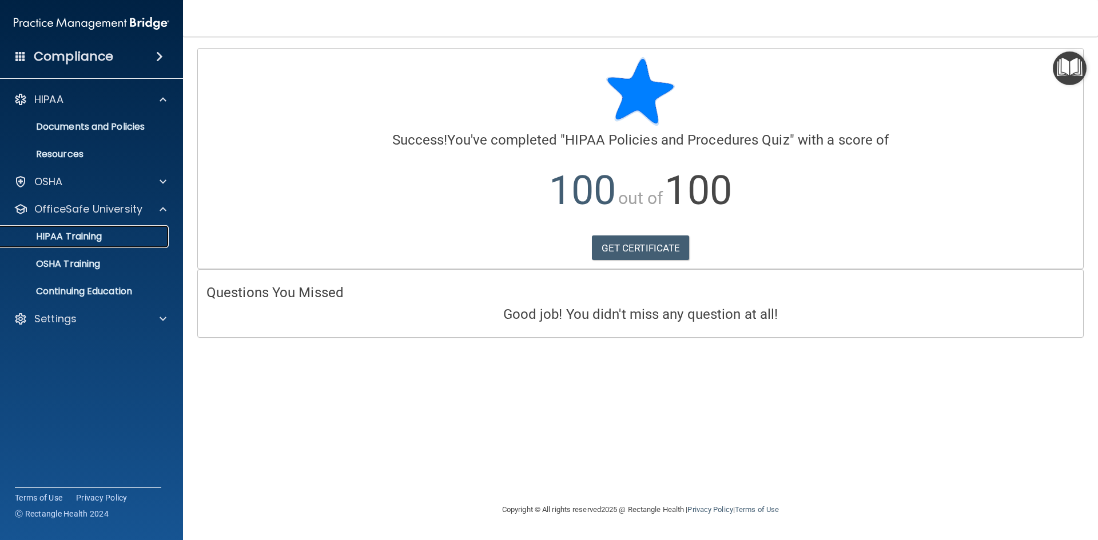
click at [111, 240] on div "HIPAA Training" at bounding box center [85, 236] width 156 height 11
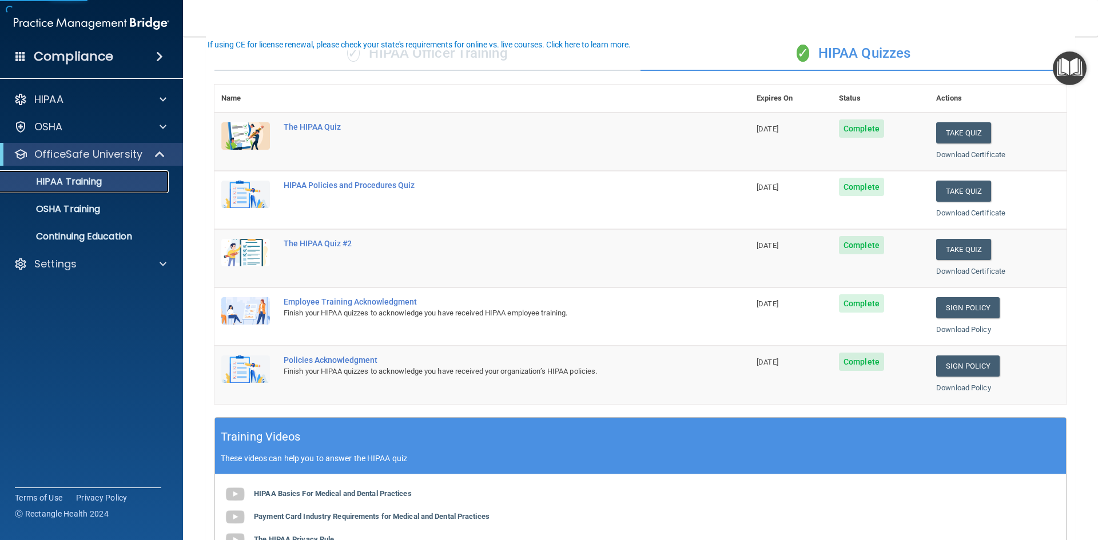
scroll to position [114, 0]
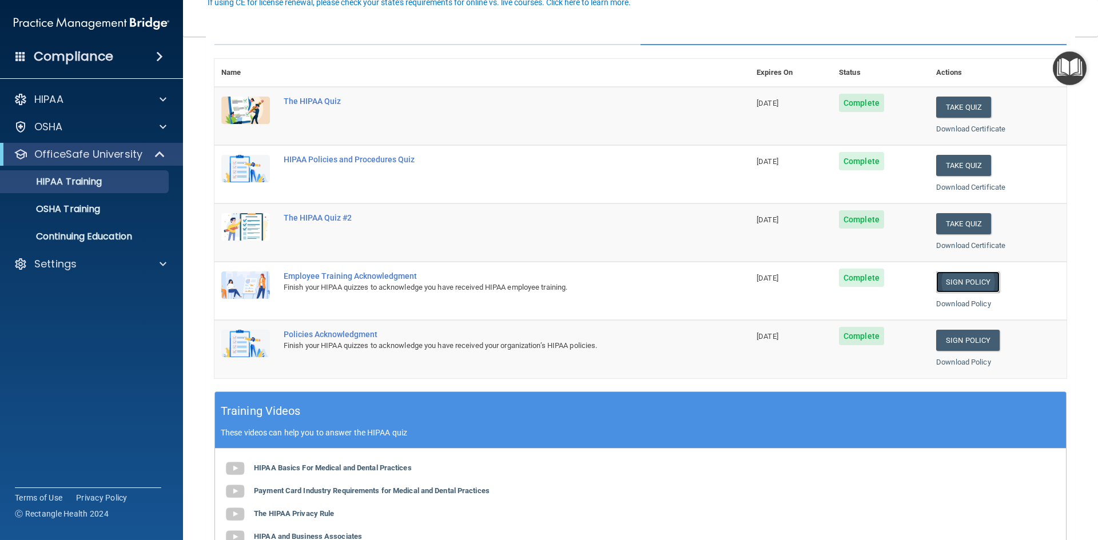
click at [947, 283] on link "Sign Policy" at bounding box center [967, 282] width 63 height 21
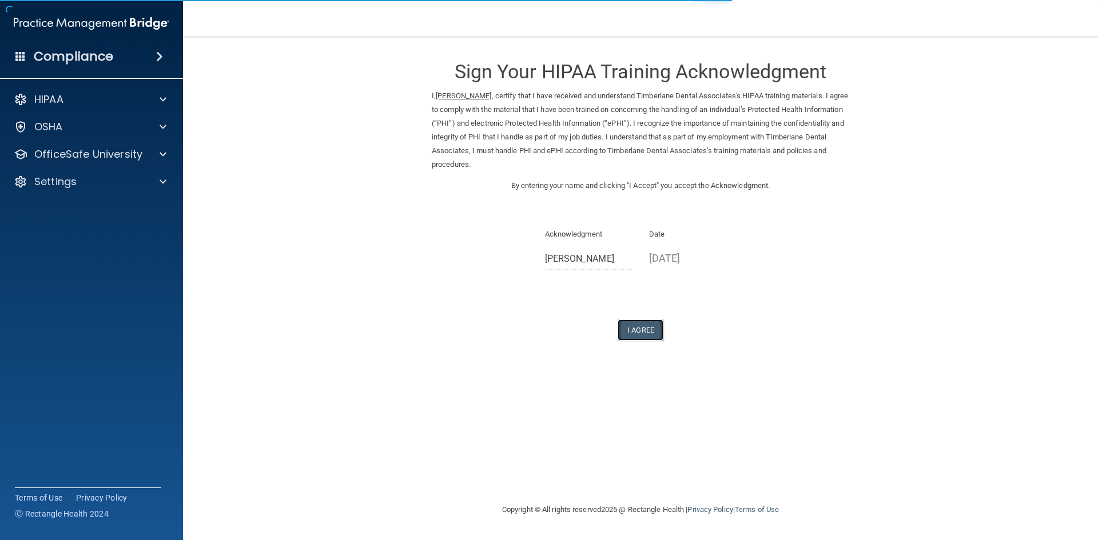
click at [654, 331] on button "I Agree" at bounding box center [641, 330] width 46 height 21
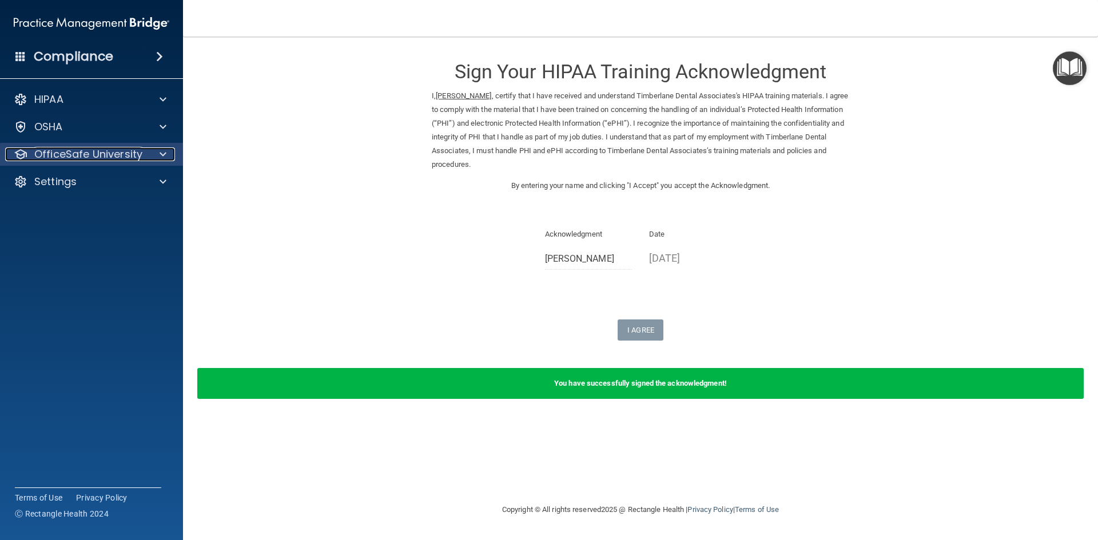
click at [110, 161] on p "OfficeSafe University" at bounding box center [88, 155] width 108 height 14
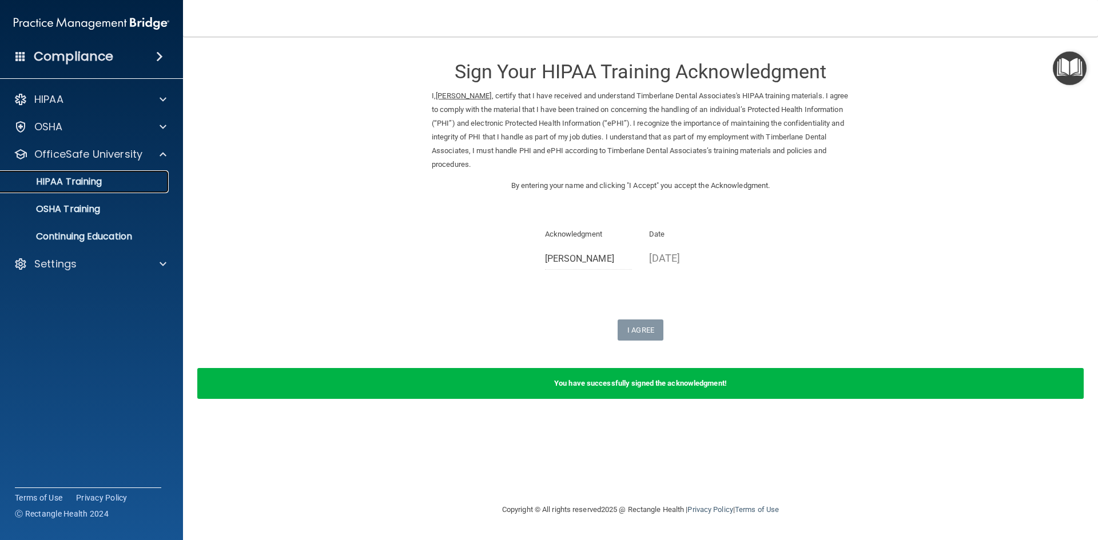
click at [84, 186] on p "HIPAA Training" at bounding box center [54, 181] width 94 height 11
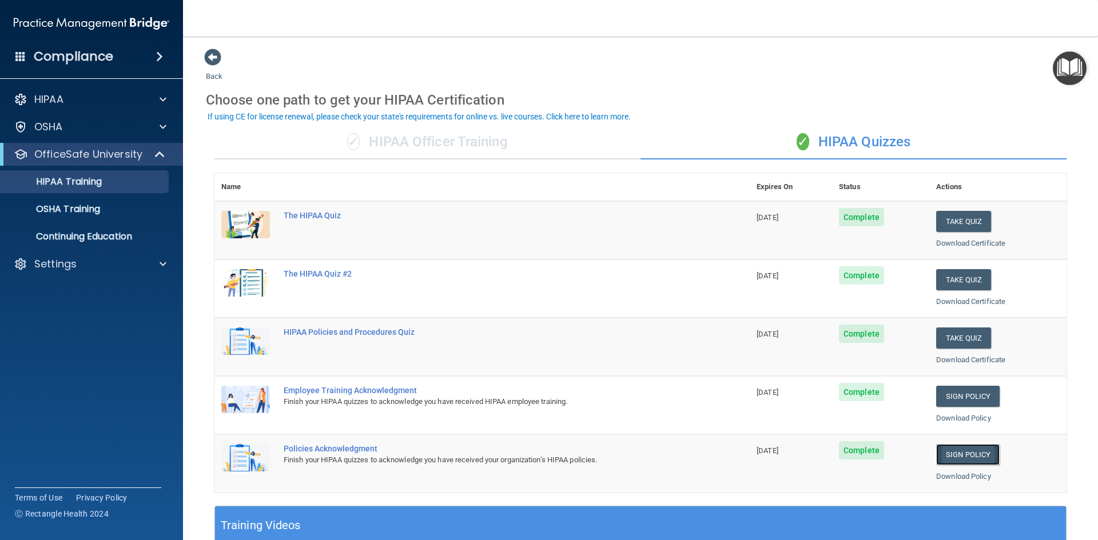
click at [967, 455] on link "Sign Policy" at bounding box center [967, 454] width 63 height 21
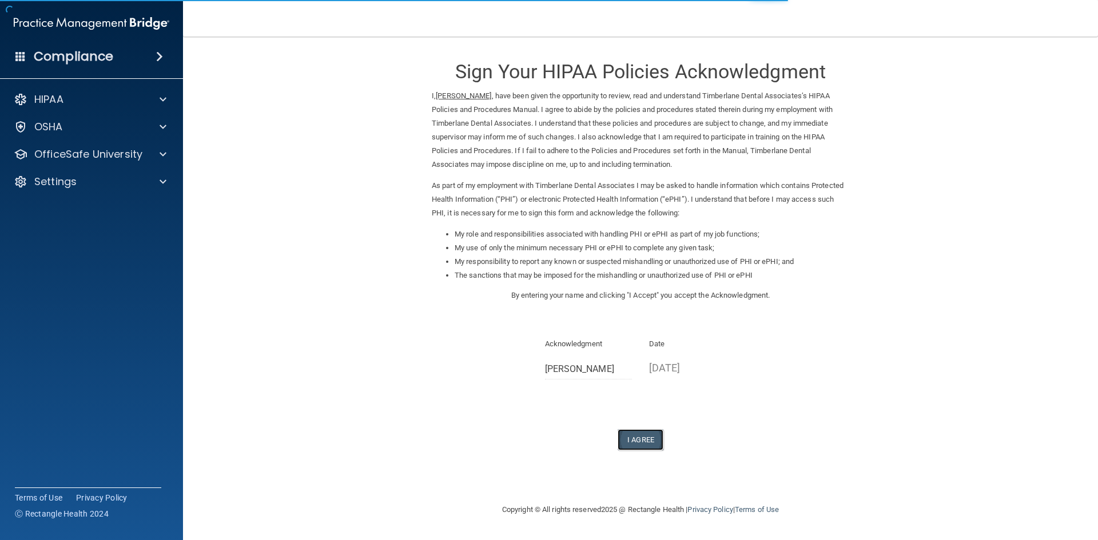
click at [638, 441] on button "I Agree" at bounding box center [641, 439] width 46 height 21
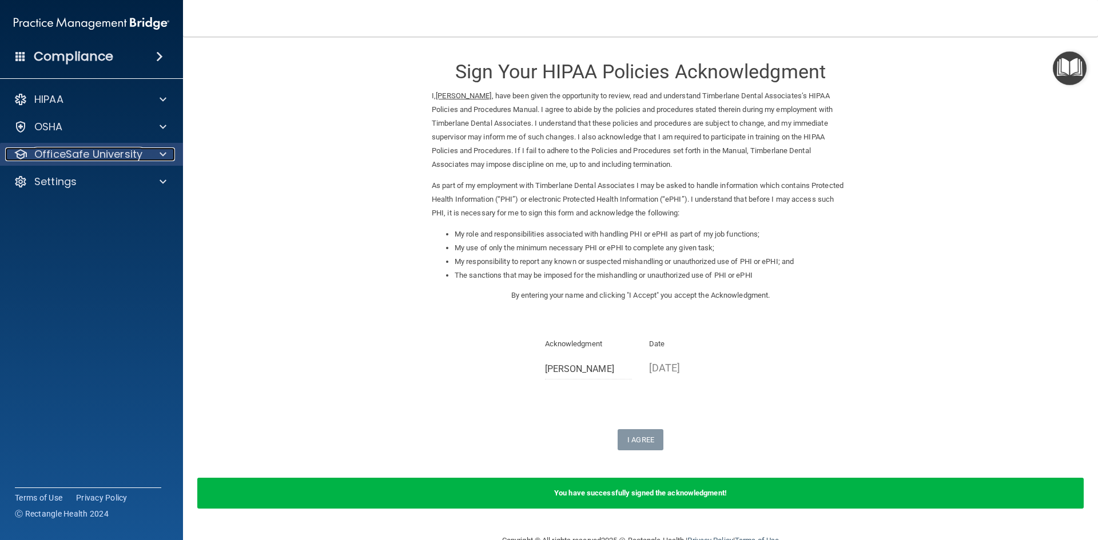
click at [112, 156] on p "OfficeSafe University" at bounding box center [88, 155] width 108 height 14
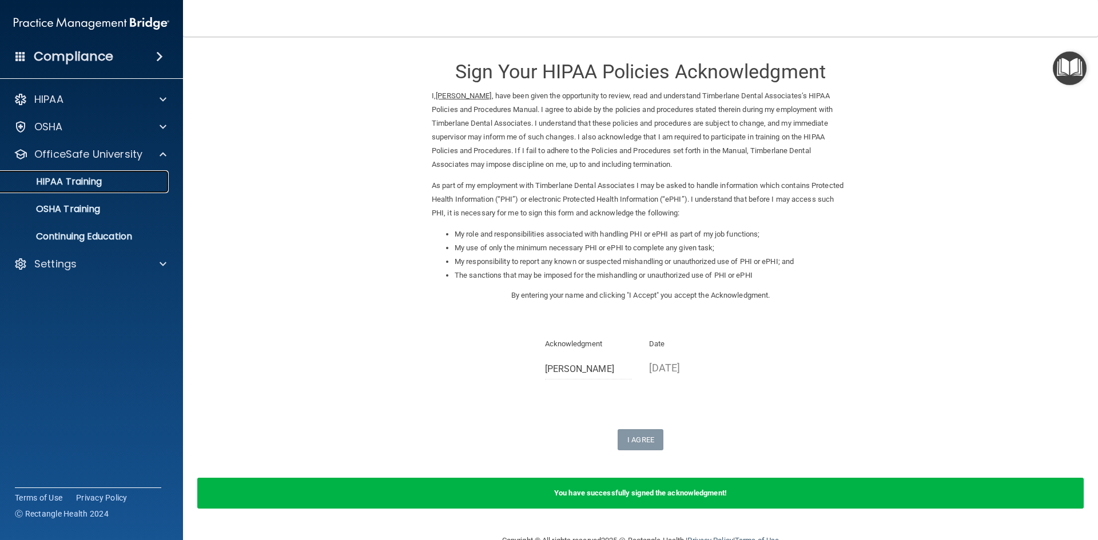
click at [86, 185] on p "HIPAA Training" at bounding box center [54, 181] width 94 height 11
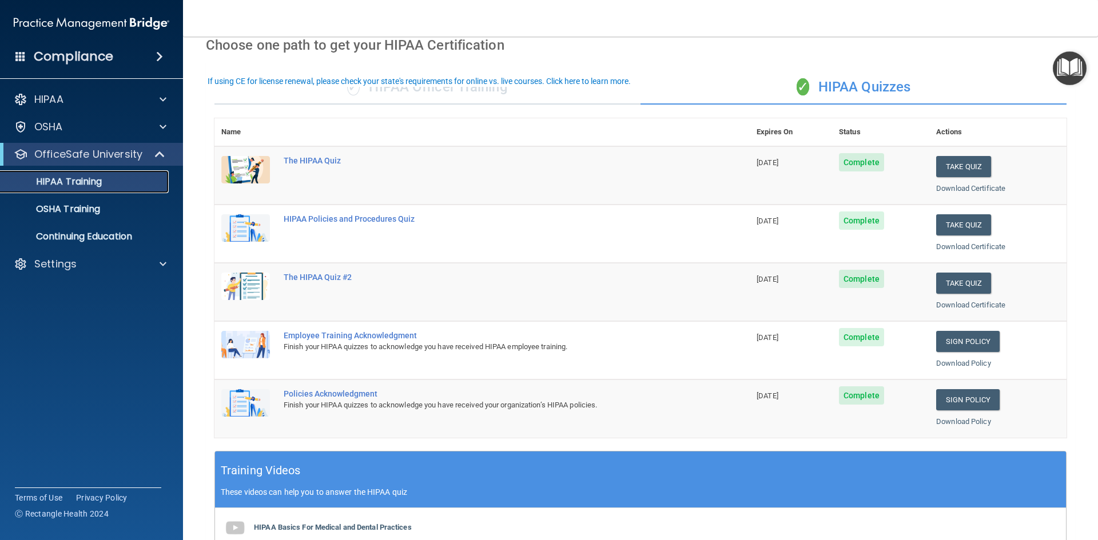
scroll to position [35, 0]
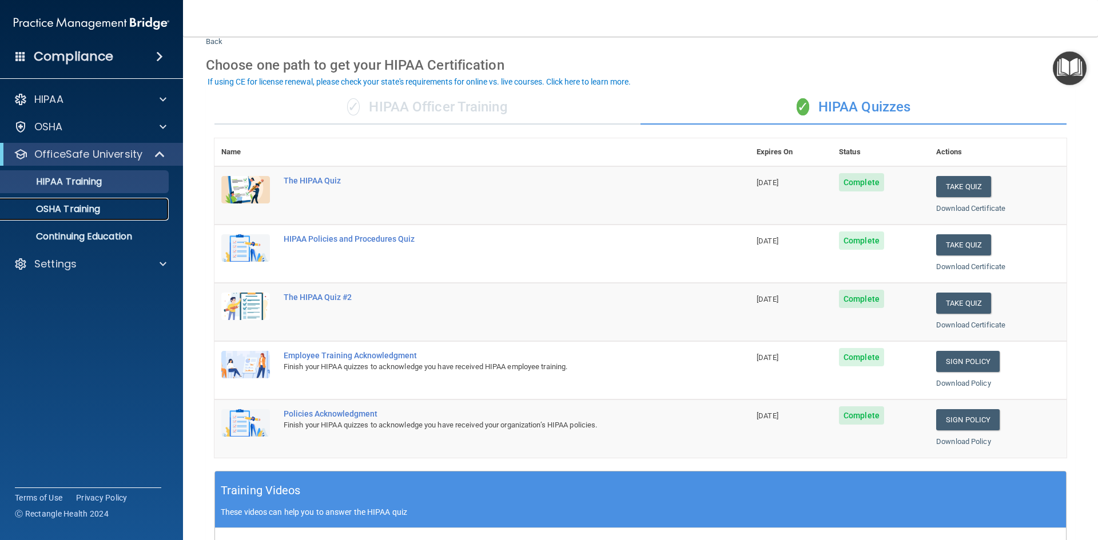
click at [90, 213] on p "OSHA Training" at bounding box center [53, 209] width 93 height 11
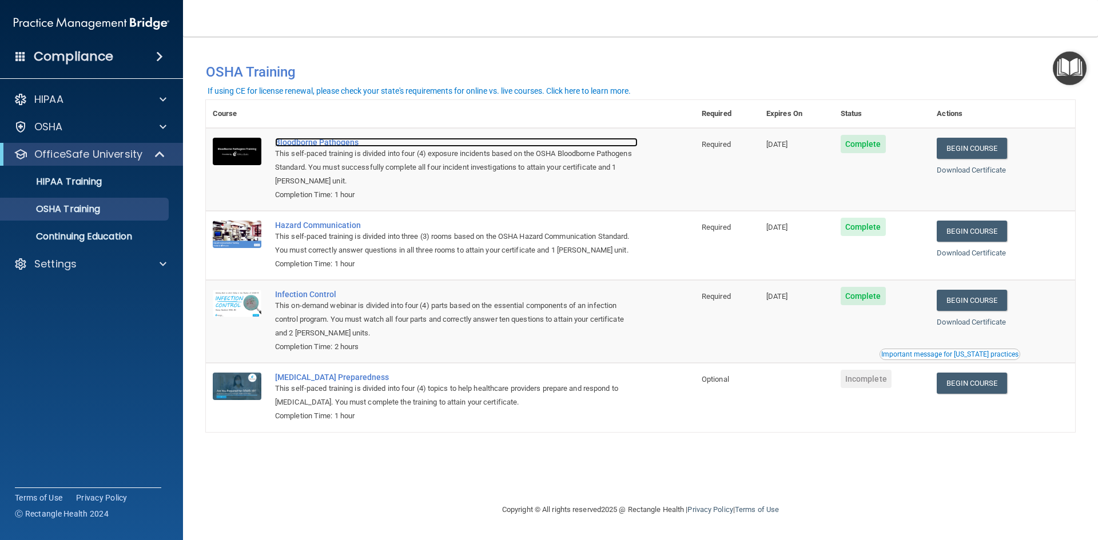
click at [313, 143] on div "Bloodborne Pathogens" at bounding box center [456, 142] width 363 height 9
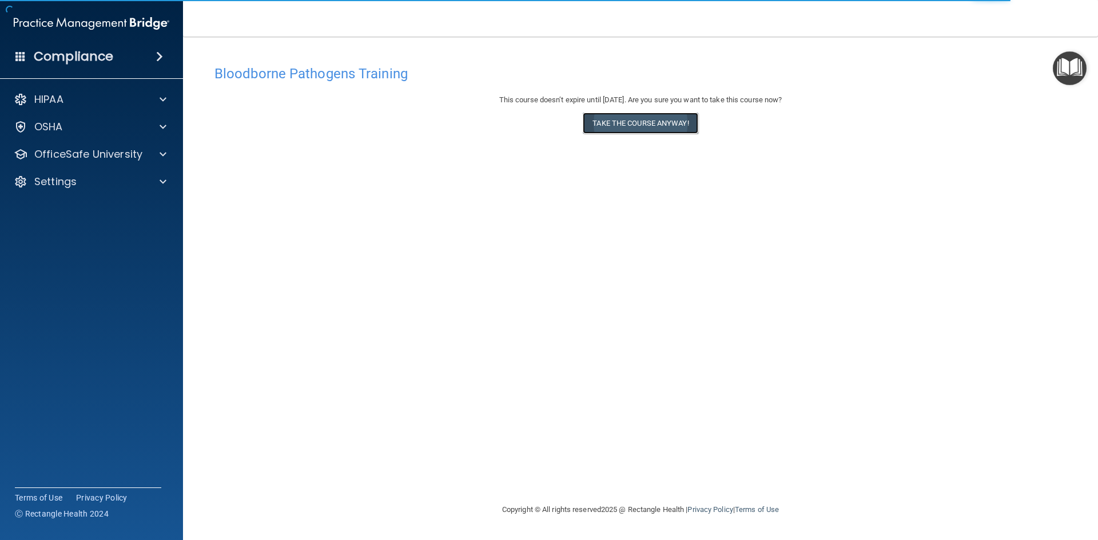
click at [601, 127] on button "Take the course anyway!" at bounding box center [640, 123] width 115 height 21
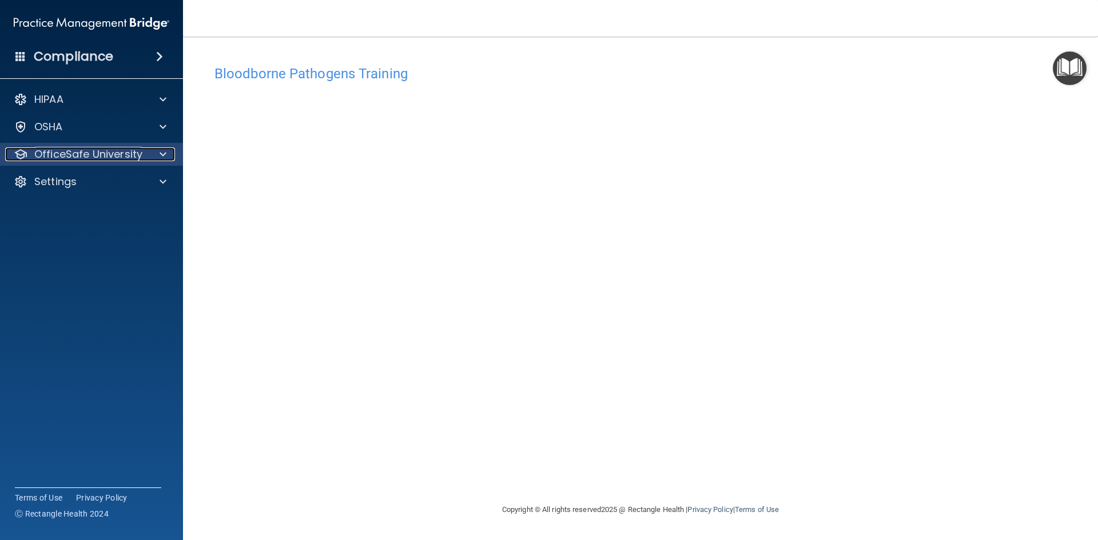
click at [161, 156] on span at bounding box center [163, 155] width 7 height 14
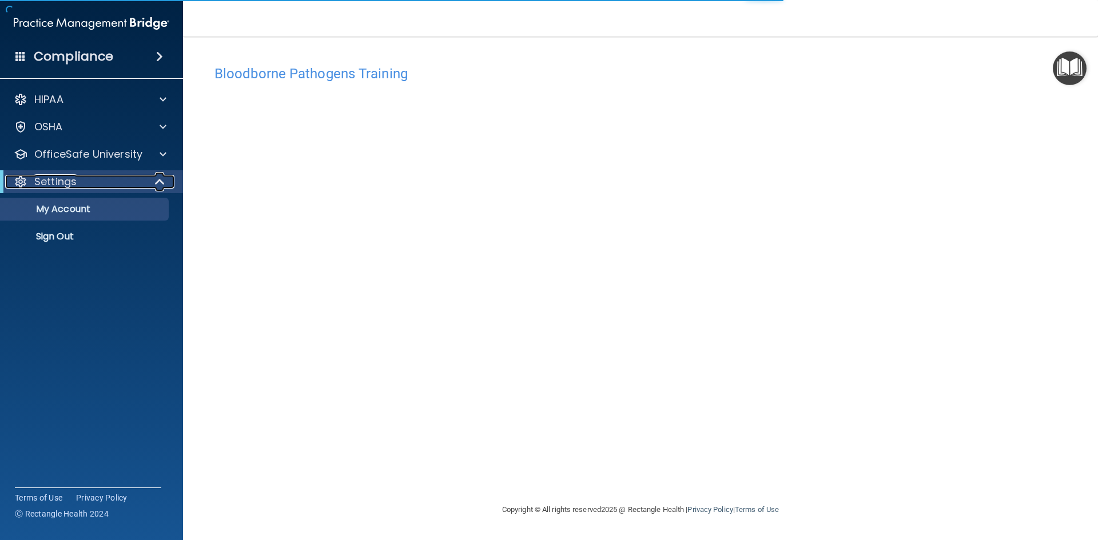
click at [165, 180] on span at bounding box center [161, 182] width 10 height 14
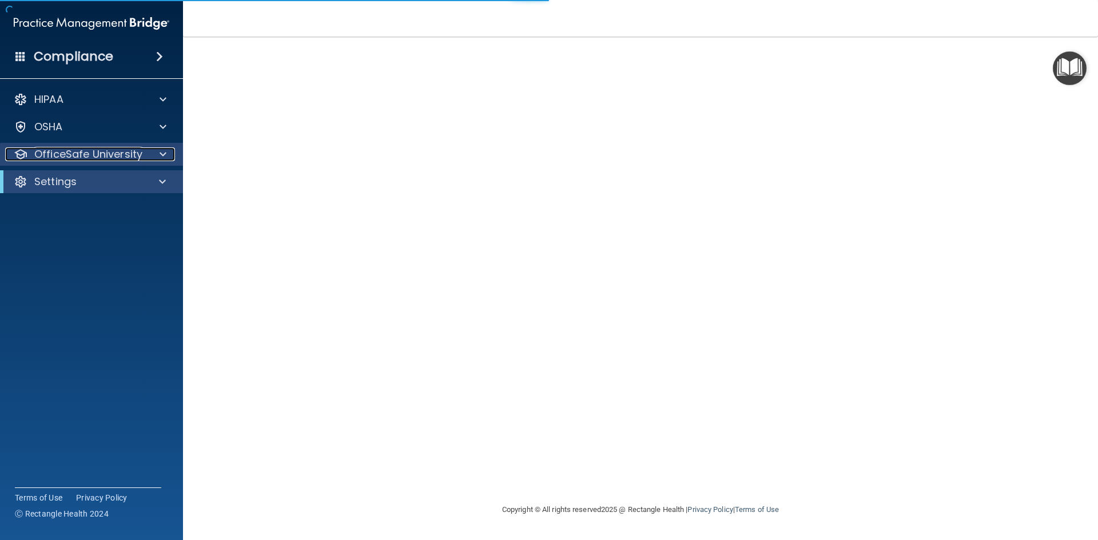
click at [162, 156] on span at bounding box center [163, 155] width 7 height 14
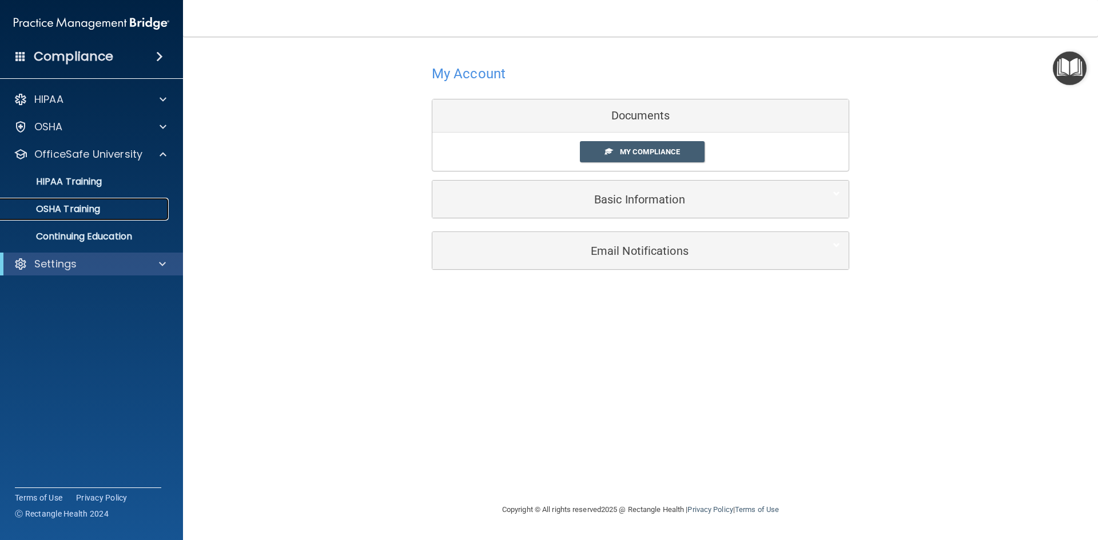
click at [77, 208] on p "OSHA Training" at bounding box center [53, 209] width 93 height 11
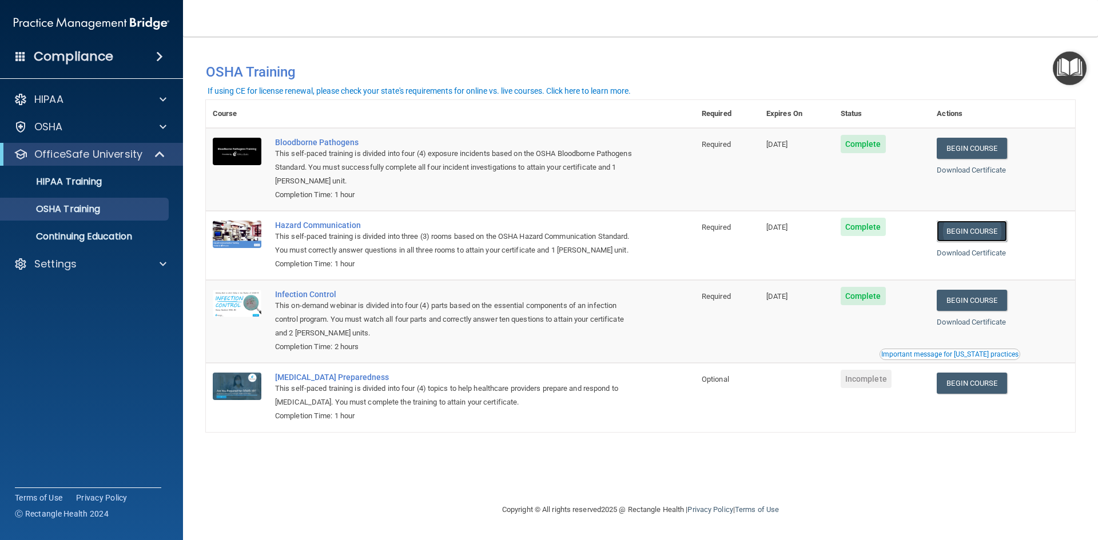
click at [958, 233] on link "Begin Course" at bounding box center [972, 231] width 70 height 21
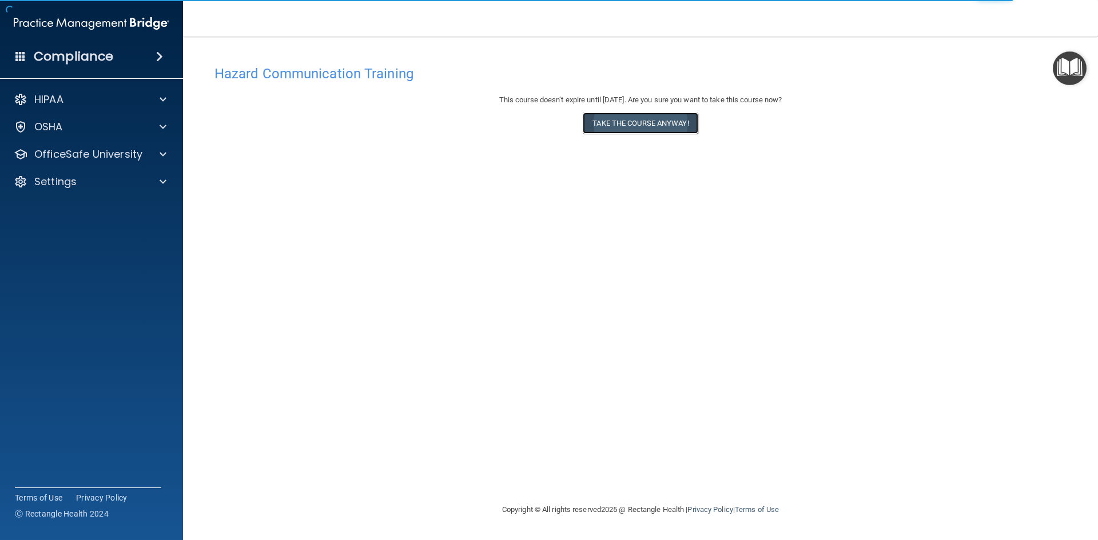
click at [654, 132] on button "Take the course anyway!" at bounding box center [640, 123] width 115 height 21
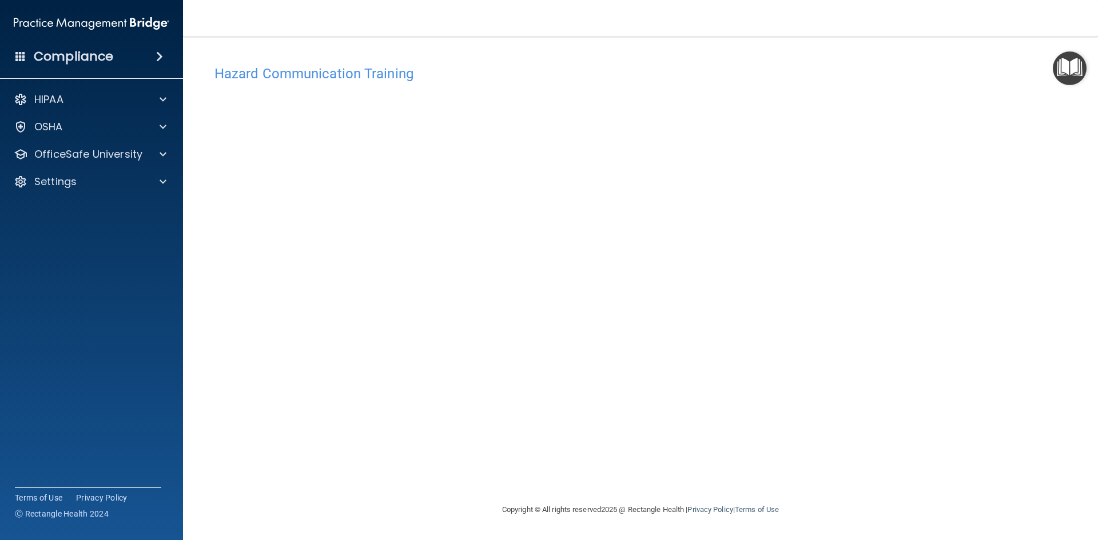
click at [1068, 66] on img "Open Resource Center" at bounding box center [1070, 68] width 34 height 34
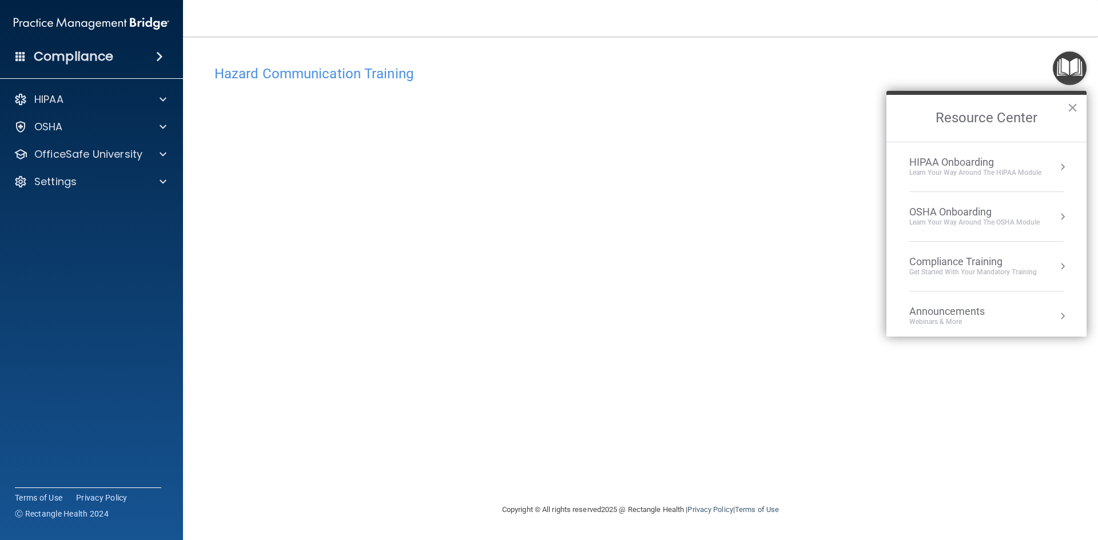
click at [867, 67] on h4 "Hazard Communication Training" at bounding box center [640, 73] width 852 height 15
click at [1069, 108] on button "×" at bounding box center [1072, 107] width 11 height 18
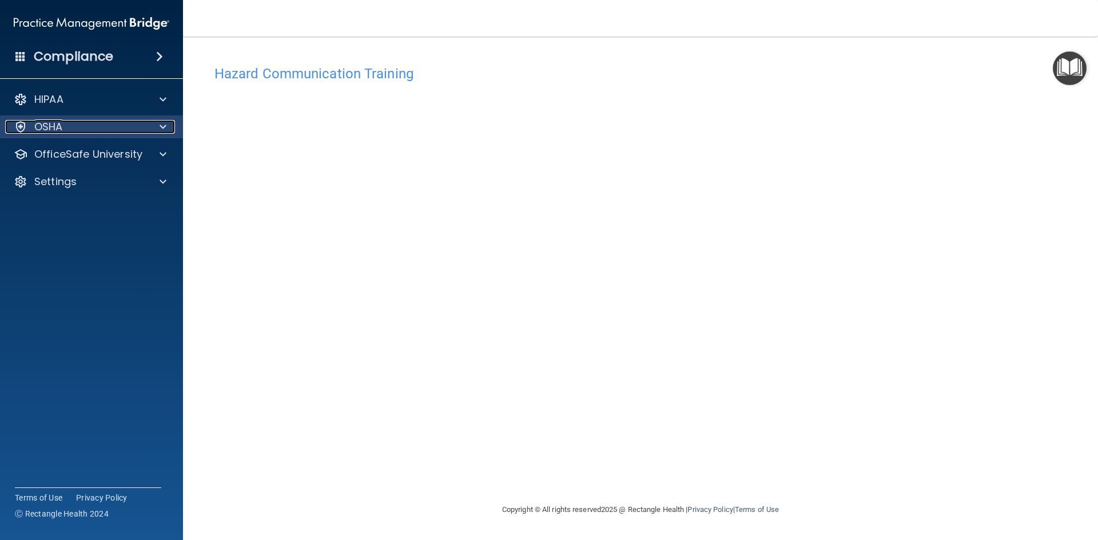
click at [157, 130] on div at bounding box center [161, 127] width 29 height 14
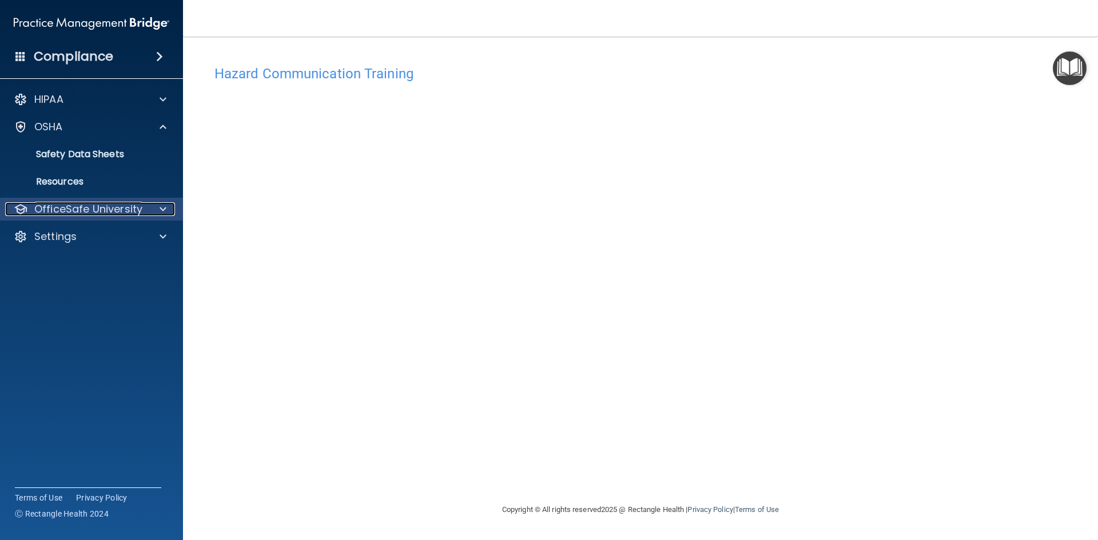
click at [83, 212] on p "OfficeSafe University" at bounding box center [88, 209] width 108 height 14
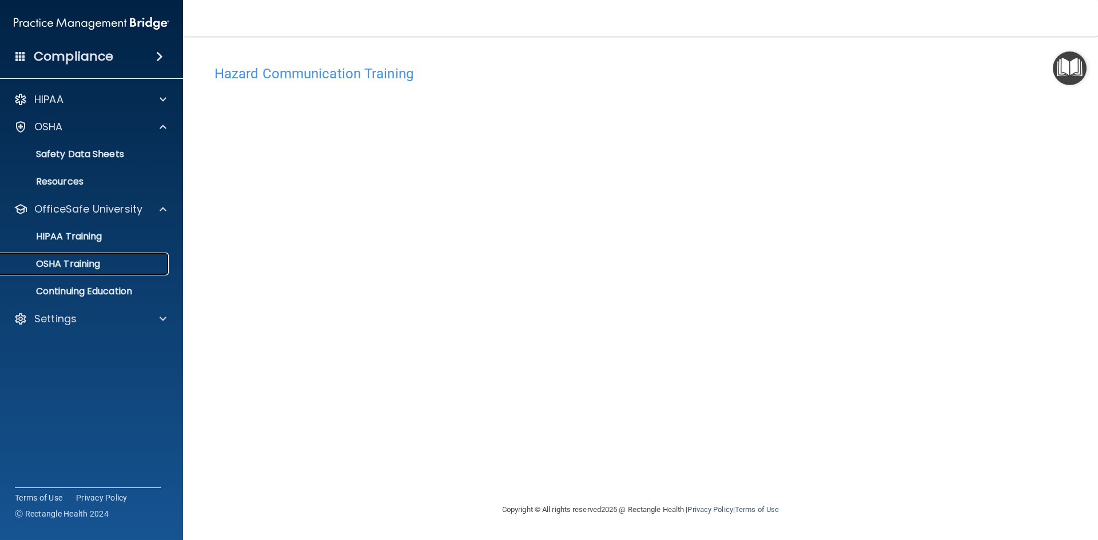
click at [61, 265] on p "OSHA Training" at bounding box center [53, 263] width 93 height 11
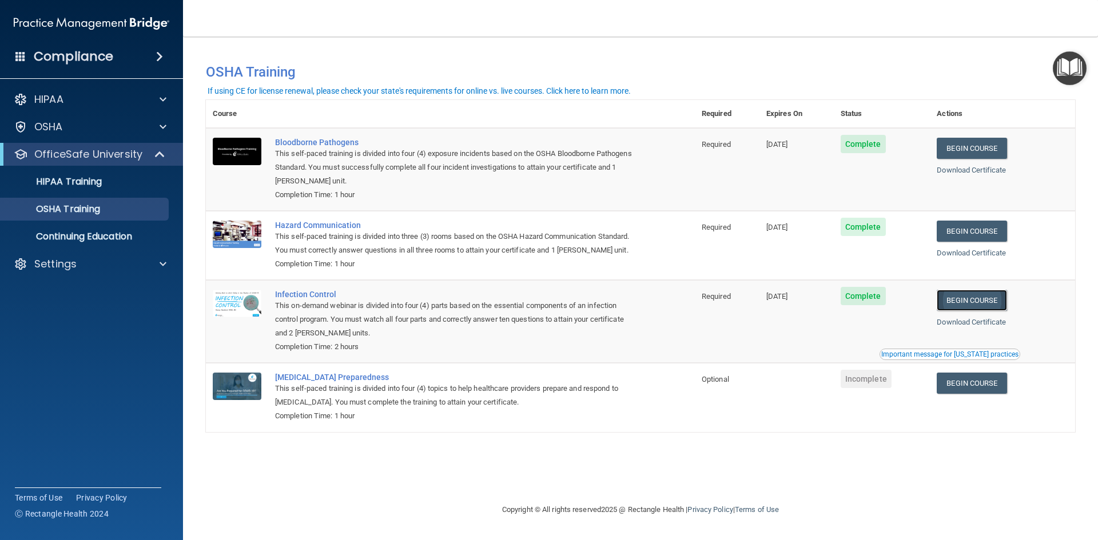
click at [962, 301] on link "Begin Course" at bounding box center [972, 300] width 70 height 21
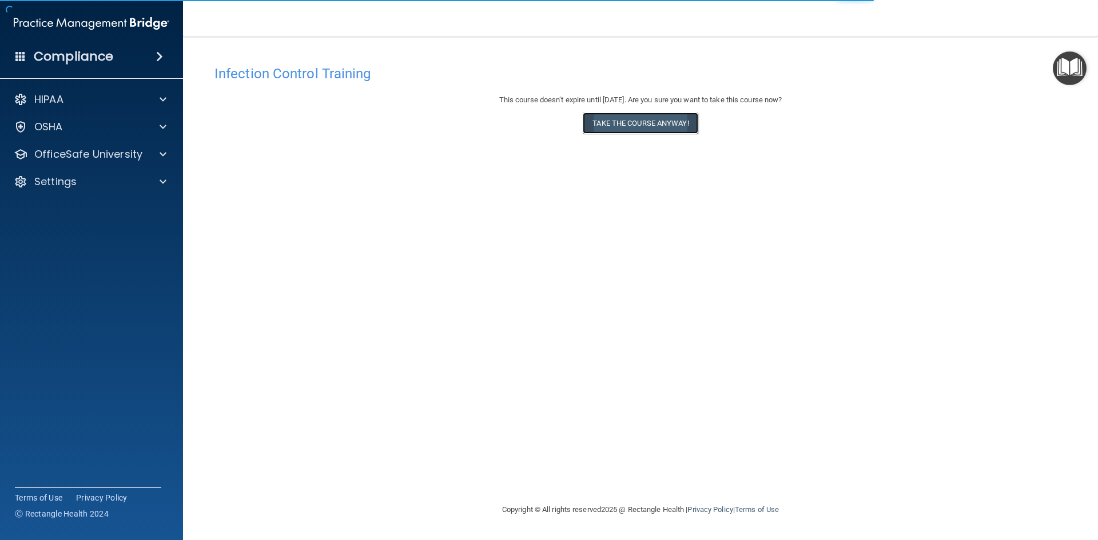
click at [626, 129] on button "Take the course anyway!" at bounding box center [640, 123] width 115 height 21
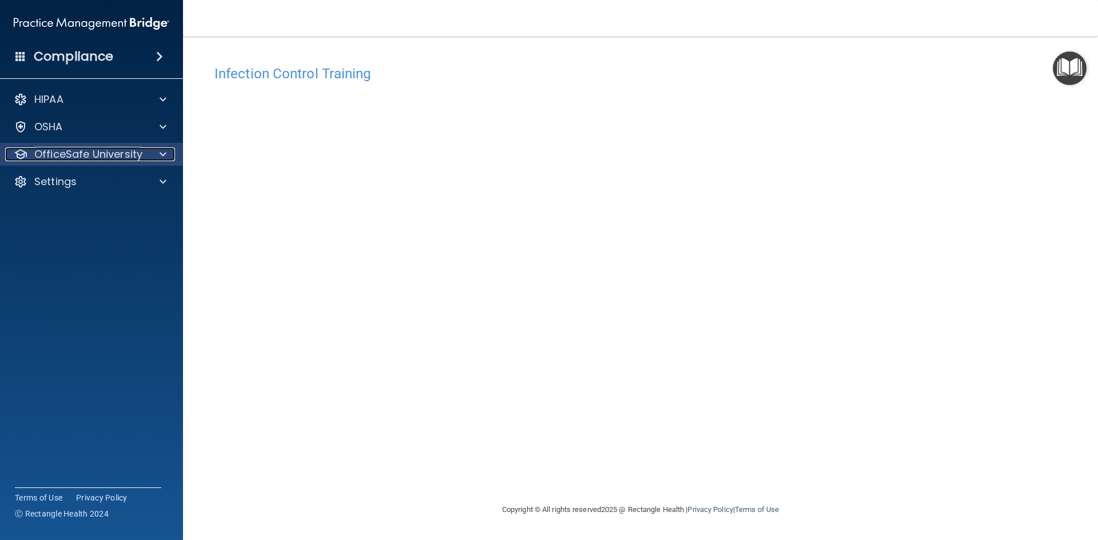
click at [73, 152] on p "OfficeSafe University" at bounding box center [88, 155] width 108 height 14
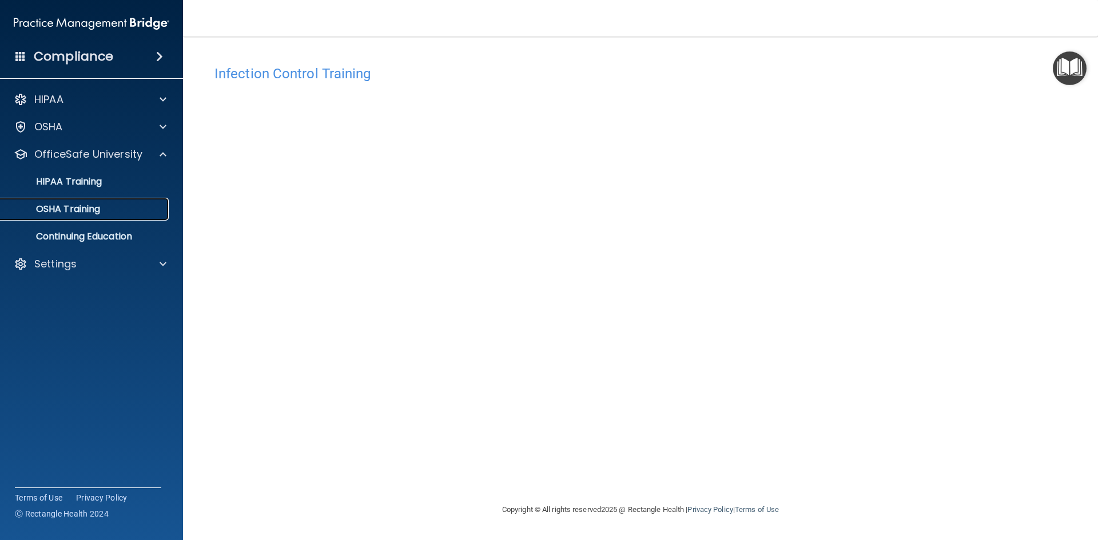
click at [77, 208] on p "OSHA Training" at bounding box center [53, 209] width 93 height 11
